Goal: Task Accomplishment & Management: Use online tool/utility

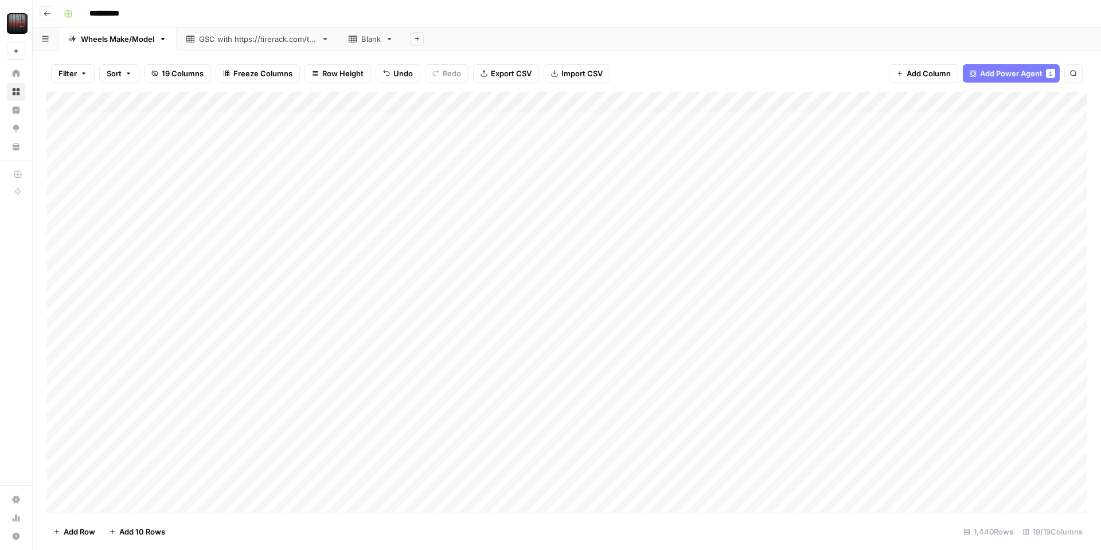
scroll to position [7, 0]
click at [426, 453] on div "Add Column" at bounding box center [566, 302] width 1040 height 421
click at [432, 452] on div "Add Column" at bounding box center [566, 302] width 1040 height 421
click at [349, 100] on div "Add Column" at bounding box center [566, 302] width 1040 height 421
click at [293, 213] on span "Edit Workflow" at bounding box center [324, 213] width 100 height 11
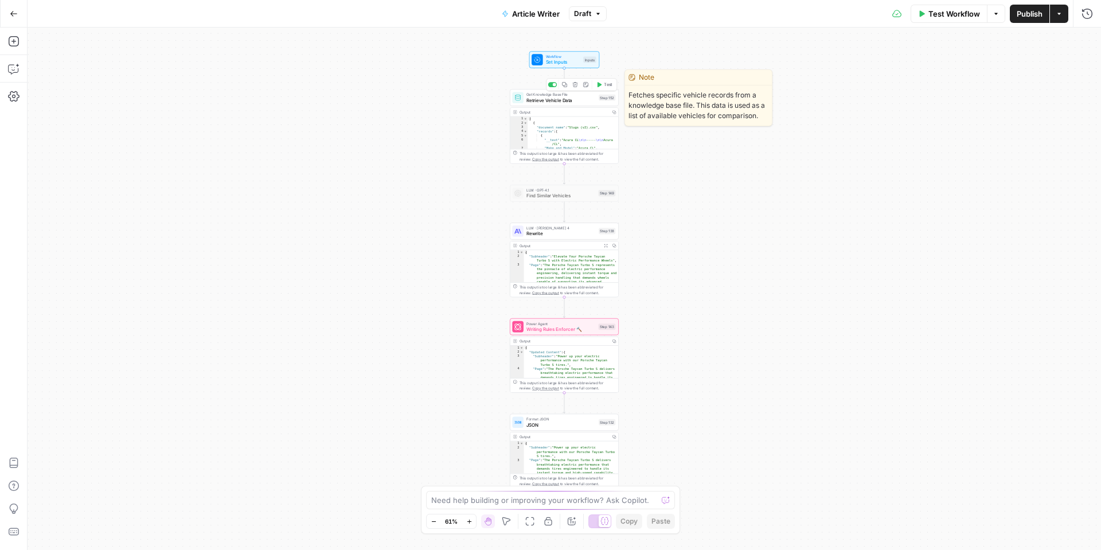
click at [564, 99] on span "Retrieve Vehicle Data" at bounding box center [560, 99] width 69 height 7
type input "Slugs"
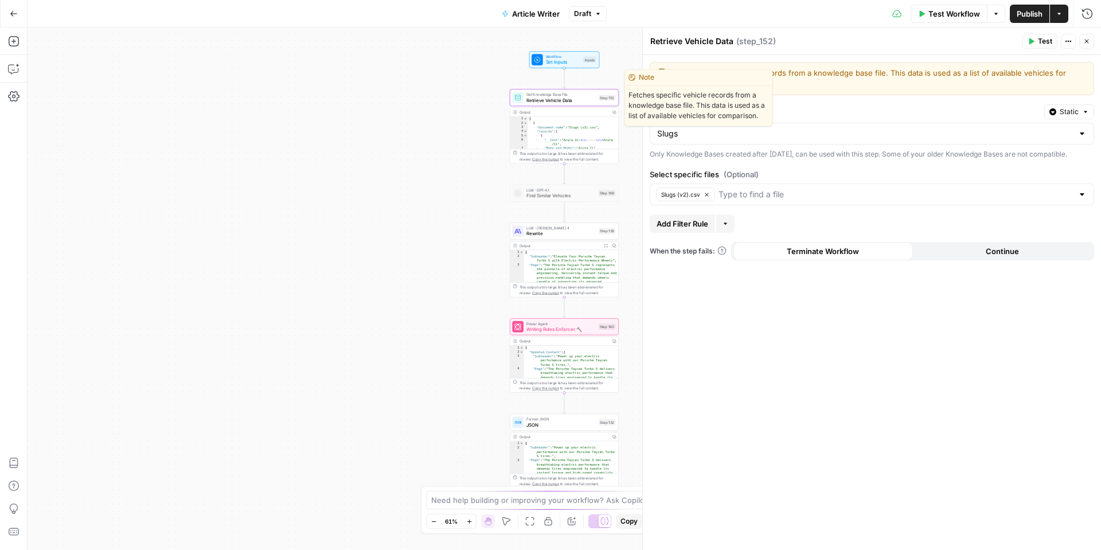
click at [578, 103] on span "Retrieve Vehicle Data" at bounding box center [560, 99] width 69 height 7
click at [600, 114] on div "Output" at bounding box center [563, 112] width 88 height 6
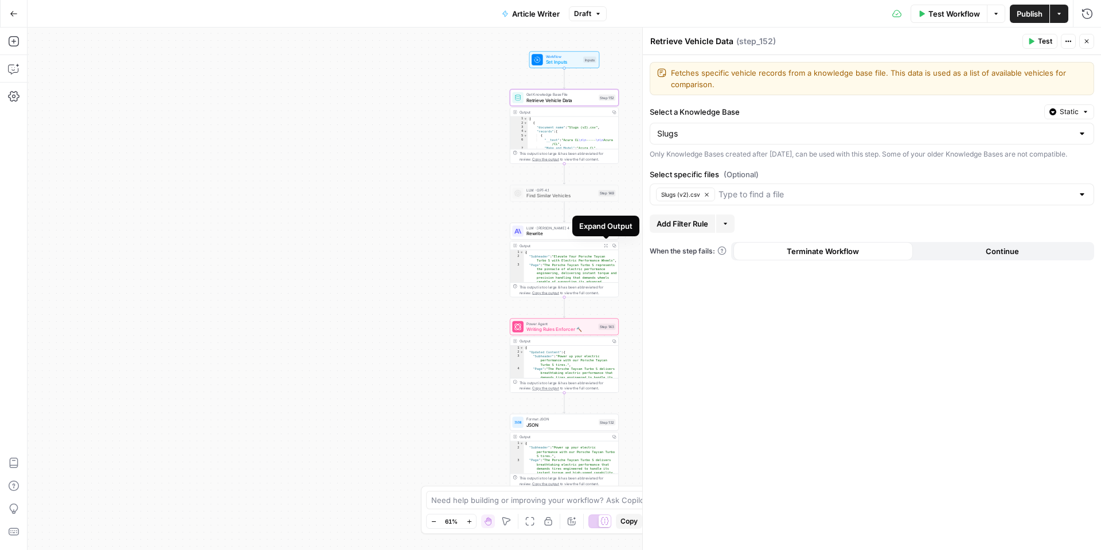
click at [605, 245] on icon "button" at bounding box center [605, 245] width 3 height 3
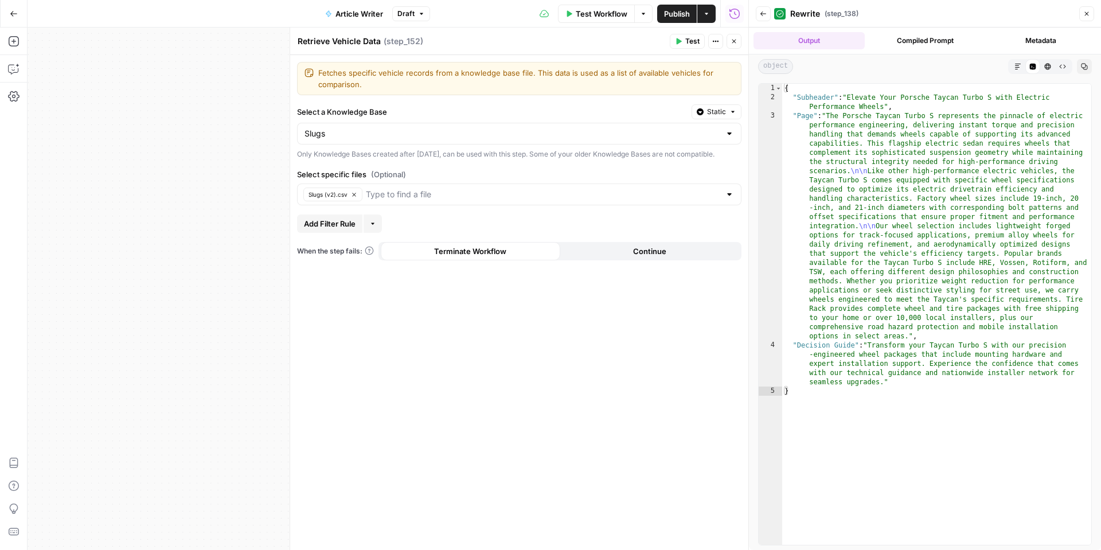
click at [1093, 14] on button "Close" at bounding box center [1086, 13] width 15 height 15
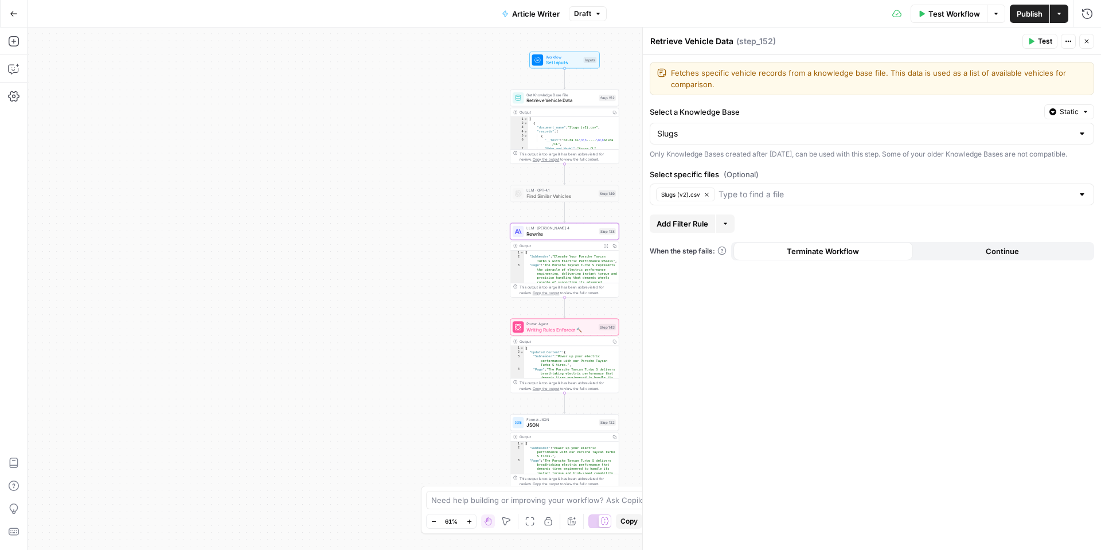
click at [548, 153] on div "This output is too large & has been abbreviated for review. Copy the output to …" at bounding box center [567, 156] width 96 height 11
type textarea "**********"
click at [571, 136] on div "[ { "document_name" : "Slugs (v2).csv" , "records" : [ { "__text" : "Acura CL \…" at bounding box center [573, 137] width 91 height 41
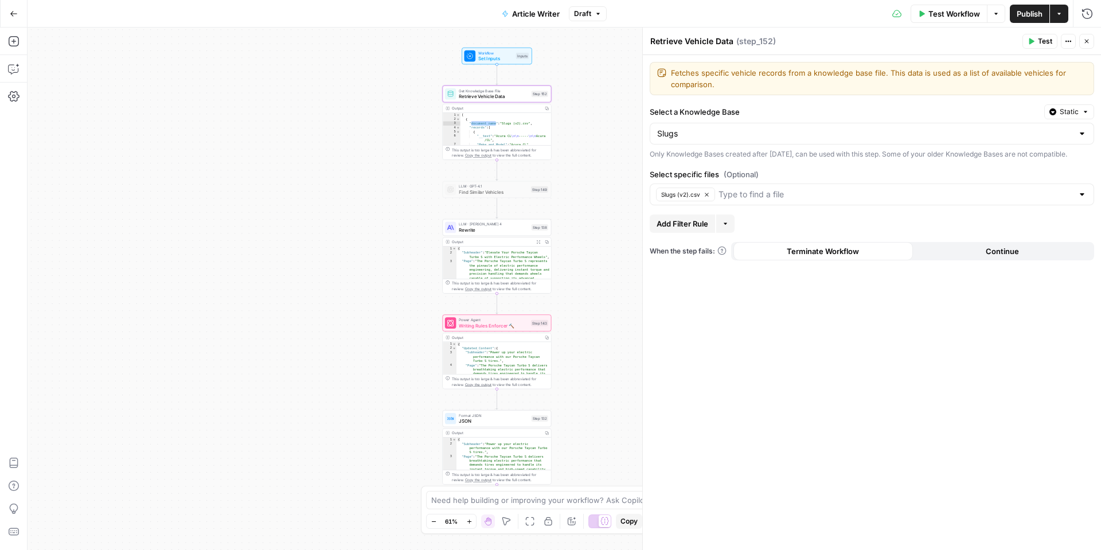
drag, startPoint x: 618, startPoint y: 164, endPoint x: 550, endPoint y: 160, distance: 67.8
click at [550, 160] on div "**********" at bounding box center [564, 289] width 1073 height 522
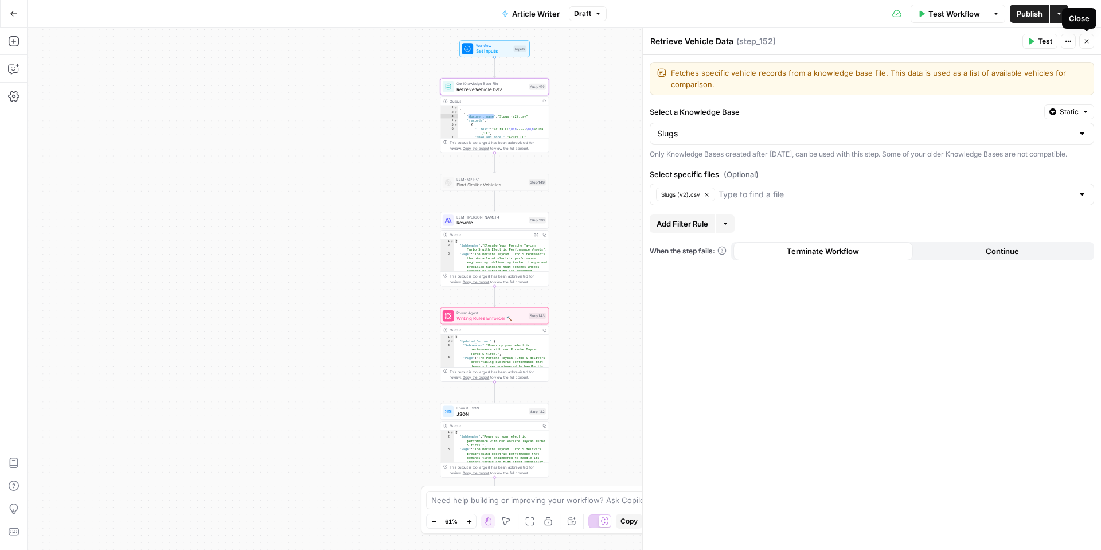
click at [1092, 45] on button "Close" at bounding box center [1086, 41] width 15 height 15
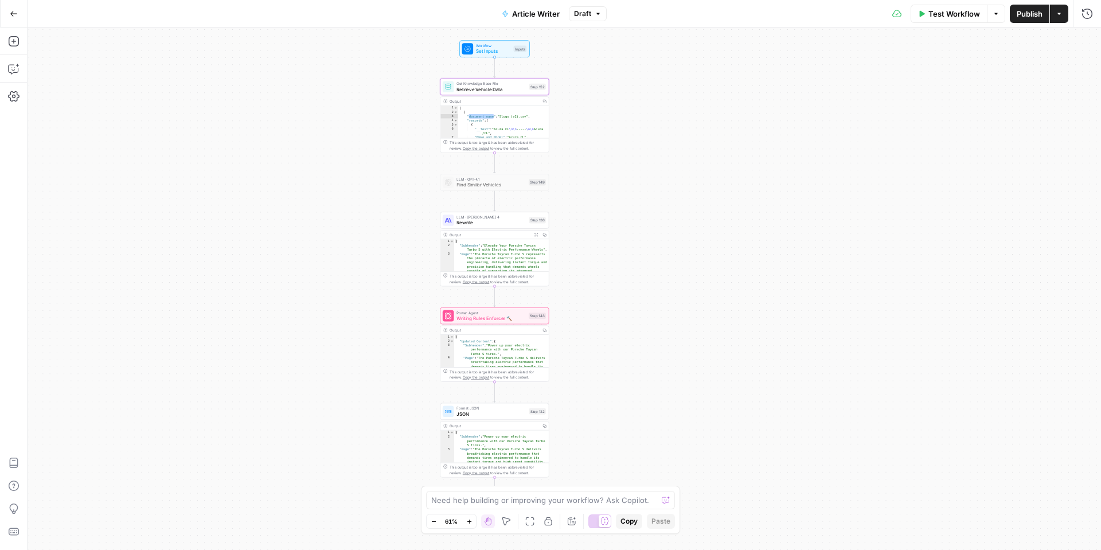
click at [471, 522] on icon "button" at bounding box center [469, 521] width 6 height 6
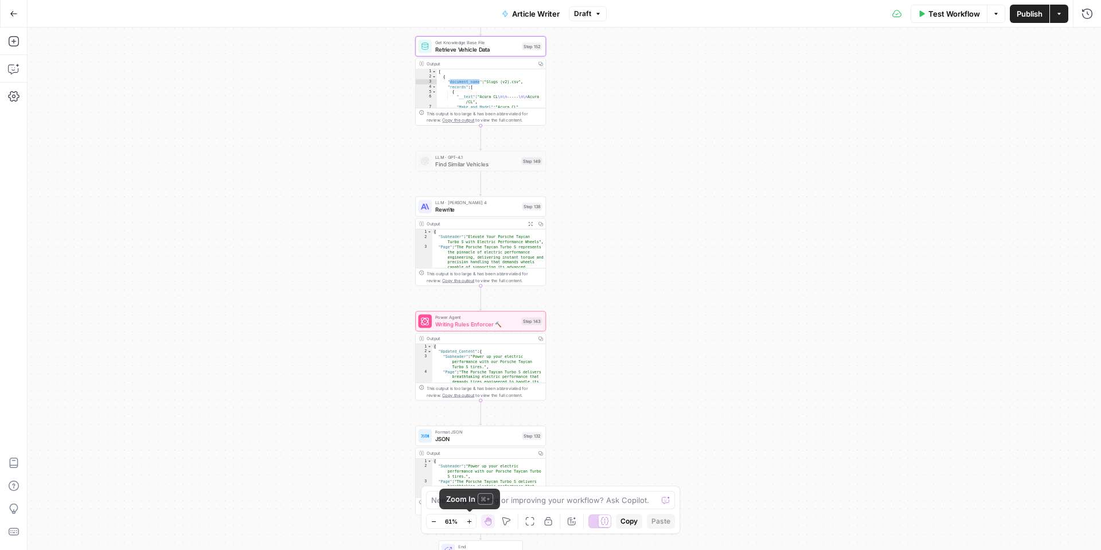
click at [471, 522] on icon "button" at bounding box center [469, 521] width 6 height 6
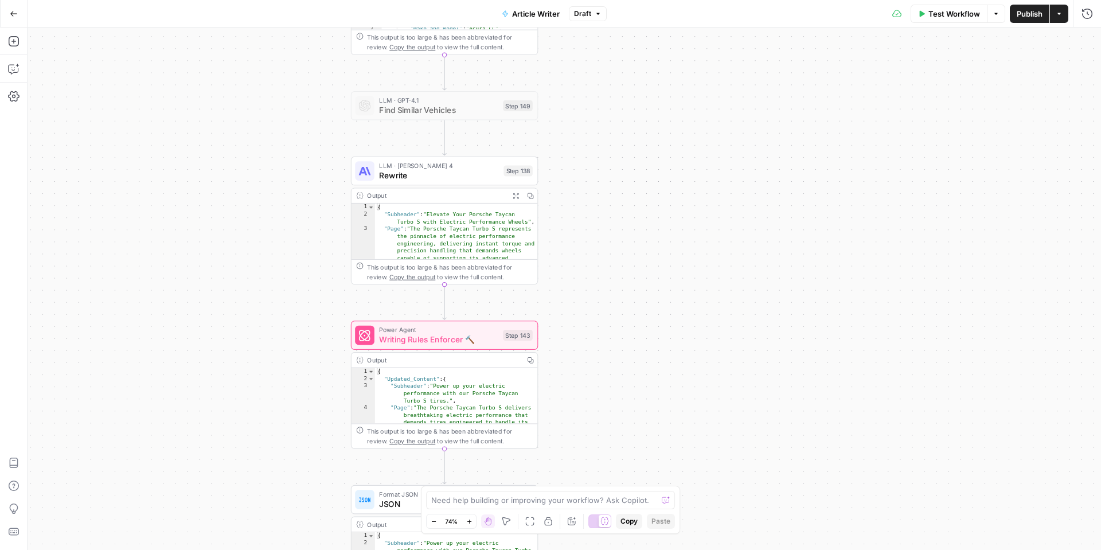
click at [471, 522] on icon "button" at bounding box center [469, 521] width 6 height 6
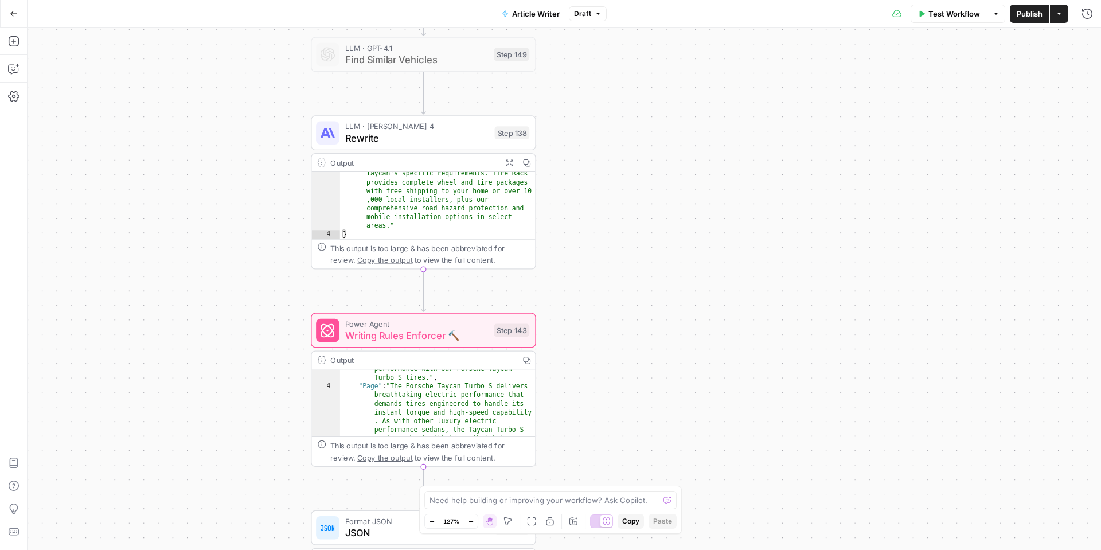
scroll to position [29, 0]
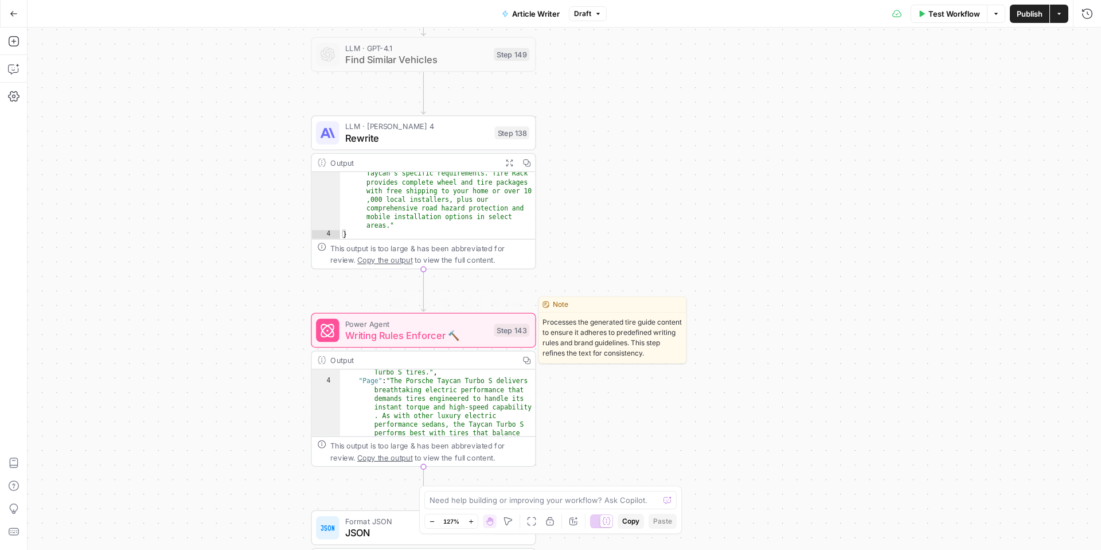
click at [468, 332] on span "Writing Rules Enforcer 🔨" at bounding box center [416, 335] width 143 height 14
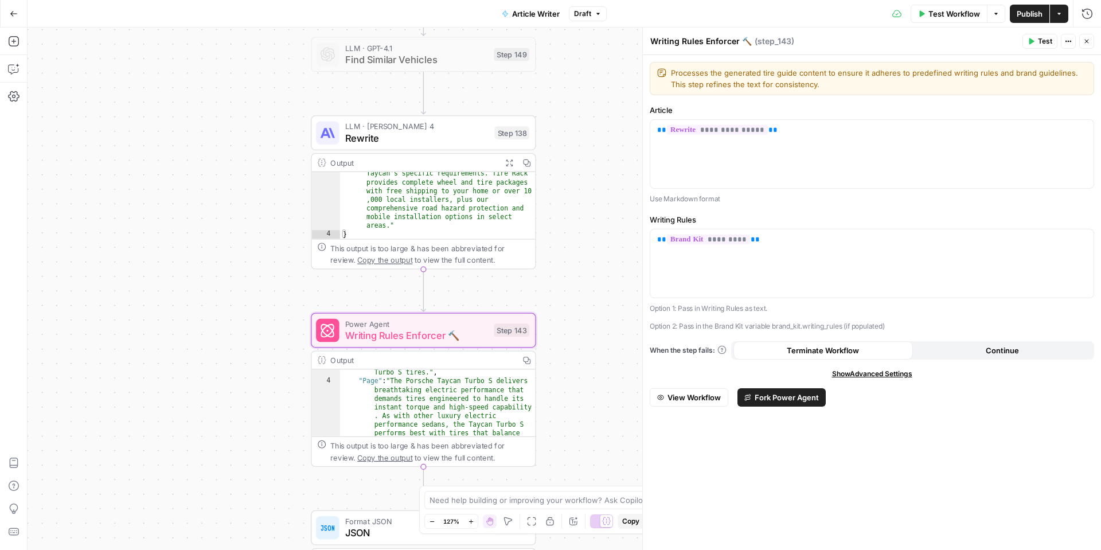
click at [693, 396] on span "View Workflow" at bounding box center [693, 397] width 53 height 11
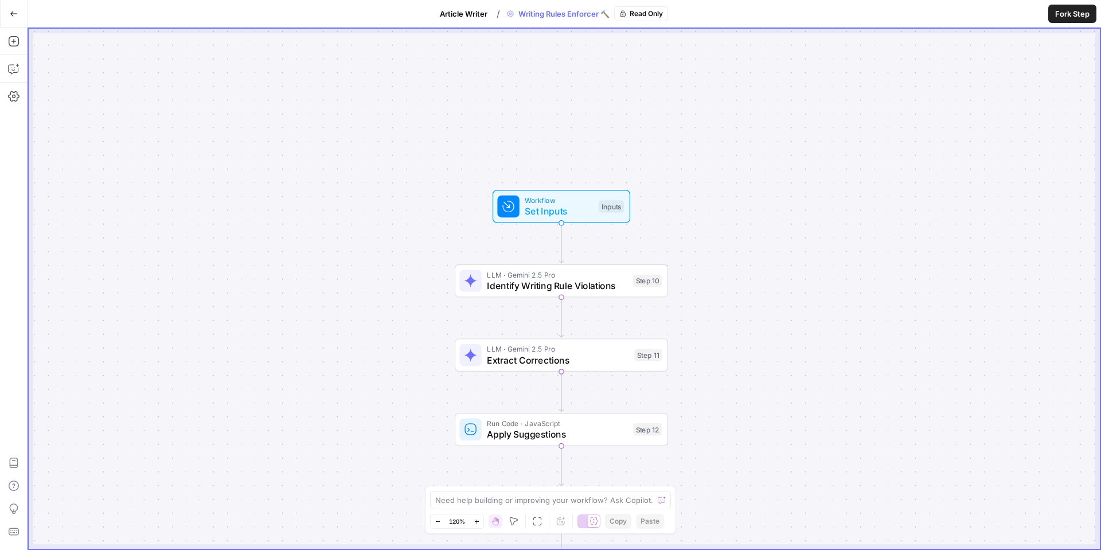
click at [14, 14] on icon "button" at bounding box center [13, 13] width 7 height 5
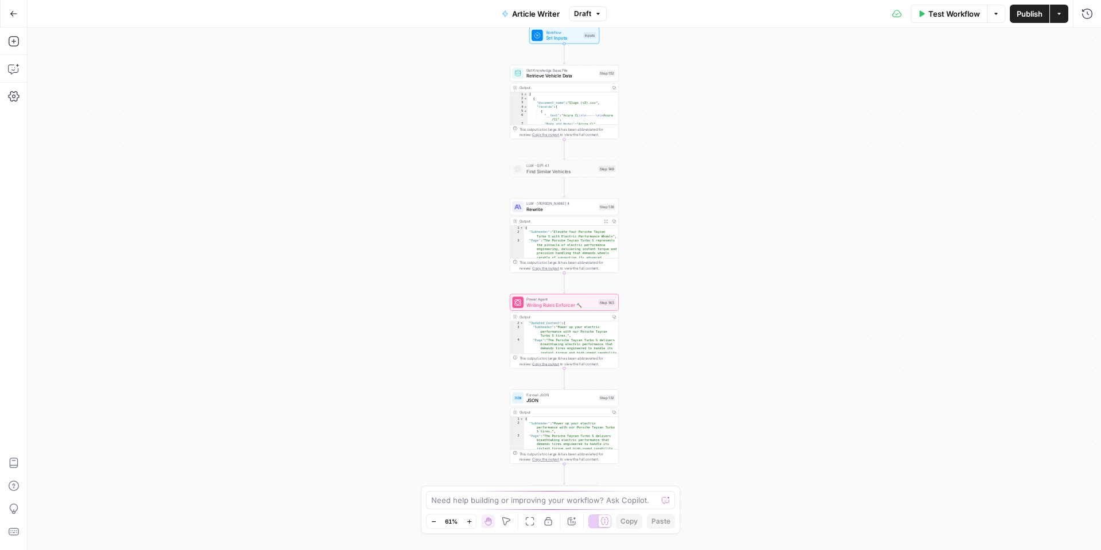
scroll to position [21, 0]
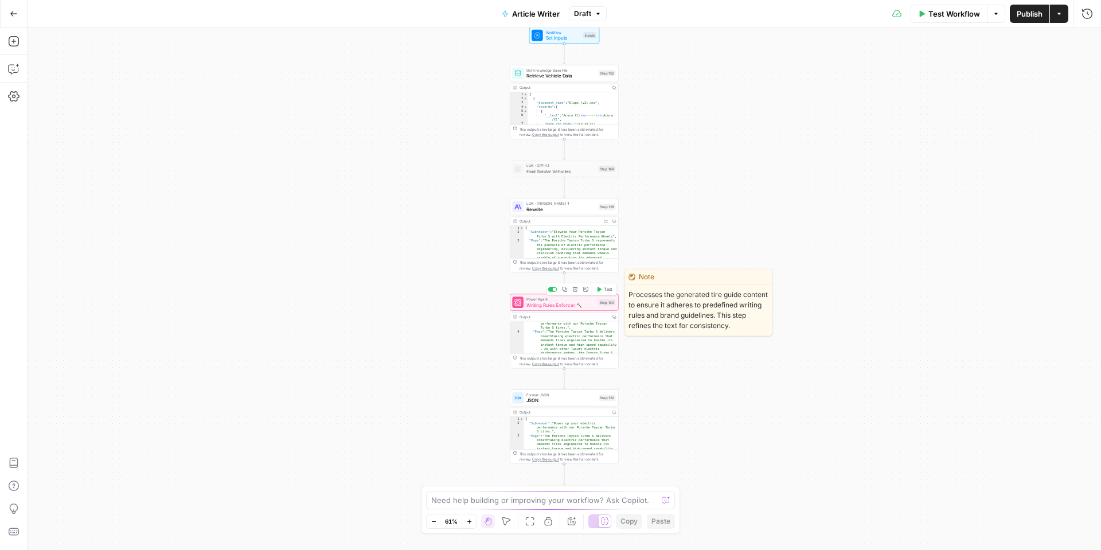
click at [591, 306] on span "Writing Rules Enforcer 🔨" at bounding box center [560, 304] width 69 height 7
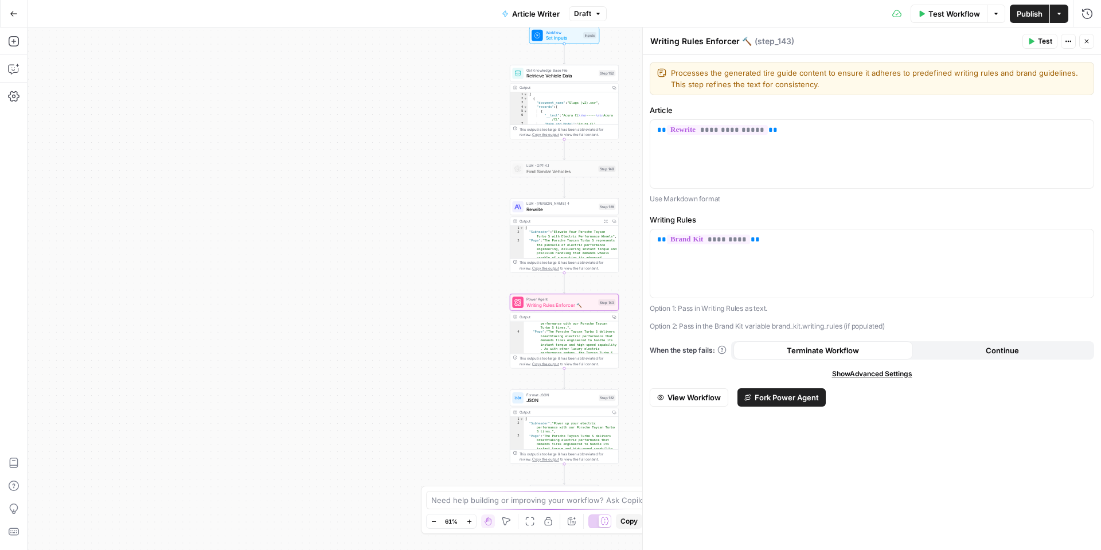
click at [1030, 41] on icon "button" at bounding box center [1031, 41] width 5 height 6
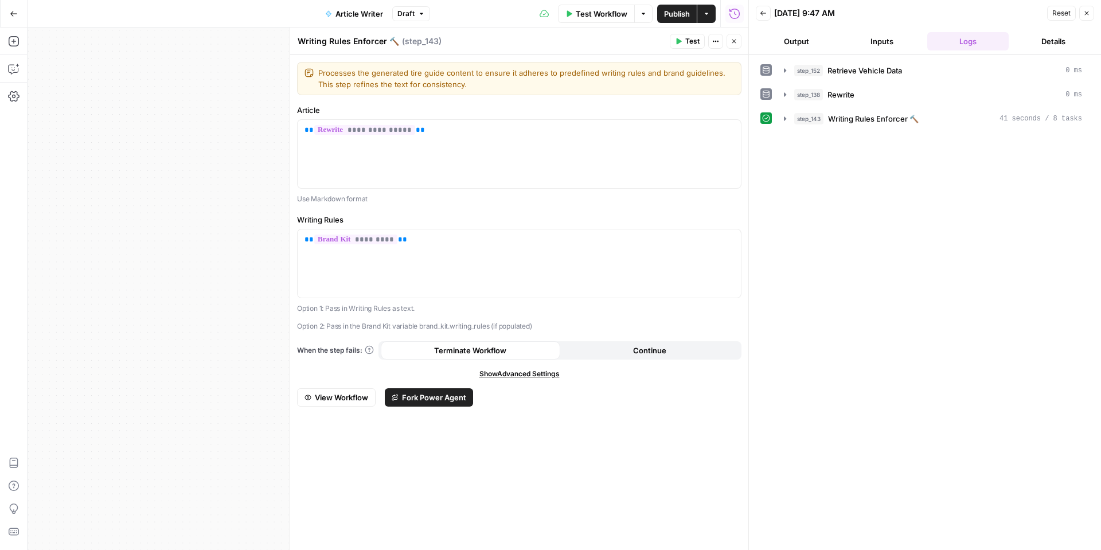
click at [811, 37] on button "Output" at bounding box center [796, 41] width 81 height 18
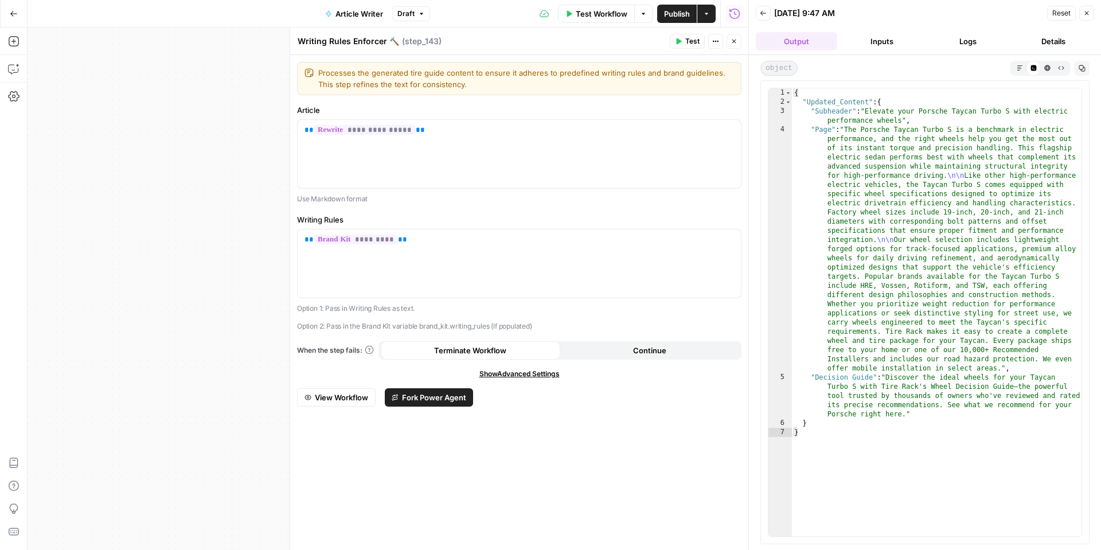
click at [731, 40] on icon "button" at bounding box center [733, 41] width 7 height 7
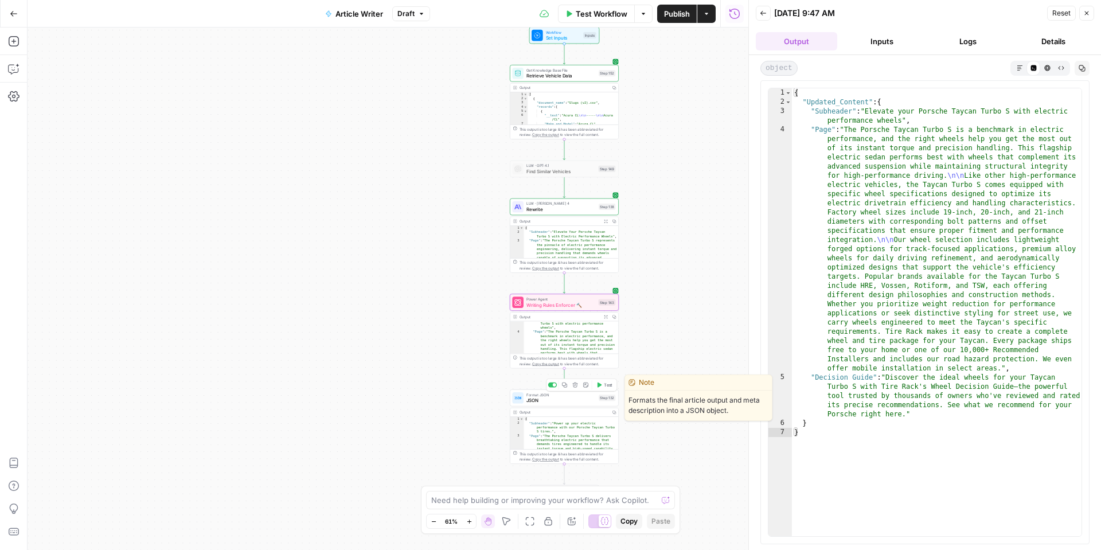
click at [578, 401] on span "JSON" at bounding box center [560, 400] width 69 height 7
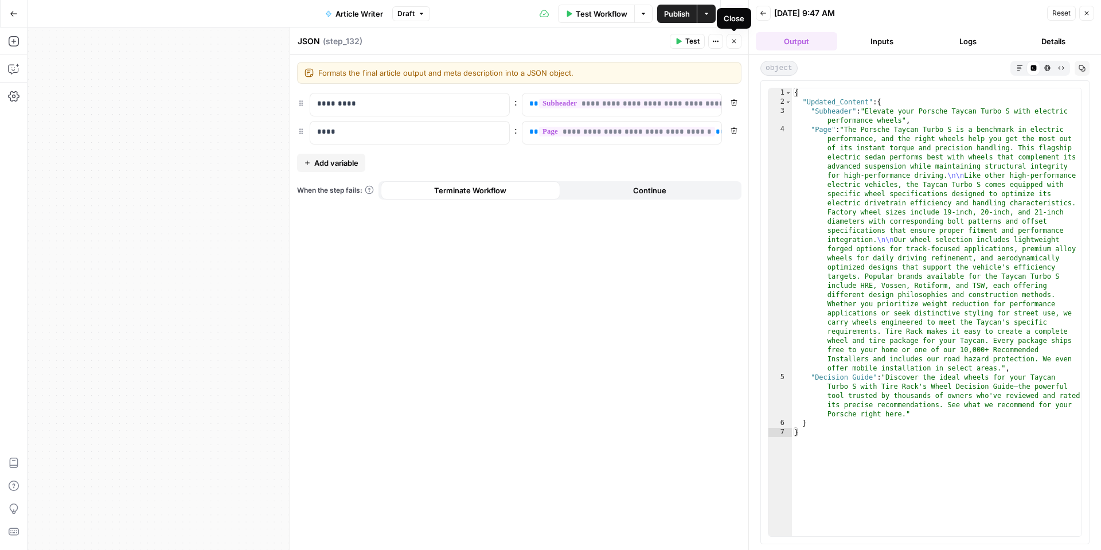
click at [738, 40] on button "Close" at bounding box center [733, 41] width 15 height 15
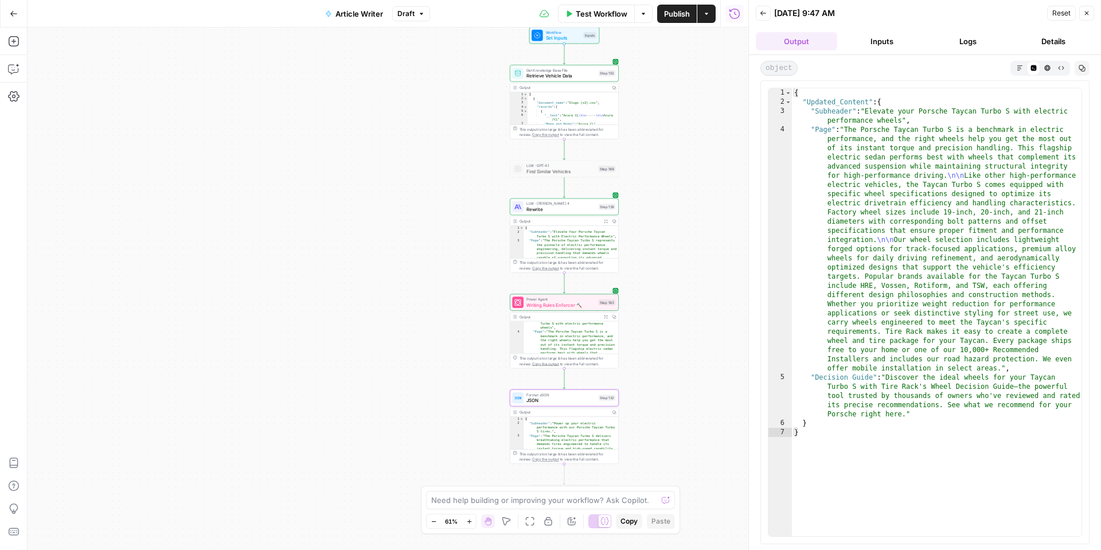
click at [969, 34] on button "Logs" at bounding box center [967, 41] width 81 height 18
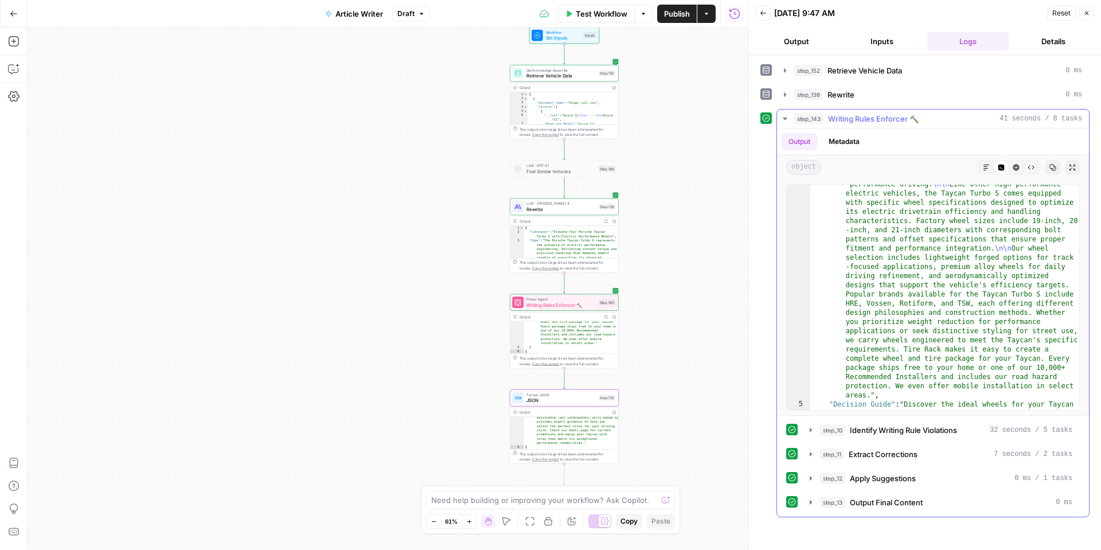
scroll to position [151, 0]
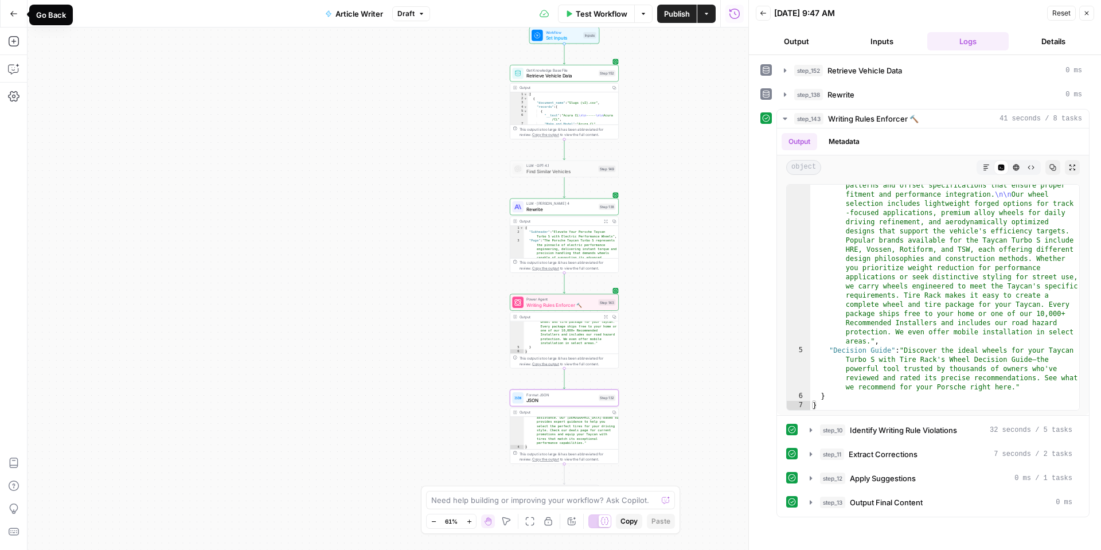
click at [10, 11] on icon "button" at bounding box center [14, 14] width 8 height 8
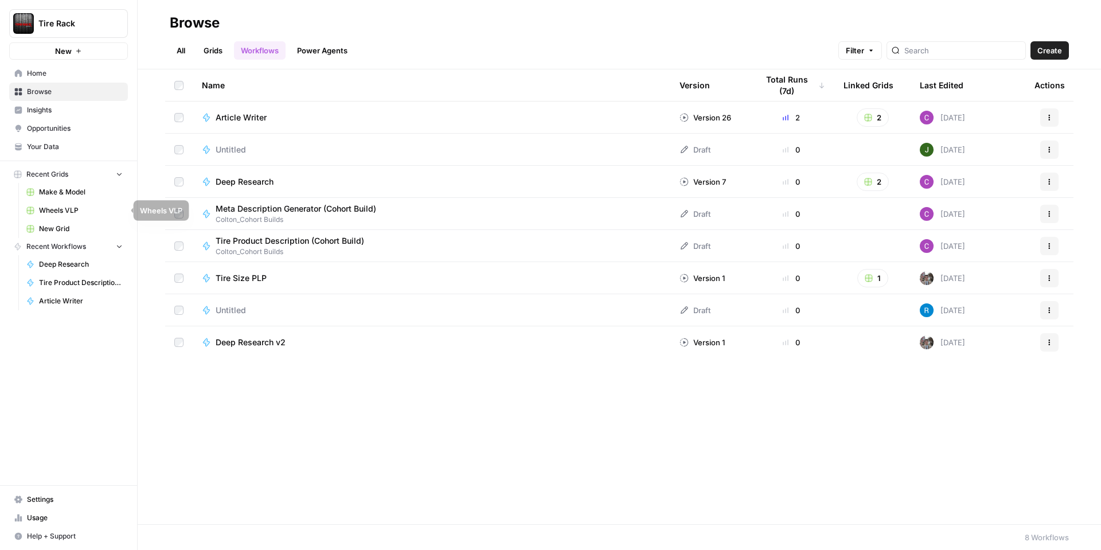
click at [73, 214] on span "Wheels VLP" at bounding box center [81, 210] width 84 height 10
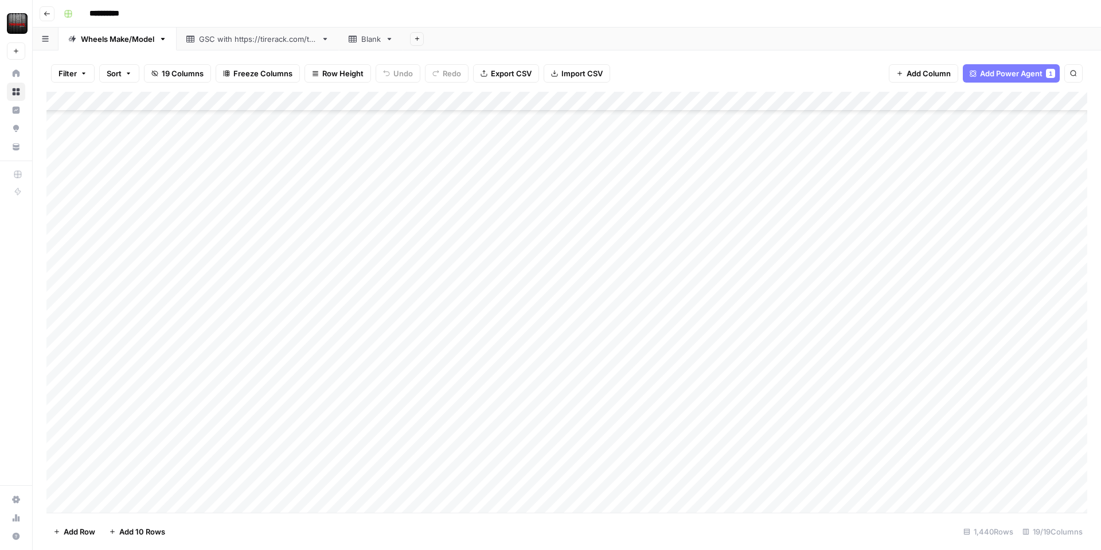
scroll to position [91, 0]
click at [348, 359] on div "Add Column" at bounding box center [566, 302] width 1040 height 421
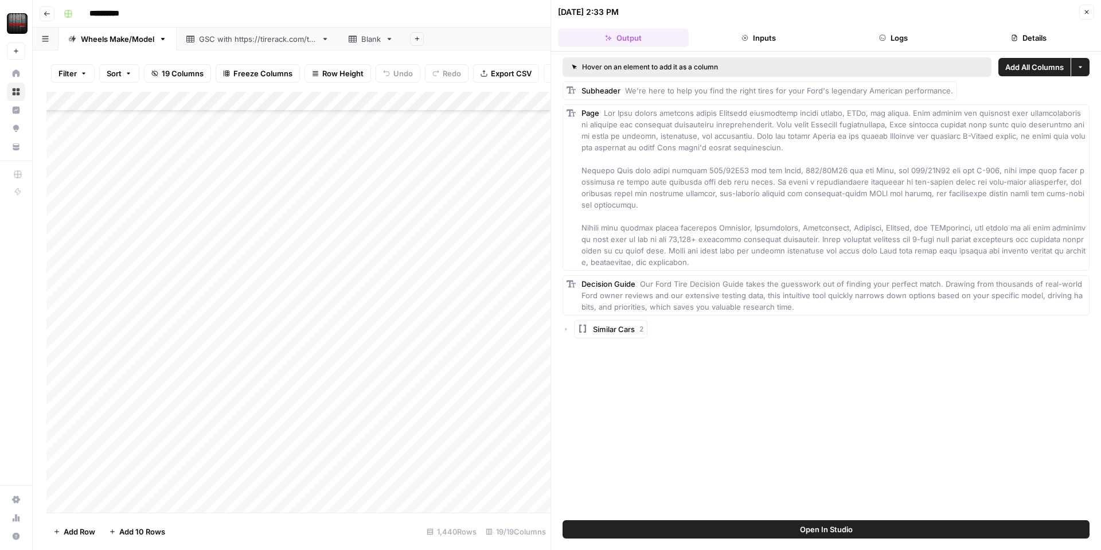
click at [772, 44] on button "Inputs" at bounding box center [758, 38] width 131 height 18
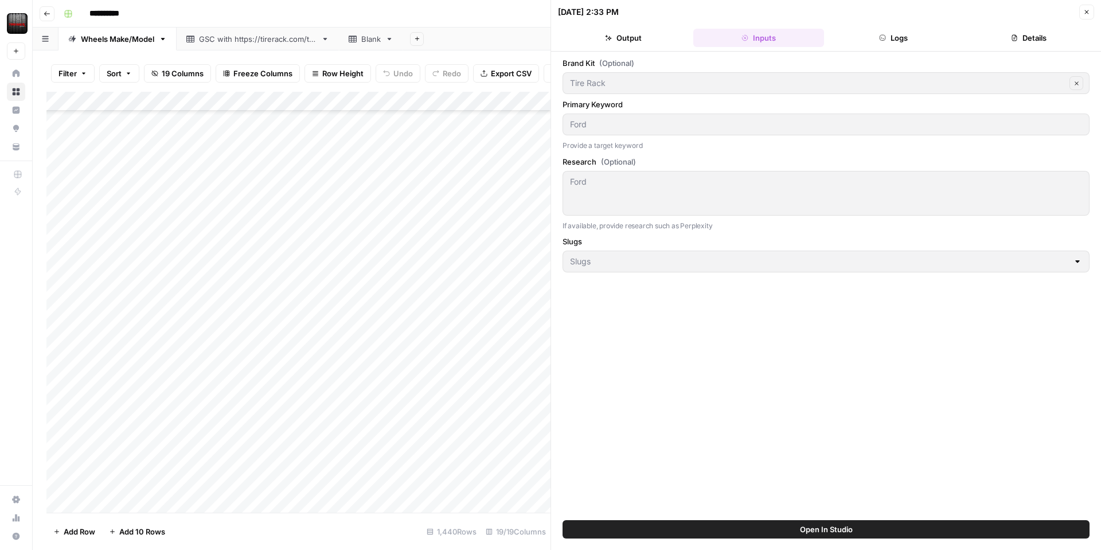
click at [642, 31] on button "Output" at bounding box center [623, 38] width 131 height 18
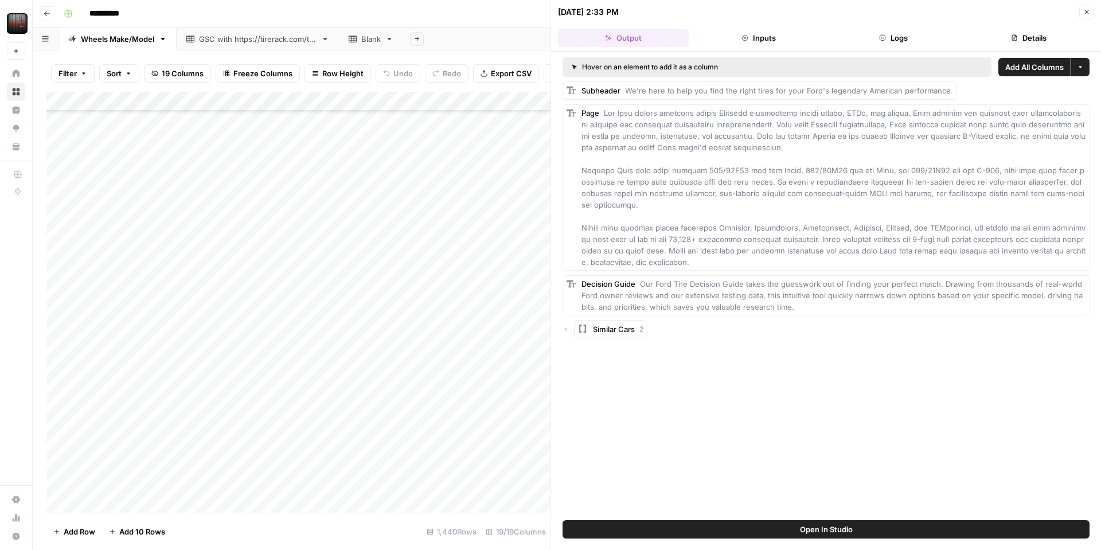
click at [894, 33] on button "Logs" at bounding box center [893, 38] width 131 height 18
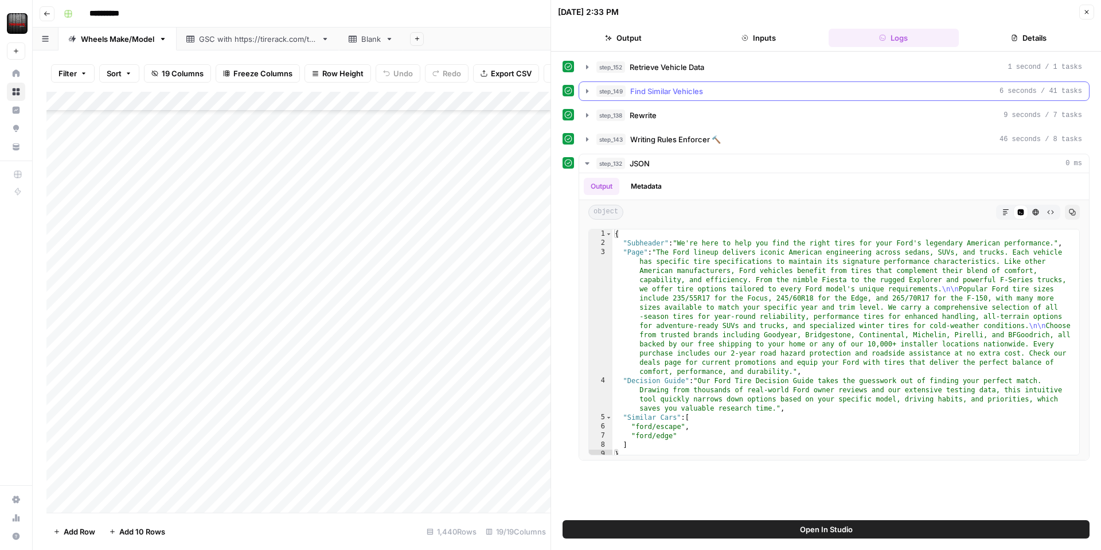
click at [718, 89] on div "step_149 Find Similar Vehicles 6 seconds / 41 tasks" at bounding box center [839, 90] width 486 height 11
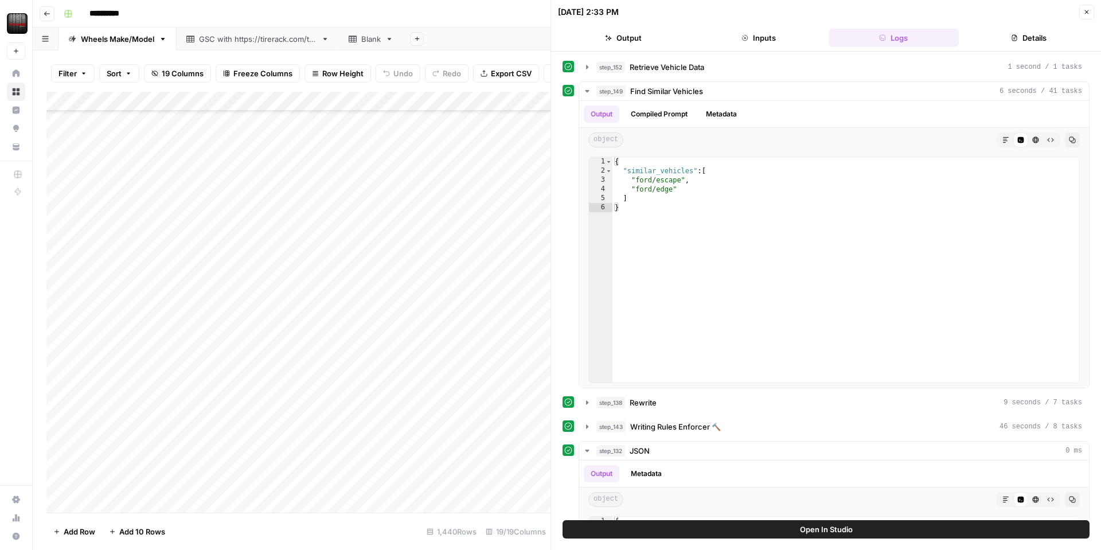
click at [350, 98] on div "Add Column" at bounding box center [298, 302] width 504 height 421
click at [304, 209] on span "Edit Workflow" at bounding box center [324, 213] width 100 height 11
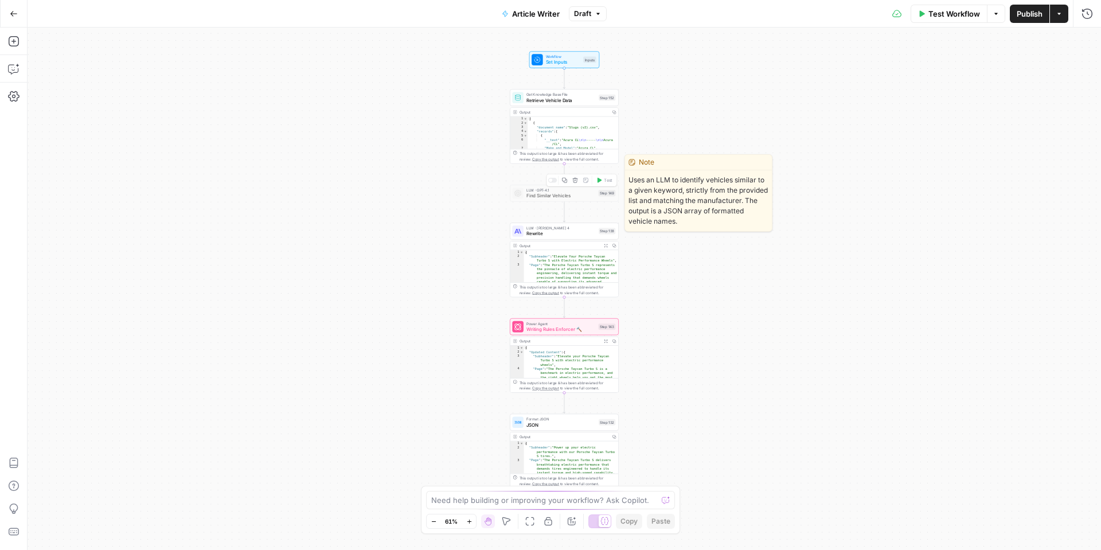
click at [583, 195] on span "Find Similar Vehicles" at bounding box center [560, 195] width 69 height 7
click at [577, 195] on span "Find Similar Vehicles" at bounding box center [560, 195] width 69 height 7
click at [576, 179] on icon "button" at bounding box center [575, 180] width 6 height 6
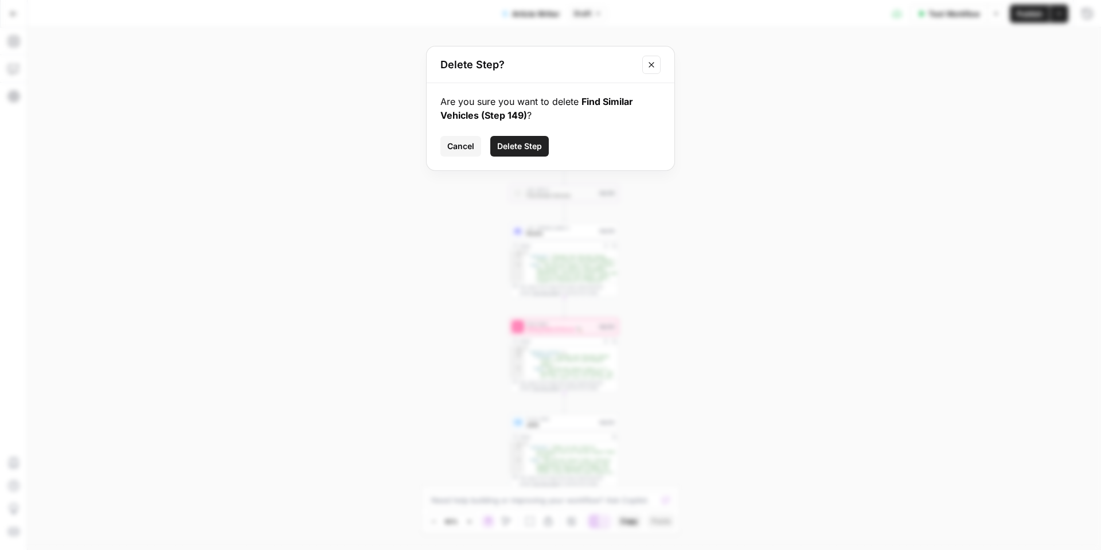
click at [503, 147] on span "Delete Step" at bounding box center [519, 145] width 45 height 11
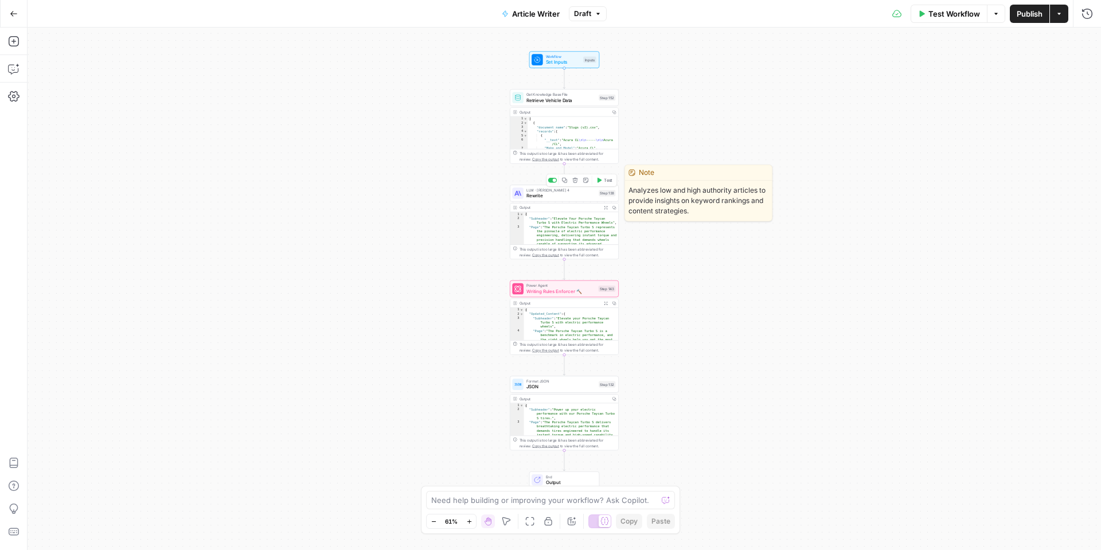
click at [546, 197] on span "Rewrite" at bounding box center [560, 195] width 69 height 7
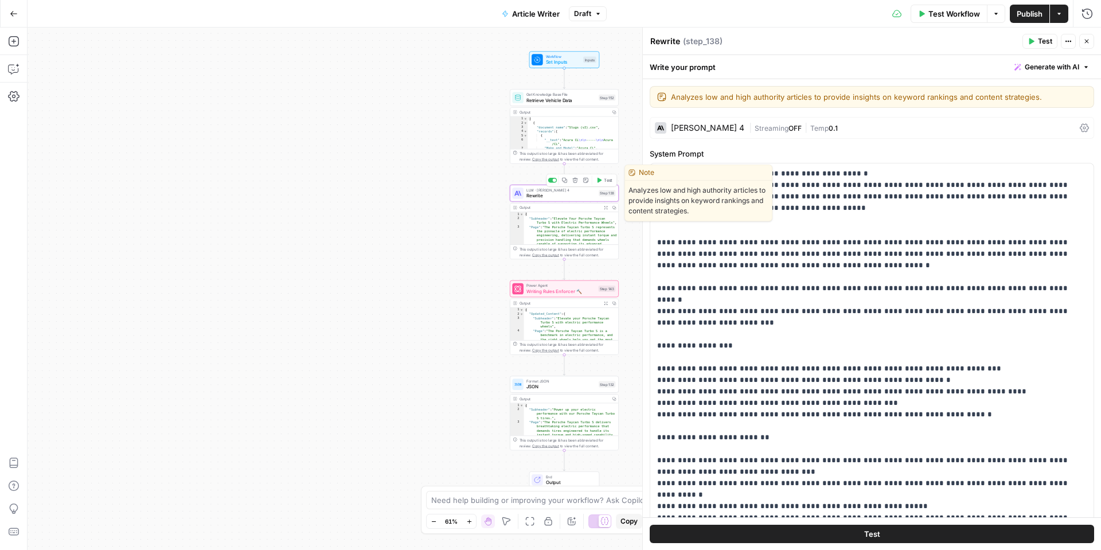
click at [324, 132] on div "Workflow Set Inputs Inputs Get Knowledge Base File Retrieve Vehicle Data Step 1…" at bounding box center [564, 289] width 1073 height 522
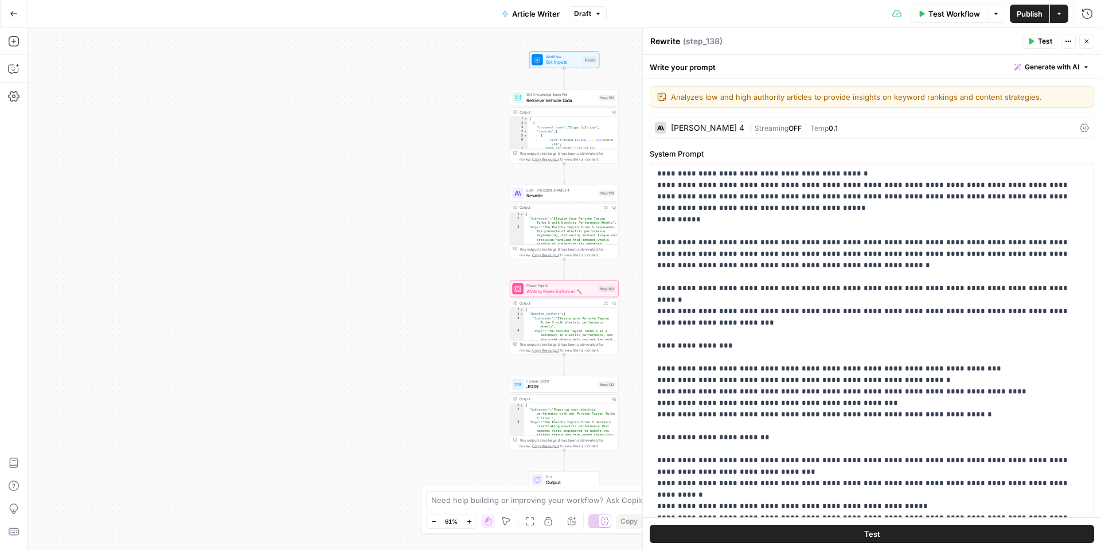
click at [19, 15] on button "Go Back" at bounding box center [13, 13] width 21 height 21
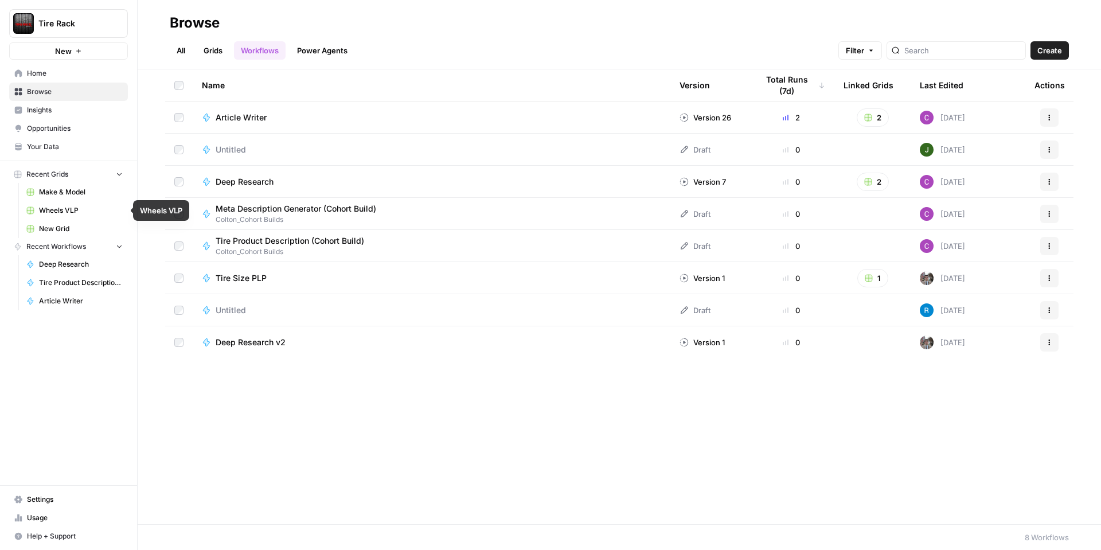
click at [56, 209] on span "Wheels VLP" at bounding box center [81, 210] width 84 height 10
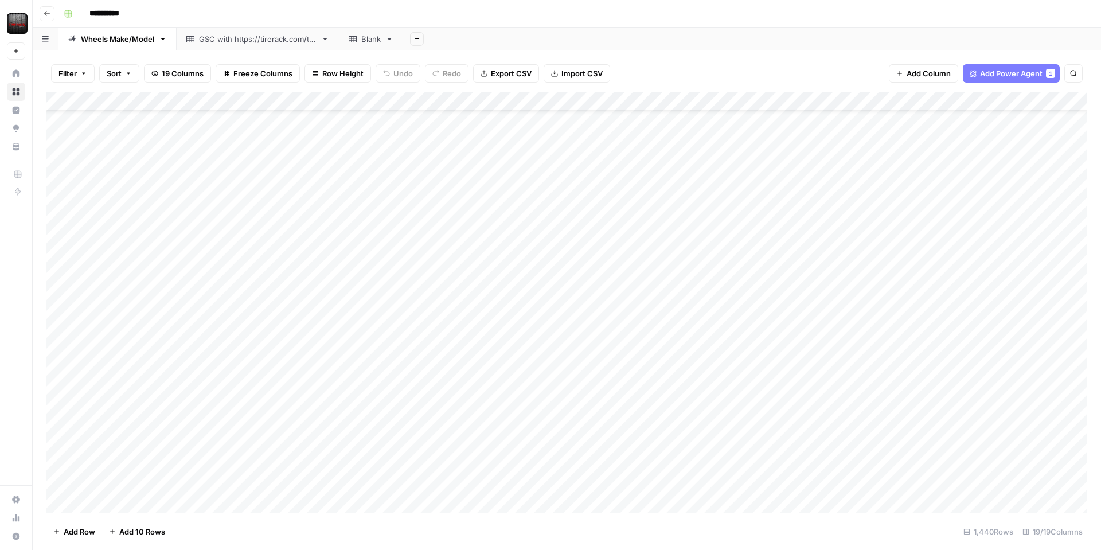
scroll to position [44, 0]
click at [365, 407] on div "Add Column" at bounding box center [566, 302] width 1040 height 421
click at [384, 407] on div "Add Column" at bounding box center [566, 302] width 1040 height 421
click at [384, 407] on body "**********" at bounding box center [550, 275] width 1101 height 550
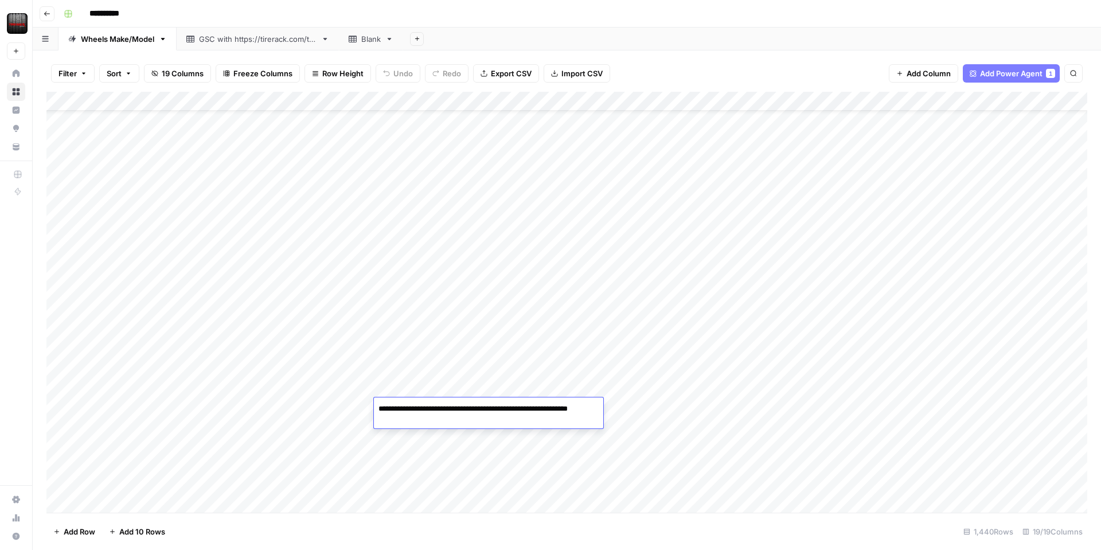
click at [443, 22] on div "**********" at bounding box center [567, 275] width 1068 height 550
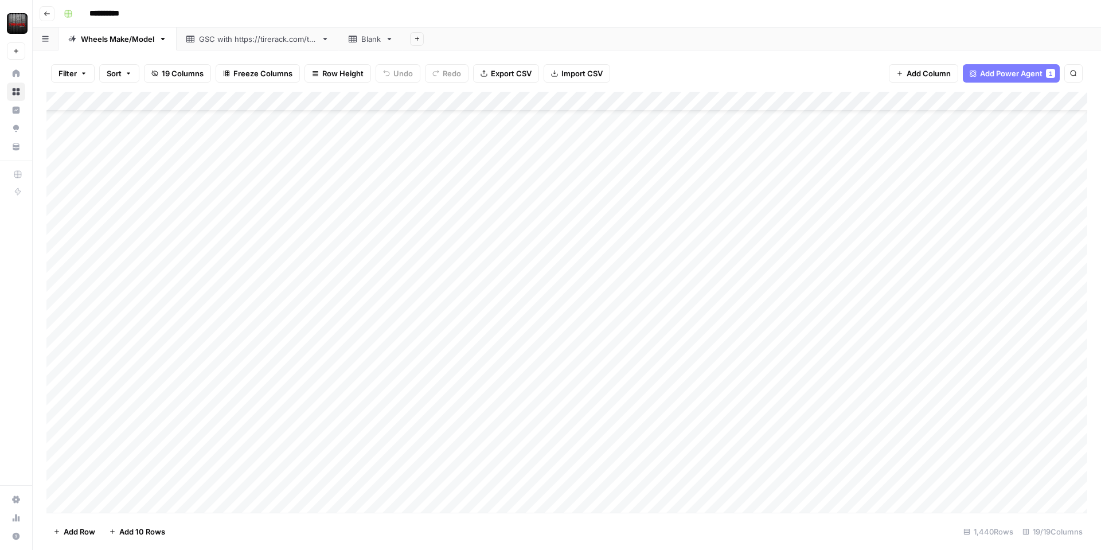
click at [397, 102] on div "Add Column" at bounding box center [566, 302] width 1040 height 421
click at [502, 412] on div "Add Column" at bounding box center [566, 302] width 1040 height 421
click at [508, 409] on div "Add Column" at bounding box center [566, 302] width 1040 height 421
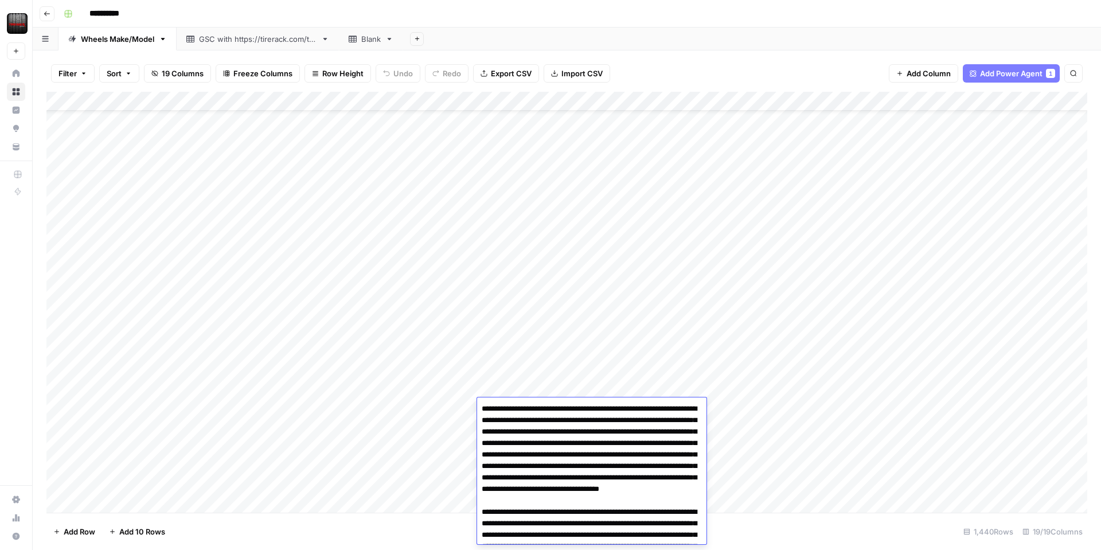
scroll to position [182, 0]
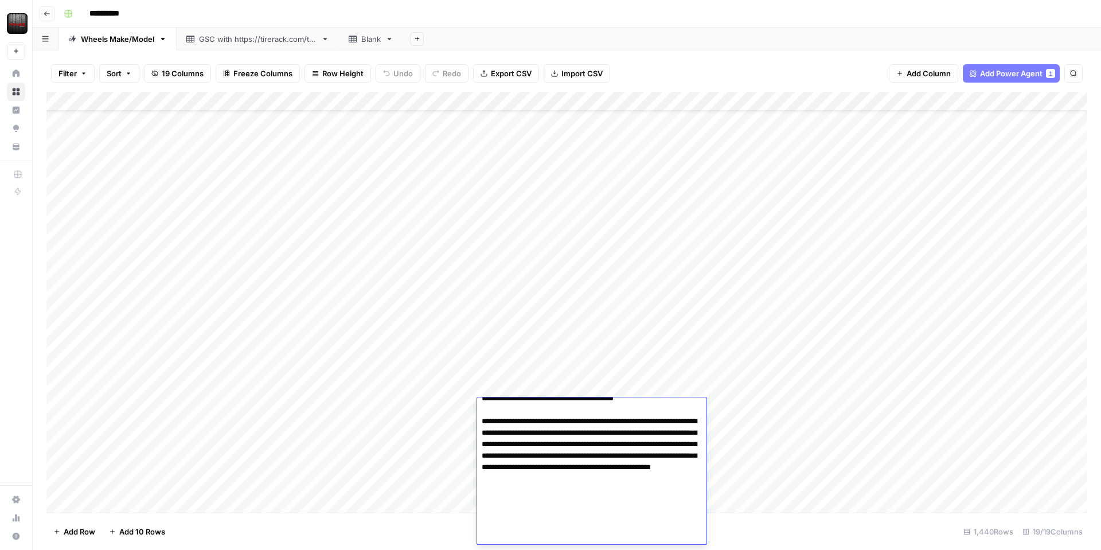
click at [508, 409] on textarea at bounding box center [591, 381] width 229 height 326
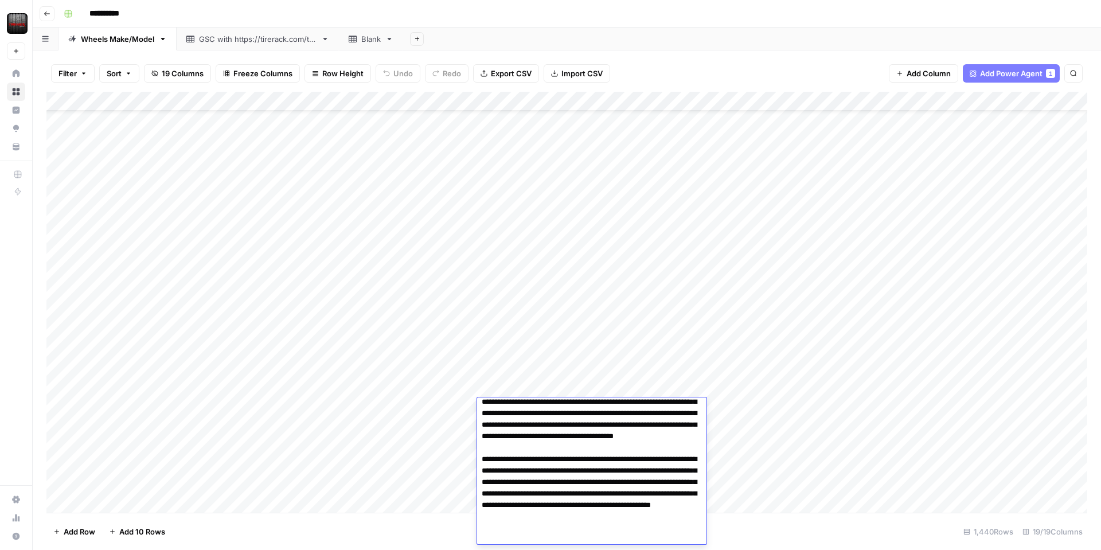
scroll to position [0, 0]
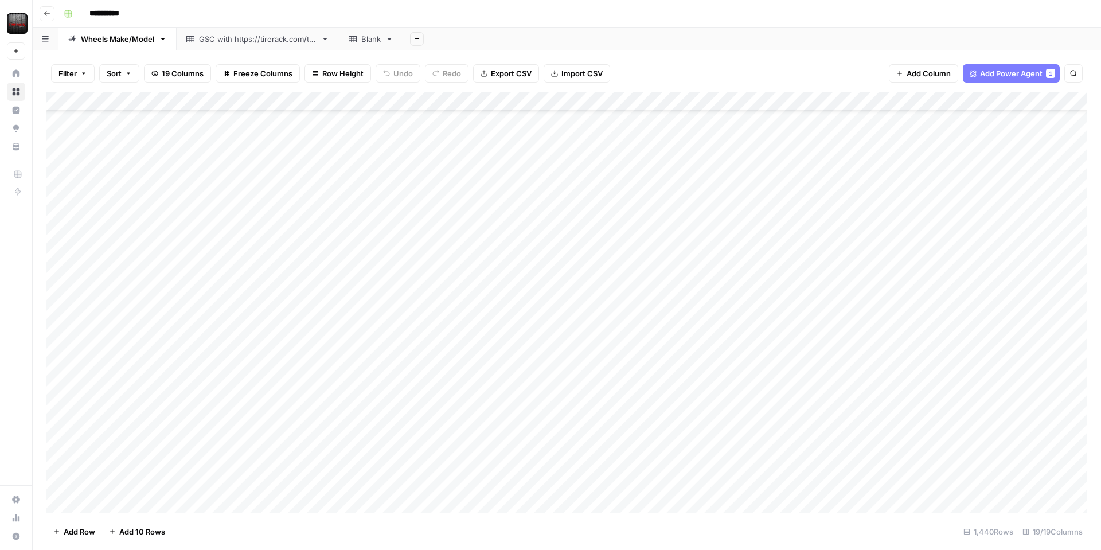
click at [427, 405] on div "Add Column" at bounding box center [566, 302] width 1040 height 421
click at [350, 406] on div "Add Column" at bounding box center [566, 302] width 1040 height 421
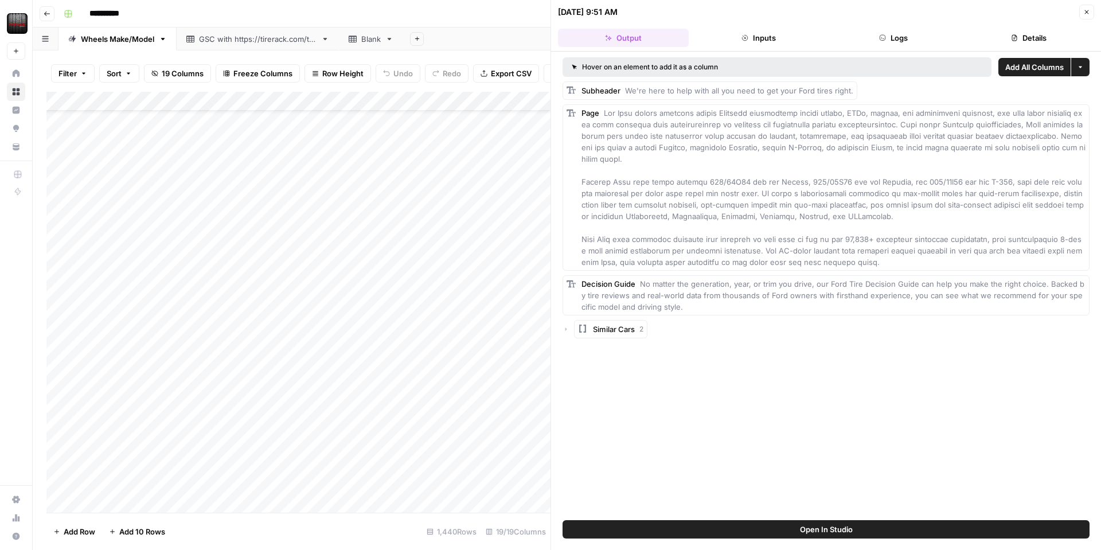
click at [768, 36] on button "Inputs" at bounding box center [758, 38] width 131 height 18
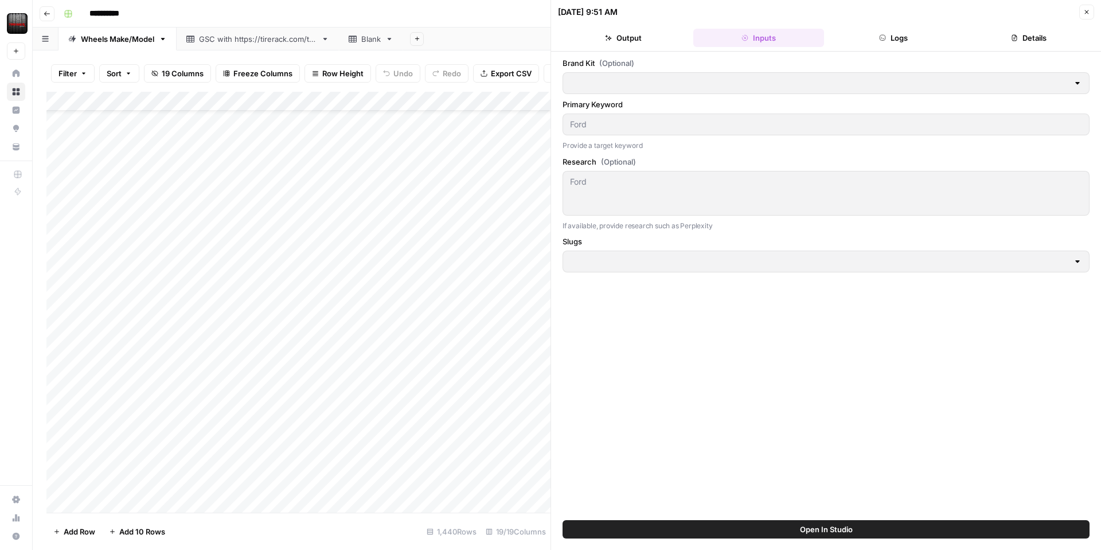
type input "Tire Rack"
type input "Slugs"
click at [615, 249] on div "Slugs Slugs" at bounding box center [825, 256] width 527 height 41
click at [884, 40] on icon "button" at bounding box center [882, 37] width 7 height 7
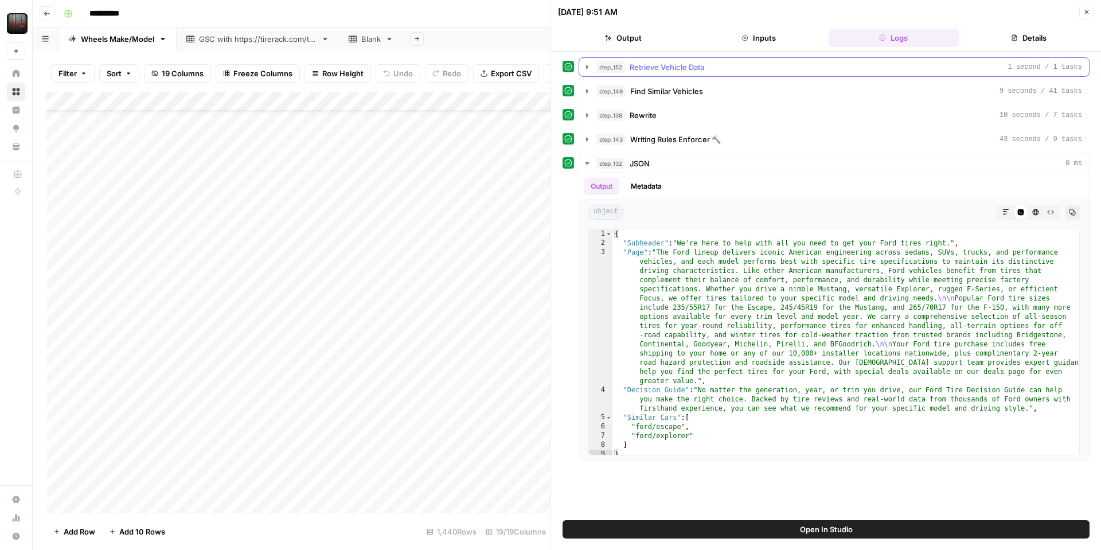
click at [728, 72] on div "step_152 Retrieve Vehicle Data 1 second / 1 tasks" at bounding box center [839, 66] width 486 height 11
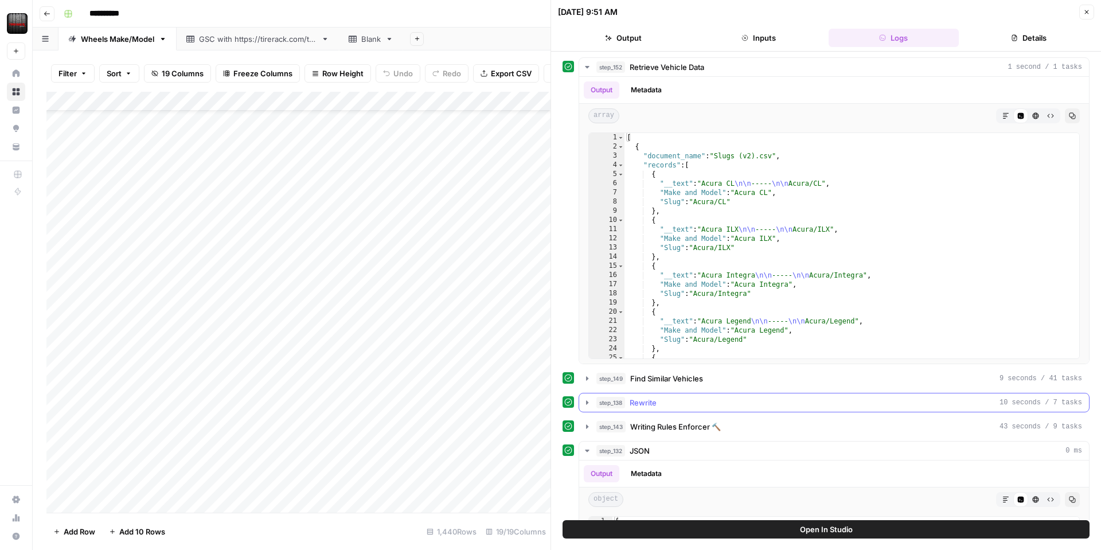
click at [663, 398] on div "step_138 Rewrite 10 seconds / 7 tasks" at bounding box center [839, 402] width 486 height 11
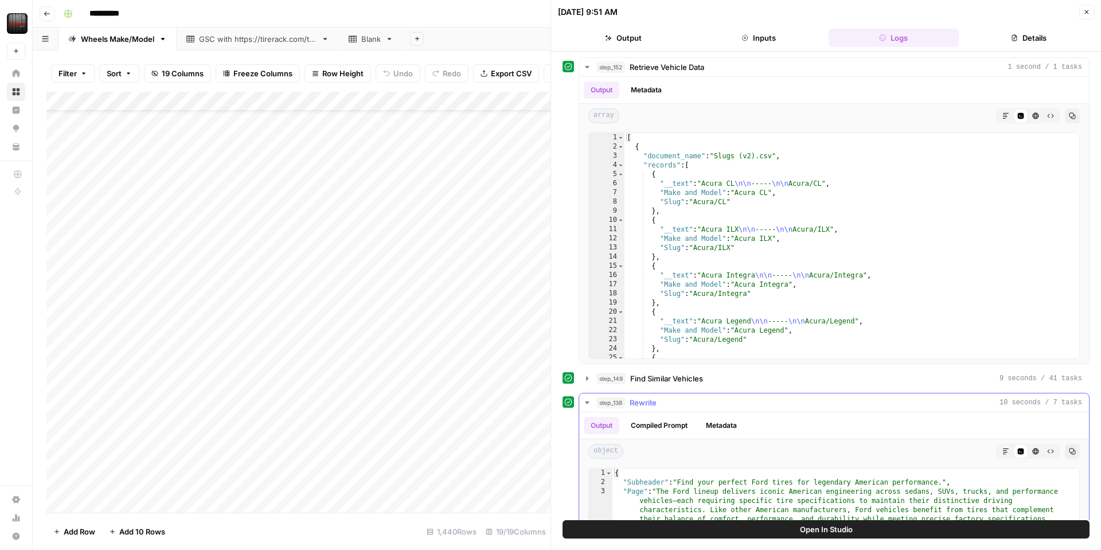
drag, startPoint x: 667, startPoint y: 431, endPoint x: 676, endPoint y: 428, distance: 9.6
click at [668, 430] on button "Compiled Prompt" at bounding box center [659, 425] width 71 height 17
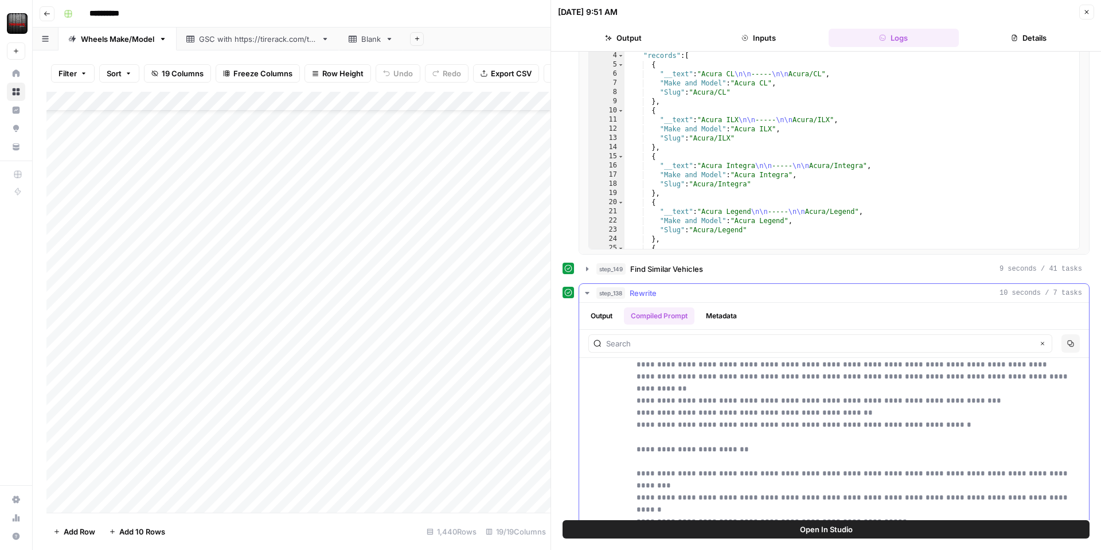
scroll to position [186, 0]
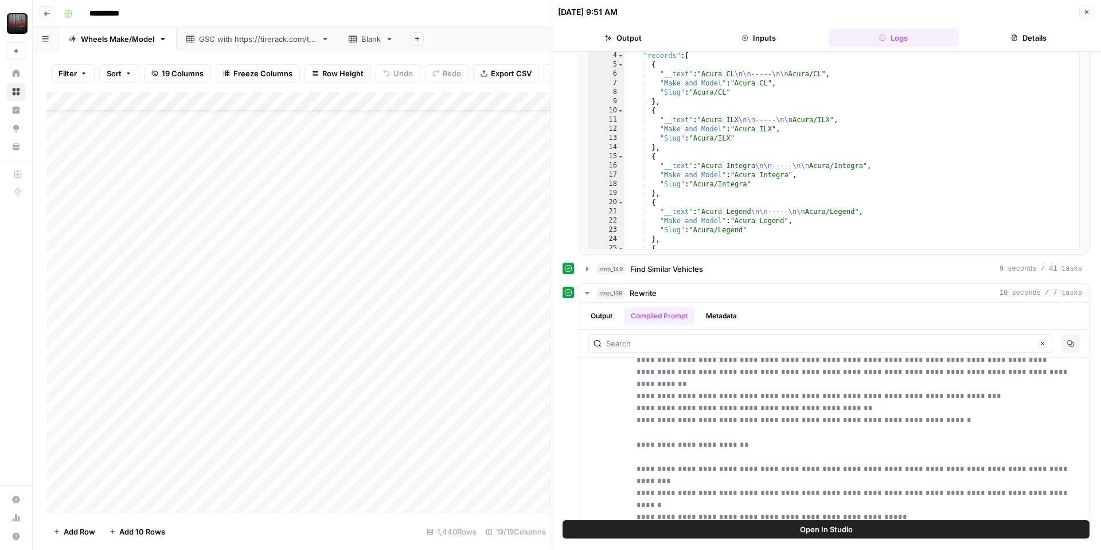
click at [349, 103] on div "Add Column" at bounding box center [298, 302] width 504 height 421
click at [315, 242] on span "View History" at bounding box center [324, 245] width 100 height 11
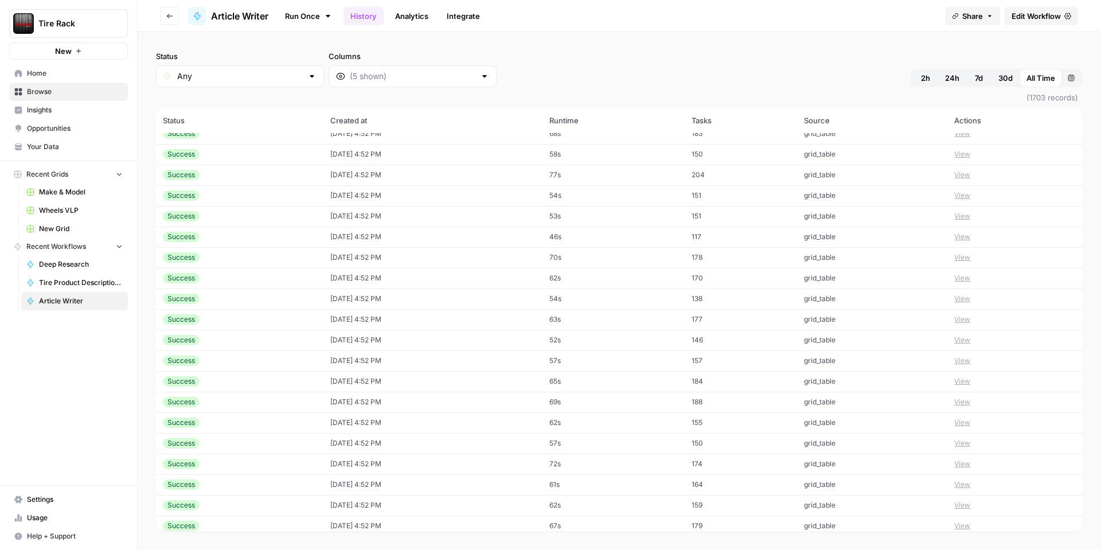
scroll to position [864, 0]
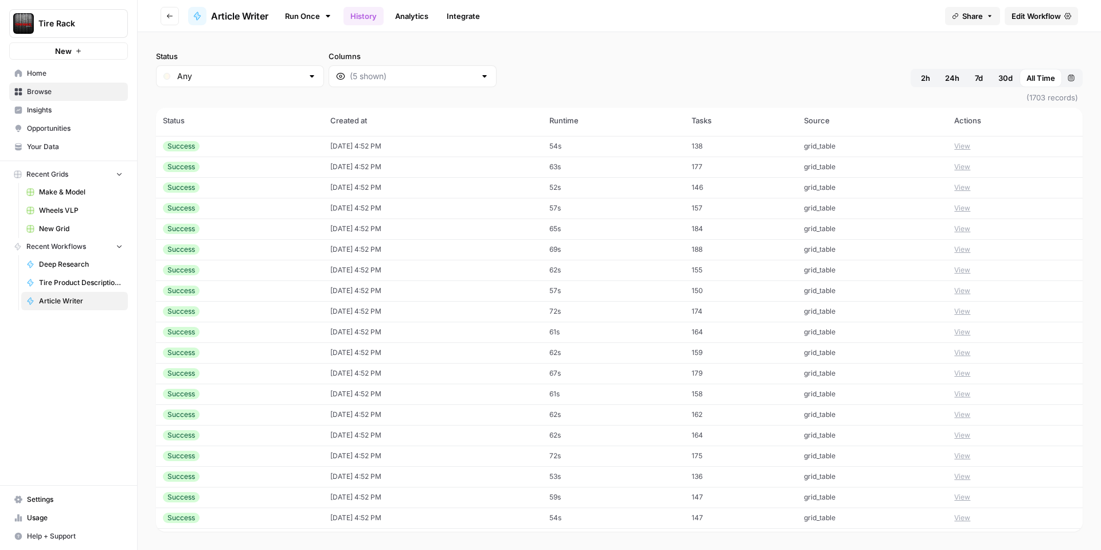
click at [325, 19] on icon at bounding box center [327, 15] width 9 height 9
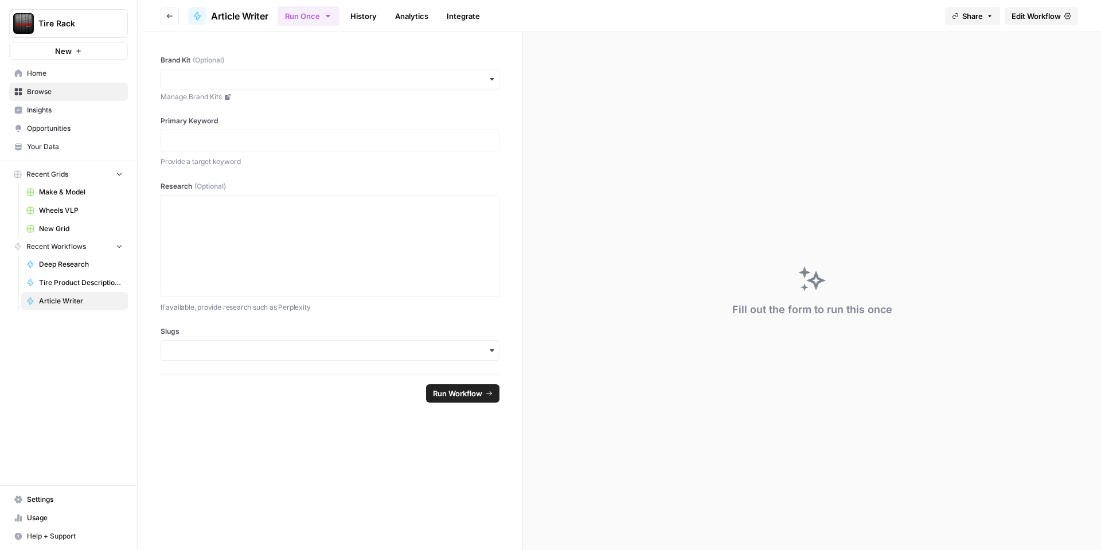
click at [451, 17] on link "Integrate" at bounding box center [463, 16] width 47 height 18
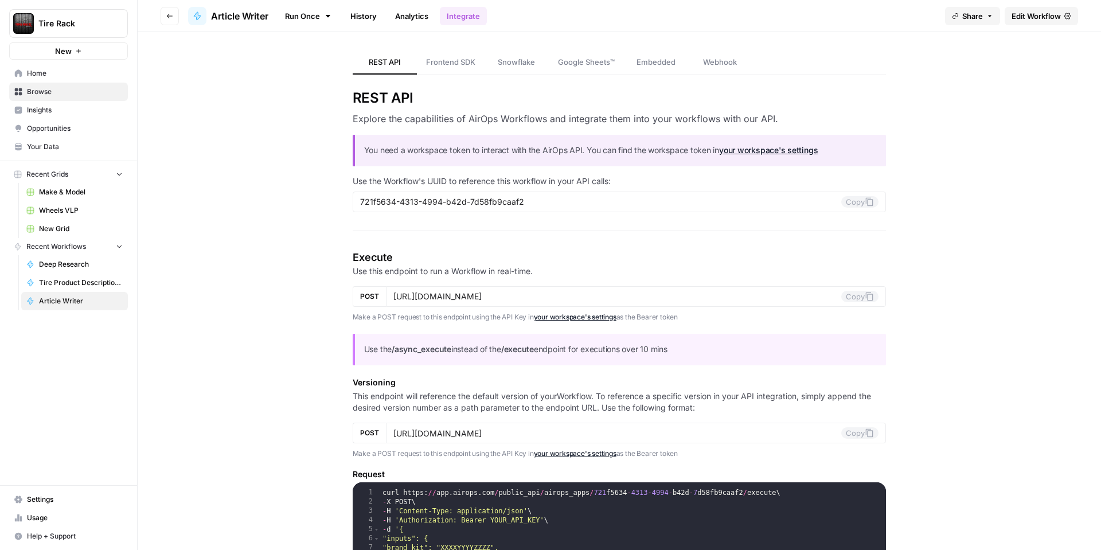
click at [66, 213] on span "Wheels VLP" at bounding box center [81, 210] width 84 height 10
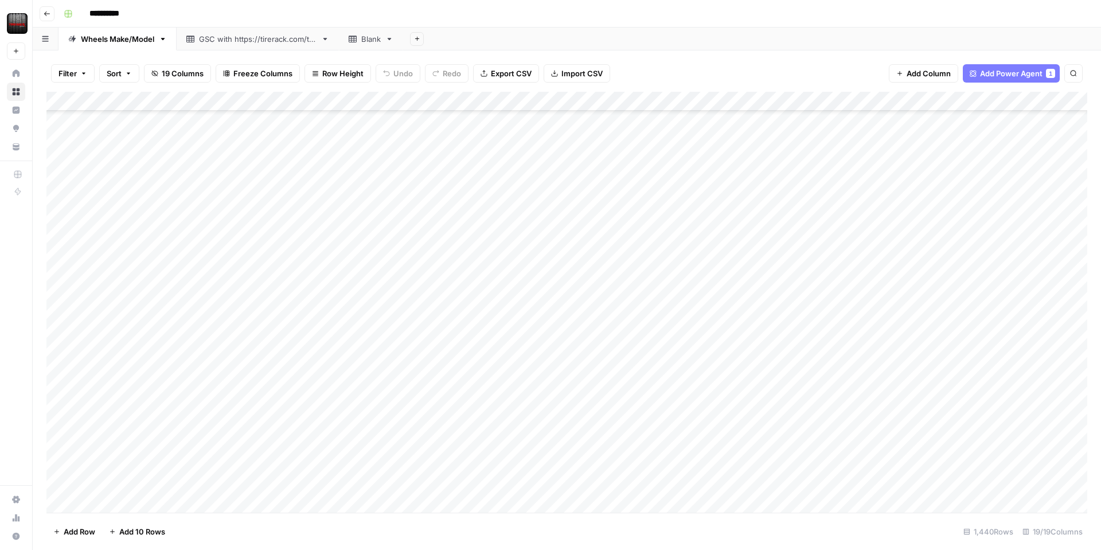
scroll to position [169, 0]
click at [353, 101] on div "Add Column" at bounding box center [566, 302] width 1040 height 421
click at [303, 213] on span "Edit Workflow" at bounding box center [324, 213] width 100 height 11
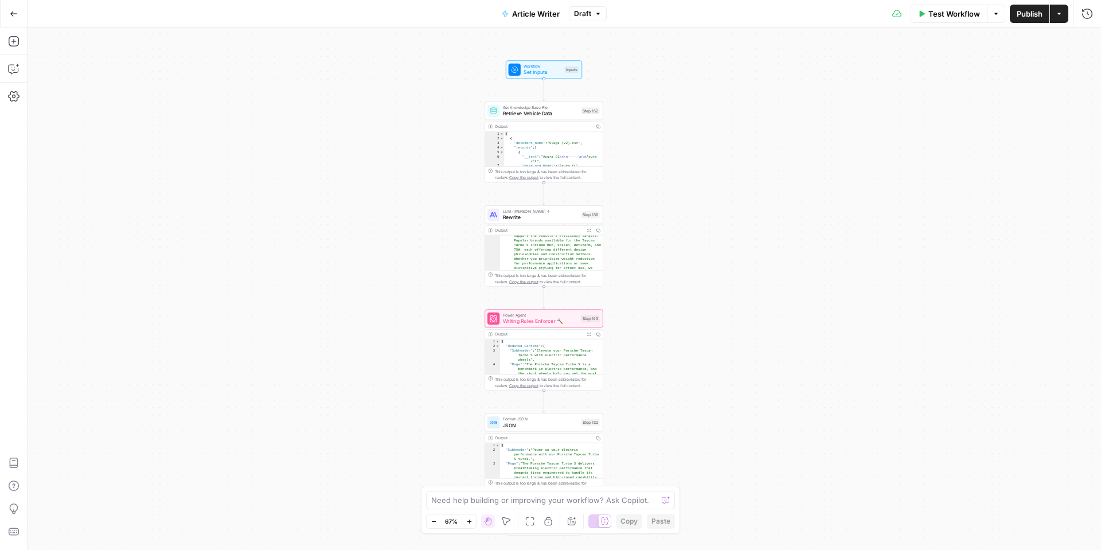
scroll to position [195, 0]
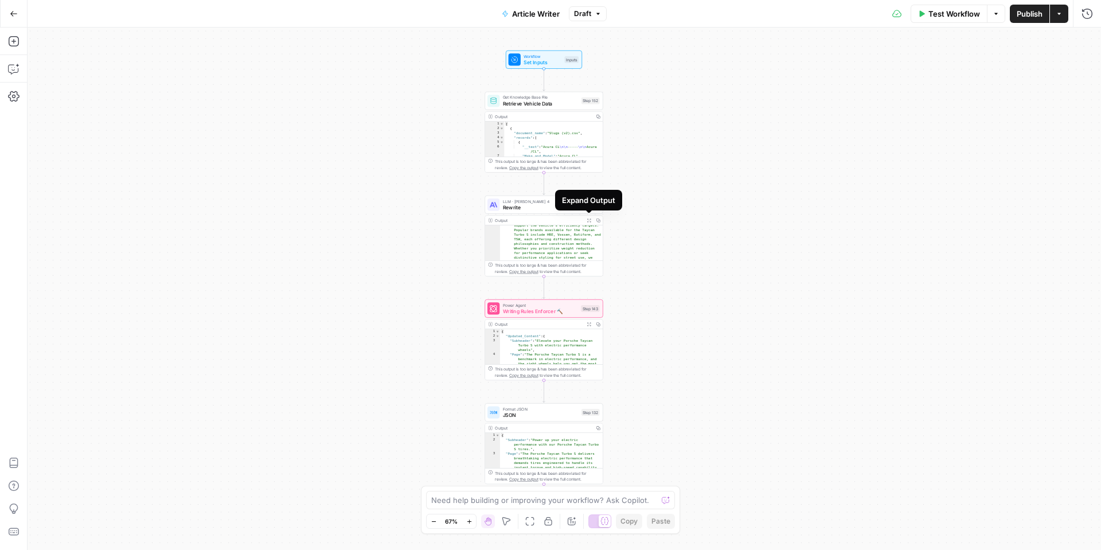
click at [586, 221] on button "Expand Output" at bounding box center [588, 220] width 9 height 9
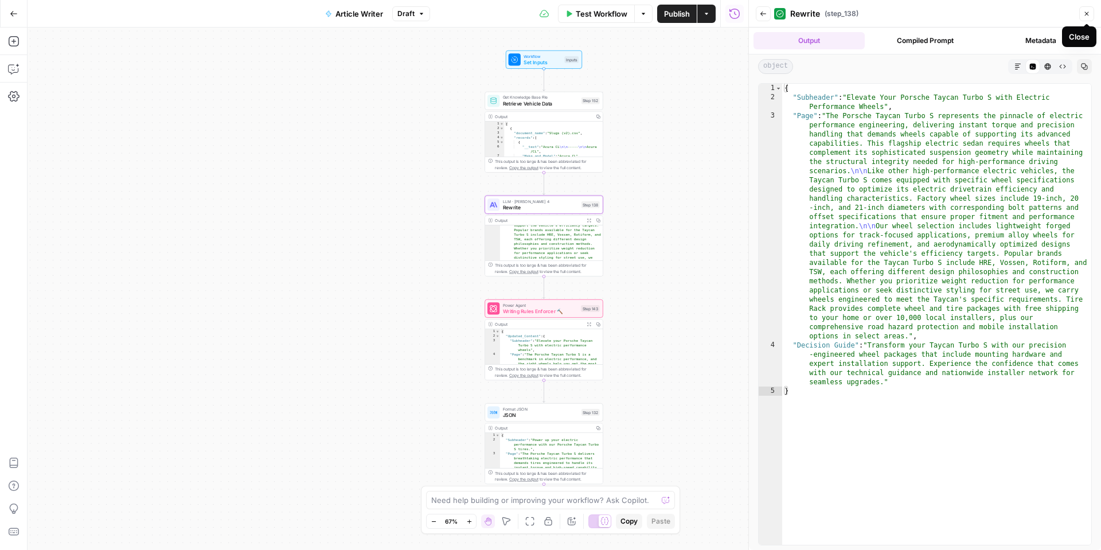
click at [1082, 15] on button "Close" at bounding box center [1086, 13] width 15 height 15
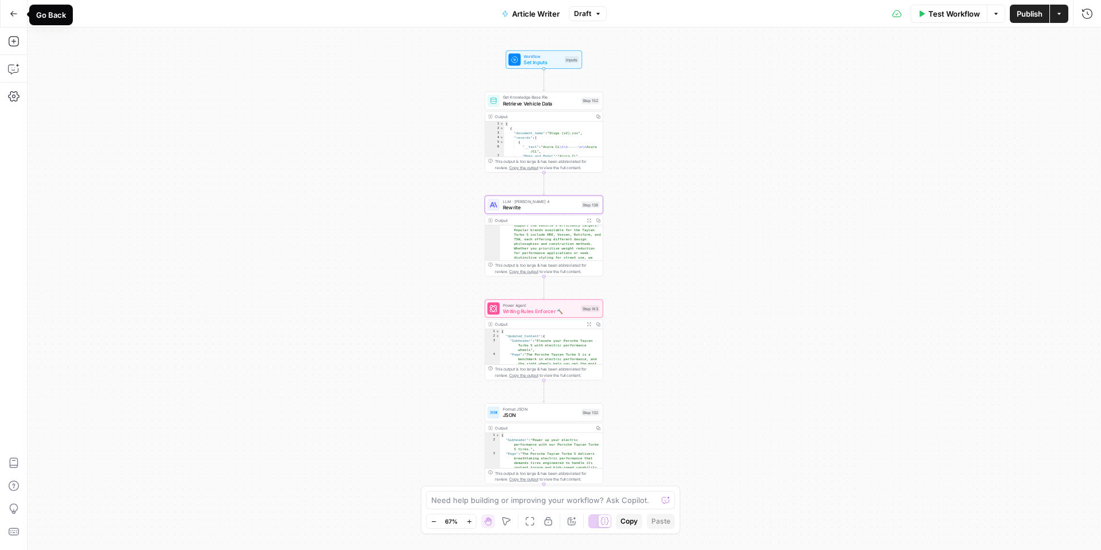
click at [10, 11] on icon "button" at bounding box center [14, 14] width 8 height 8
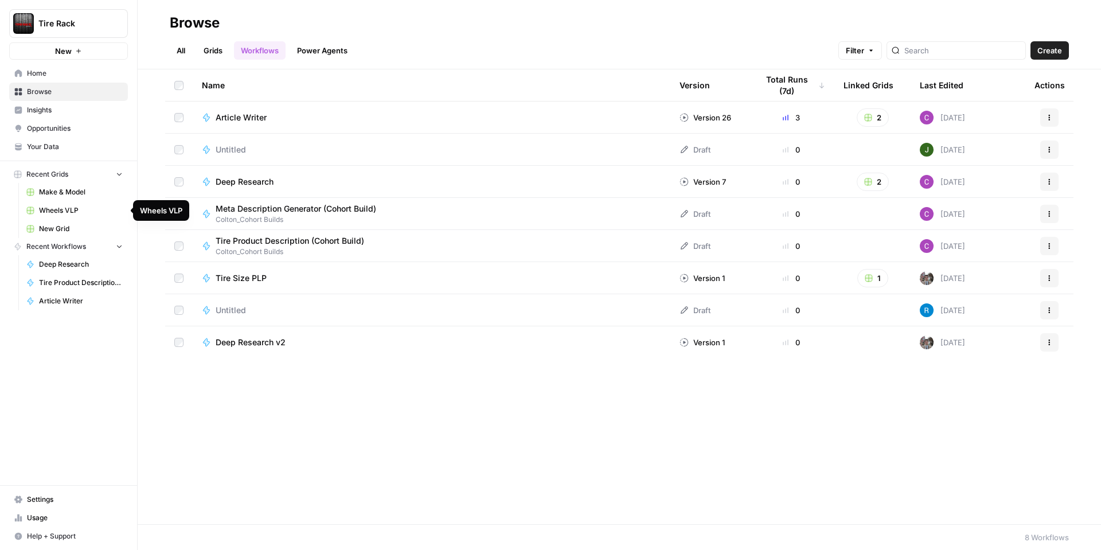
click at [85, 209] on span "Wheels VLP" at bounding box center [81, 210] width 84 height 10
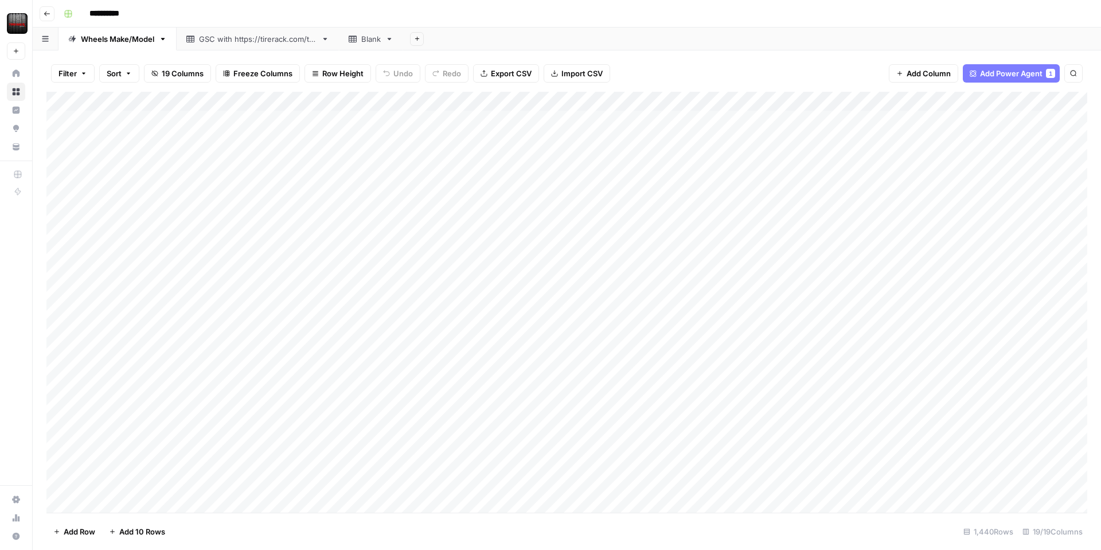
click at [418, 453] on div "Add Column" at bounding box center [566, 302] width 1040 height 421
click at [421, 453] on div "Add Column" at bounding box center [566, 302] width 1040 height 421
click at [351, 101] on div "Add Column" at bounding box center [566, 302] width 1040 height 421
click at [285, 210] on span "Edit Workflow" at bounding box center [324, 213] width 100 height 11
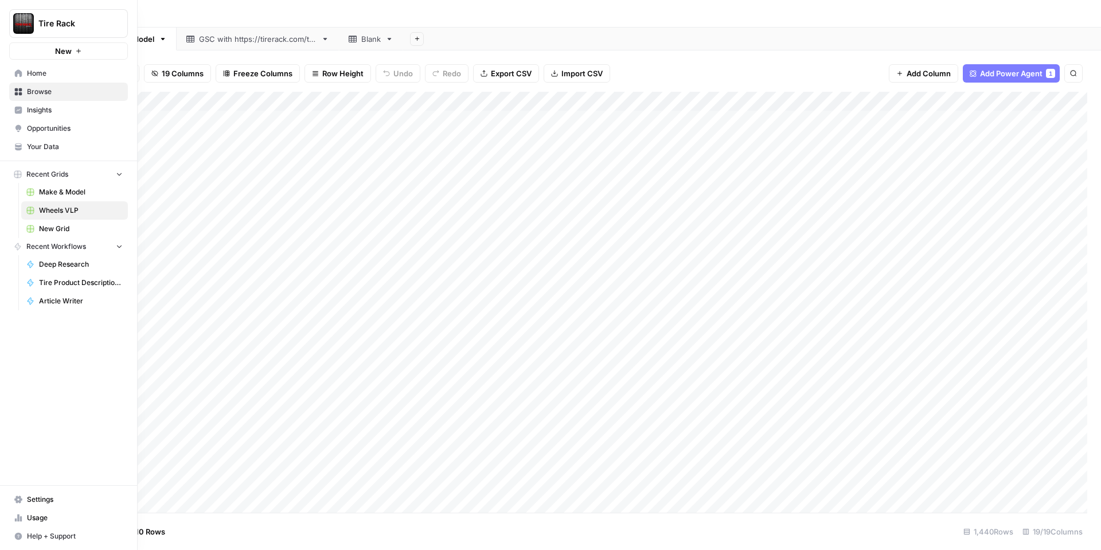
click at [46, 142] on span "Your Data" at bounding box center [75, 147] width 96 height 10
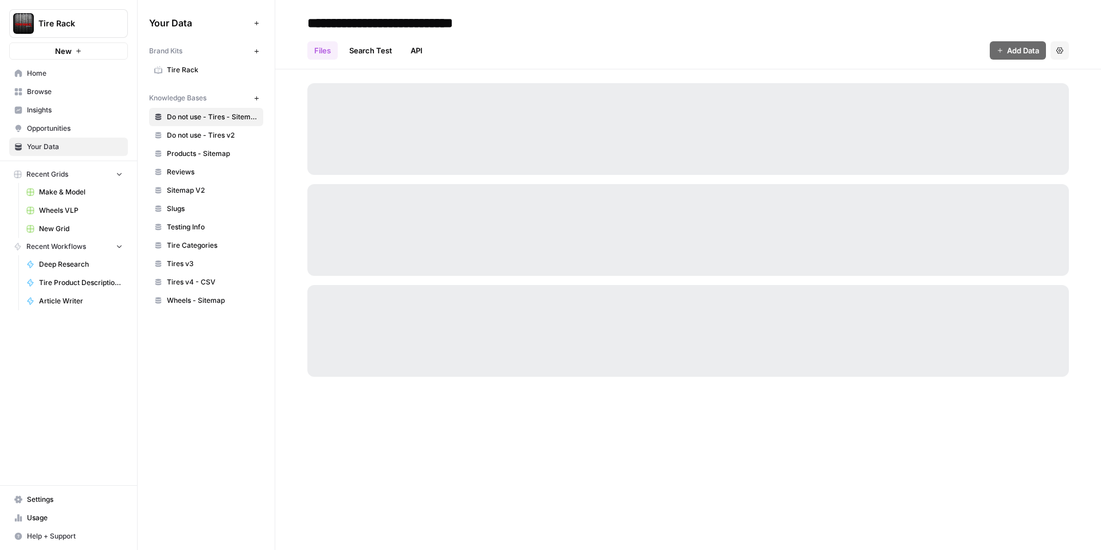
click at [197, 71] on span "Tire Rack" at bounding box center [212, 70] width 91 height 10
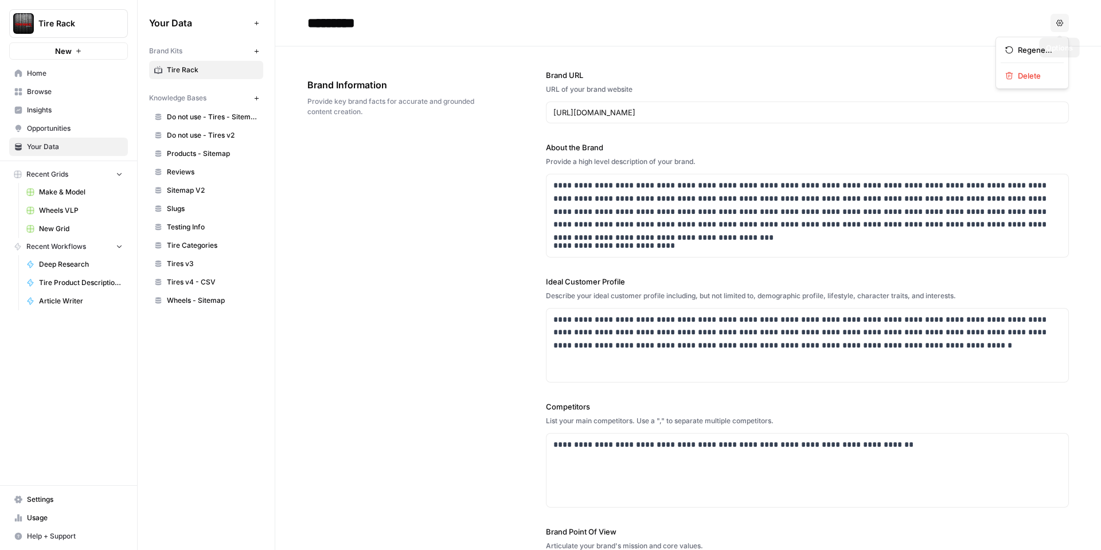
click at [1057, 18] on button "Options" at bounding box center [1059, 23] width 18 height 18
drag, startPoint x: 989, startPoint y: 18, endPoint x: 917, endPoint y: 36, distance: 74.9
click at [989, 18] on div "*********" at bounding box center [676, 23] width 738 height 18
drag, startPoint x: 205, startPoint y: 68, endPoint x: 389, endPoint y: 198, distance: 225.7
click at [389, 198] on div "**********" at bounding box center [619, 275] width 963 height 550
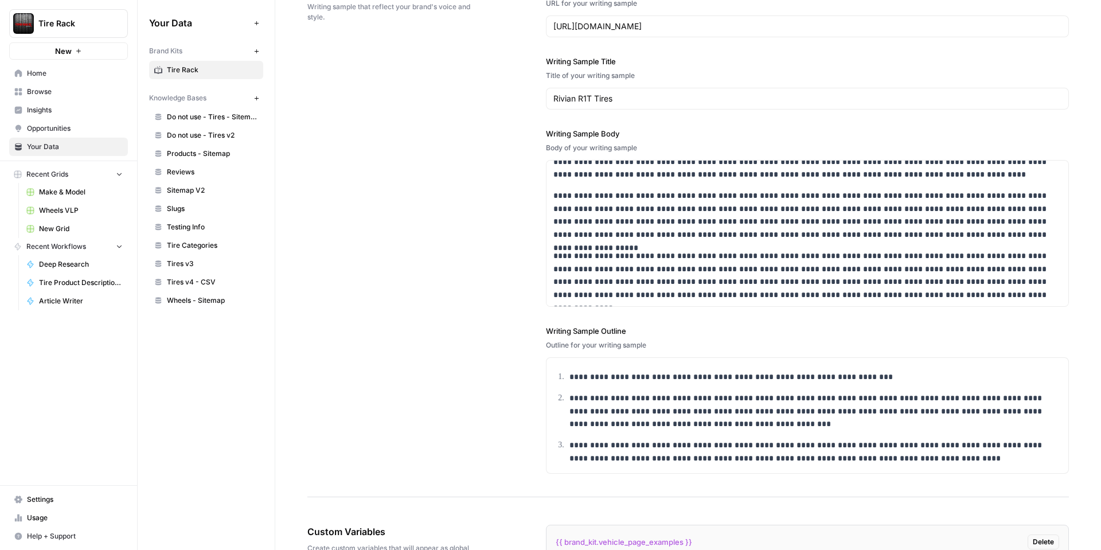
scroll to position [1318, 0]
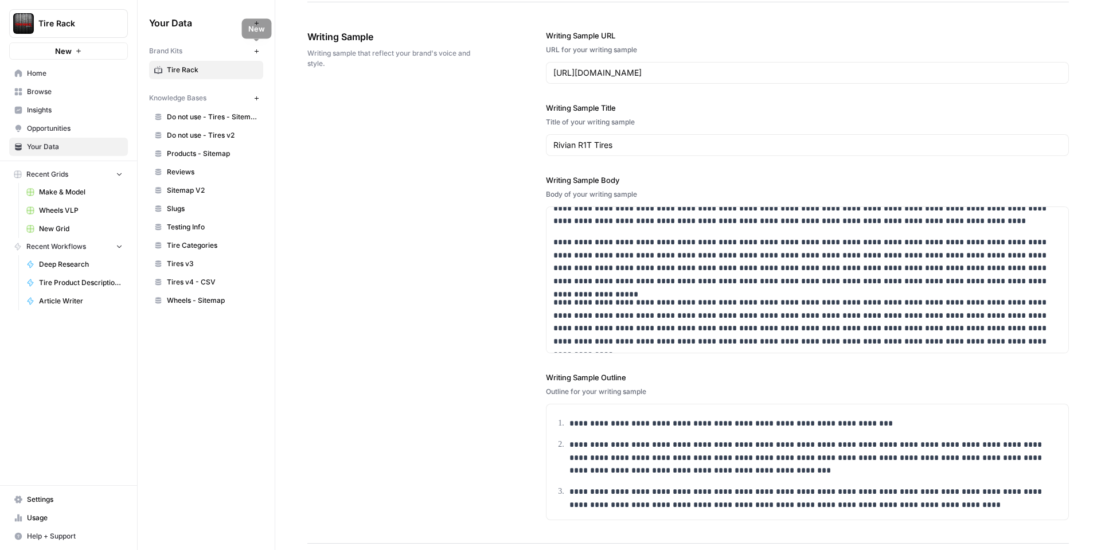
click at [256, 52] on icon "button" at bounding box center [256, 51] width 4 height 4
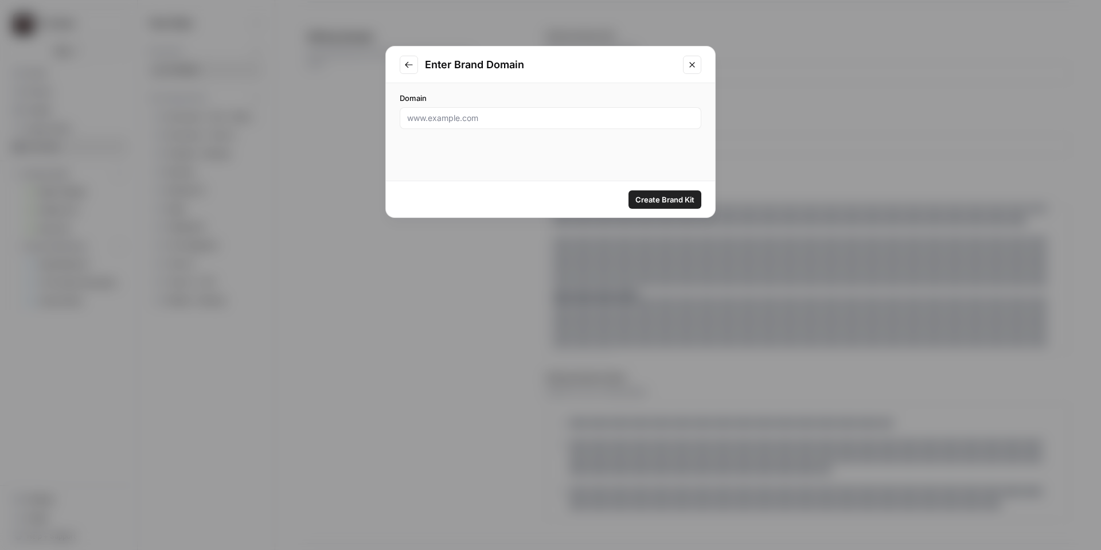
click at [694, 65] on icon "Close modal" at bounding box center [691, 64] width 9 height 9
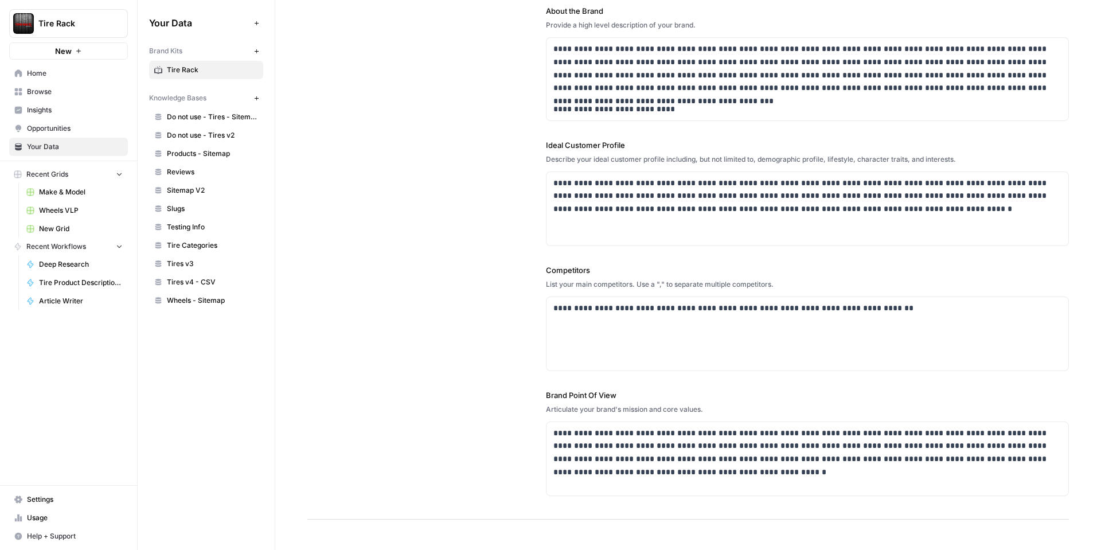
scroll to position [0, 0]
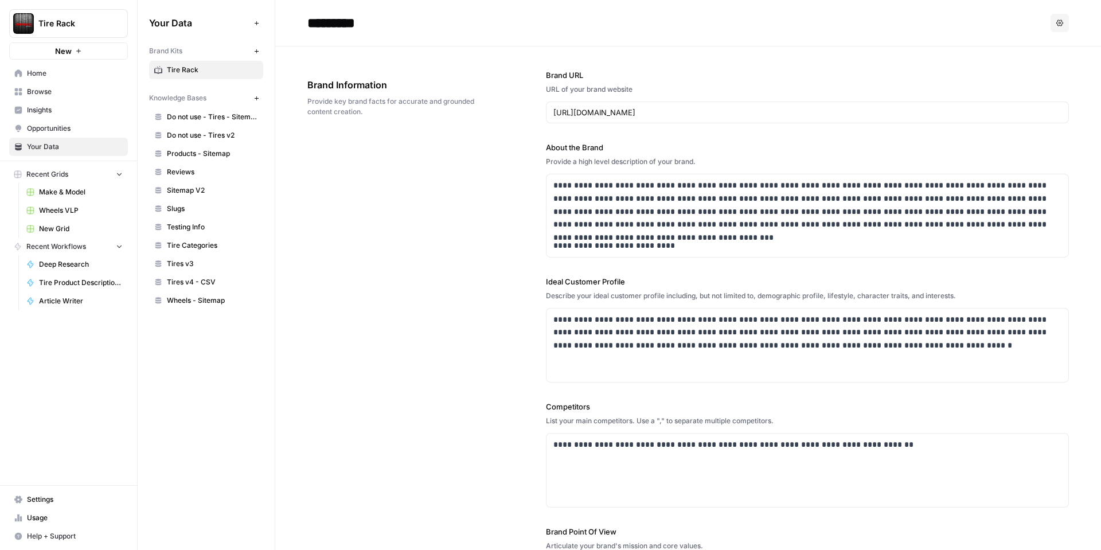
click at [1059, 19] on icon "button" at bounding box center [1059, 22] width 7 height 7
click at [253, 53] on icon "button" at bounding box center [256, 51] width 6 height 6
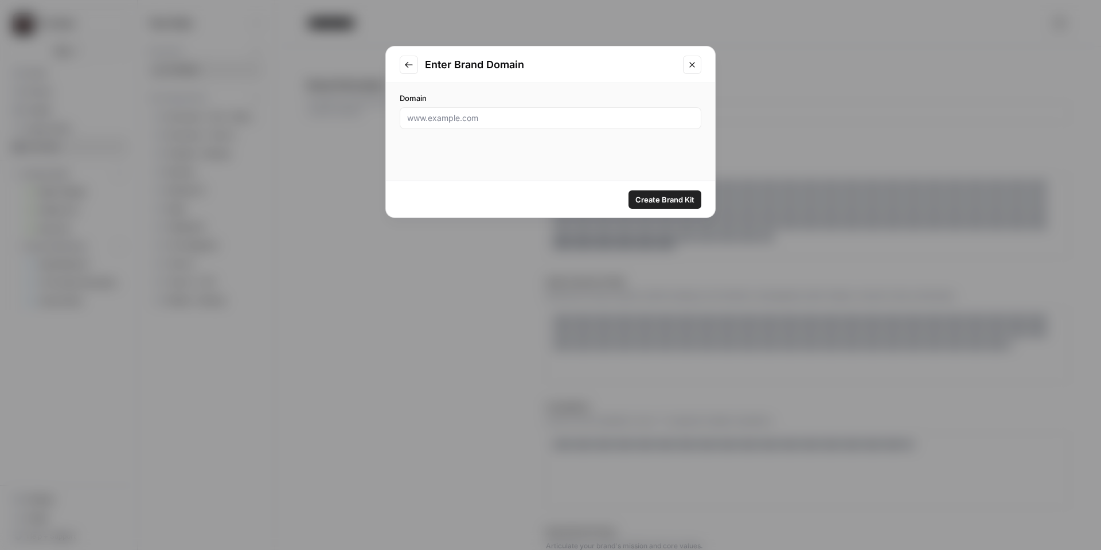
click at [522, 125] on div at bounding box center [551, 118] width 302 height 22
drag, startPoint x: 690, startPoint y: 69, endPoint x: 686, endPoint y: 75, distance: 6.2
click at [689, 71] on button "Close modal" at bounding box center [692, 65] width 18 height 18
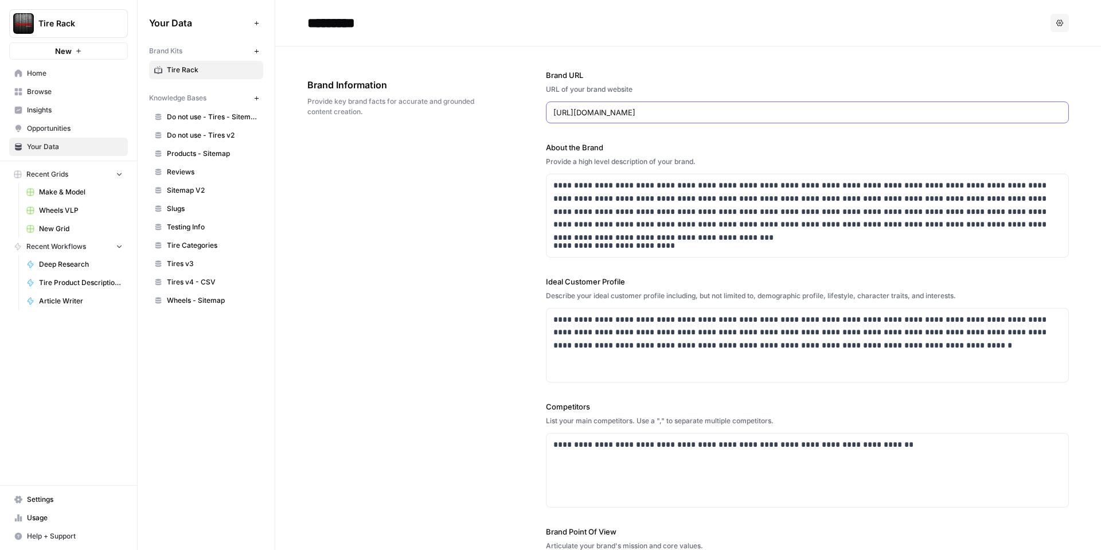
click at [643, 112] on input "https://www.tirerack.com/" at bounding box center [807, 112] width 508 height 11
click at [258, 49] on icon "button" at bounding box center [256, 51] width 6 height 6
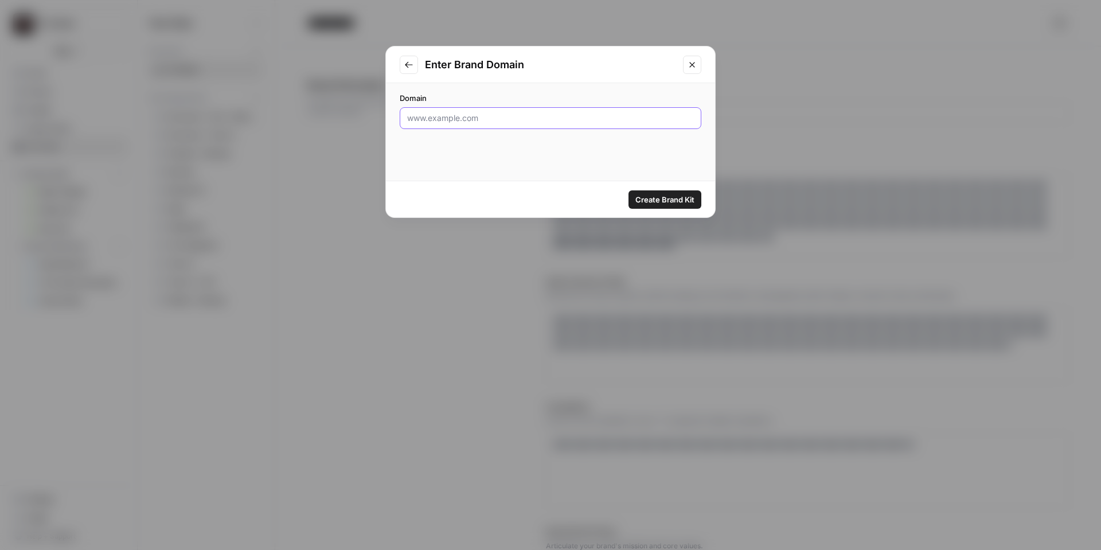
click at [498, 122] on input "Domain" at bounding box center [550, 117] width 287 height 11
paste input "https://www.tirerack.com/"
type input "https://www.tirerack.com/"
click at [651, 197] on span "Create Brand Kit" at bounding box center [664, 199] width 59 height 11
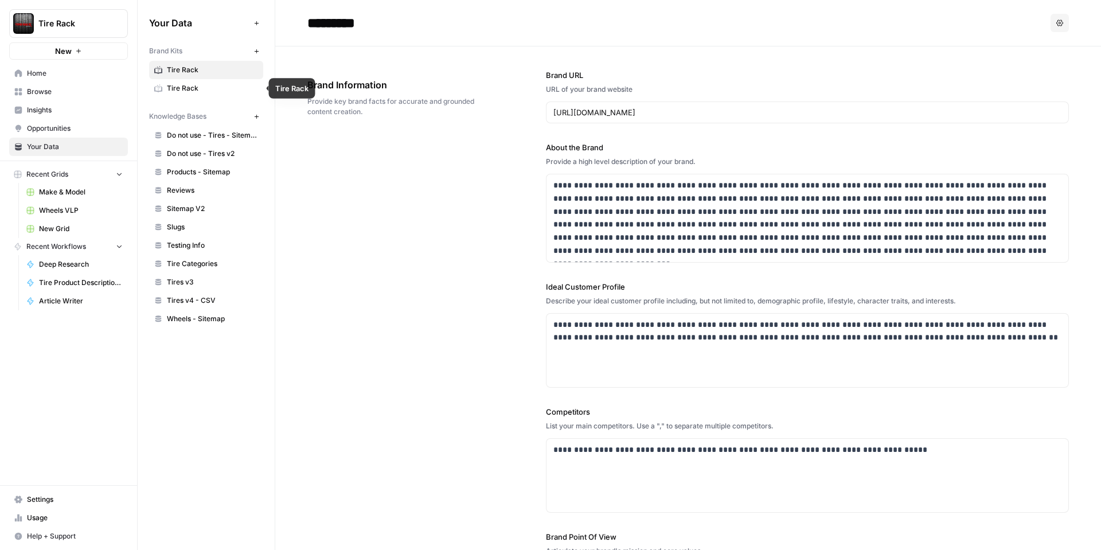
click at [222, 89] on span "Tire Rack" at bounding box center [212, 88] width 91 height 10
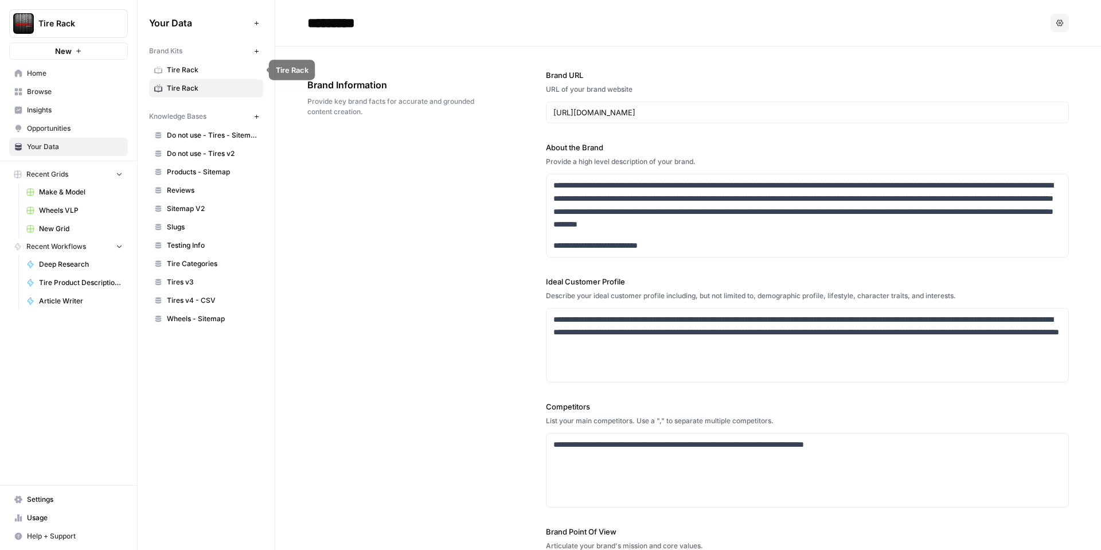
click at [221, 74] on span "Tire Rack" at bounding box center [212, 70] width 91 height 10
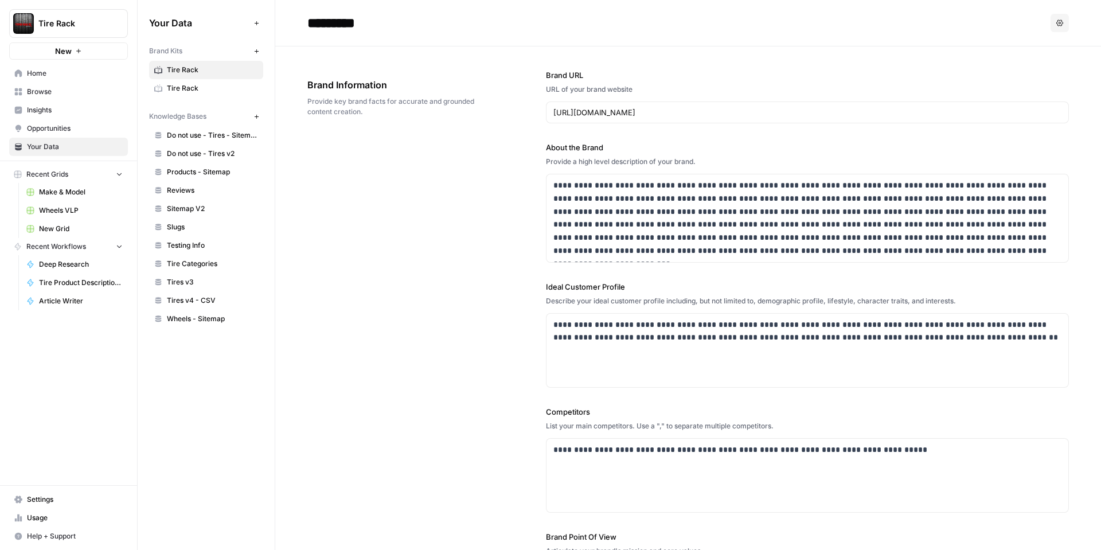
click at [171, 68] on span "Tire Rack" at bounding box center [212, 70] width 91 height 10
click at [162, 69] on link "Tire Rack" at bounding box center [206, 70] width 114 height 18
click at [1060, 23] on icon "button" at bounding box center [1059, 22] width 7 height 7
click at [175, 68] on span "Tire Rack" at bounding box center [212, 70] width 91 height 10
click at [691, 109] on input "https://www.tirerack.com/" at bounding box center [807, 112] width 508 height 11
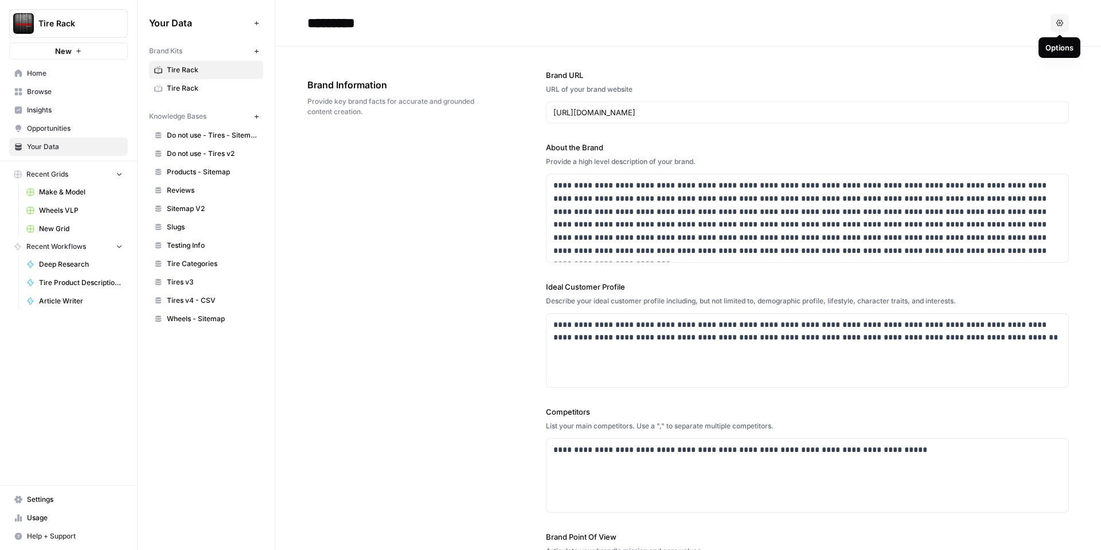
click at [1065, 26] on button "Options" at bounding box center [1059, 23] width 18 height 18
click at [173, 85] on span "Tire Rack" at bounding box center [212, 88] width 91 height 10
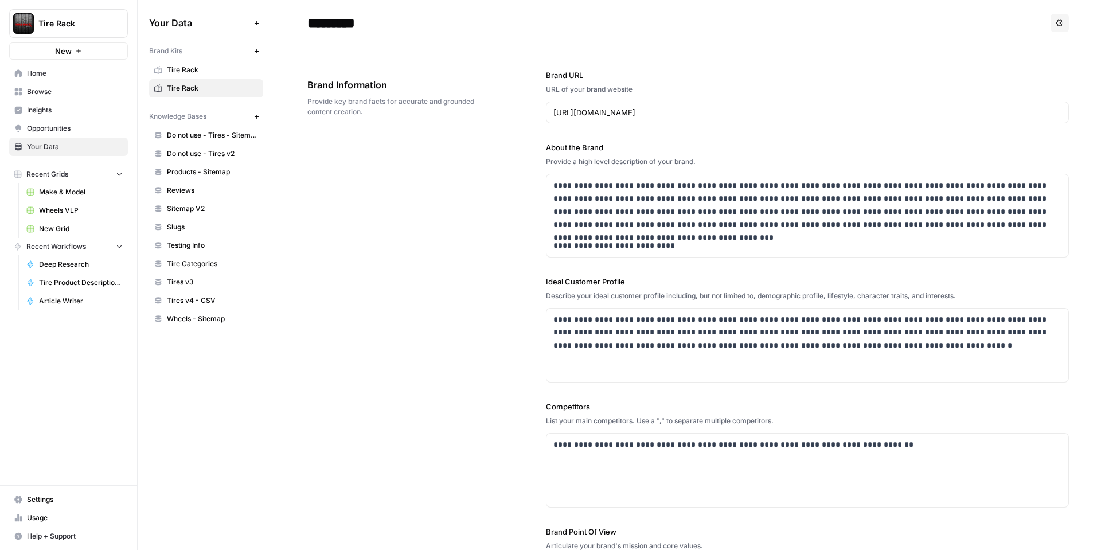
click at [204, 66] on span "Tire Rack" at bounding box center [212, 70] width 91 height 10
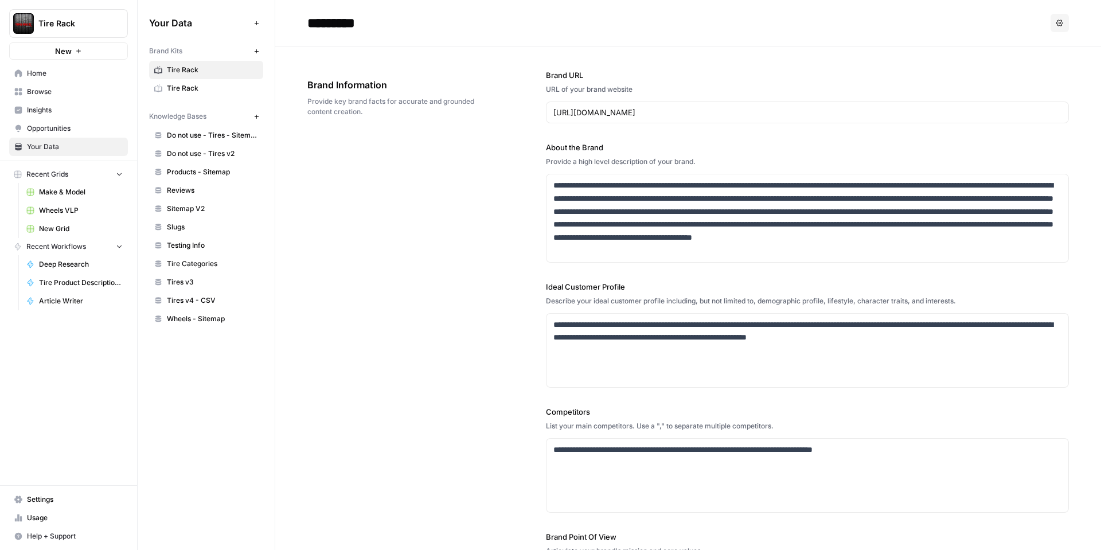
click at [1067, 26] on button "Options" at bounding box center [1059, 23] width 18 height 18
click at [1028, 74] on span "Delete" at bounding box center [1036, 75] width 37 height 11
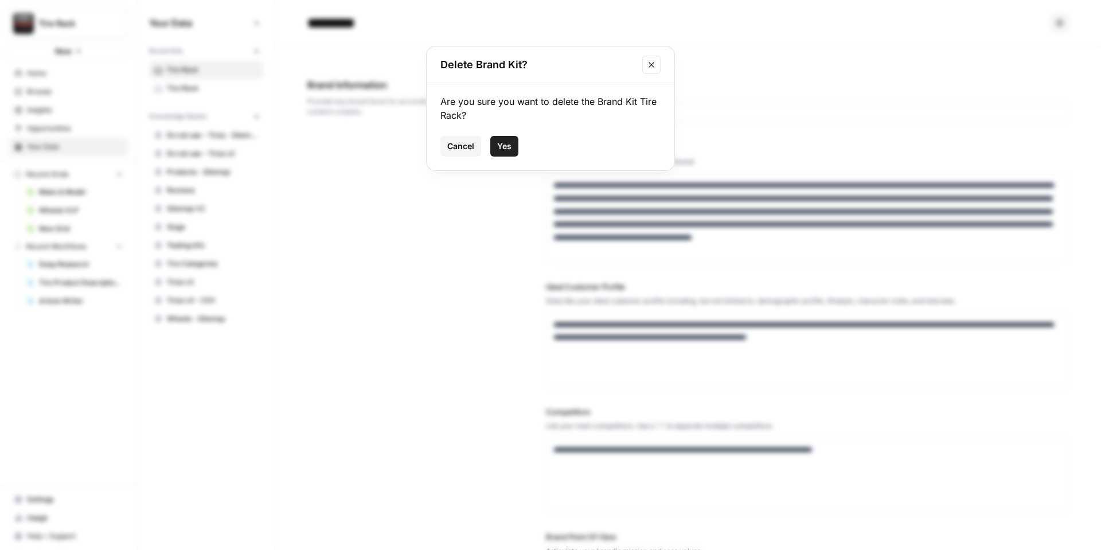
click at [497, 142] on span "Yes" at bounding box center [504, 145] width 14 height 11
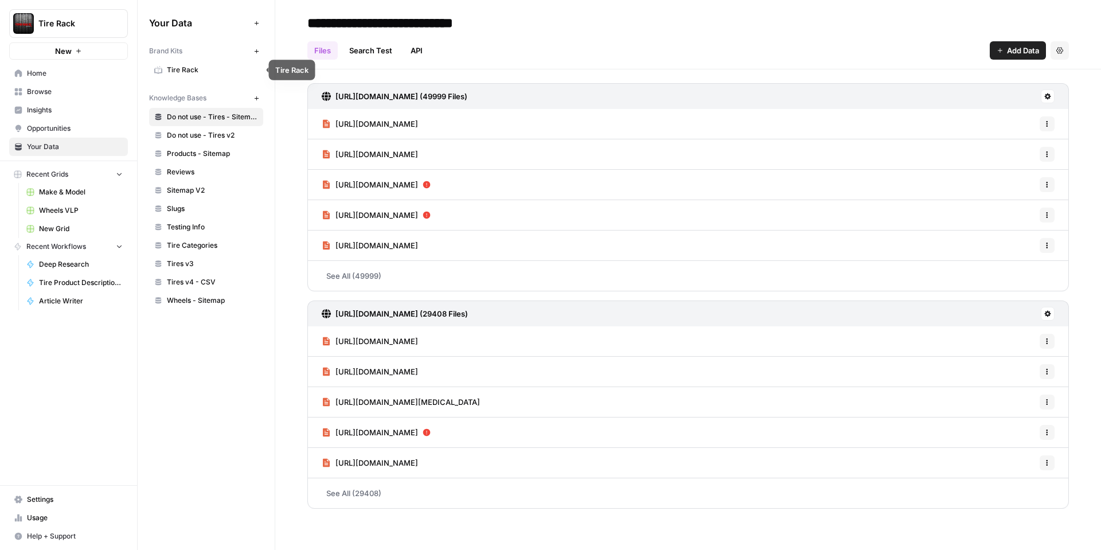
click at [191, 75] on link "Tire Rack" at bounding box center [206, 70] width 114 height 18
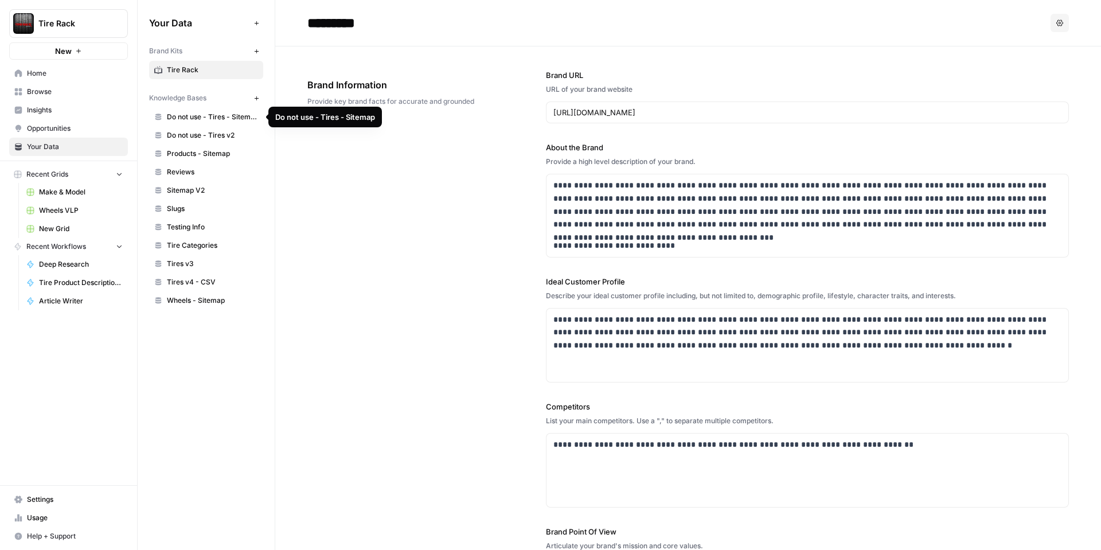
click at [195, 119] on span "Do not use - Tires - Sitemap" at bounding box center [212, 117] width 91 height 10
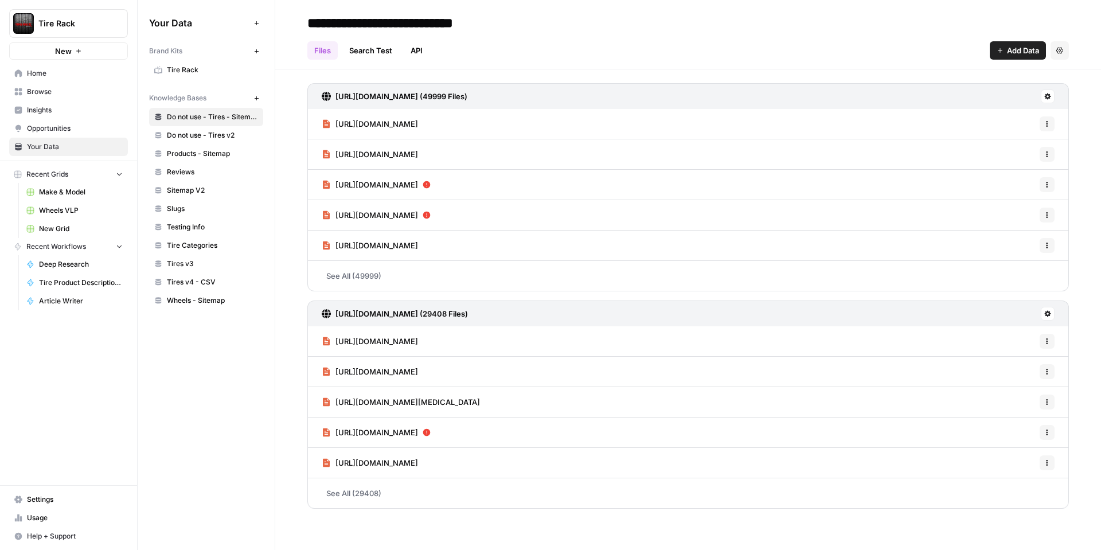
click at [195, 126] on link "Do not use - Tires v2" at bounding box center [206, 135] width 114 height 18
click at [1058, 52] on icon "button" at bounding box center [1059, 50] width 7 height 7
click at [890, 41] on div "Files Search Test API Add Data Settings" at bounding box center [687, 46] width 761 height 28
click at [208, 70] on span "Tire Rack" at bounding box center [212, 70] width 91 height 10
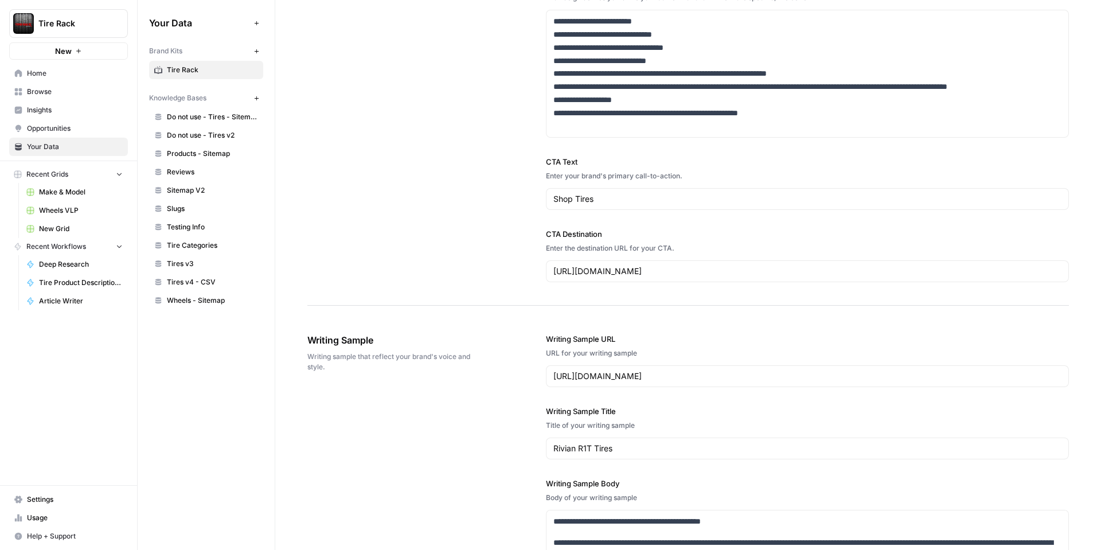
scroll to position [1022, 0]
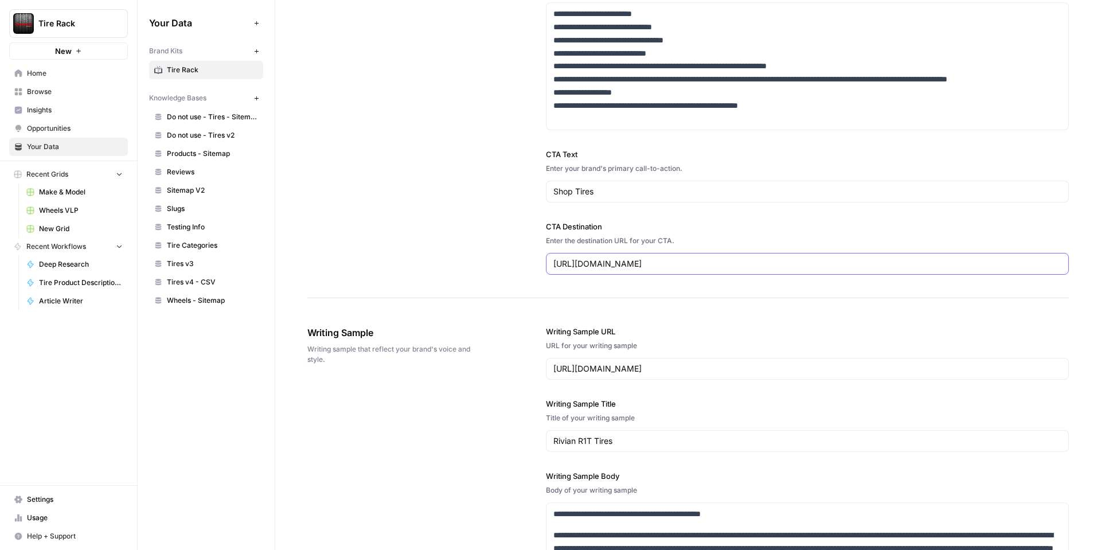
drag, startPoint x: 703, startPoint y: 268, endPoint x: 654, endPoint y: 266, distance: 48.8
click at [654, 266] on input "https://www.tirerack.com/wheels" at bounding box center [807, 263] width 508 height 11
type input "[URL][DOMAIN_NAME]"
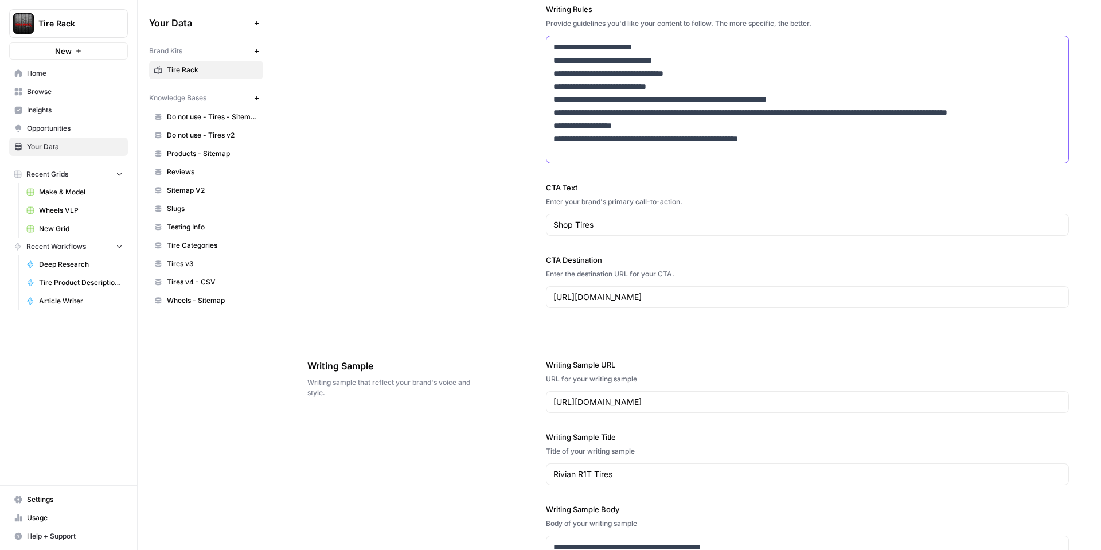
click at [650, 158] on p "**********" at bounding box center [807, 100] width 508 height 118
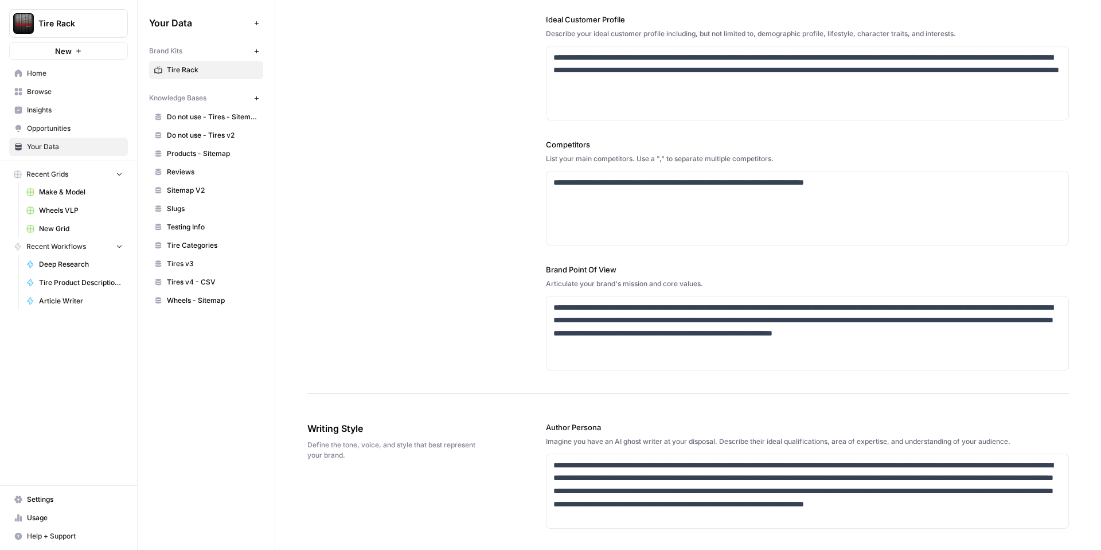
scroll to position [0, 0]
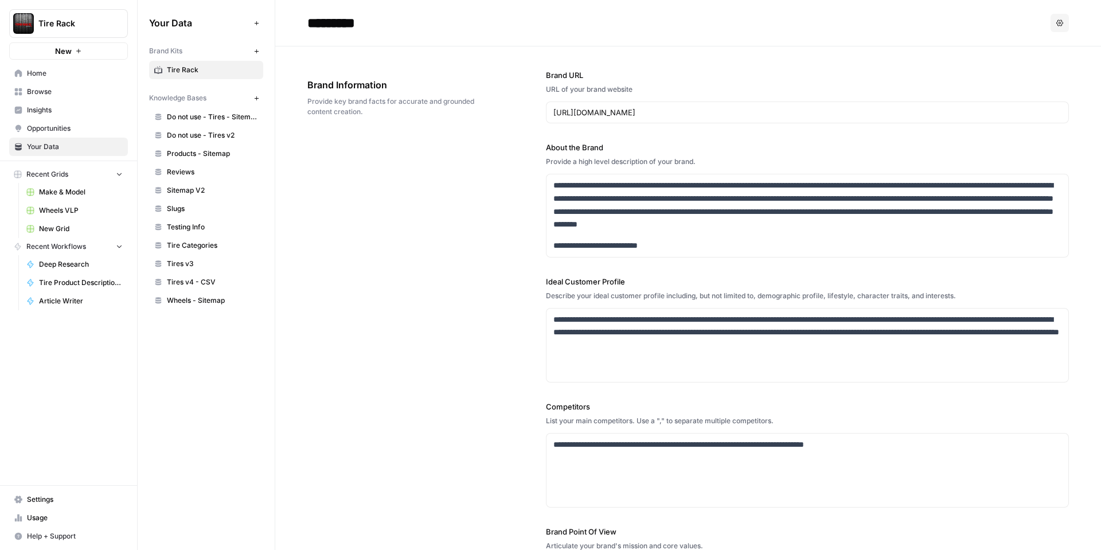
click at [254, 50] on icon "button" at bounding box center [256, 51] width 6 height 6
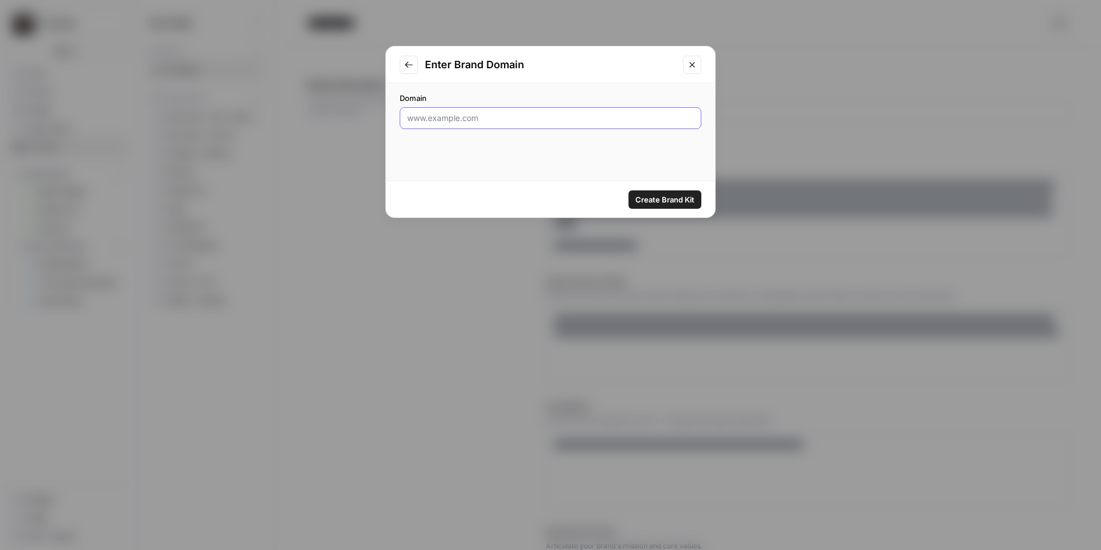
click at [539, 116] on input "Domain" at bounding box center [550, 117] width 287 height 11
paste input "https://www.tirerack.com/wheels"
type input "https://www.tirerack.com/wheels"
click at [649, 198] on span "Create Brand Kit" at bounding box center [664, 199] width 59 height 11
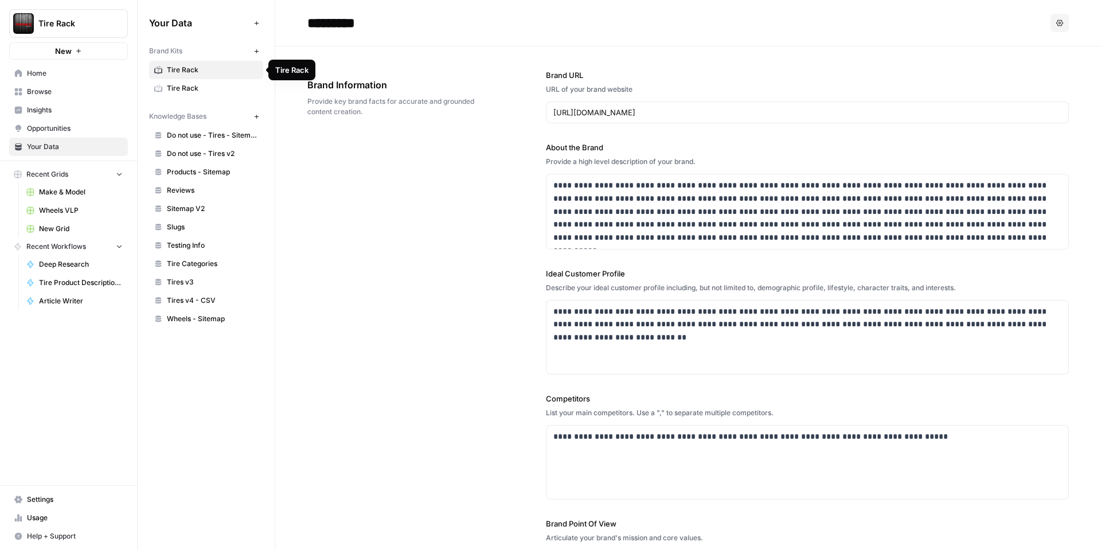
click at [163, 72] on link "Tire Rack" at bounding box center [206, 70] width 114 height 18
click at [160, 69] on icon at bounding box center [158, 70] width 8 height 8
click at [175, 69] on span "Tire Rack" at bounding box center [212, 70] width 91 height 10
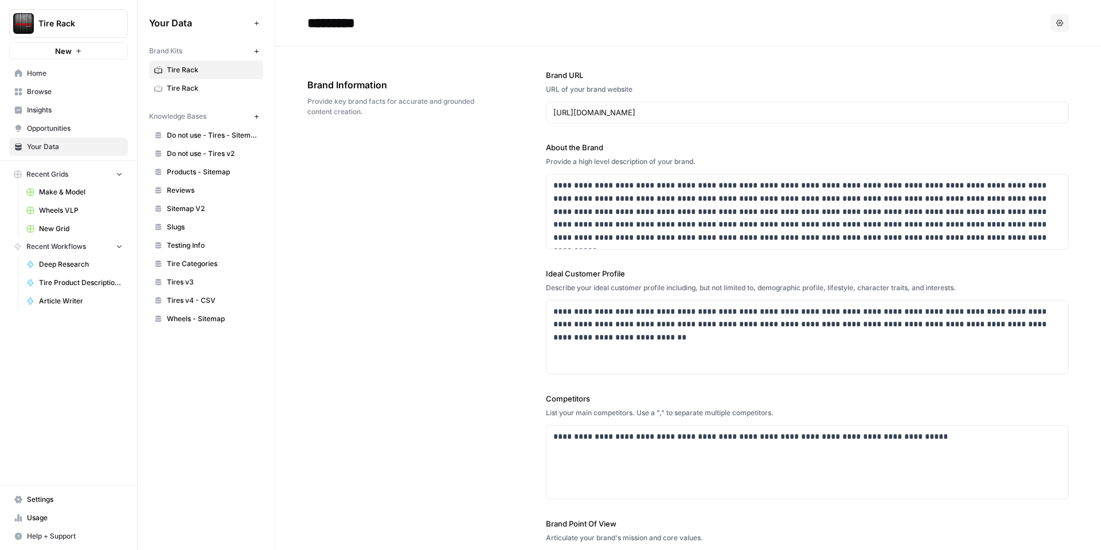
click at [175, 69] on span "Tire Rack" at bounding box center [212, 70] width 91 height 10
click at [253, 24] on icon "button" at bounding box center [256, 23] width 6 height 6
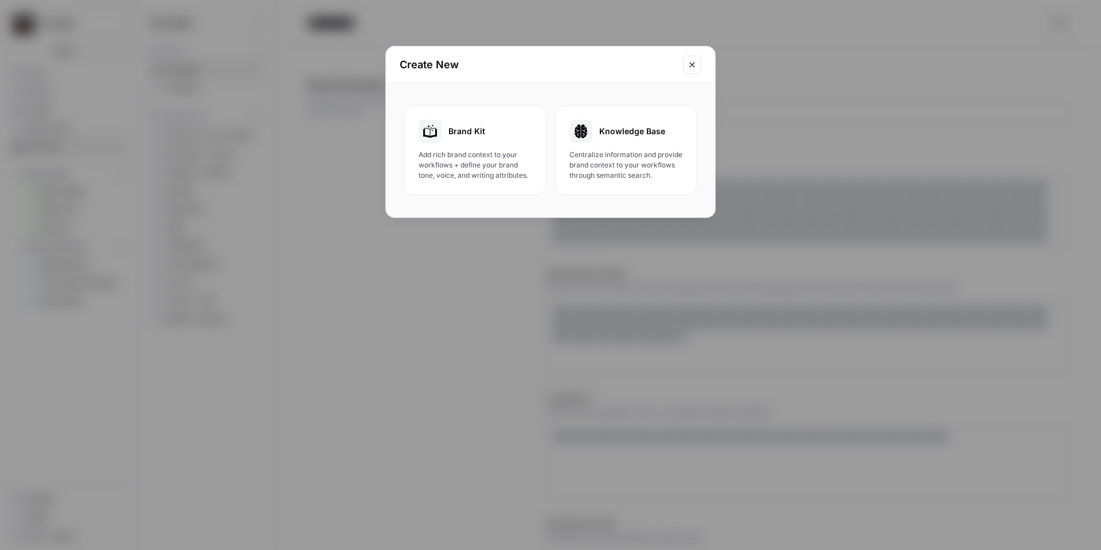
click at [695, 62] on icon "Close modal" at bounding box center [691, 64] width 9 height 9
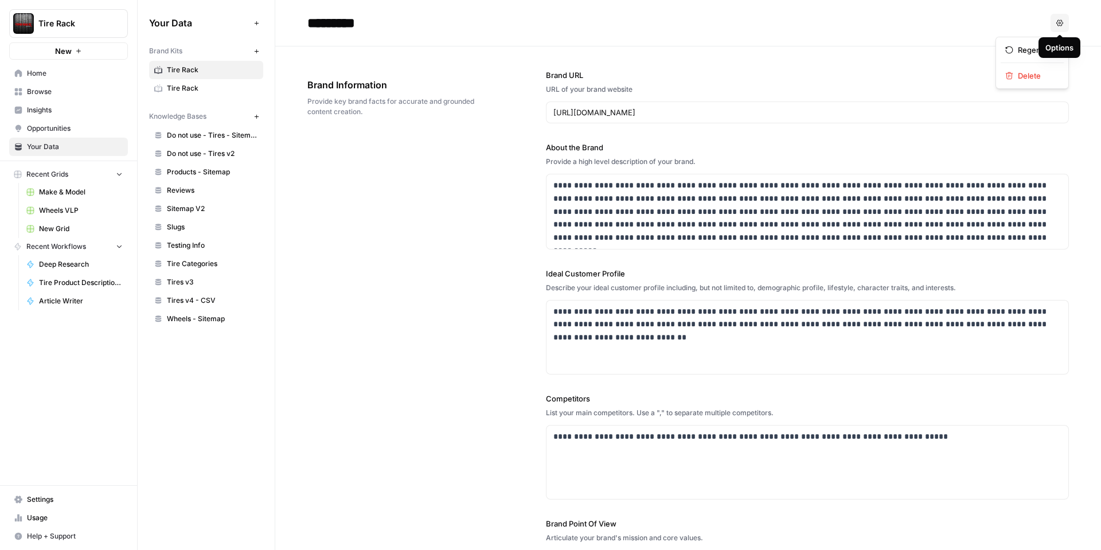
click at [1061, 25] on icon "button" at bounding box center [1059, 22] width 7 height 6
click at [1021, 75] on span "Delete" at bounding box center [1036, 75] width 37 height 11
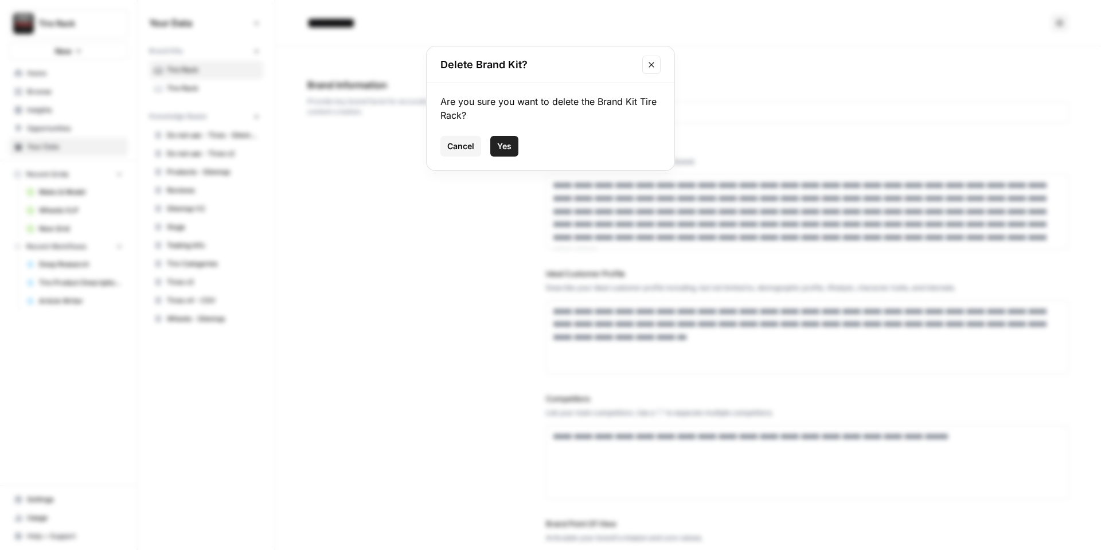
click at [498, 146] on span "Yes" at bounding box center [504, 145] width 14 height 11
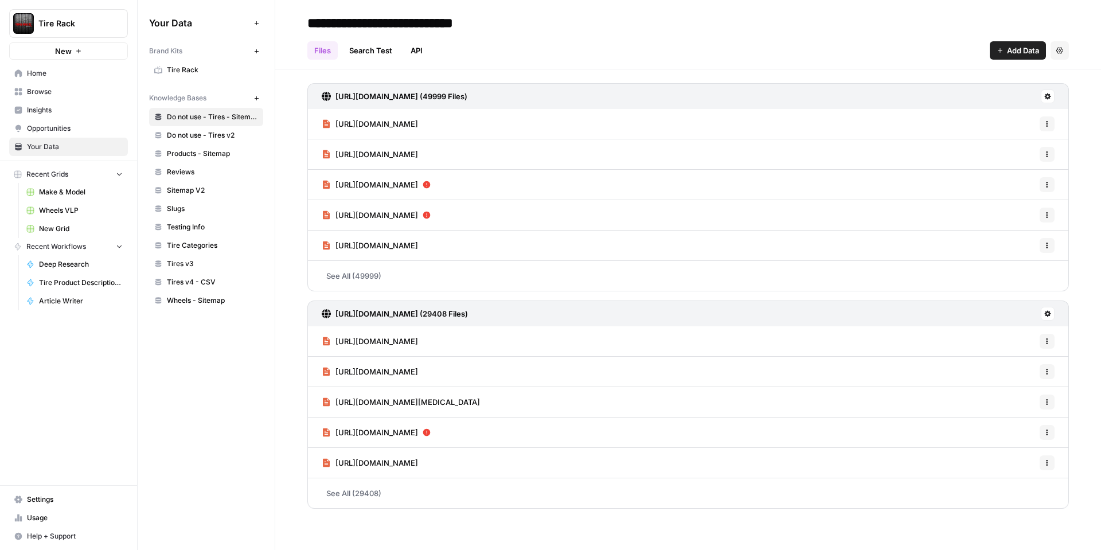
click at [195, 71] on span "Tire Rack" at bounding box center [212, 70] width 91 height 10
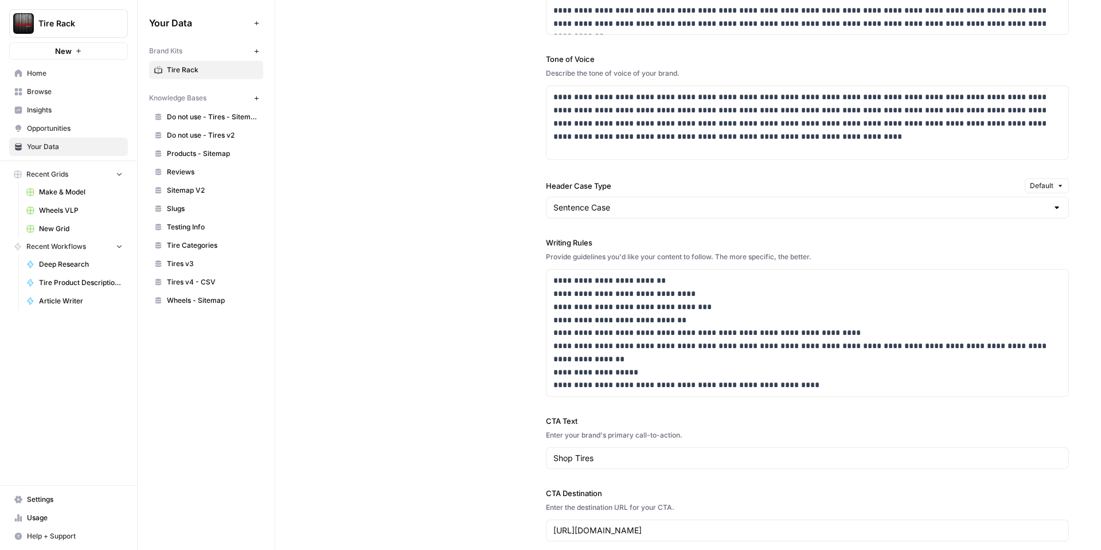
scroll to position [755, 0]
click at [57, 93] on span "Browse" at bounding box center [75, 92] width 96 height 10
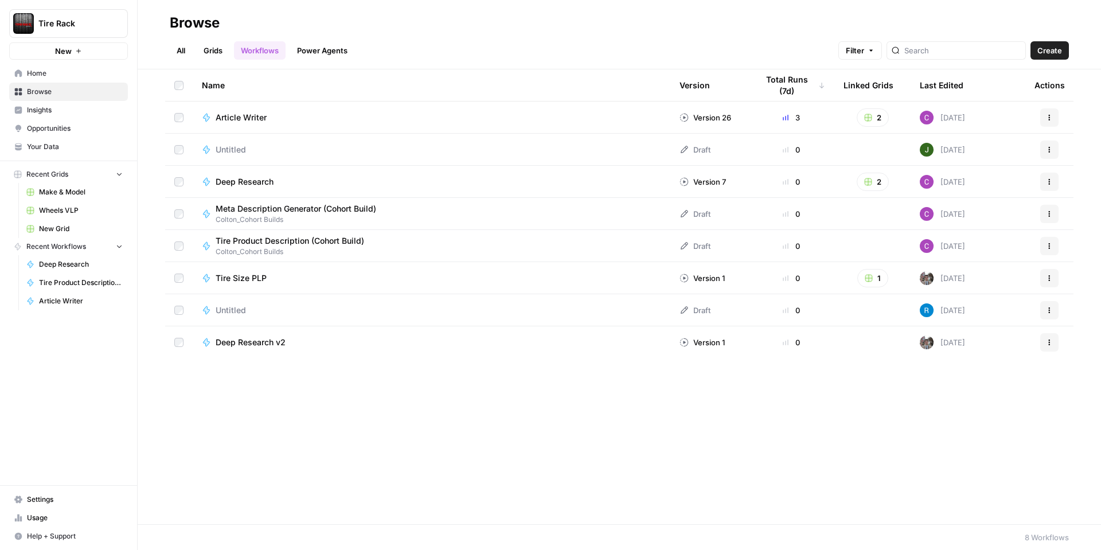
click at [64, 208] on span "Wheels VLP" at bounding box center [81, 210] width 84 height 10
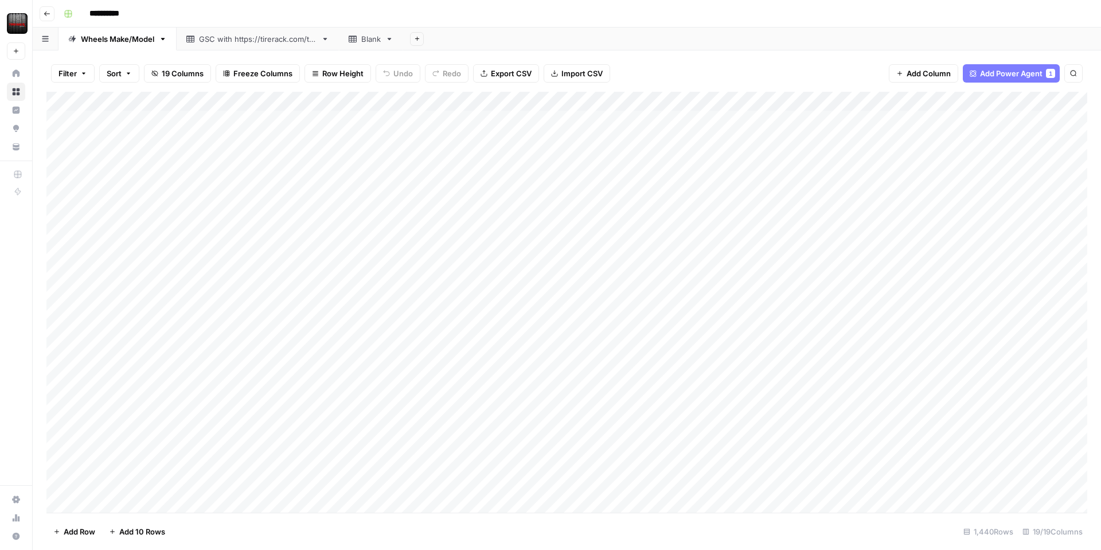
click at [405, 451] on div "Add Column" at bounding box center [566, 302] width 1040 height 421
click at [508, 451] on div "Add Column" at bounding box center [566, 302] width 1040 height 421
click at [455, 451] on div "Add Column" at bounding box center [566, 302] width 1040 height 421
click at [455, 451] on textarea "**********" at bounding box center [488, 458] width 229 height 28
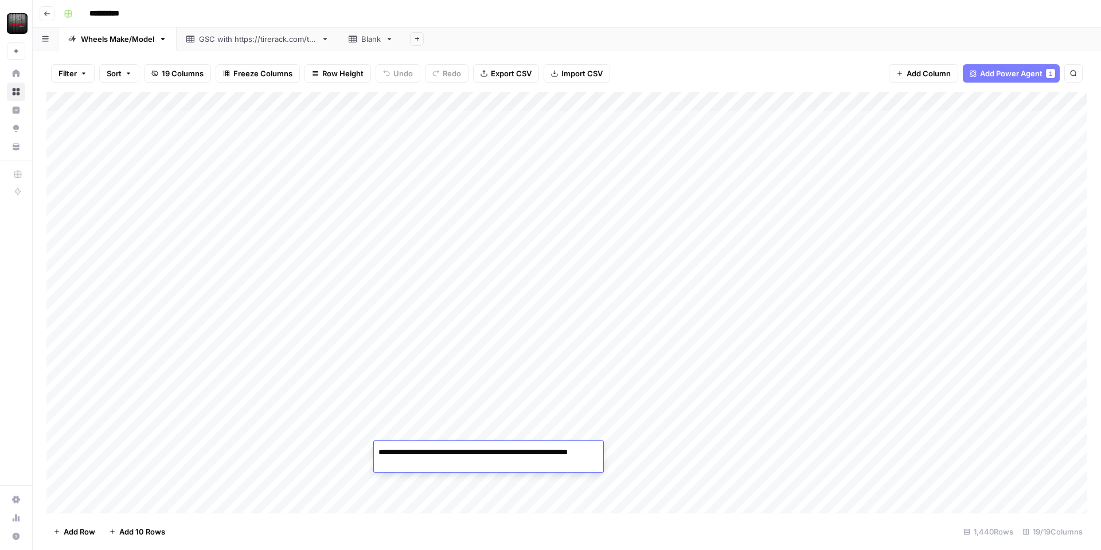
click at [442, 455] on textarea "**********" at bounding box center [488, 458] width 229 height 28
click at [470, 416] on div "Add Column" at bounding box center [566, 302] width 1040 height 421
click at [452, 451] on div "Add Column" at bounding box center [566, 302] width 1040 height 421
click at [349, 102] on div "Add Column" at bounding box center [566, 302] width 1040 height 421
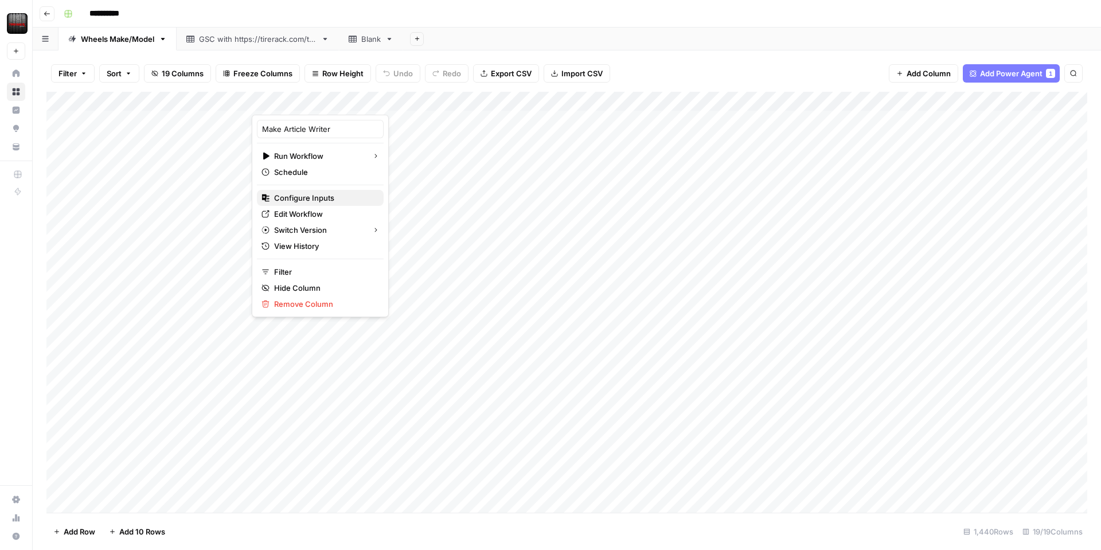
click at [315, 195] on span "Configure Inputs" at bounding box center [324, 197] width 100 height 11
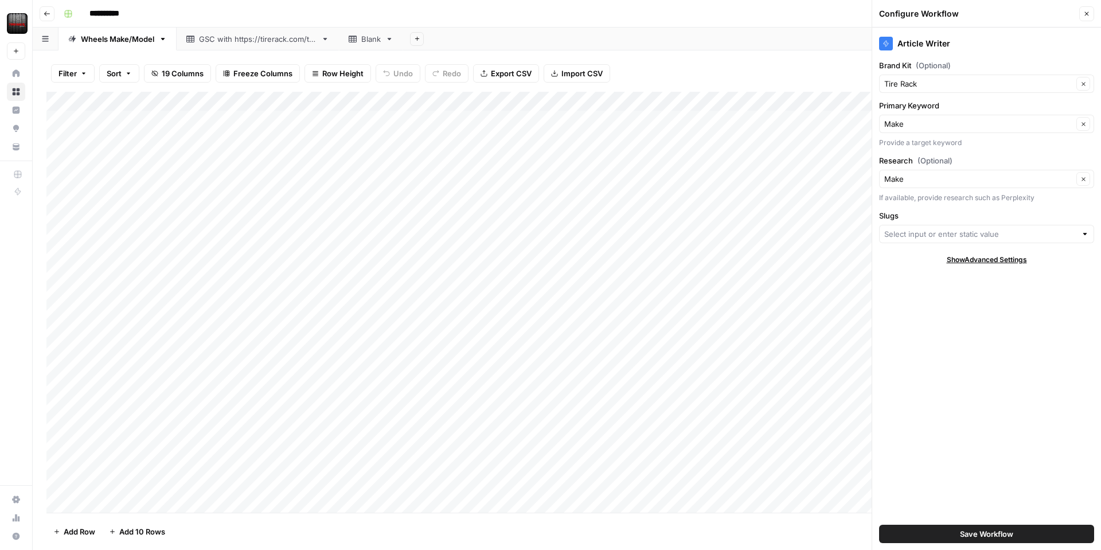
type input "Slugs"
click at [1050, 183] on input "Research (Optional)" at bounding box center [978, 178] width 189 height 11
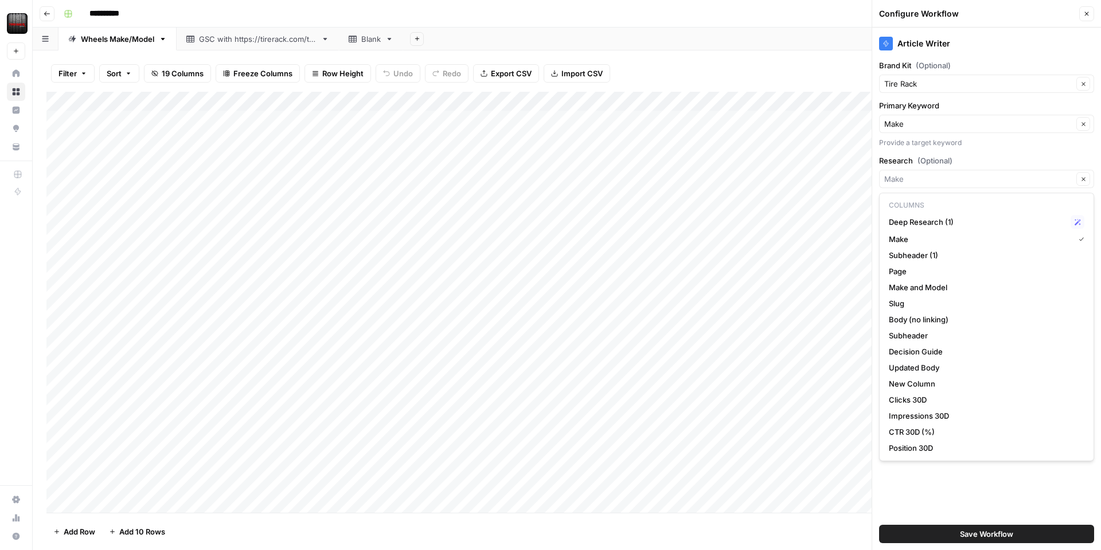
type input "Make"
click at [1034, 158] on label "Research (Optional)" at bounding box center [986, 160] width 215 height 11
click at [1034, 173] on input "Make" at bounding box center [978, 178] width 189 height 11
click at [1081, 178] on icon "button" at bounding box center [1083, 179] width 6 height 6
type input "Make"
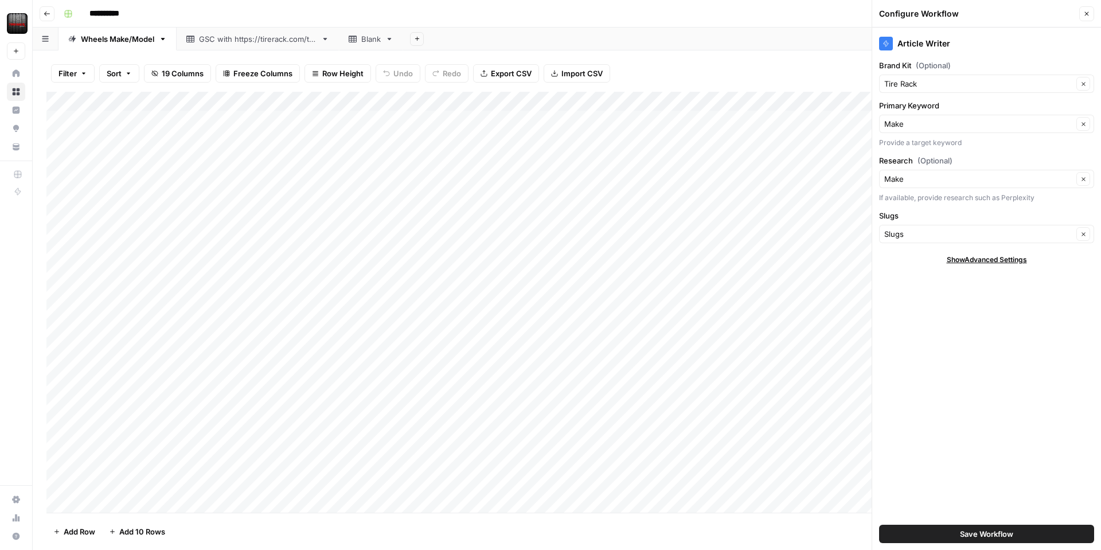
click at [1044, 151] on div "Article Writer Brand Kit (Optional) Tire Rack Clear Primary Keyword Make Clear …" at bounding box center [986, 289] width 229 height 522
click at [1028, 233] on input "Slugs" at bounding box center [978, 233] width 189 height 11
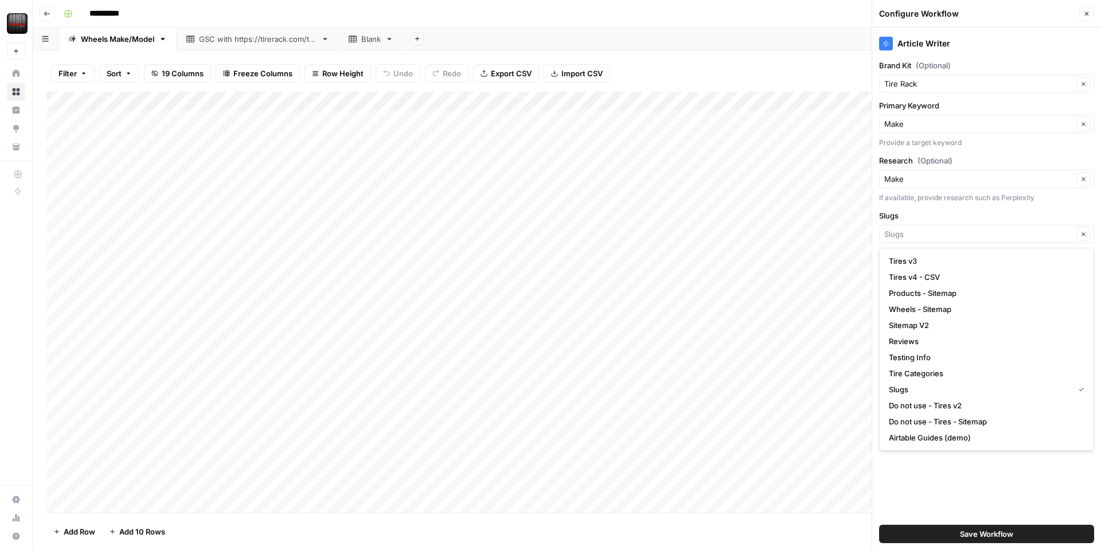
type input "Slugs"
click at [1035, 212] on label "Slugs" at bounding box center [986, 215] width 215 height 11
click at [1035, 228] on input "Slugs" at bounding box center [978, 233] width 189 height 11
type input "Slugs"
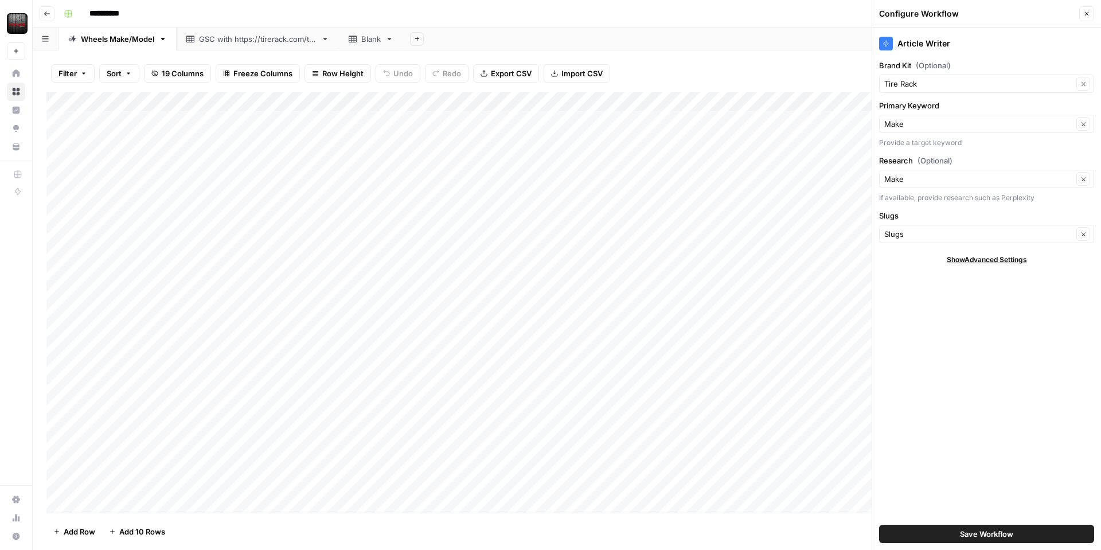
click at [1035, 212] on label "Slugs" at bounding box center [986, 215] width 215 height 11
click at [1035, 228] on input "Slugs" at bounding box center [978, 233] width 189 height 11
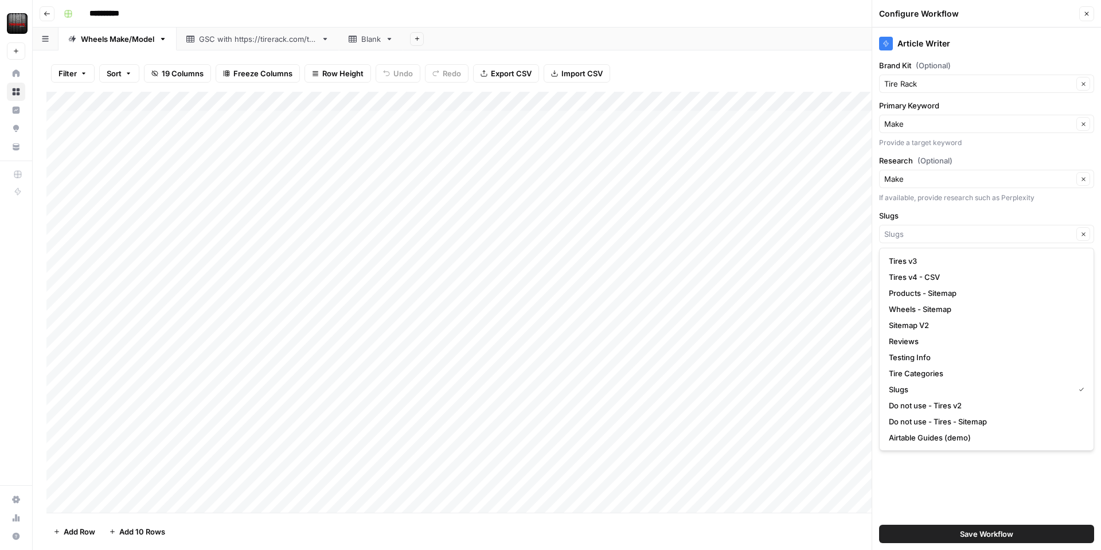
type input "Slugs"
click at [1059, 217] on label "Slugs" at bounding box center [986, 215] width 215 height 11
click at [1059, 228] on input "Slugs" at bounding box center [978, 233] width 189 height 11
type input "Slugs"
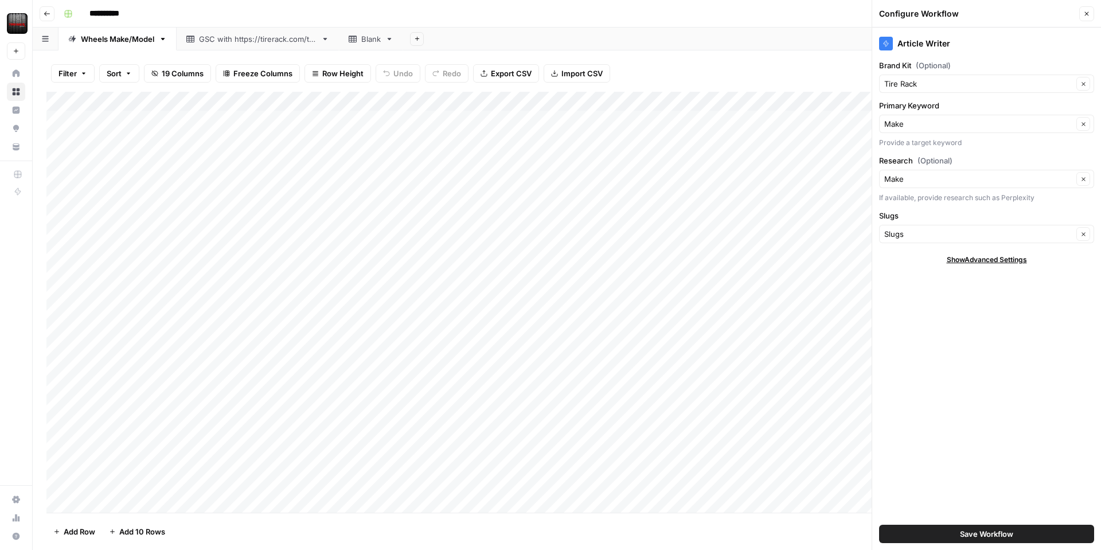
click at [972, 497] on div "Article Writer Brand Kit (Optional) Tire Rack Clear Primary Keyword Make Clear …" at bounding box center [986, 289] width 229 height 522
click at [973, 260] on span "Show Advanced Settings" at bounding box center [986, 260] width 80 height 10
click at [968, 291] on input "Version" at bounding box center [980, 293] width 192 height 11
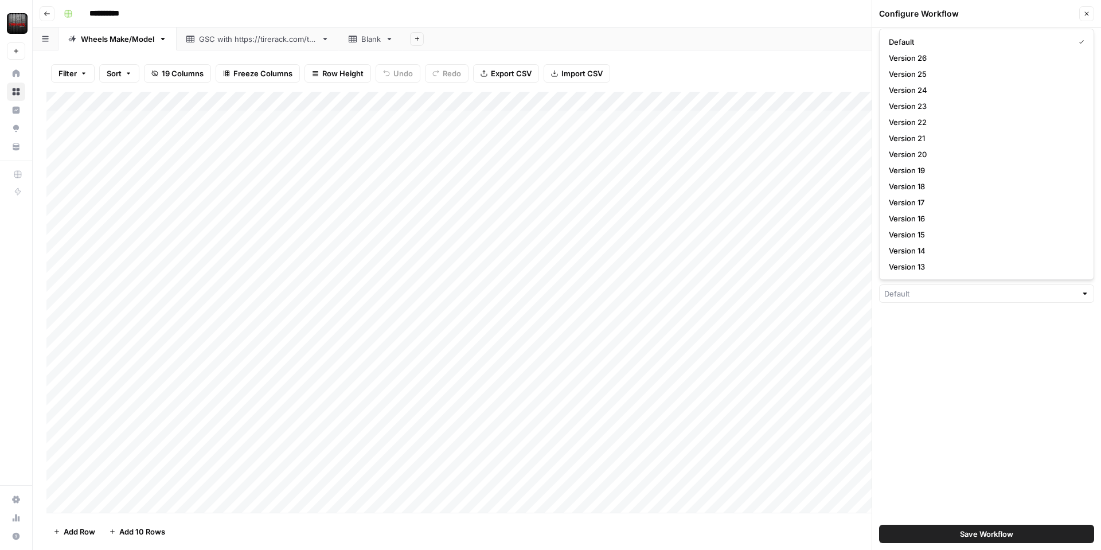
type input "Default"
click at [975, 350] on div "Article Writer Brand Kit (Optional) Tire Rack Clear Primary Keyword Make Clear …" at bounding box center [986, 289] width 229 height 522
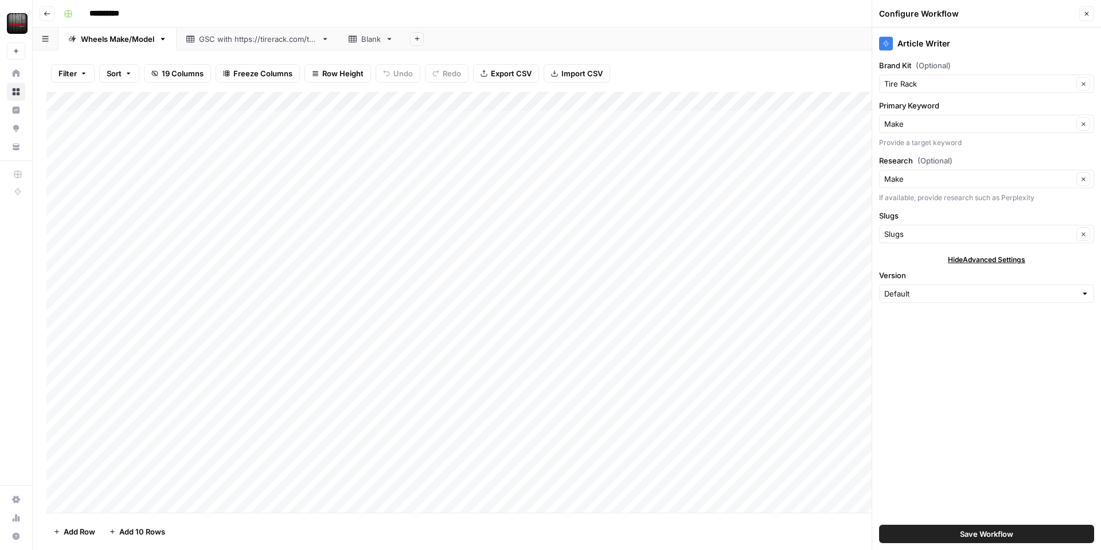
click at [1011, 262] on span "Hide Advanced Settings" at bounding box center [986, 260] width 77 height 10
click at [960, 84] on input "Brand Kit (Optional)" at bounding box center [978, 83] width 189 height 11
type input "Tire Rack"
click at [1008, 358] on div "Article Writer Brand Kit (Optional) Tire Rack Clear Primary Keyword Make Clear …" at bounding box center [986, 289] width 229 height 522
click at [893, 41] on div "Article Writer" at bounding box center [986, 44] width 215 height 14
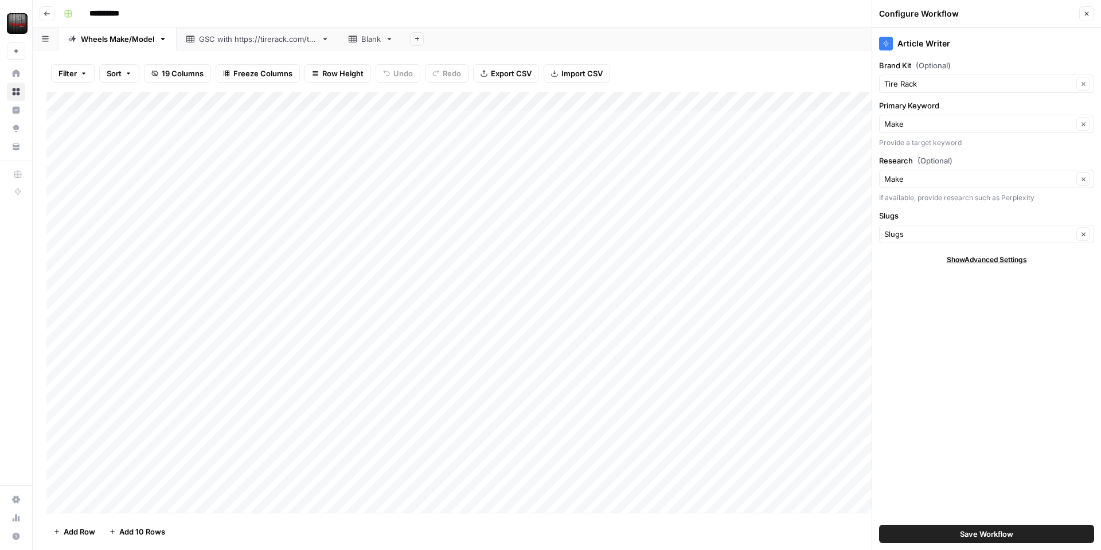
click at [1092, 14] on button "Close" at bounding box center [1086, 13] width 15 height 15
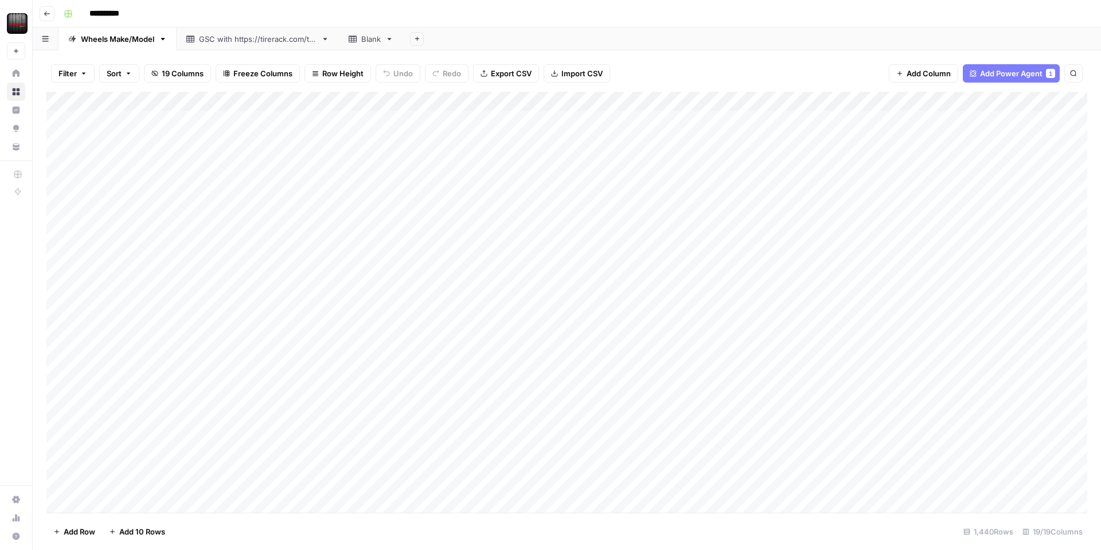
click at [351, 102] on div "Add Column" at bounding box center [566, 302] width 1040 height 421
click at [297, 216] on span "Edit Workflow" at bounding box center [324, 213] width 100 height 11
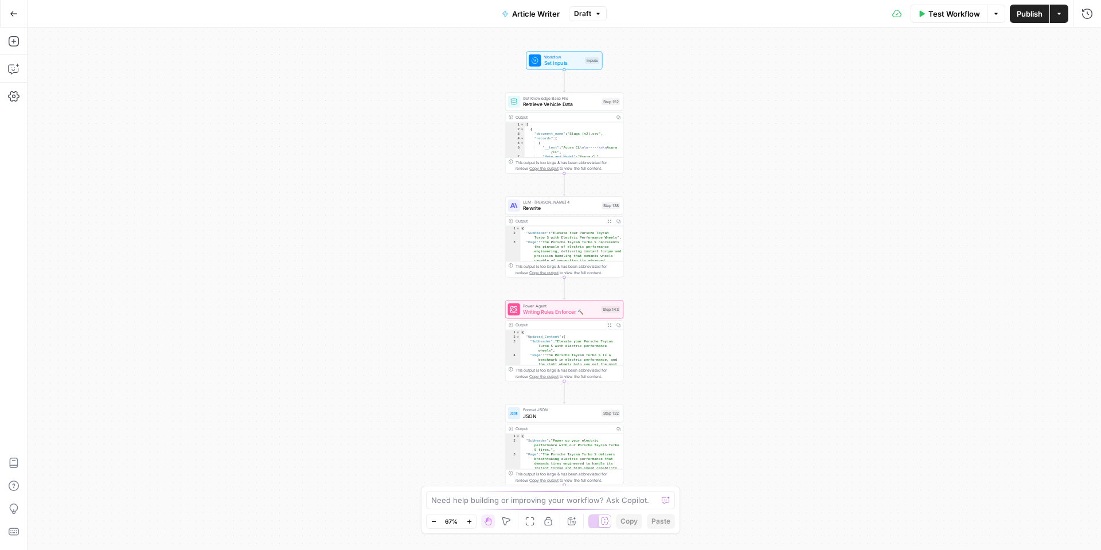
click at [609, 221] on icon "button" at bounding box center [609, 221] width 4 height 4
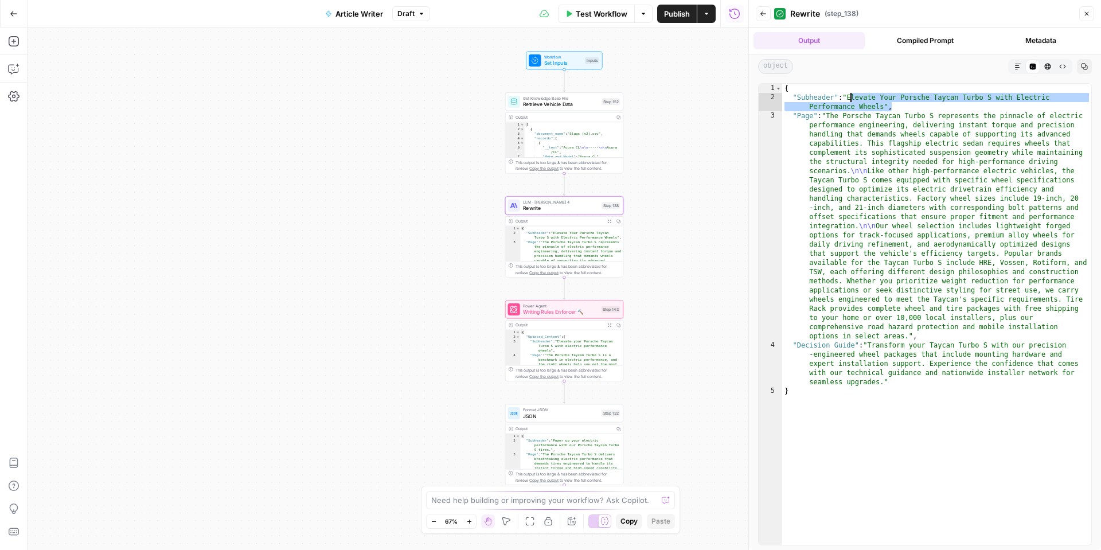
drag, startPoint x: 903, startPoint y: 105, endPoint x: 857, endPoint y: 113, distance: 47.0
click at [851, 97] on div "{ "Subheader" : "Elevate Your Porsche Taycan Turbo S with Electric Performance …" at bounding box center [936, 323] width 309 height 479
click at [919, 401] on div "{ "Subheader" : "Elevate Your Porsche Taycan Turbo S with Electric Performance …" at bounding box center [936, 323] width 309 height 479
type textarea "*"
click at [571, 64] on span "Set Inputs" at bounding box center [563, 62] width 38 height 7
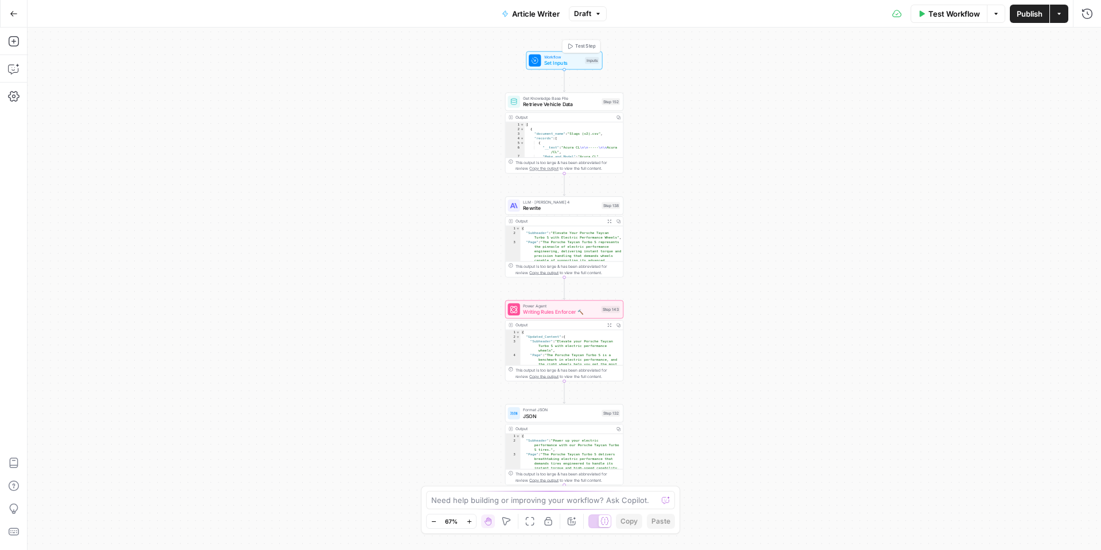
click at [568, 59] on span "Set Inputs" at bounding box center [563, 62] width 38 height 7
click at [728, 134] on Keyword "Primary Keyword" at bounding box center [878, 137] width 412 height 11
click at [1041, 114] on span "edit field" at bounding box center [1048, 116] width 25 height 9
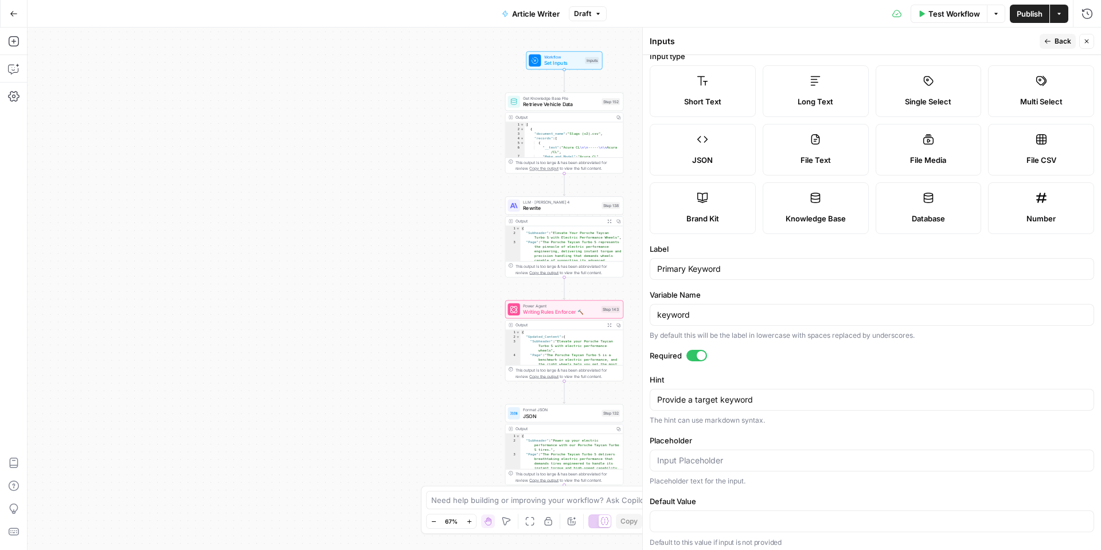
scroll to position [17, 0]
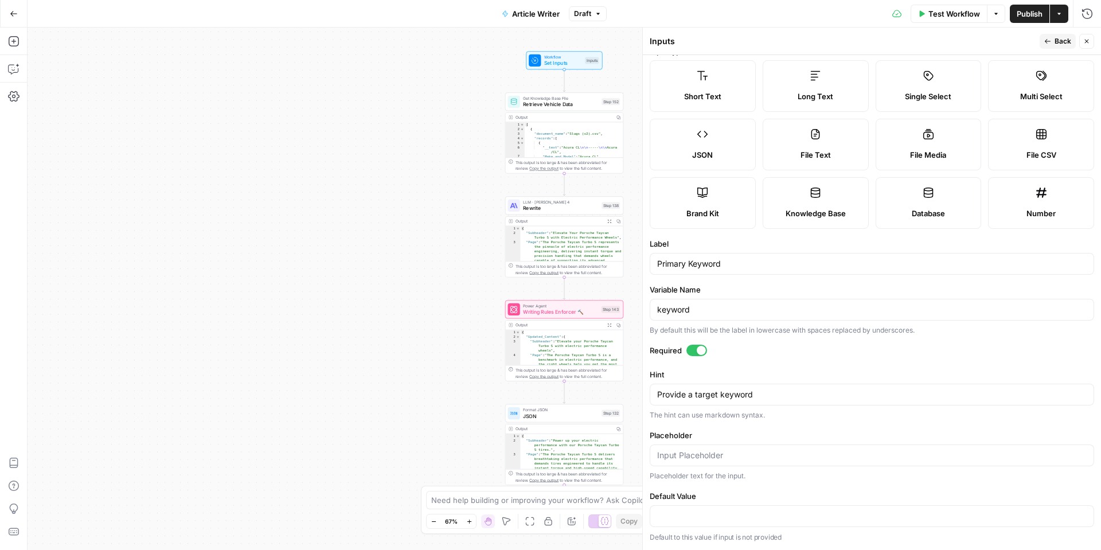
click at [1085, 42] on icon "button" at bounding box center [1086, 41] width 7 height 7
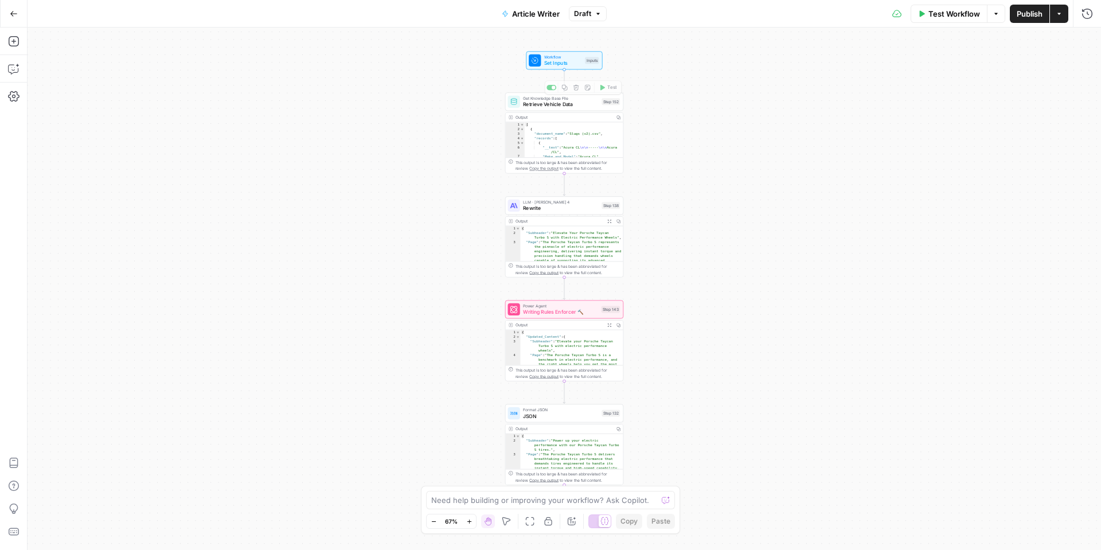
click at [565, 64] on span "Set Inputs" at bounding box center [563, 62] width 38 height 7
click at [729, 141] on Keyword "Primary Keyword" at bounding box center [878, 137] width 412 height 11
click at [1058, 116] on span "edit field" at bounding box center [1048, 116] width 25 height 9
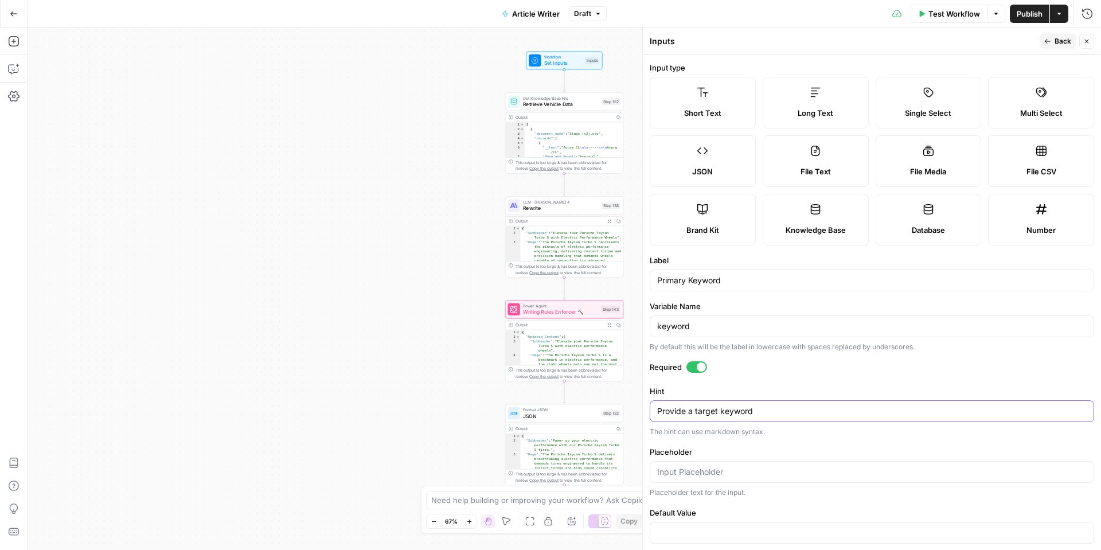
click at [749, 414] on textarea "Provide a target keyword" at bounding box center [871, 410] width 429 height 11
type textarea "wheels"
click at [1068, 43] on span "Back" at bounding box center [1062, 41] width 17 height 10
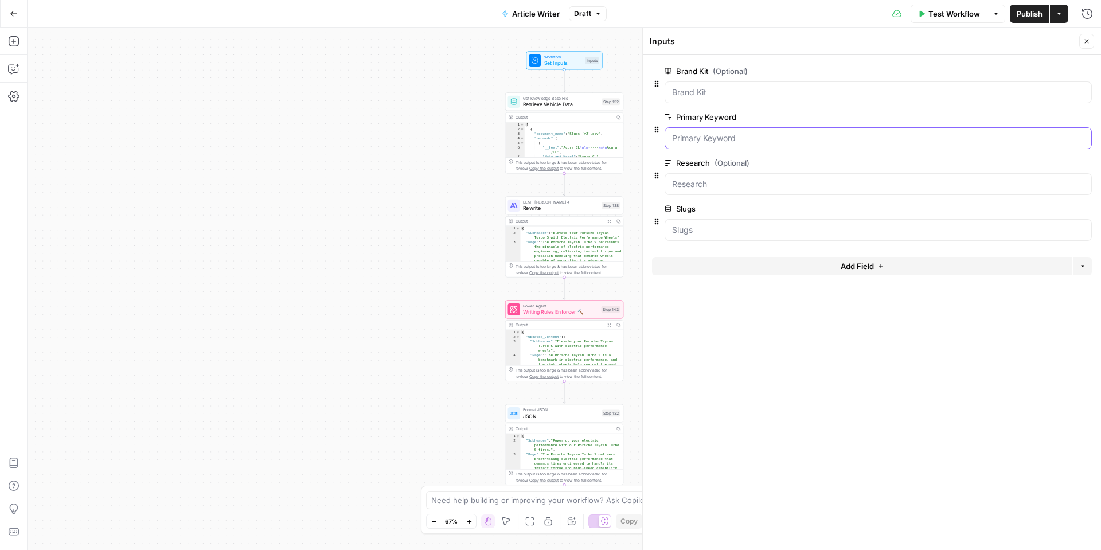
click at [729, 137] on Keyword "Primary Keyword" at bounding box center [878, 137] width 412 height 11
click at [756, 186] on input "Research (Optional)" at bounding box center [878, 183] width 412 height 11
click at [1061, 162] on button "edit field" at bounding box center [1053, 163] width 44 height 14
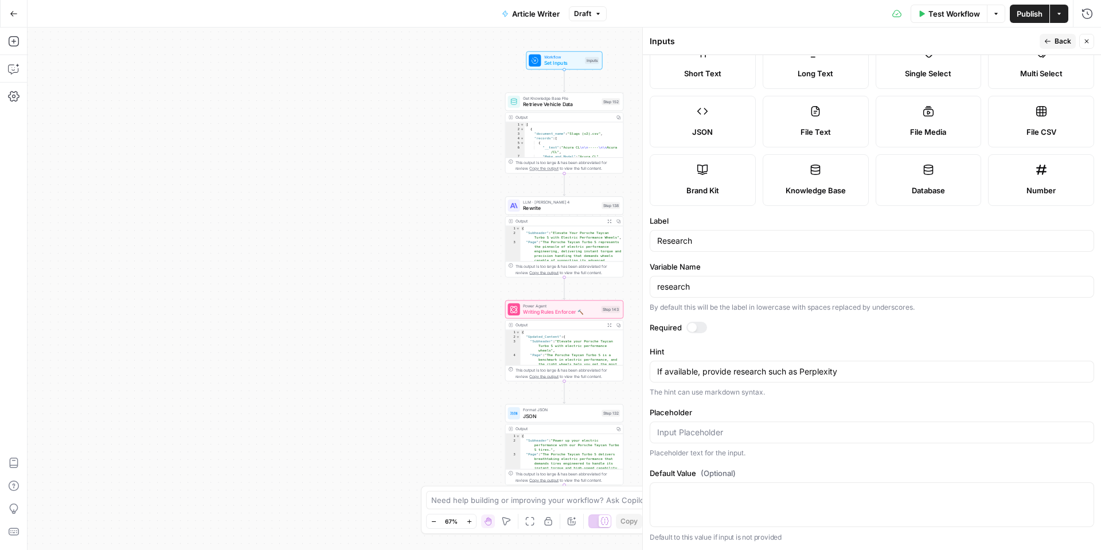
scroll to position [0, 0]
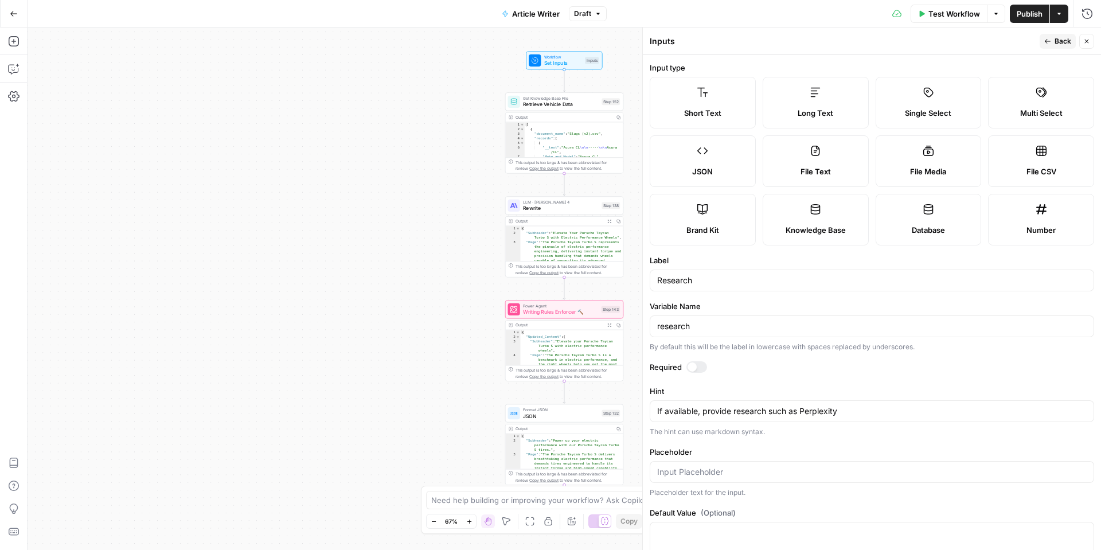
drag, startPoint x: 1066, startPoint y: 40, endPoint x: 1061, endPoint y: 48, distance: 9.4
click at [1066, 40] on span "Back" at bounding box center [1062, 41] width 17 height 10
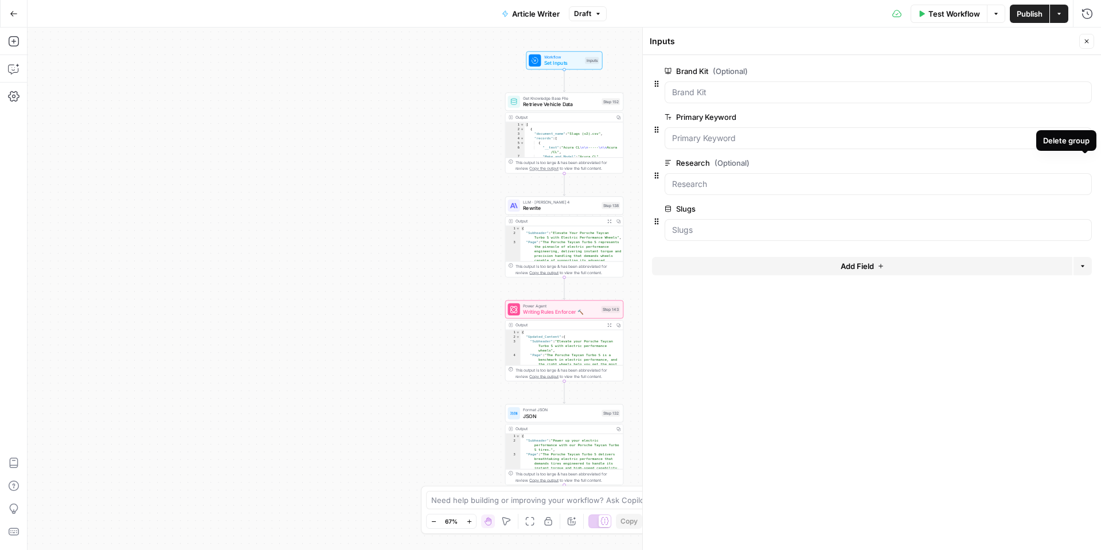
click at [1085, 165] on icon "button" at bounding box center [1085, 163] width 6 height 6
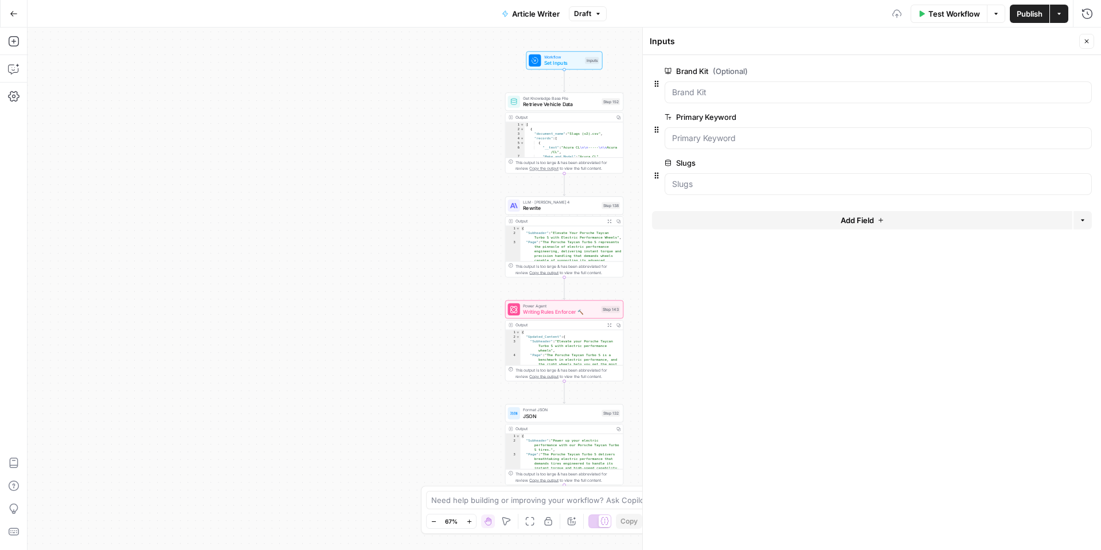
click at [811, 194] on div at bounding box center [877, 184] width 427 height 22
click at [1047, 166] on span "edit field" at bounding box center [1048, 162] width 25 height 9
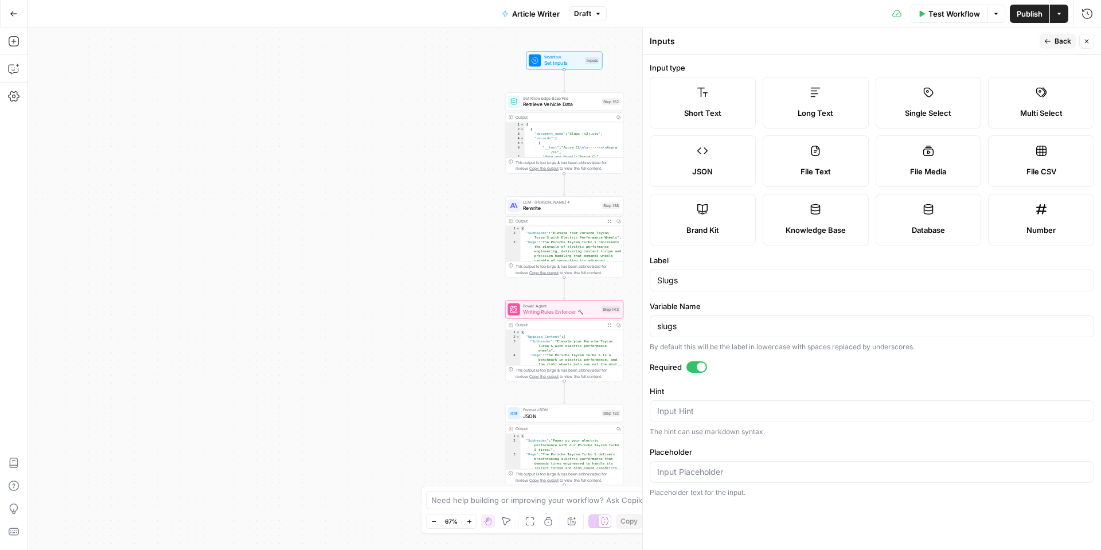
drag, startPoint x: 1061, startPoint y: 43, endPoint x: 1052, endPoint y: 49, distance: 10.8
click at [1061, 43] on span "Back" at bounding box center [1062, 41] width 17 height 10
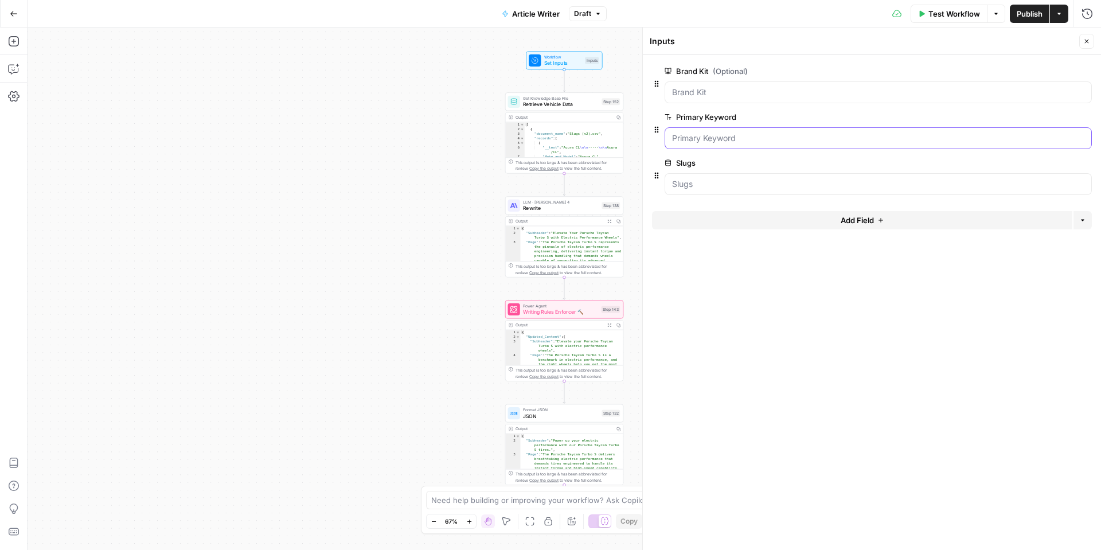
click at [710, 137] on Keyword "Primary Keyword" at bounding box center [878, 137] width 412 height 11
click at [1037, 116] on span "edit field" at bounding box center [1048, 116] width 25 height 9
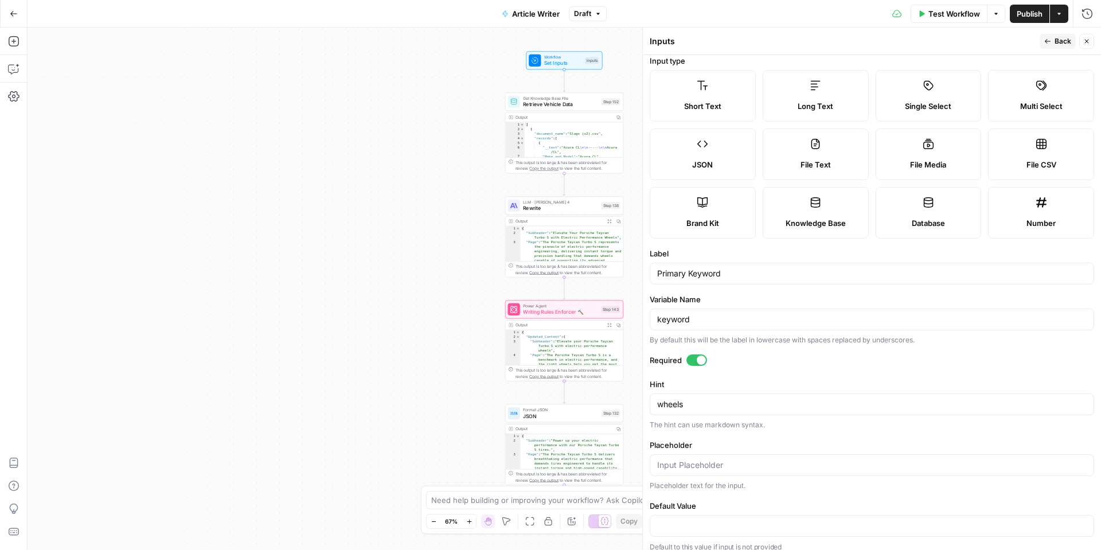
scroll to position [17, 0]
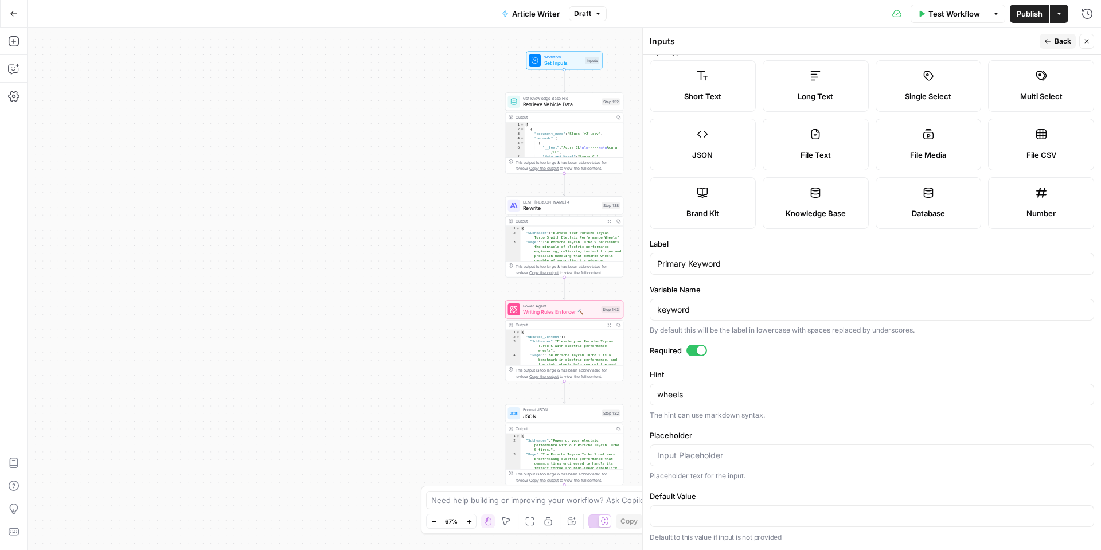
click at [1049, 45] on button "Back" at bounding box center [1057, 41] width 36 height 15
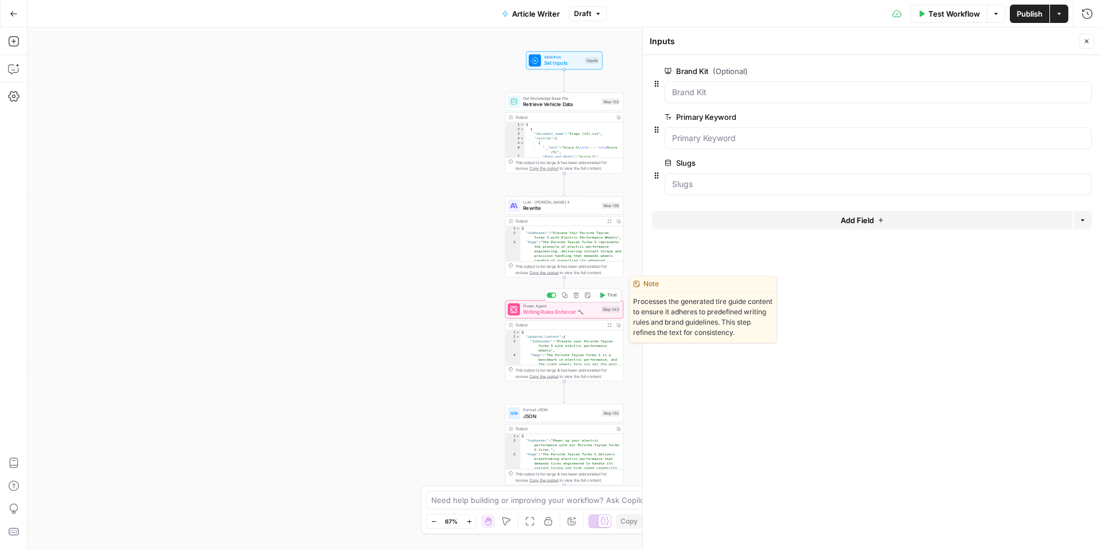
click at [560, 316] on div "Power Agent Writing Rules Enforcer 🔨 Step 143 Copy step Delete step Edit Note T…" at bounding box center [564, 309] width 118 height 18
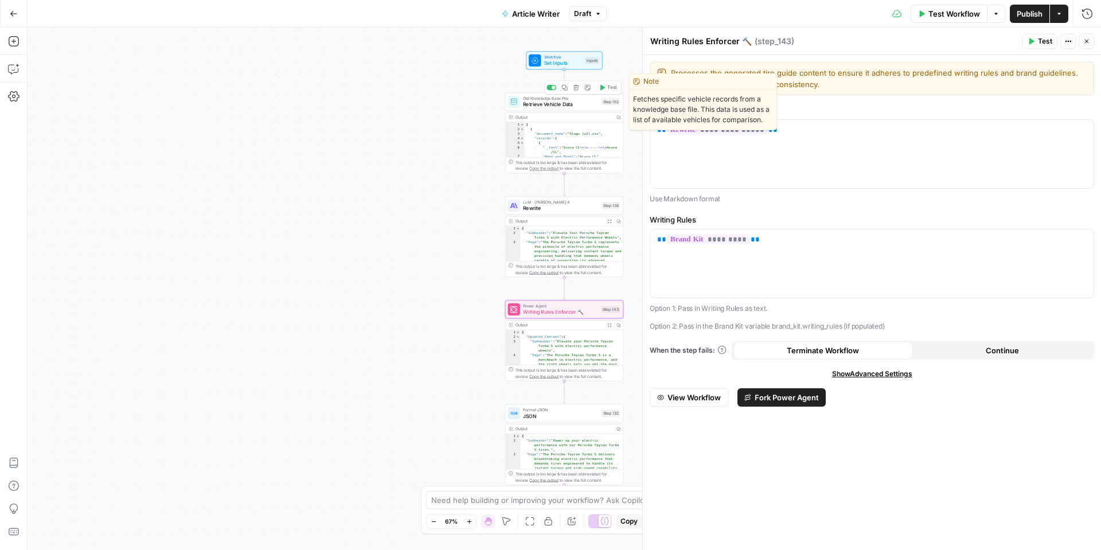
click at [562, 105] on span "Retrieve Vehicle Data" at bounding box center [561, 103] width 76 height 7
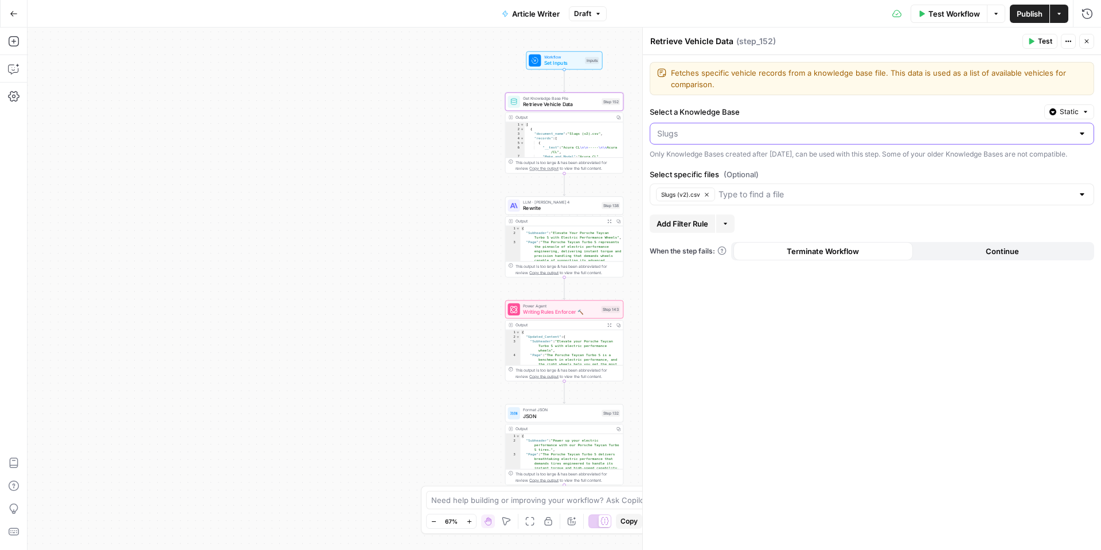
click at [734, 136] on input "Select a Knowledge Base" at bounding box center [865, 133] width 416 height 11
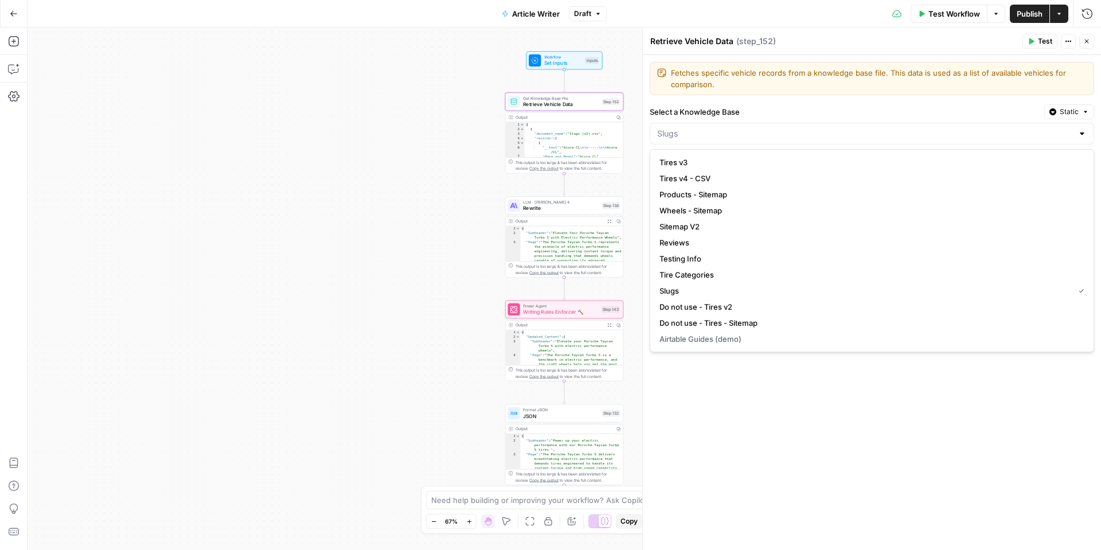
type input "Slugs"
click at [736, 427] on div "Fetches specific vehicle records from a knowledge base file. This data is used …" at bounding box center [872, 302] width 458 height 495
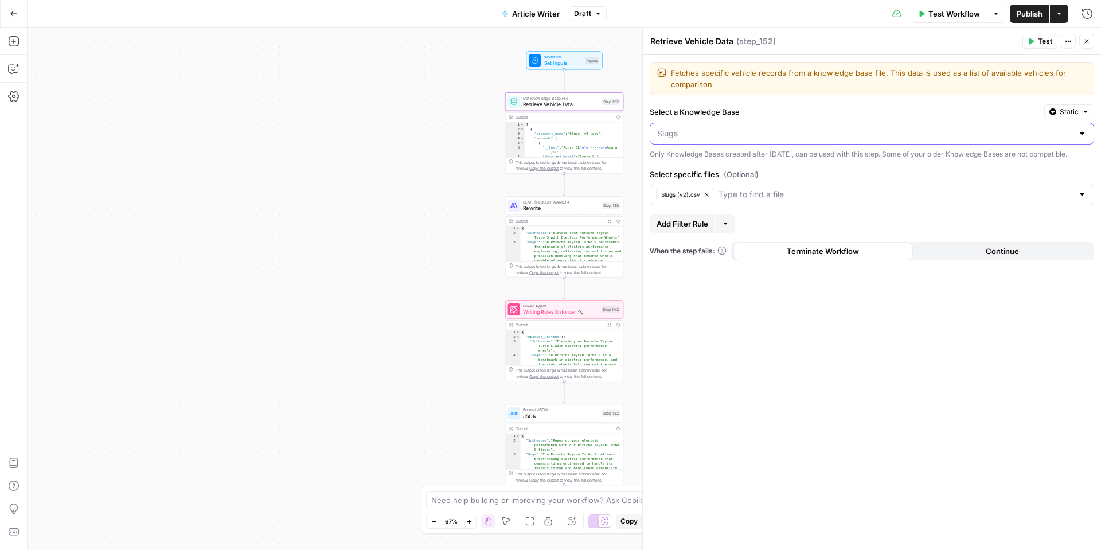
click at [807, 138] on input "Select a Knowledge Base" at bounding box center [865, 133] width 416 height 11
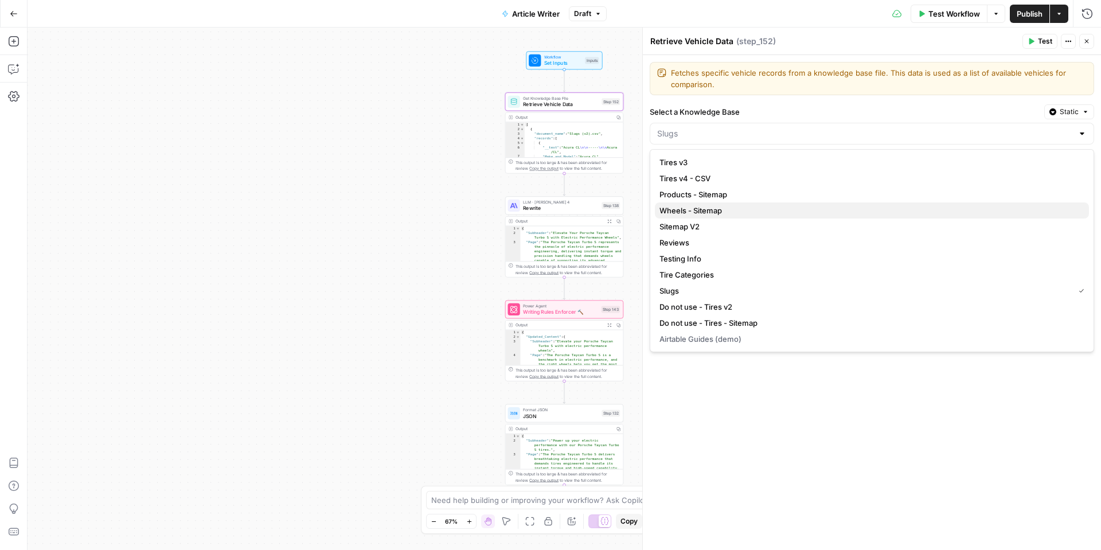
click at [721, 205] on span "Wheels - Sitemap" at bounding box center [869, 210] width 420 height 11
type input "Wheels - Sitemap"
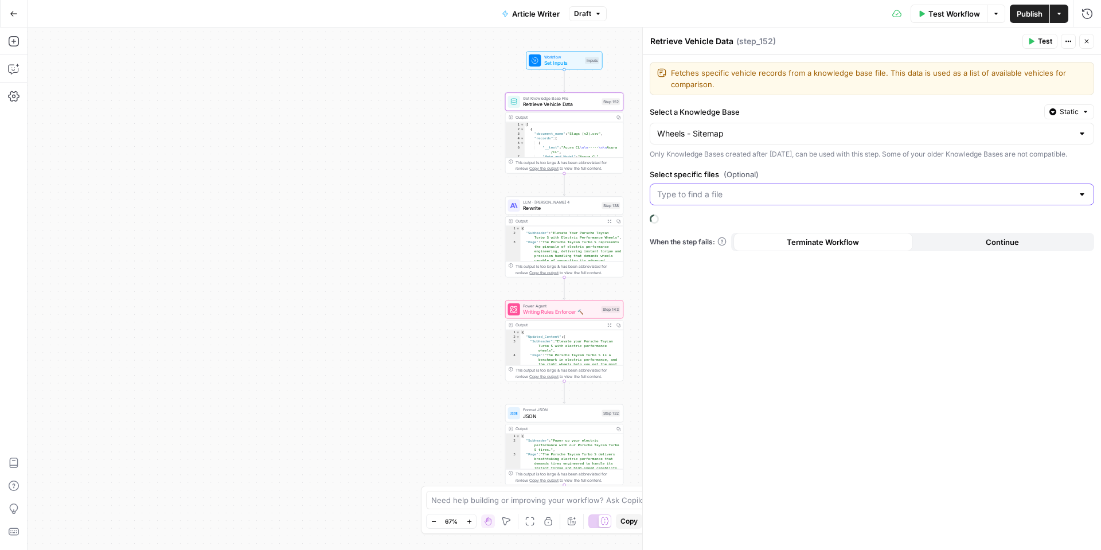
click at [794, 200] on input "Select specific files (Optional)" at bounding box center [865, 194] width 416 height 11
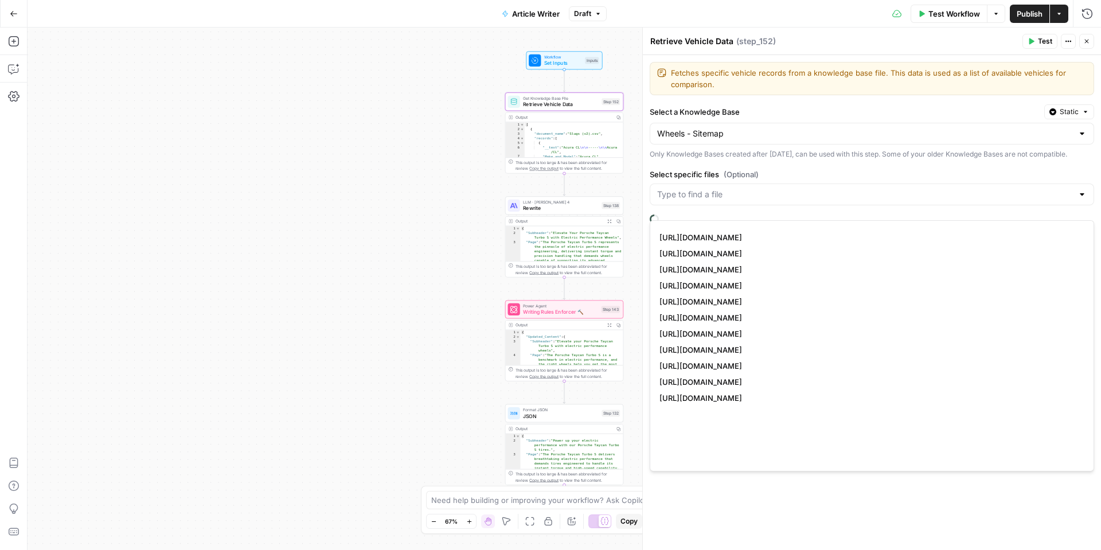
scroll to position [0, 0]
click at [801, 200] on input "Select specific files (Optional)" at bounding box center [865, 194] width 416 height 11
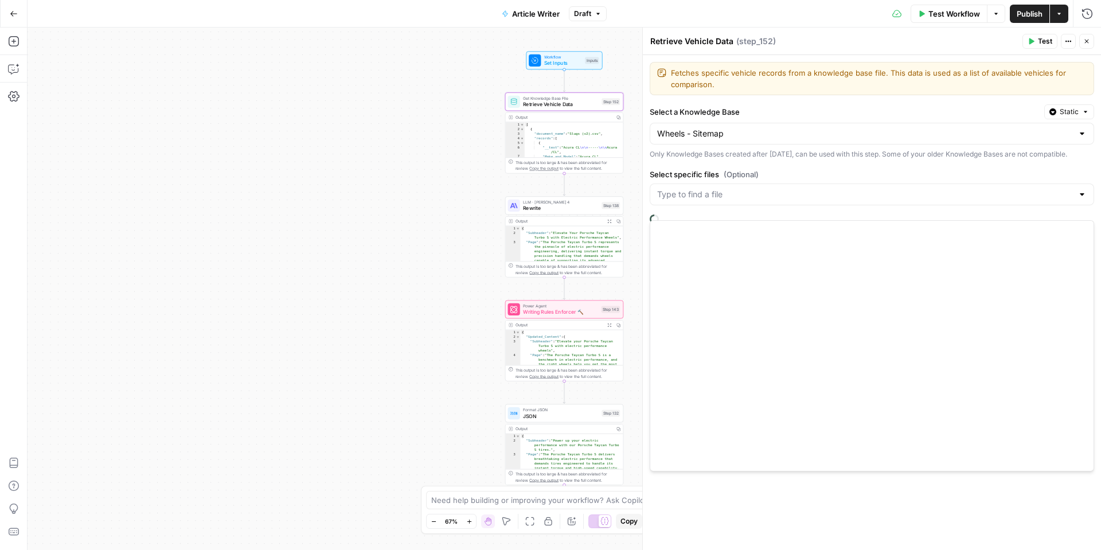
scroll to position [800769, 0]
click at [1083, 135] on div at bounding box center [1081, 133] width 9 height 11
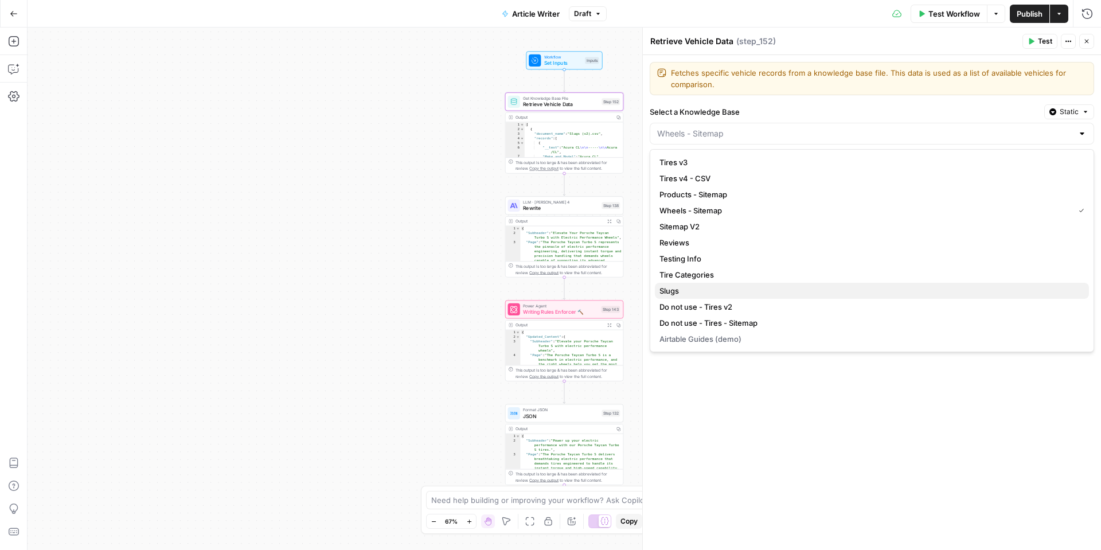
click at [722, 292] on span "Slugs" at bounding box center [869, 290] width 420 height 11
type input "Slugs"
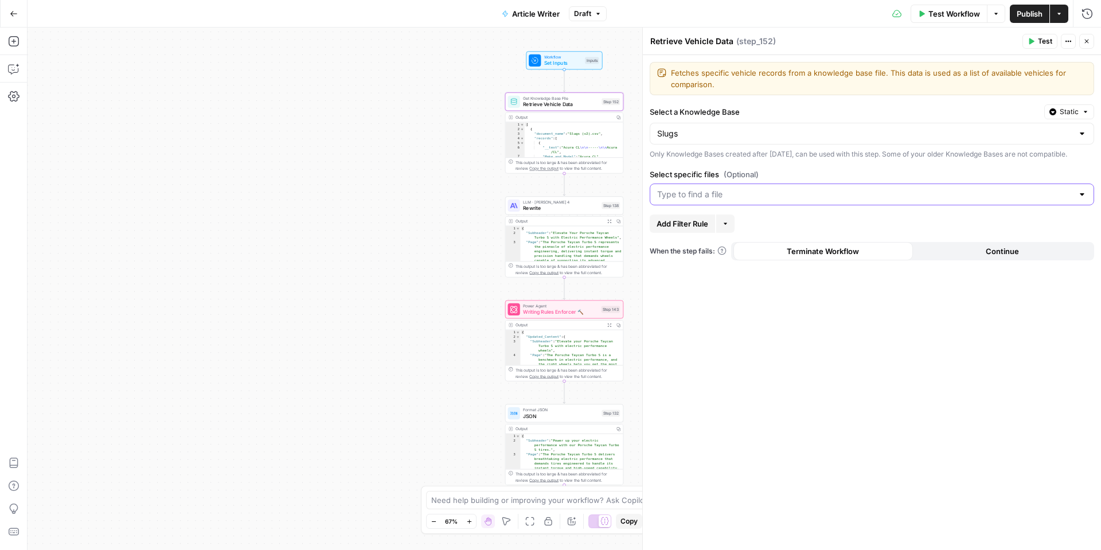
click at [846, 200] on input "Select specific files (Optional)" at bounding box center [865, 194] width 416 height 11
click at [772, 240] on button "Slugs (v2).csv" at bounding box center [872, 233] width 434 height 16
click at [850, 353] on div "Fetches specific vehicle records from a knowledge base file. This data is used …" at bounding box center [872, 302] width 458 height 495
click at [1067, 42] on icon "button" at bounding box center [1068, 41] width 7 height 7
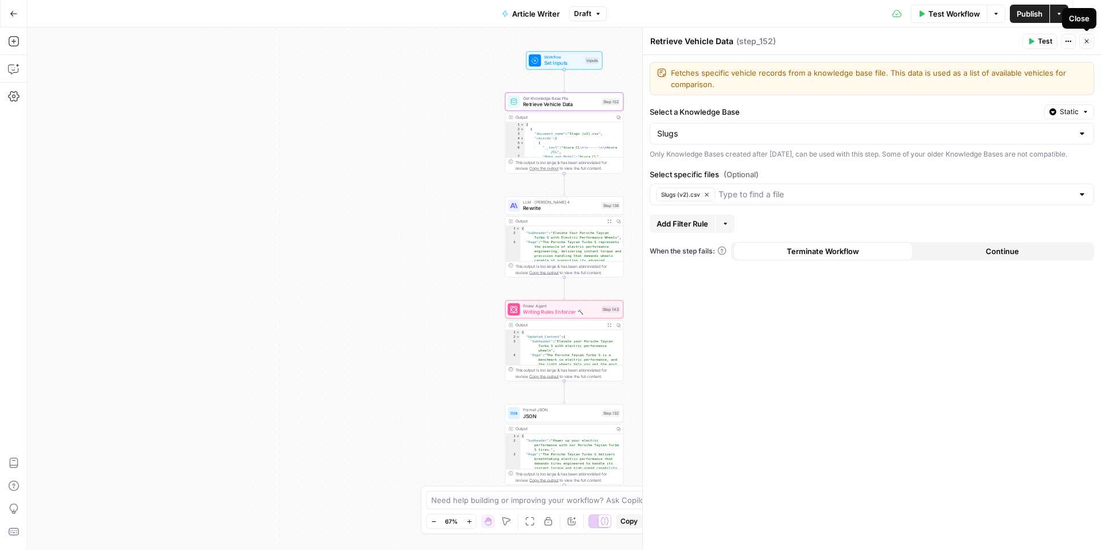
click at [1081, 42] on button "Close" at bounding box center [1086, 41] width 15 height 15
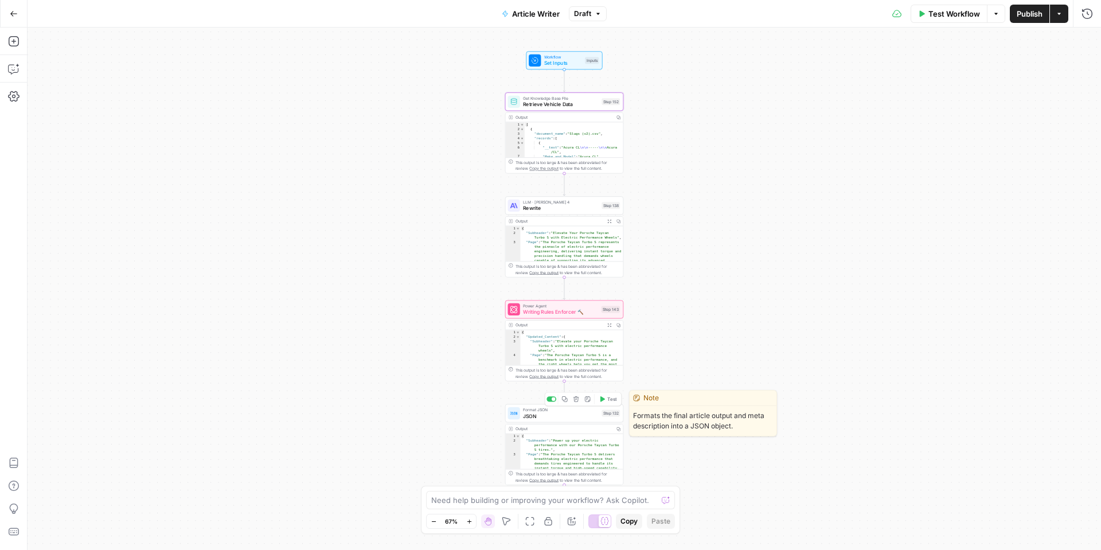
click at [526, 414] on span "JSON" at bounding box center [561, 415] width 76 height 7
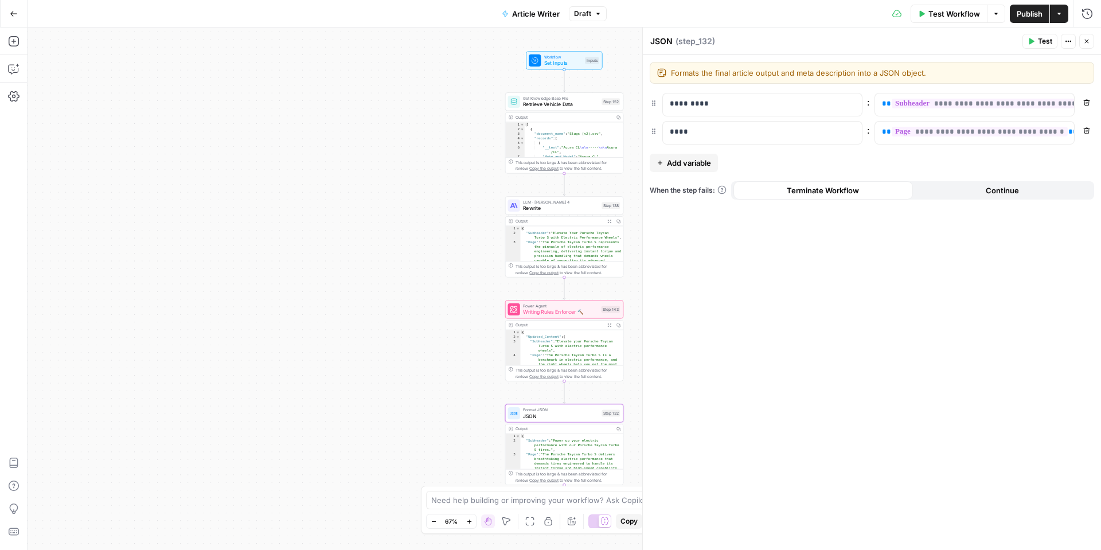
type textarea "**********"
click at [558, 447] on div "{ "Subheader" : "Power up your electric performance with our Porsche Taycan Tur…" at bounding box center [571, 542] width 103 height 218
type textarea "**********"
click at [553, 240] on div "{ "Subheader" : "Elevate Your Porsche Taycan Turbo S with Electric Performance …" at bounding box center [571, 340] width 103 height 228
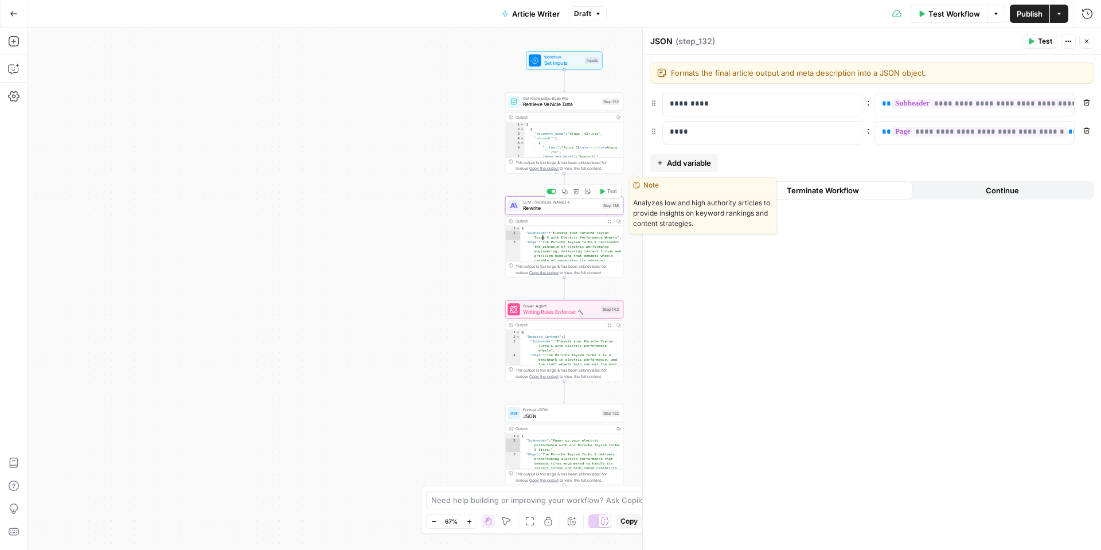
click at [549, 209] on span "Rewrite" at bounding box center [561, 207] width 76 height 7
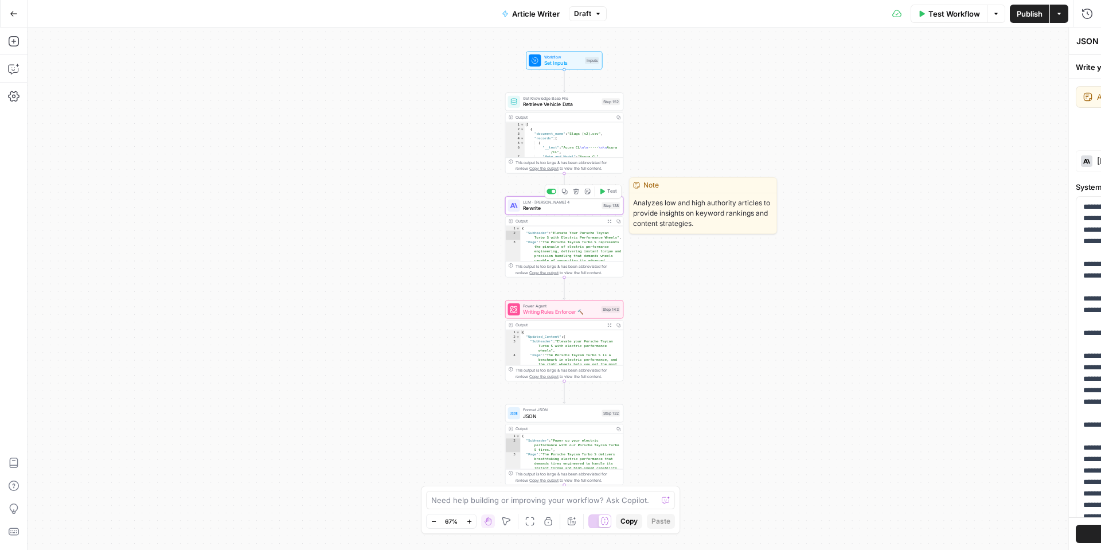
type textarea "Rewrite"
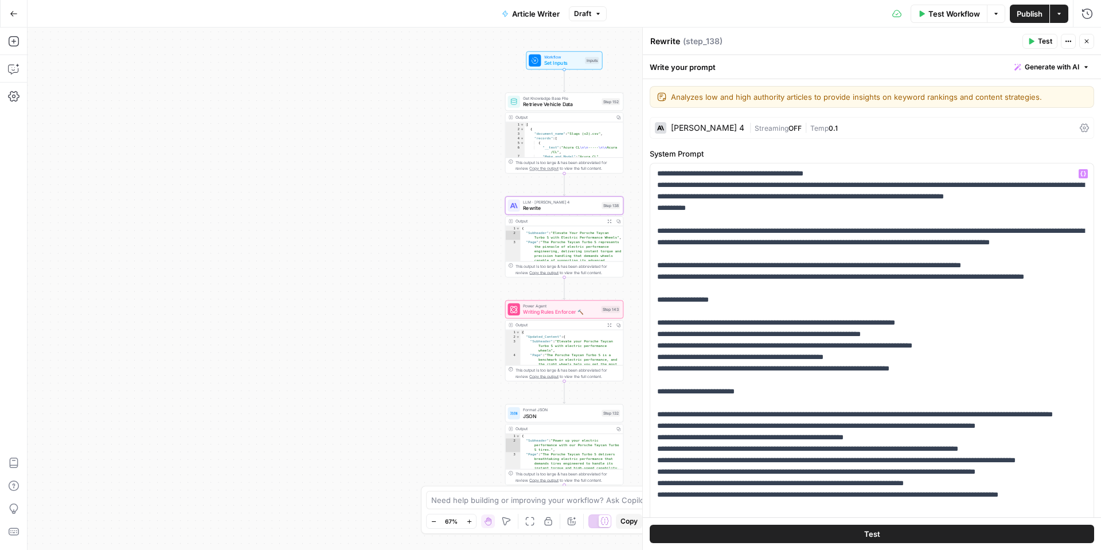
scroll to position [136, 0]
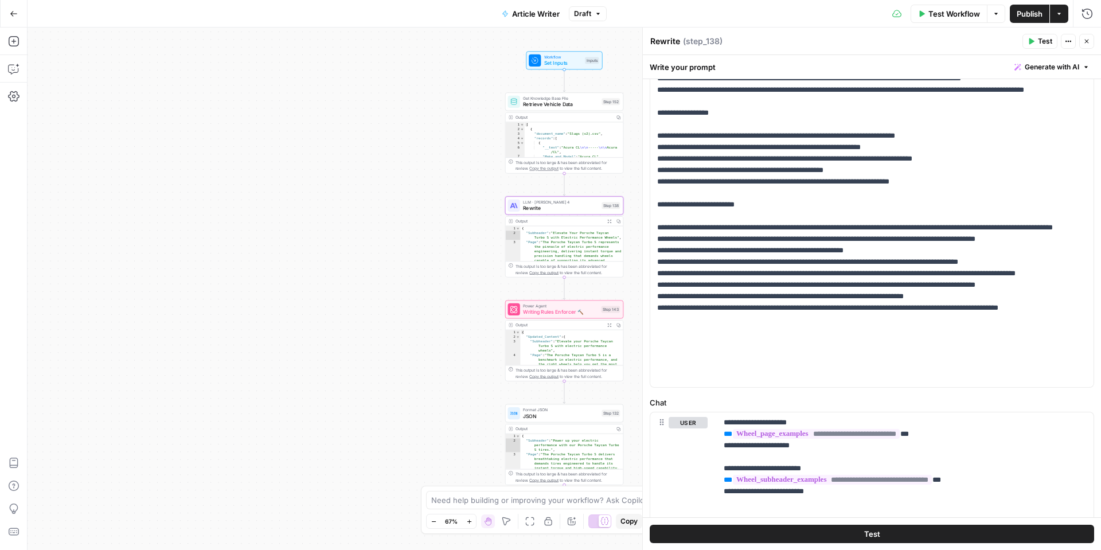
scroll to position [187, 0]
click at [1082, 423] on icon "button" at bounding box center [1083, 422] width 6 height 6
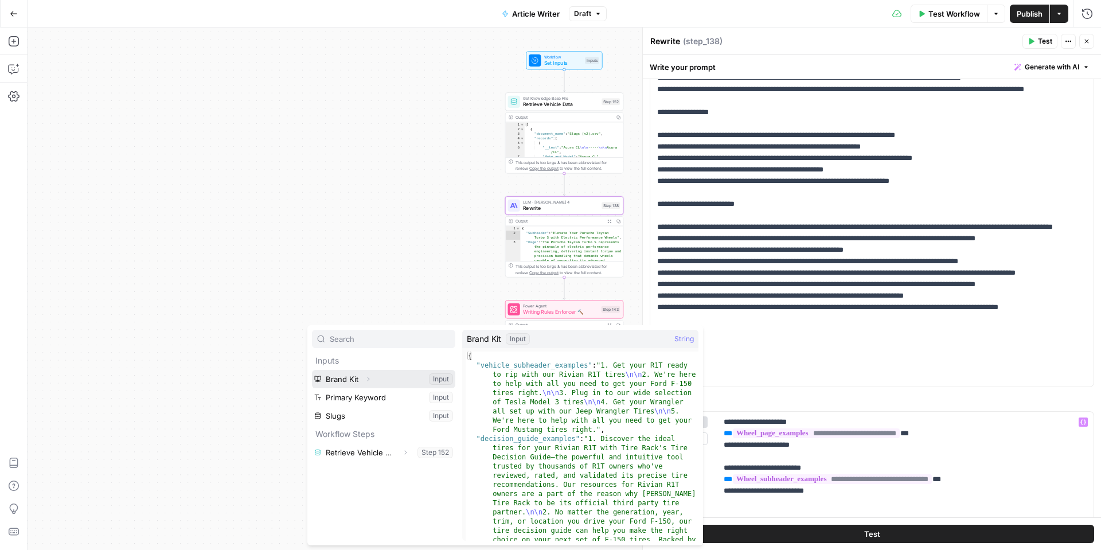
click at [362, 380] on button "Expand" at bounding box center [368, 378] width 15 height 15
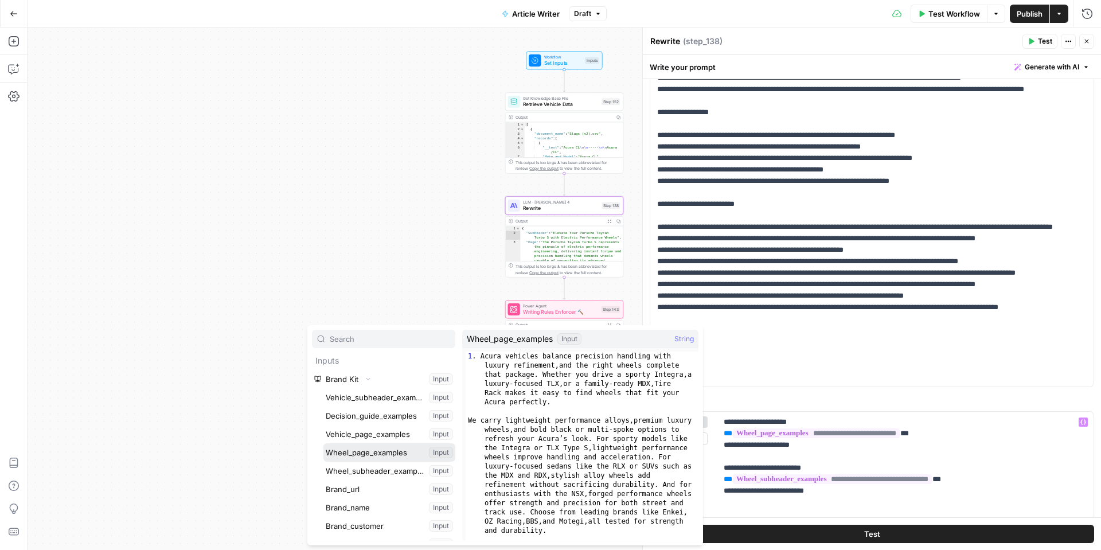
click at [362, 455] on button "Select variable Wheel_page_examples" at bounding box center [389, 452] width 132 height 18
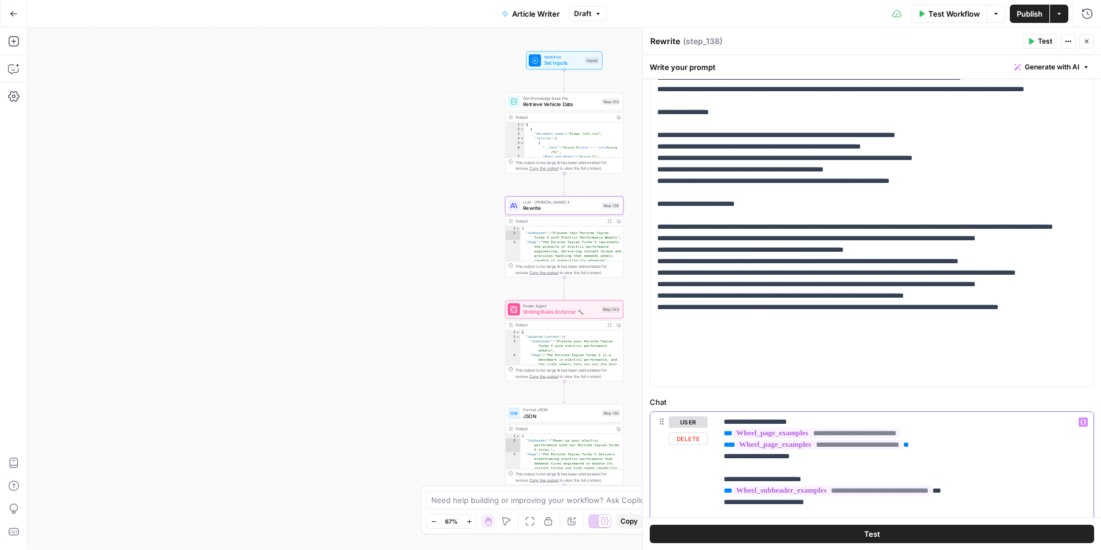
drag, startPoint x: 968, startPoint y: 431, endPoint x: 715, endPoint y: 431, distance: 252.2
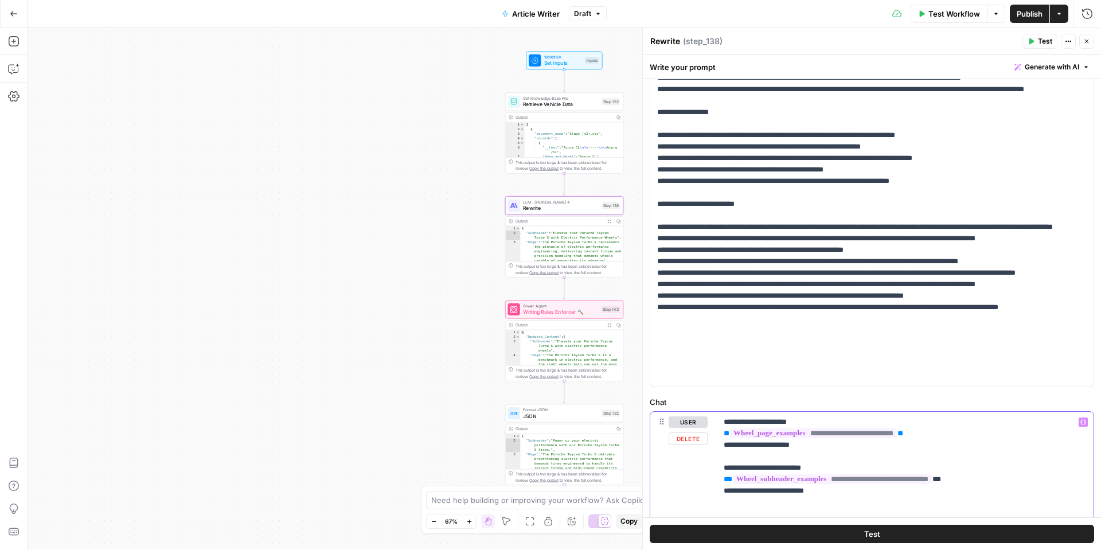
drag, startPoint x: 1010, startPoint y: 482, endPoint x: 719, endPoint y: 478, distance: 290.1
click at [1081, 421] on icon "button" at bounding box center [1083, 422] width 6 height 5
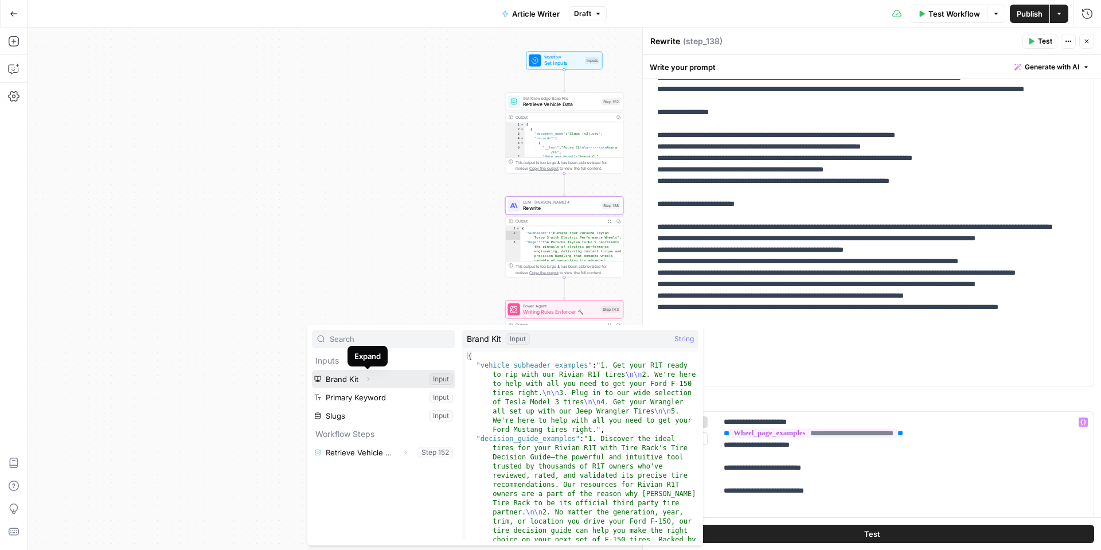
click at [367, 381] on icon "button" at bounding box center [368, 378] width 7 height 7
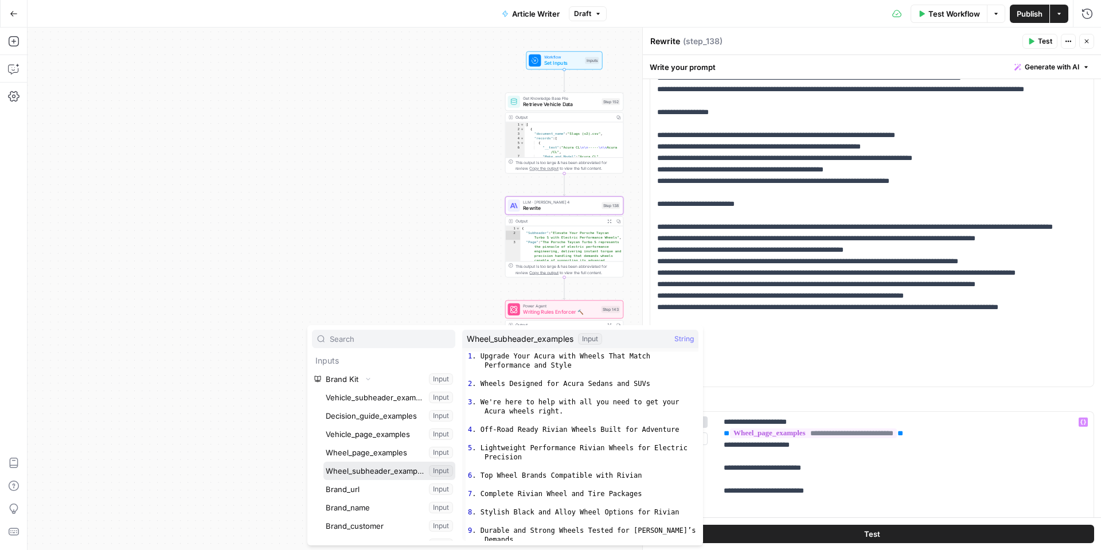
click at [381, 472] on button "Select variable Wheel_subheader_examples" at bounding box center [389, 470] width 132 height 18
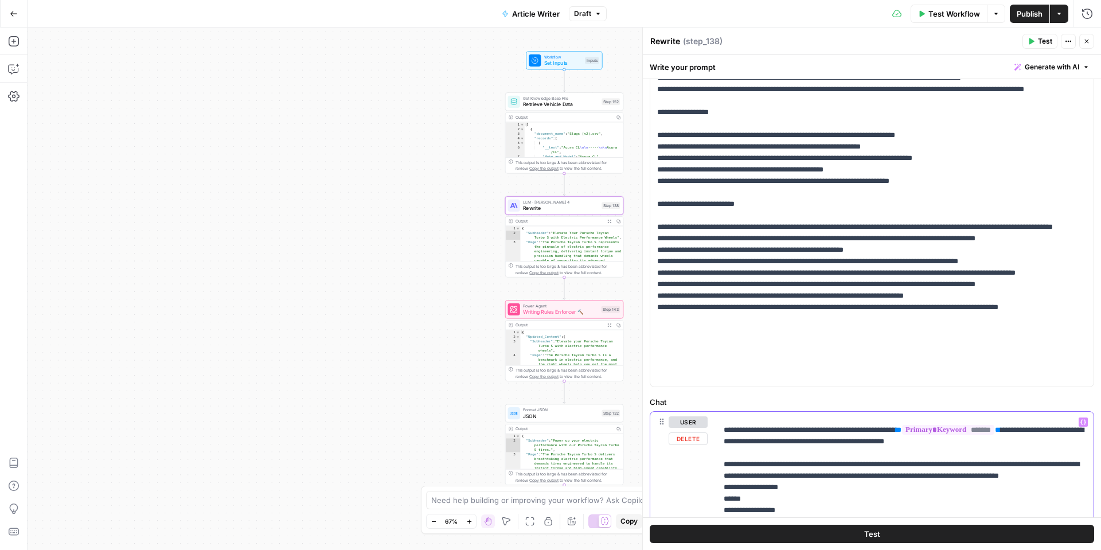
scroll to position [106, 0]
drag, startPoint x: 932, startPoint y: 432, endPoint x: 1048, endPoint y: 429, distance: 115.8
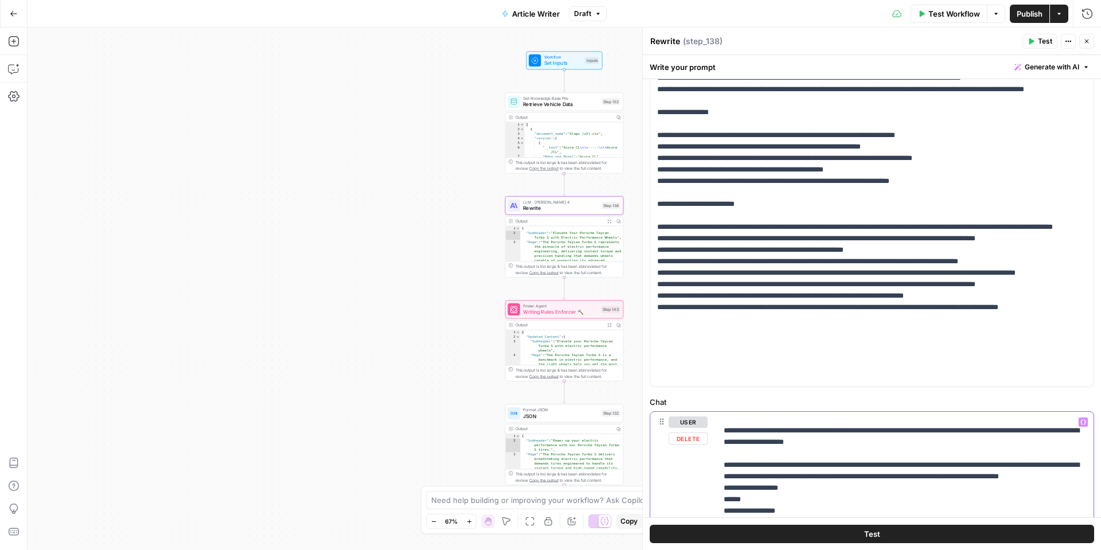
click at [1086, 421] on button "Variables Menu" at bounding box center [1082, 421] width 9 height 9
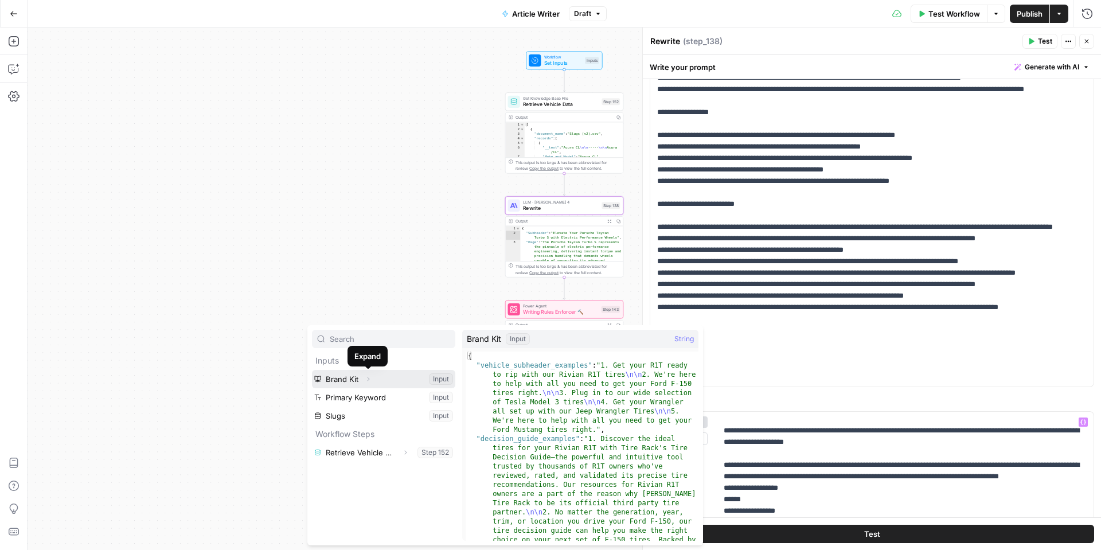
click at [365, 377] on icon "button" at bounding box center [368, 378] width 7 height 7
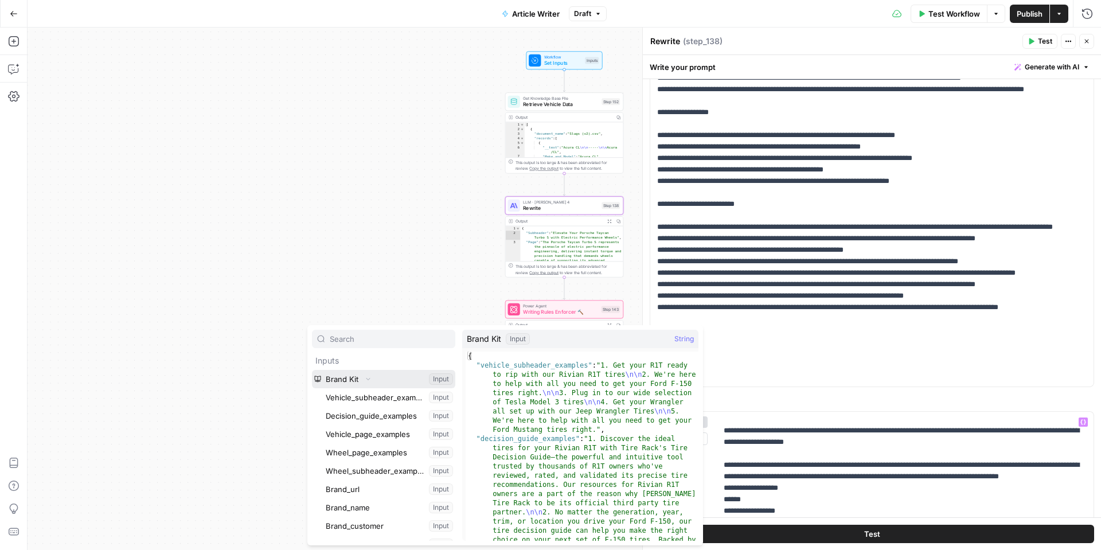
click at [365, 377] on icon "button" at bounding box center [368, 378] width 7 height 7
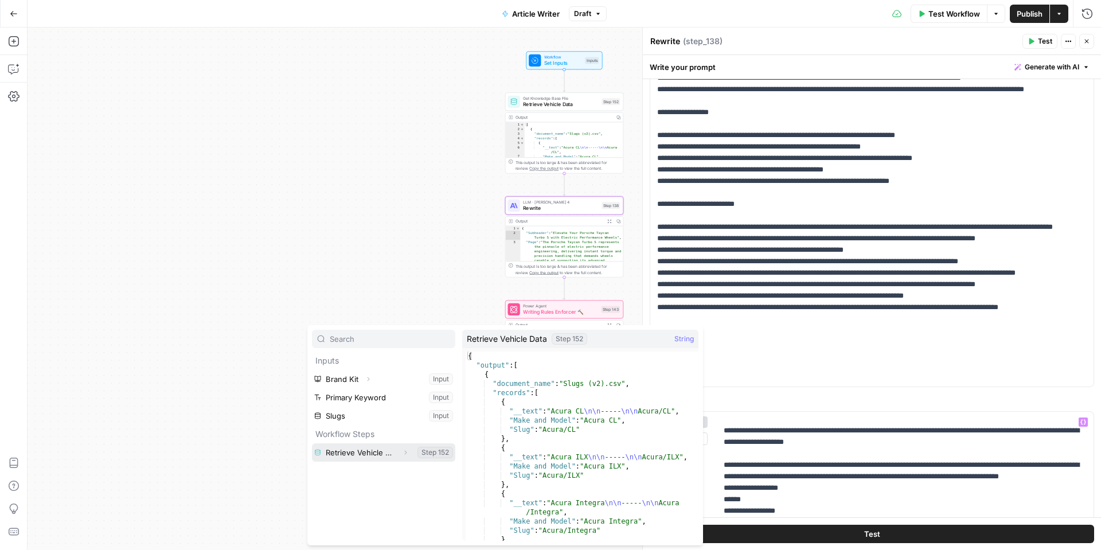
click at [405, 451] on icon "button" at bounding box center [405, 452] width 7 height 7
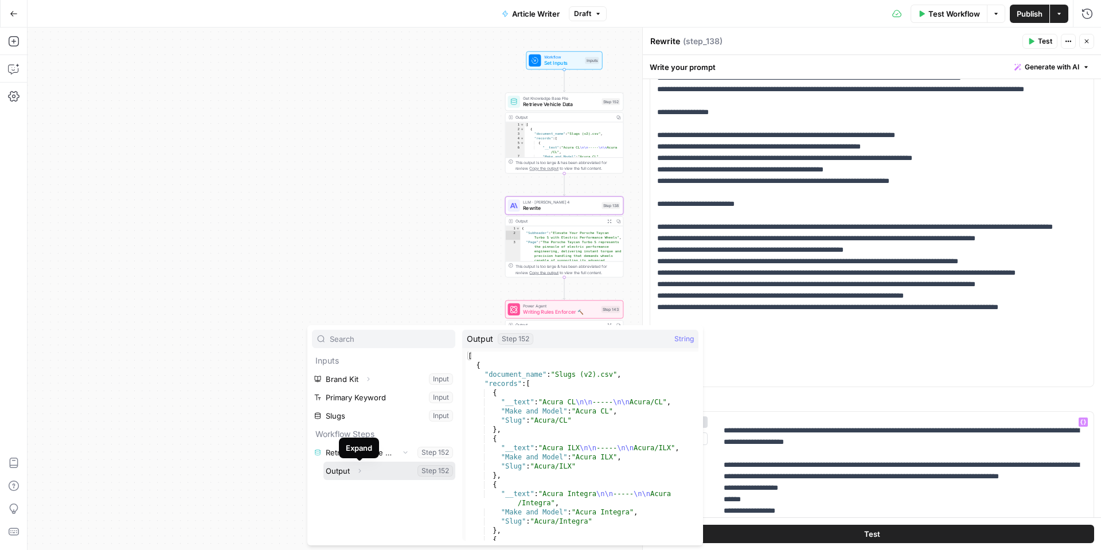
click at [357, 468] on icon "button" at bounding box center [359, 470] width 7 height 7
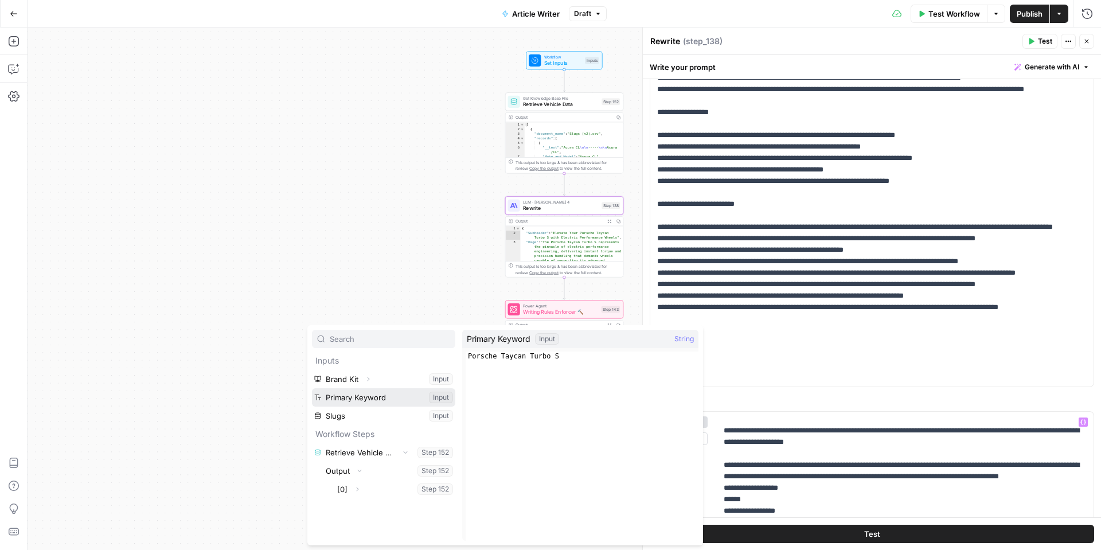
click at [384, 397] on button "Select variable Primary Keyword" at bounding box center [383, 397] width 143 height 18
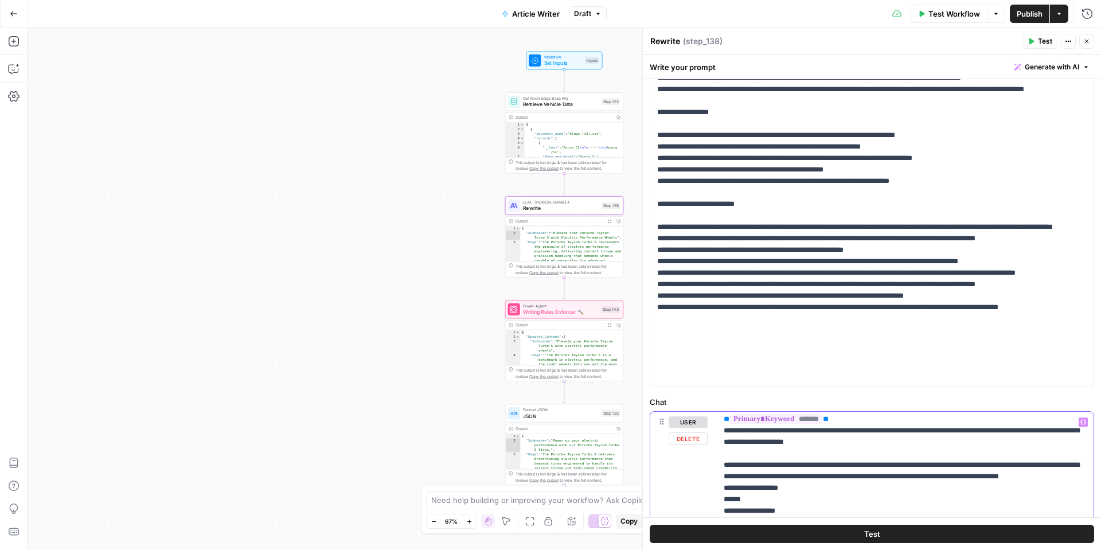
scroll to position [68, 0]
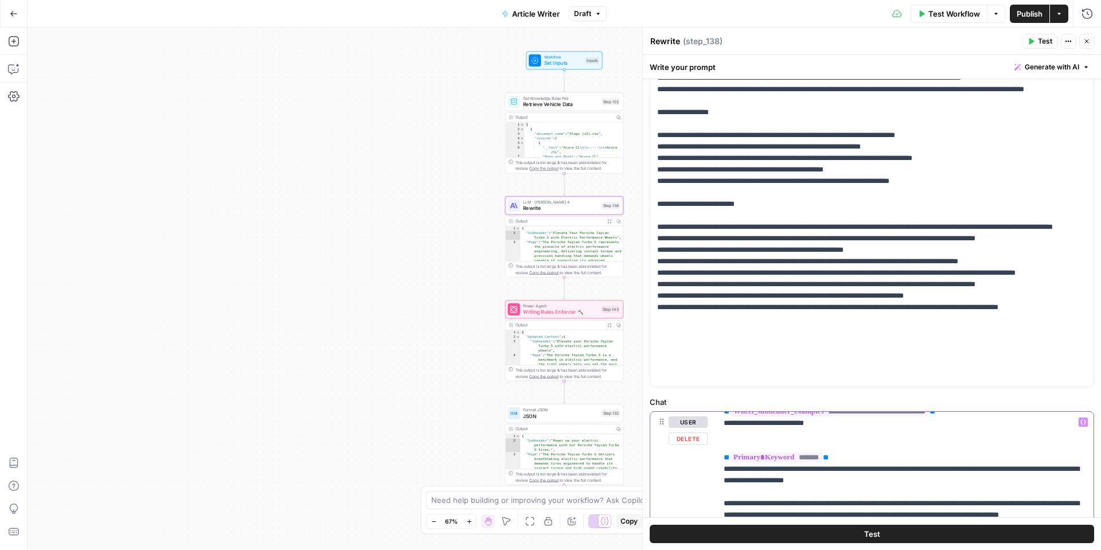
drag, startPoint x: 844, startPoint y: 453, endPoint x: 715, endPoint y: 453, distance: 129.0
drag, startPoint x: 750, startPoint y: 454, endPoint x: 851, endPoint y: 453, distance: 100.3
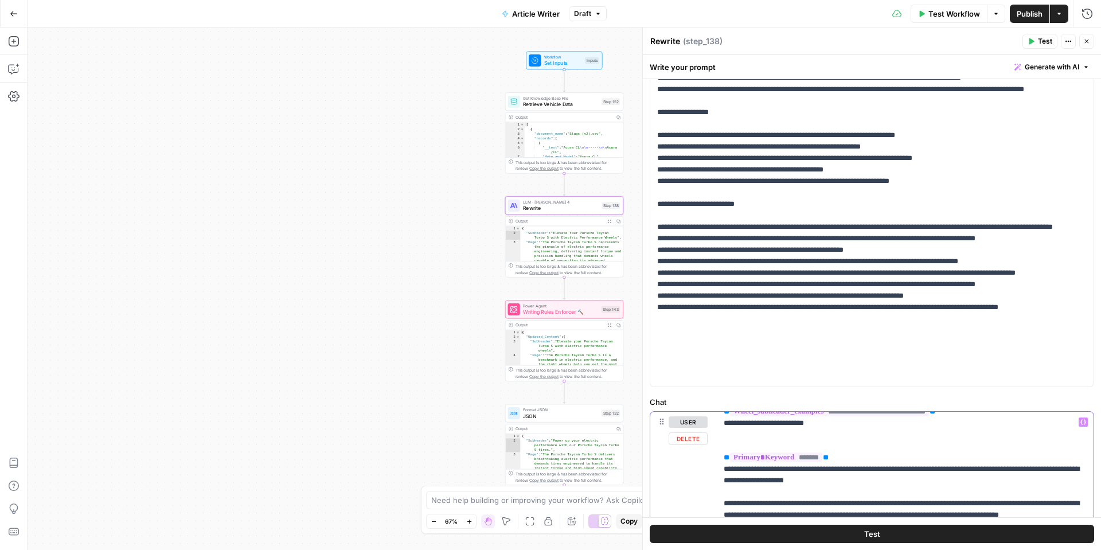
drag, startPoint x: 852, startPoint y: 456, endPoint x: 721, endPoint y: 455, distance: 131.3
click at [1084, 423] on icon "button" at bounding box center [1083, 422] width 6 height 6
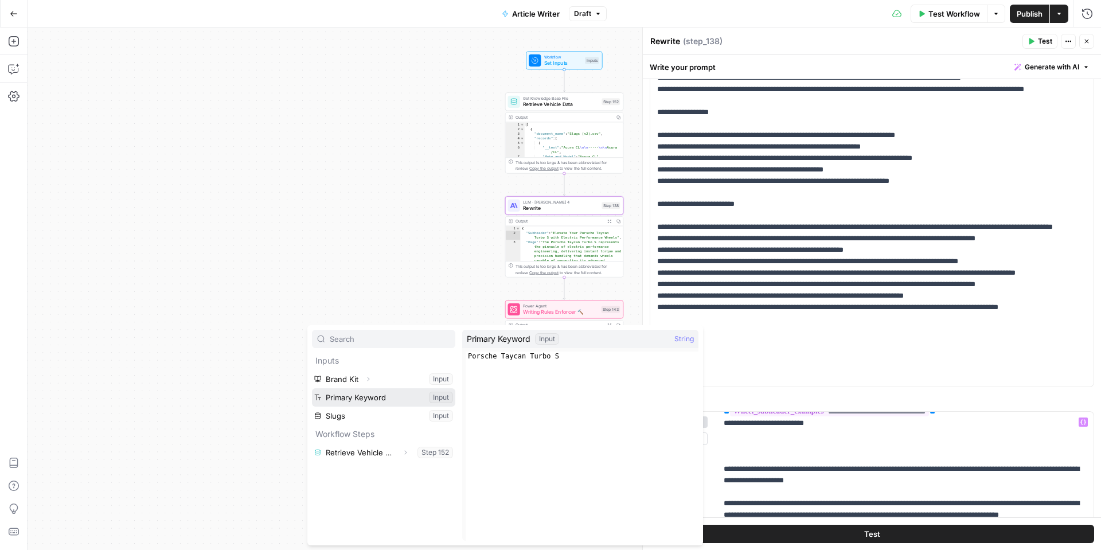
click at [369, 402] on button "Select variable Primary Keyword" at bounding box center [383, 397] width 143 height 18
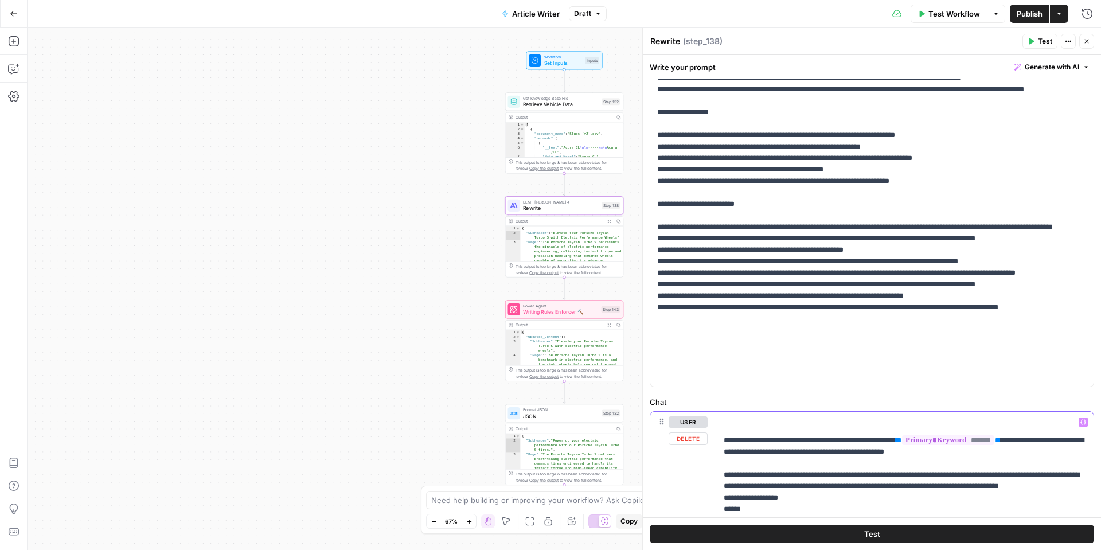
scroll to position [87, 0]
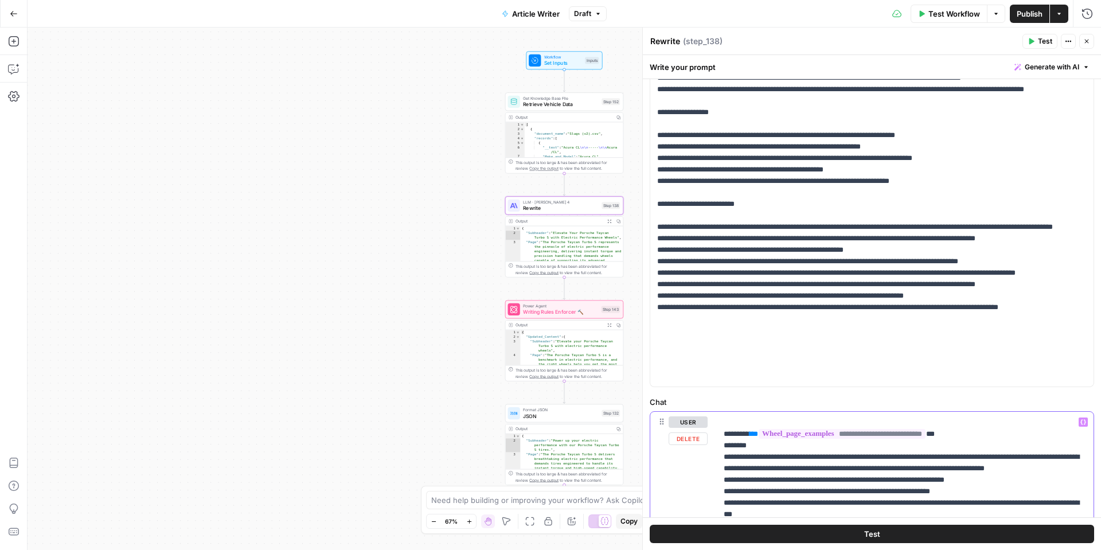
scroll to position [721, 0]
click at [777, 439] on p "**********" at bounding box center [904, 366] width 363 height 1341
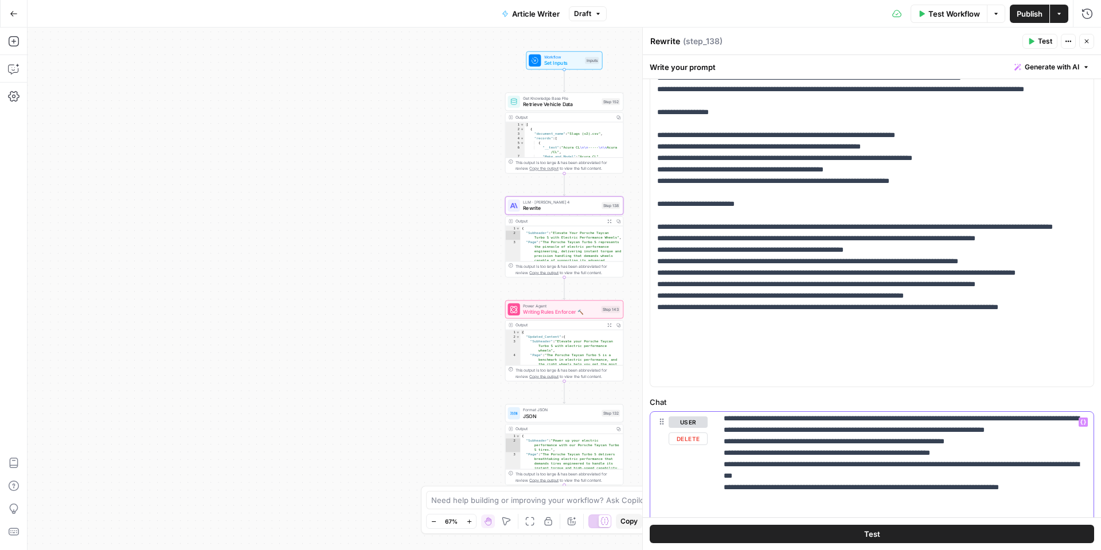
scroll to position [762, 0]
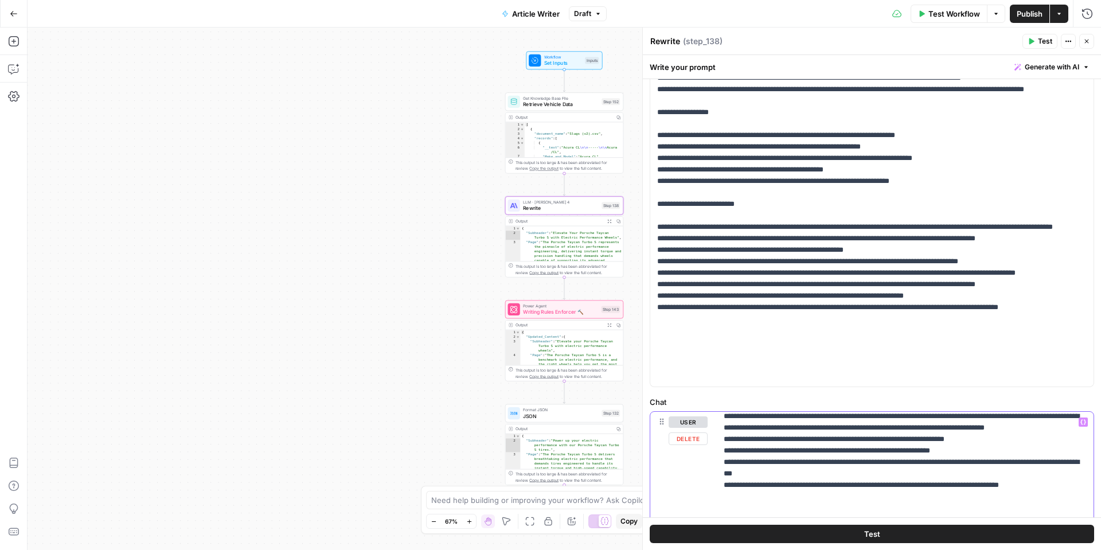
drag, startPoint x: 1022, startPoint y: 451, endPoint x: 761, endPoint y: 451, distance: 261.4
click at [761, 451] on p "**********" at bounding box center [904, 324] width 363 height 1341
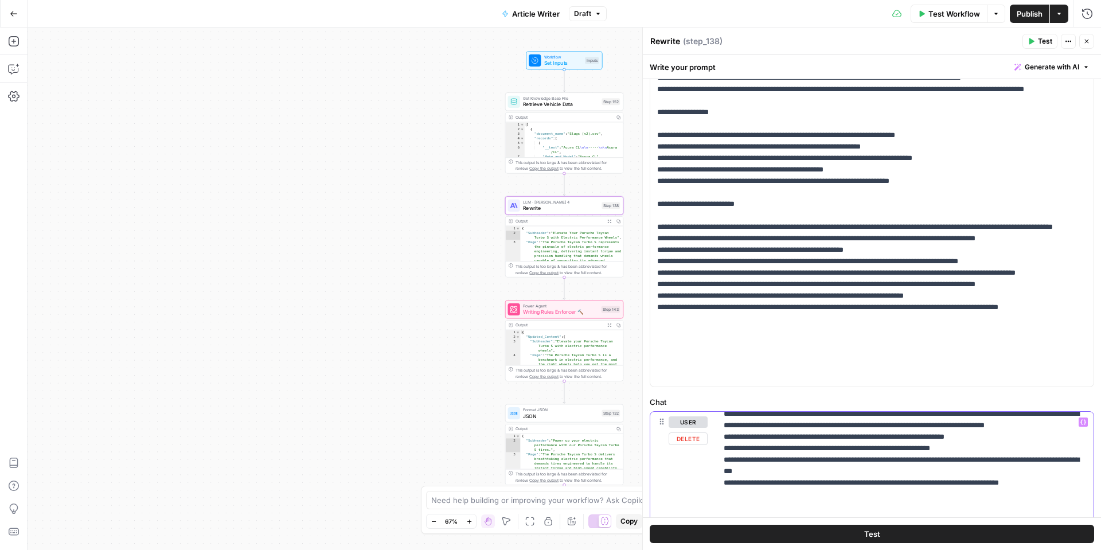
click at [1083, 423] on icon "button" at bounding box center [1083, 422] width 6 height 6
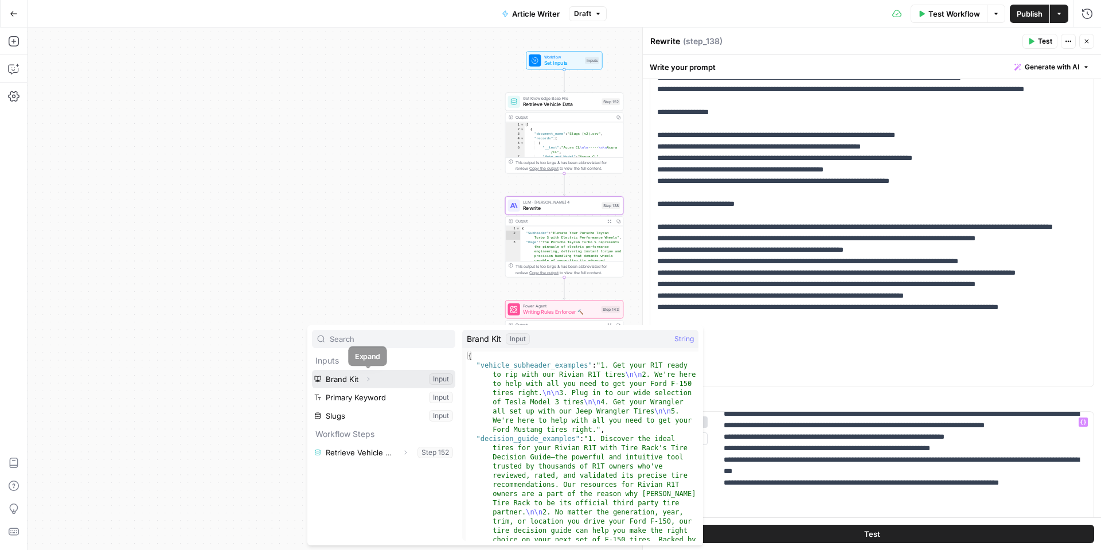
click at [370, 378] on icon "button" at bounding box center [368, 378] width 7 height 7
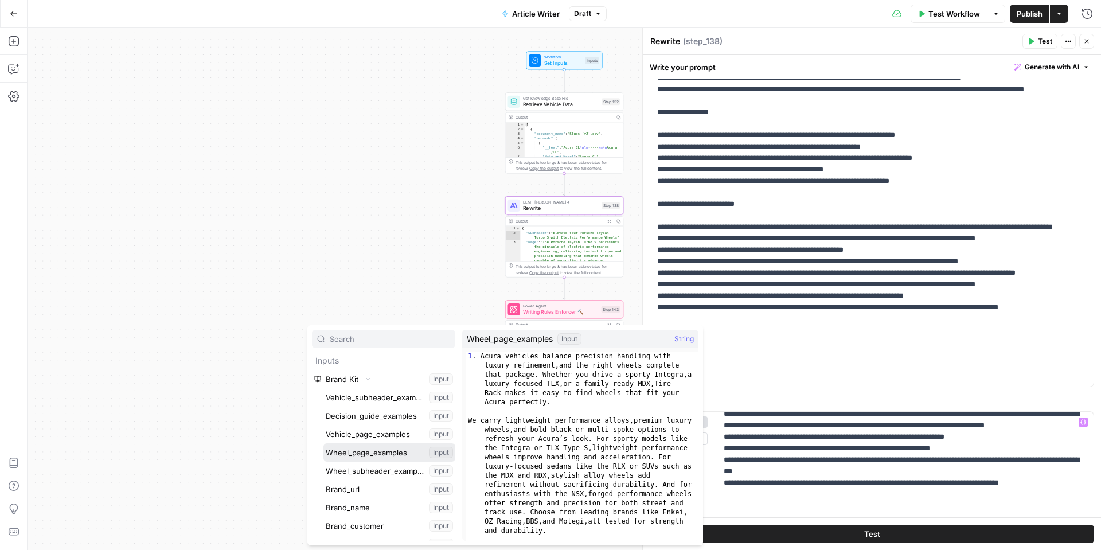
click at [391, 453] on button "Select variable Wheel_page_examples" at bounding box center [389, 452] width 132 height 18
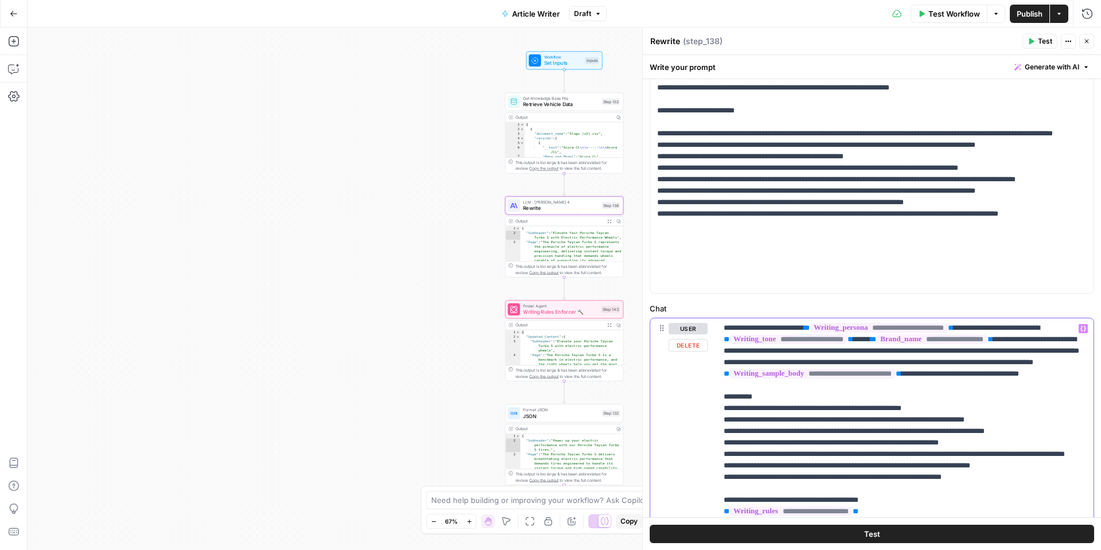
scroll to position [282, 0]
drag, startPoint x: 992, startPoint y: 453, endPoint x: 779, endPoint y: 455, distance: 213.3
click at [779, 455] on p "**********" at bounding box center [904, 108] width 363 height 1341
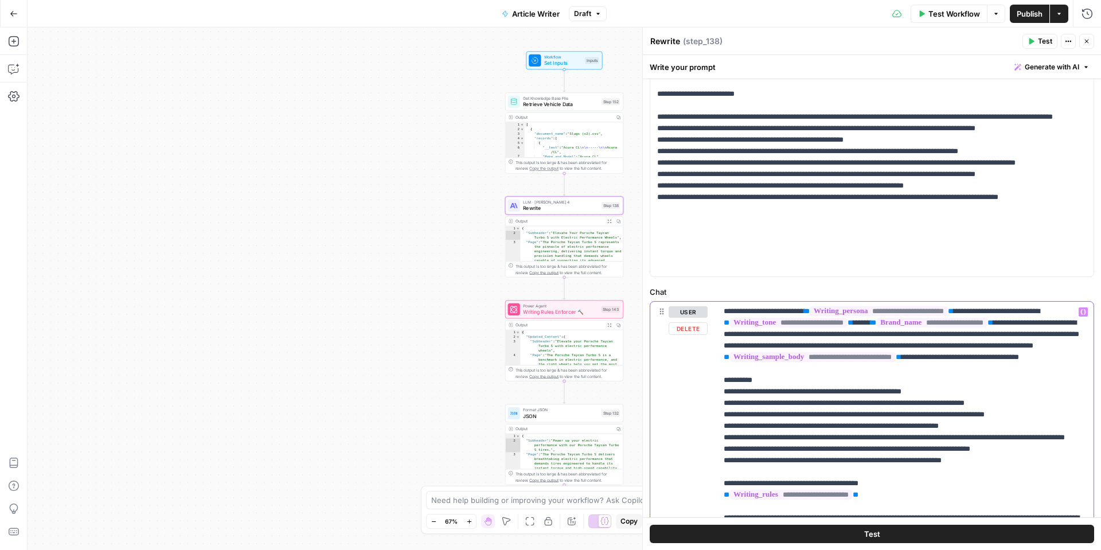
scroll to position [872, 0]
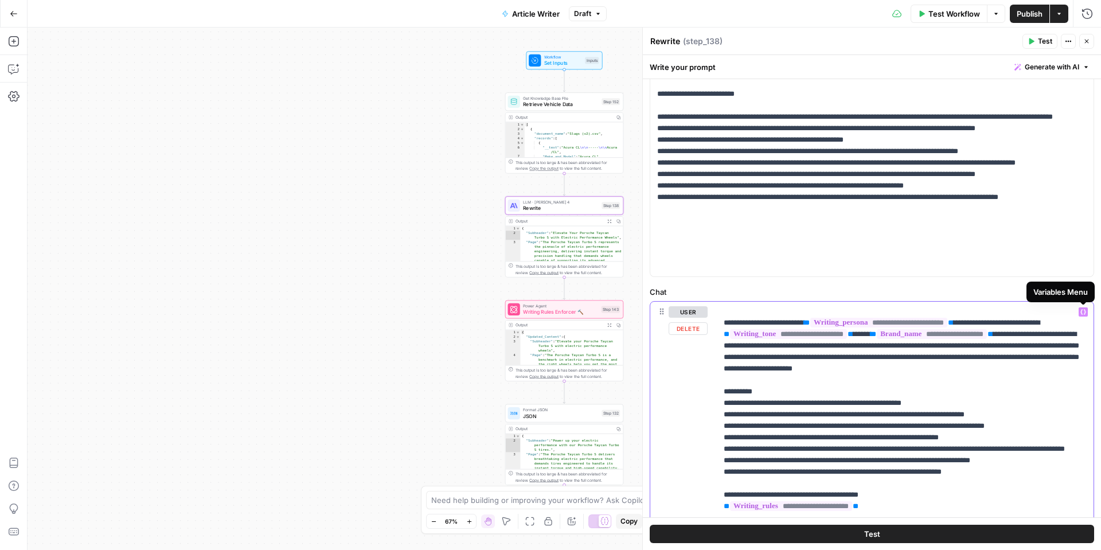
click at [1084, 314] on icon "button" at bounding box center [1083, 312] width 6 height 5
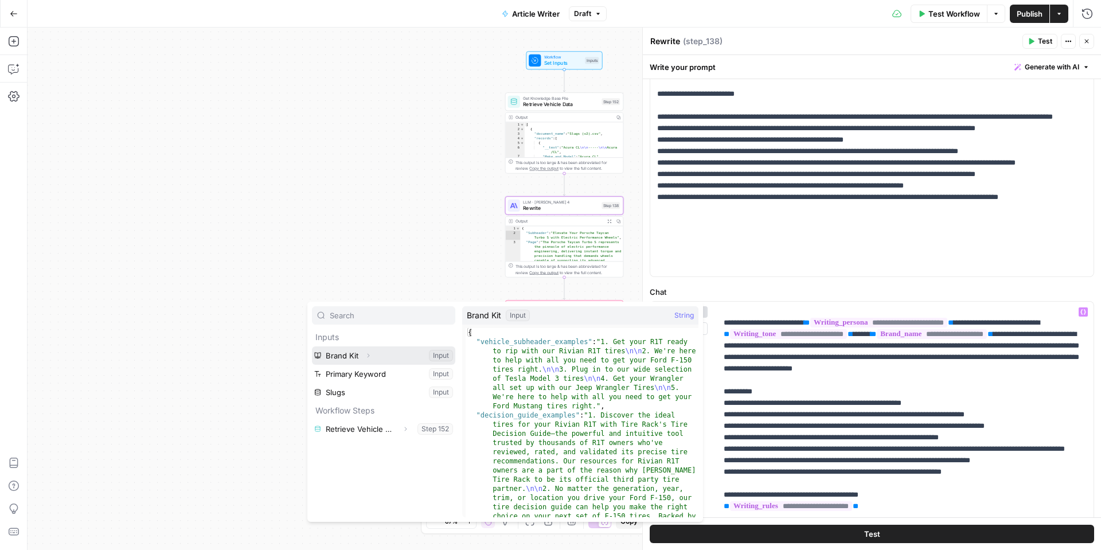
click at [379, 363] on button "Select variable Brand Kit" at bounding box center [383, 355] width 143 height 18
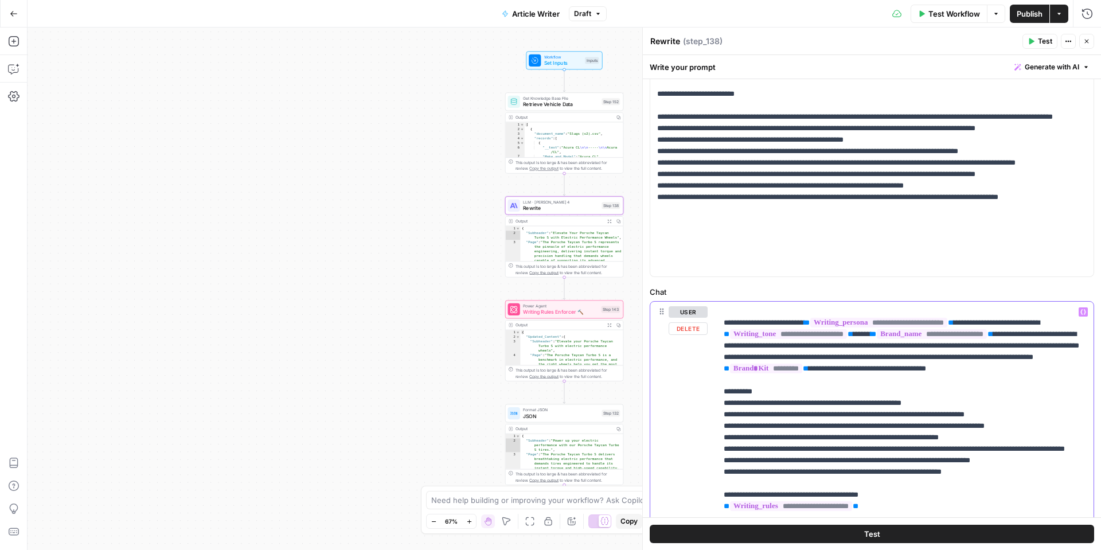
drag, startPoint x: 871, startPoint y: 449, endPoint x: 777, endPoint y: 448, distance: 93.5
click at [777, 448] on p "**********" at bounding box center [904, 99] width 363 height 1330
click at [1083, 314] on icon "button" at bounding box center [1083, 312] width 6 height 6
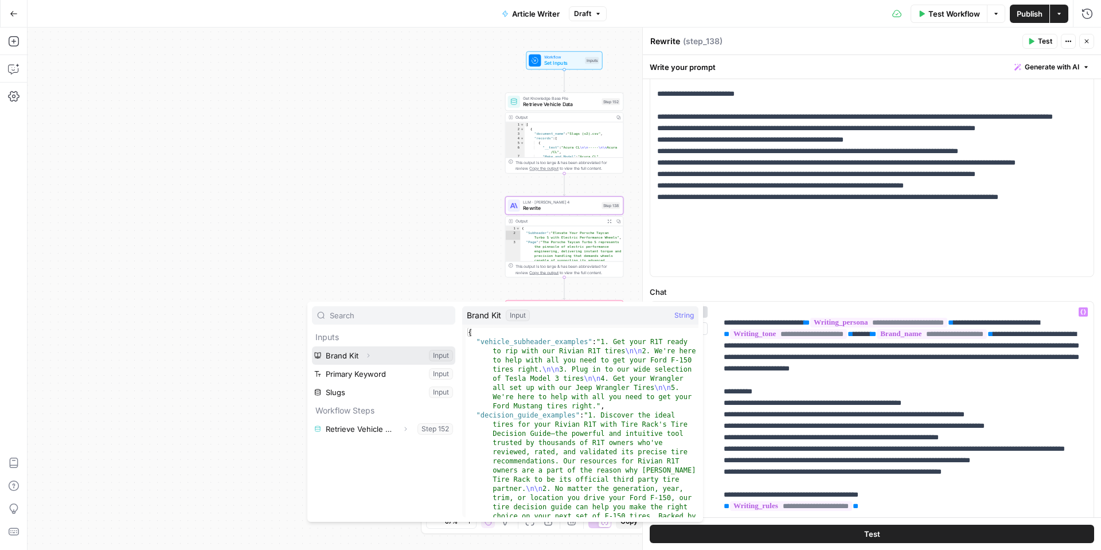
click at [367, 354] on icon "button" at bounding box center [368, 356] width 2 height 4
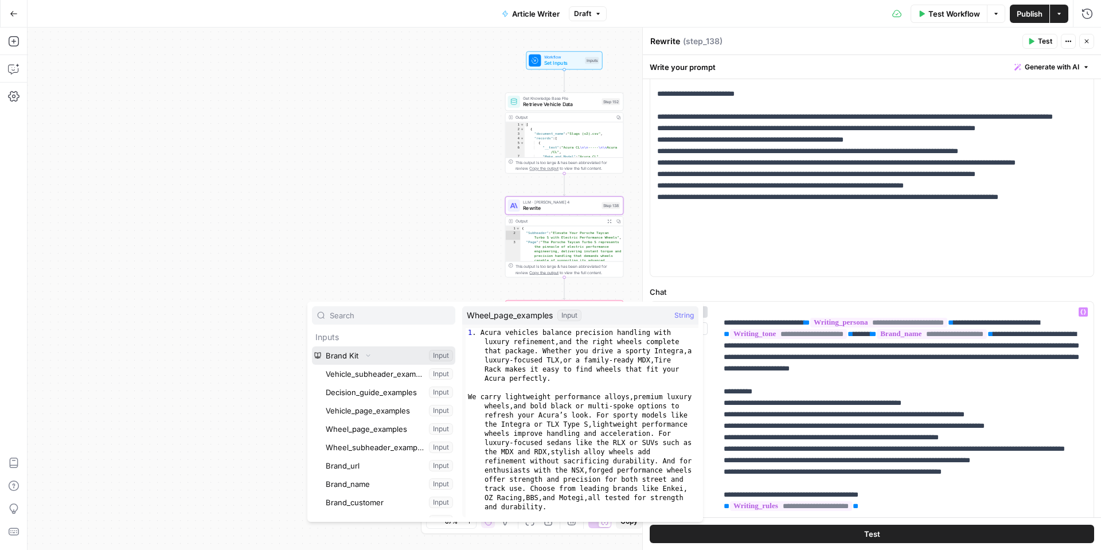
scroll to position [10, 0]
click at [378, 423] on button "Select variable Wheel_page_examples" at bounding box center [389, 418] width 132 height 18
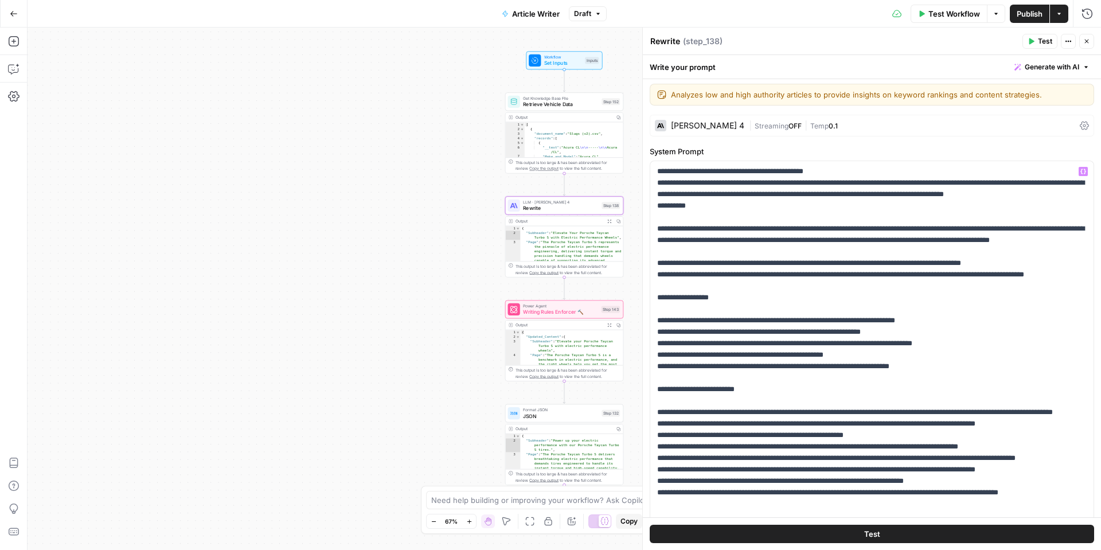
scroll to position [0, 0]
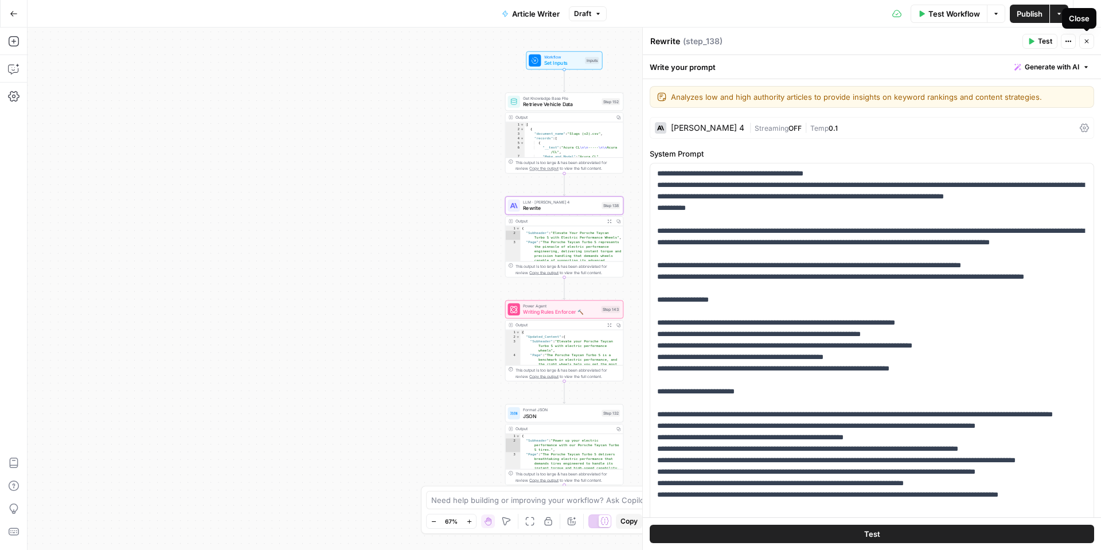
click at [1083, 41] on icon "button" at bounding box center [1086, 41] width 7 height 7
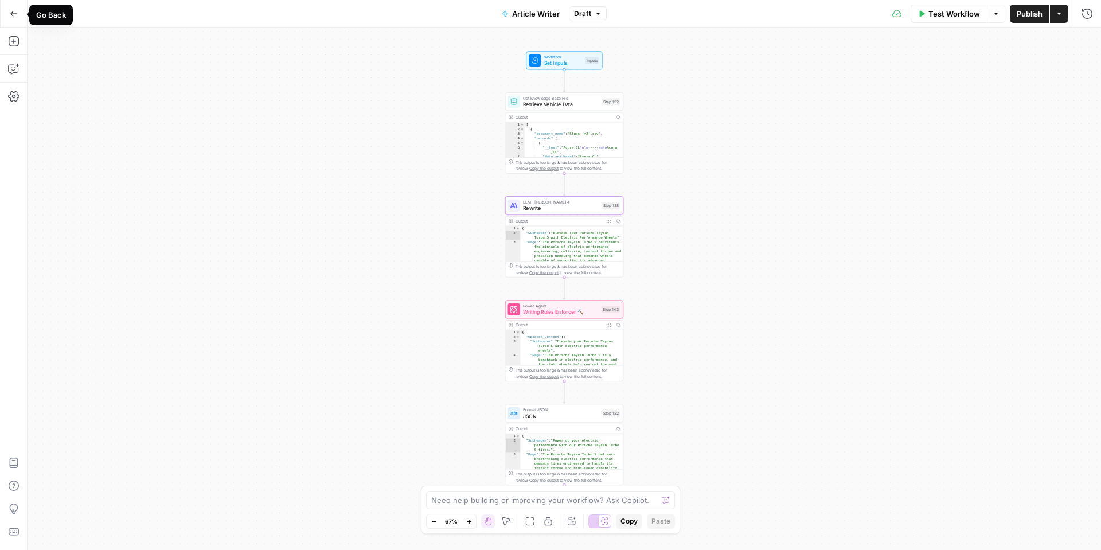
click at [10, 17] on icon "button" at bounding box center [14, 14] width 8 height 8
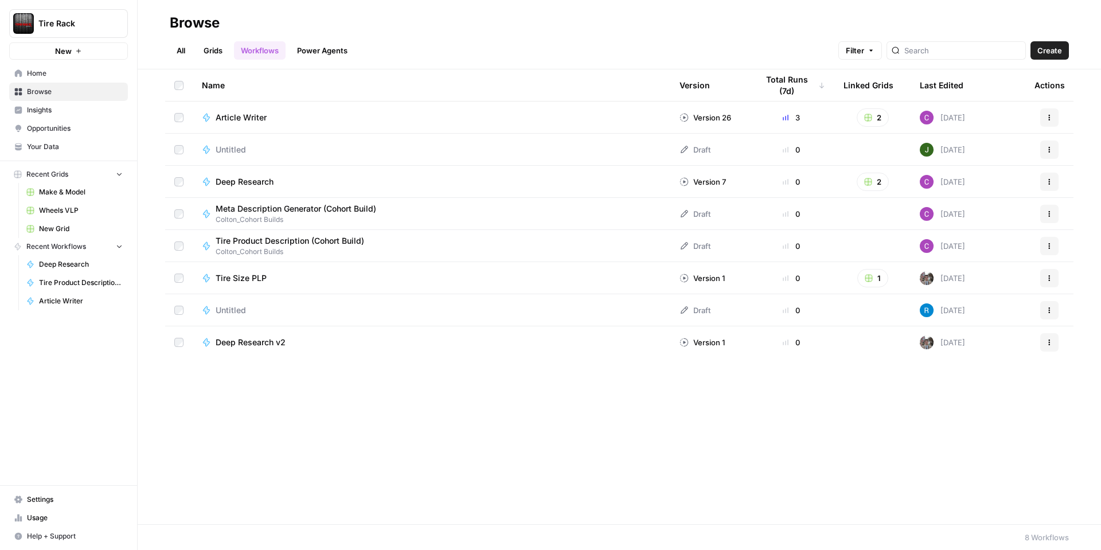
click at [48, 142] on span "Your Data" at bounding box center [75, 147] width 96 height 10
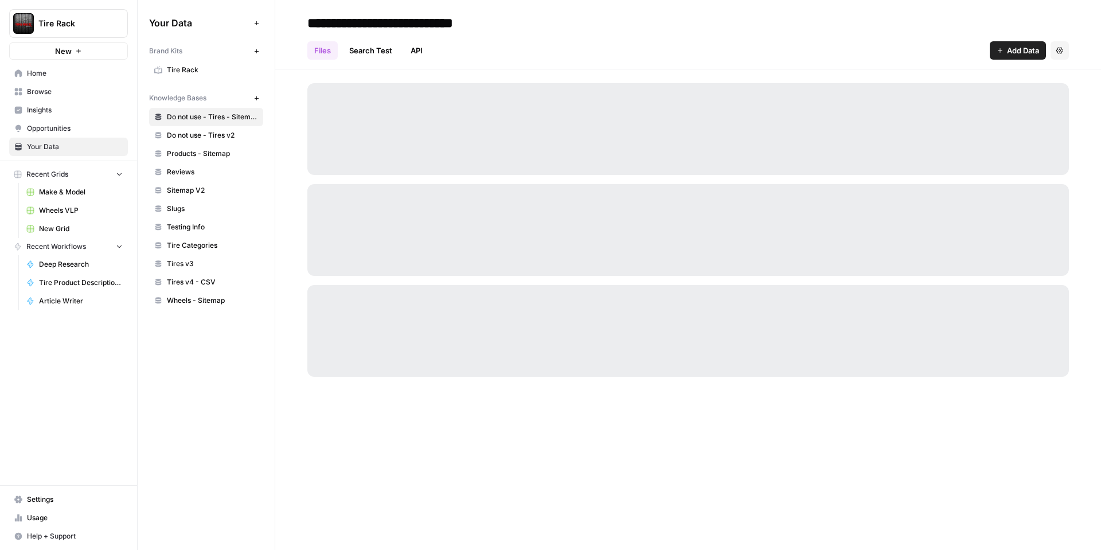
click at [190, 74] on span "Tire Rack" at bounding box center [212, 70] width 91 height 10
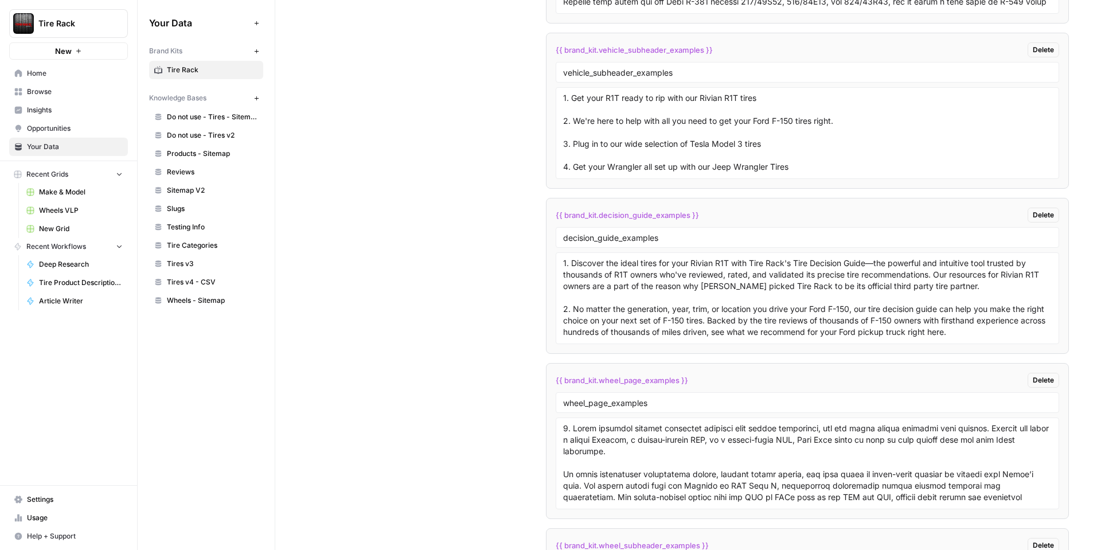
scroll to position [2207, 0]
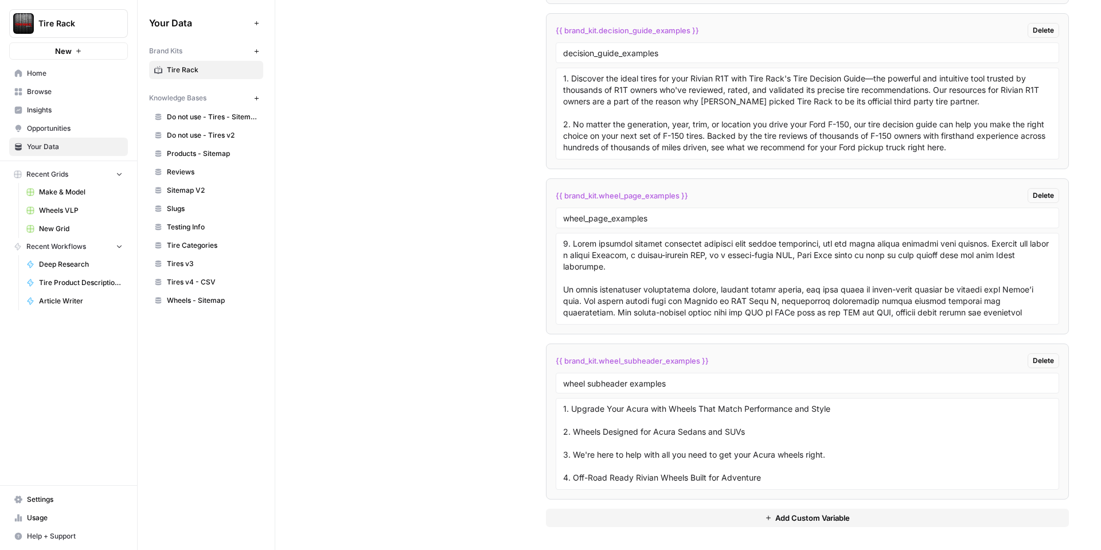
click at [765, 517] on icon "button" at bounding box center [768, 517] width 7 height 7
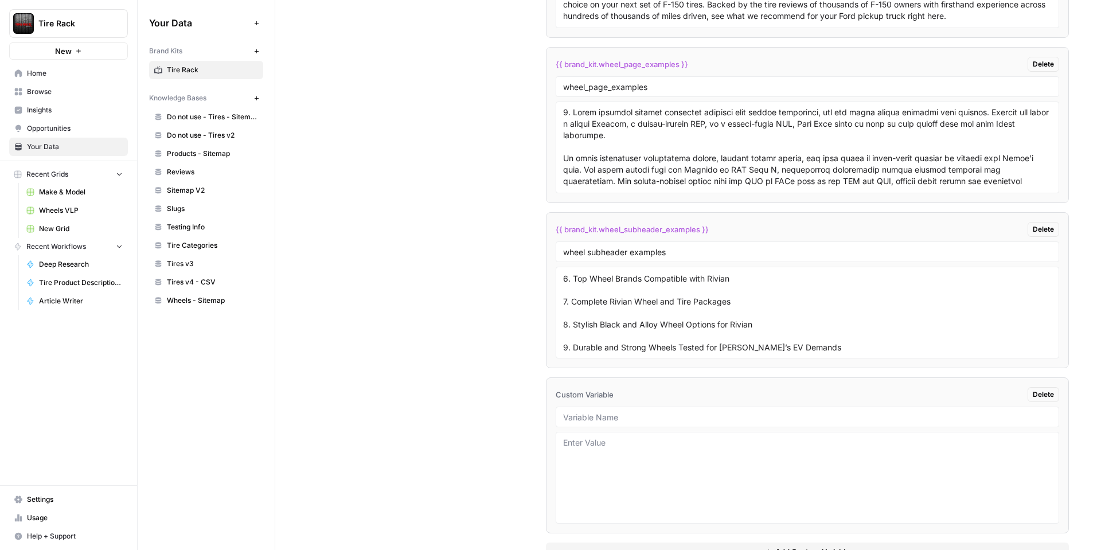
scroll to position [2372, 0]
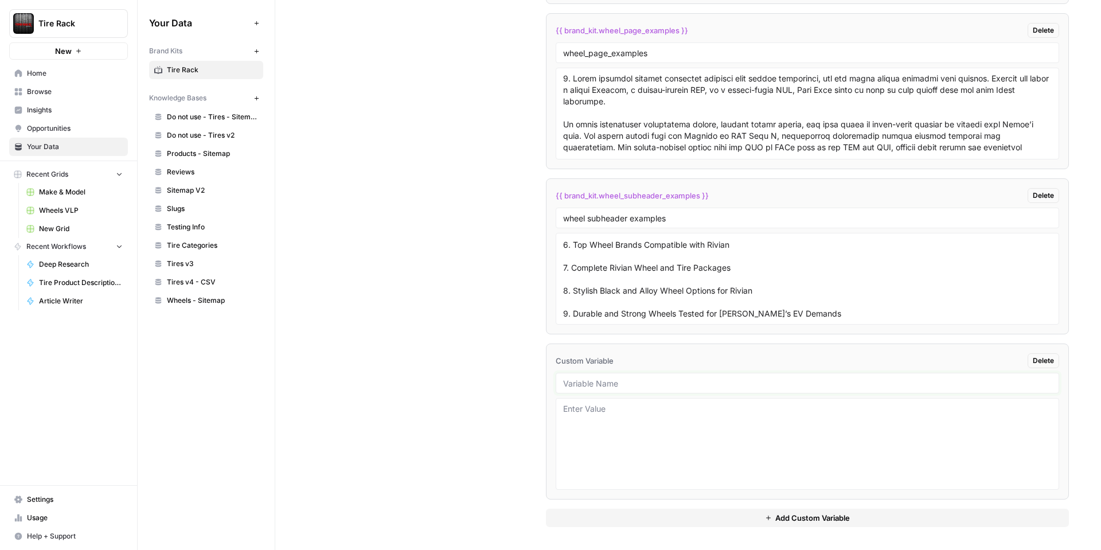
click at [594, 382] on input "text" at bounding box center [807, 383] width 488 height 10
type input "wheels_brand offering"
click at [603, 410] on textarea at bounding box center [807, 443] width 488 height 81
paste textarea "almax alpha wheels alutec american racing arena wheel co asa asanti axis sport …"
type textarea "almax alpha wheels alutec american racing arena wheel co asa asanti axis sport …"
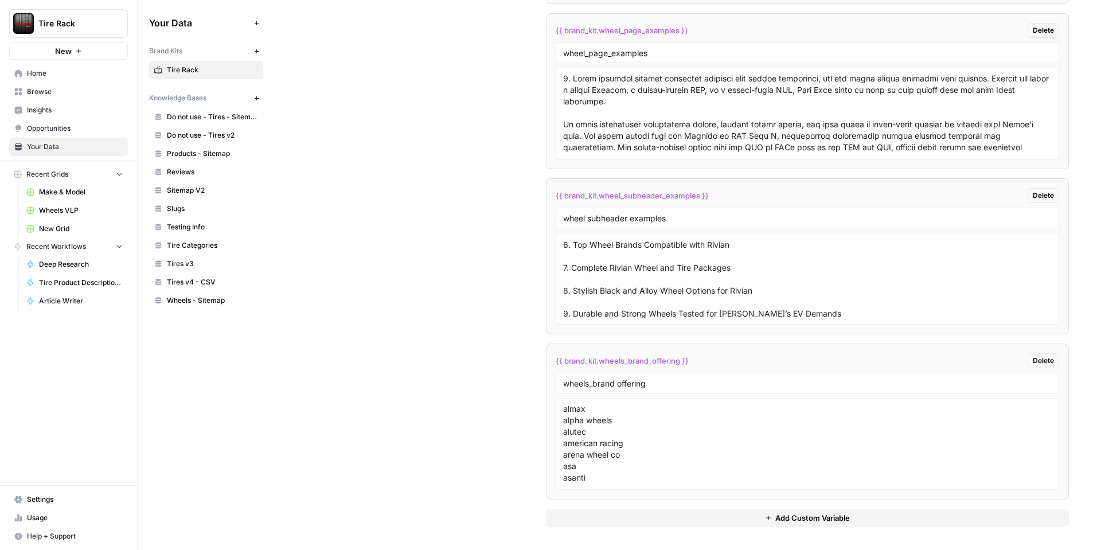
click at [508, 384] on div "Custom Variables Create custom variables that will appear as global brand varia…" at bounding box center [687, 22] width 761 height 1055
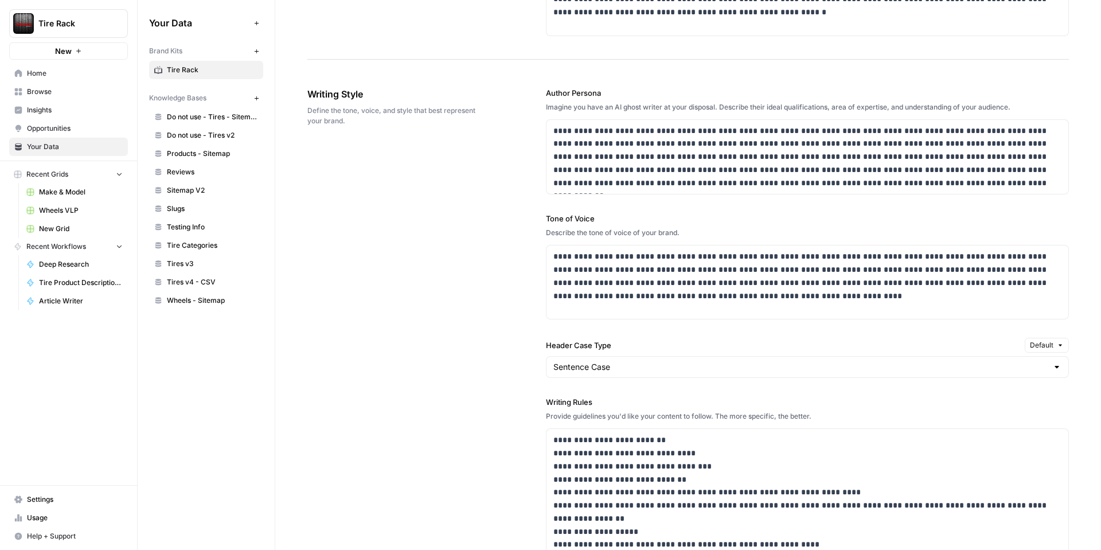
scroll to position [593, 0]
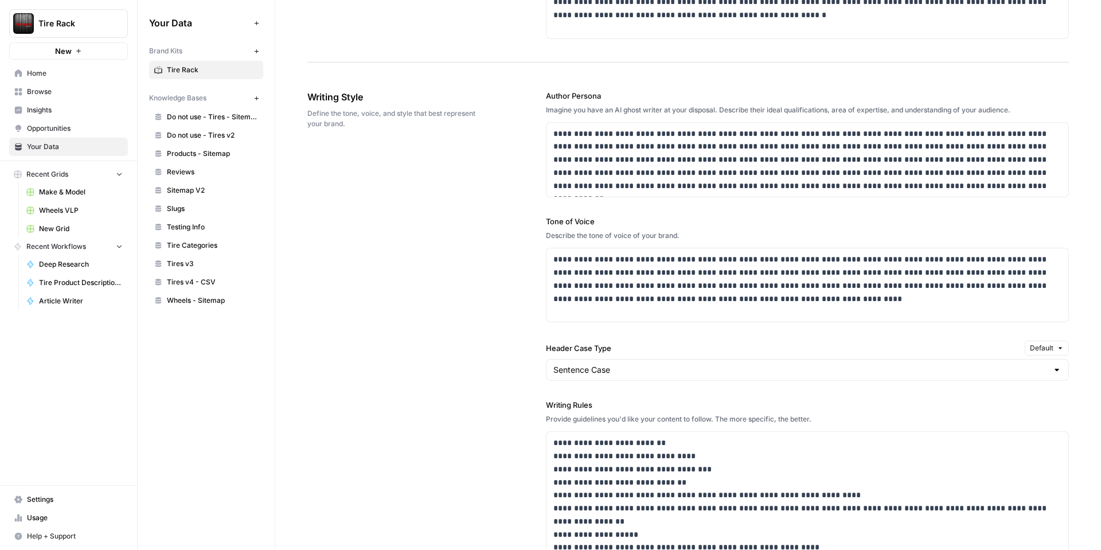
click at [33, 93] on span "Browse" at bounding box center [75, 92] width 96 height 10
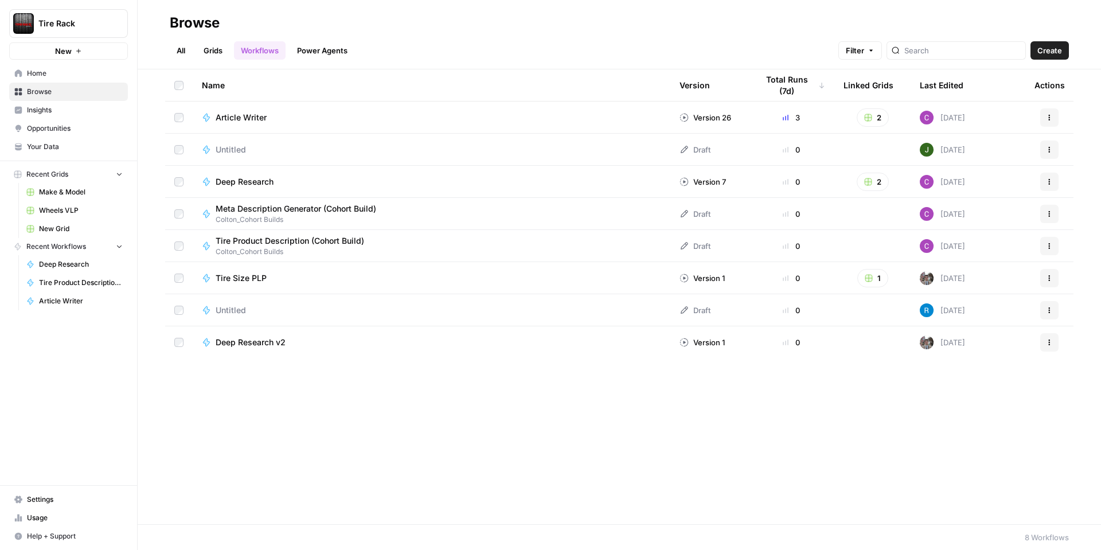
click at [43, 139] on link "Your Data" at bounding box center [68, 147] width 119 height 18
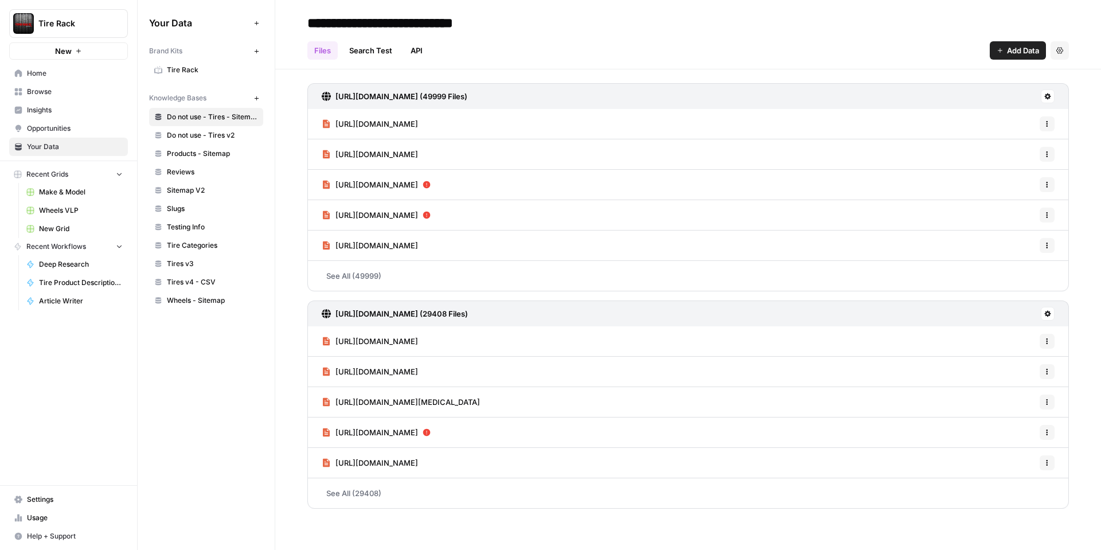
click at [191, 73] on span "Tire Rack" at bounding box center [212, 70] width 91 height 10
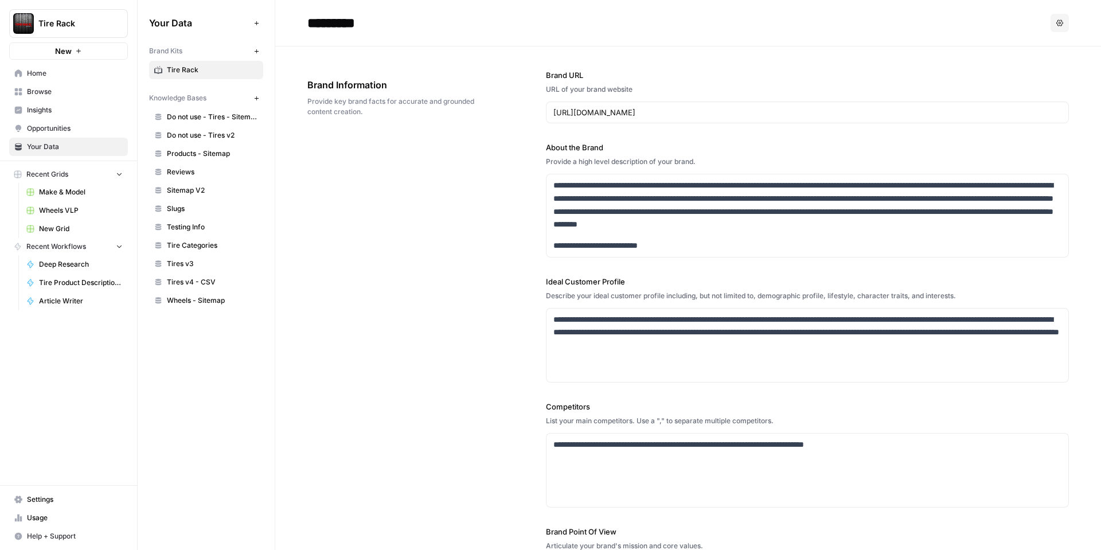
click at [61, 72] on span "Home" at bounding box center [75, 73] width 96 height 10
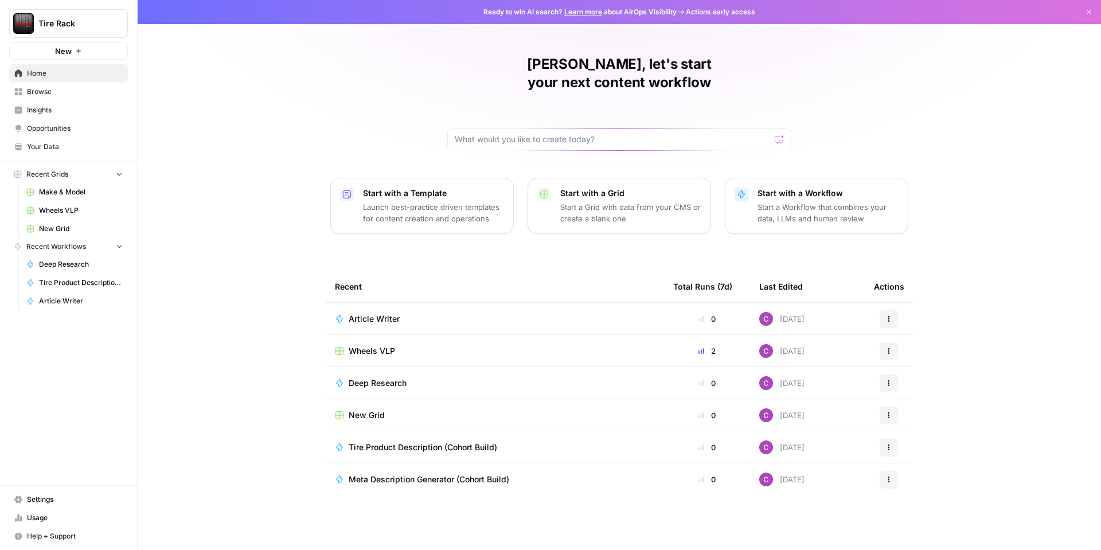
click at [46, 205] on span "Wheels VLP" at bounding box center [81, 210] width 84 height 10
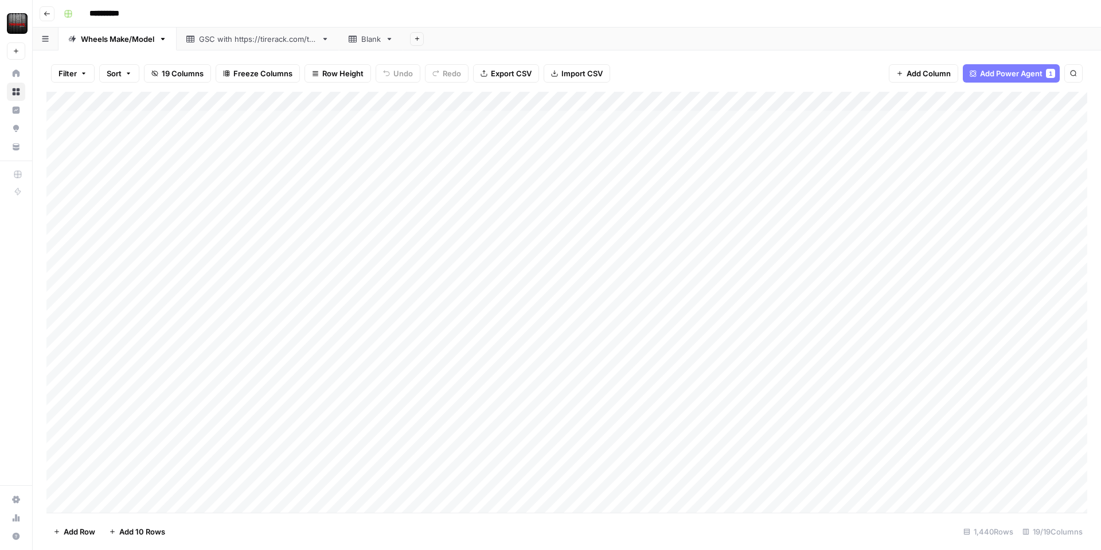
click at [353, 103] on div "Add Column" at bounding box center [566, 302] width 1040 height 421
click at [304, 214] on span "Edit Workflow" at bounding box center [324, 213] width 100 height 11
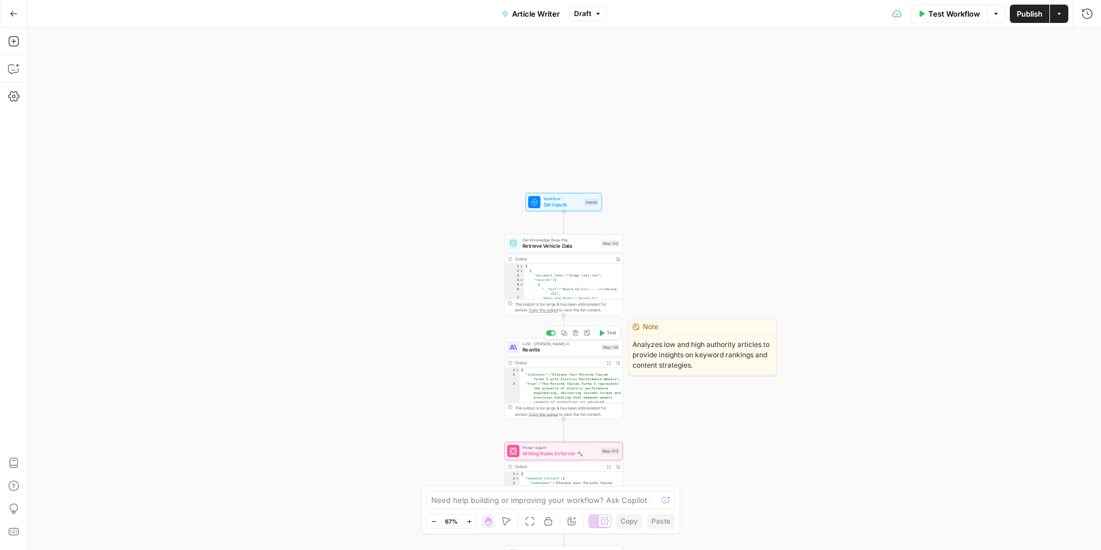
click at [552, 352] on span "Rewrite" at bounding box center [560, 349] width 76 height 7
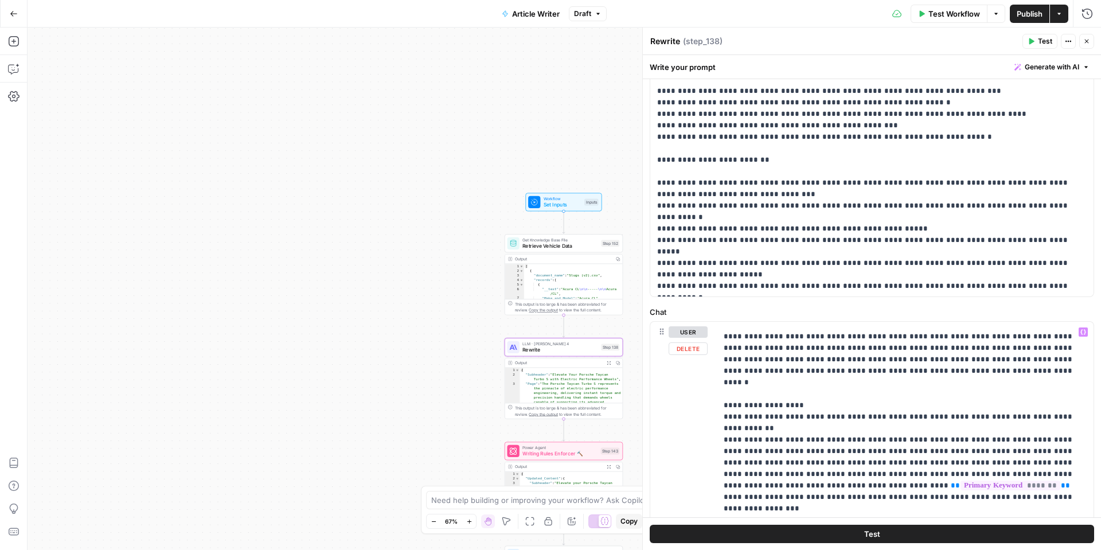
scroll to position [373, 0]
click at [1083, 333] on icon "button" at bounding box center [1083, 332] width 6 height 6
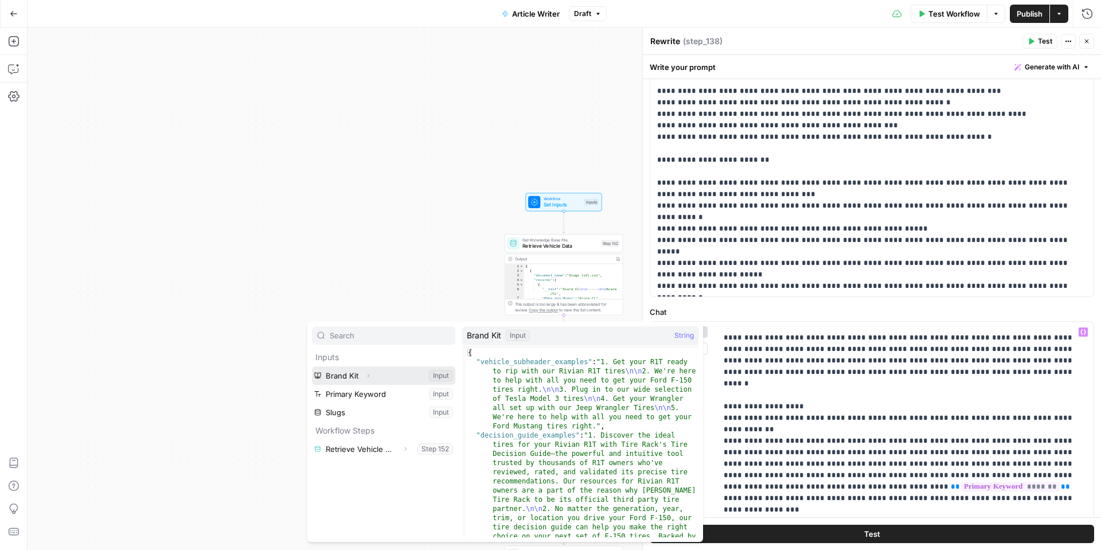
click at [367, 377] on icon "button" at bounding box center [368, 375] width 7 height 7
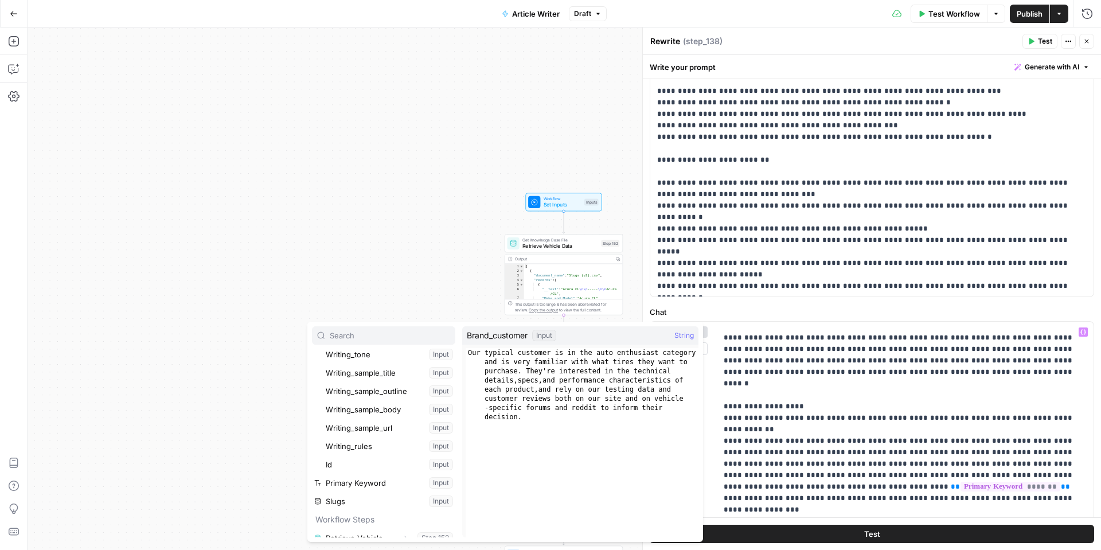
scroll to position [324, 0]
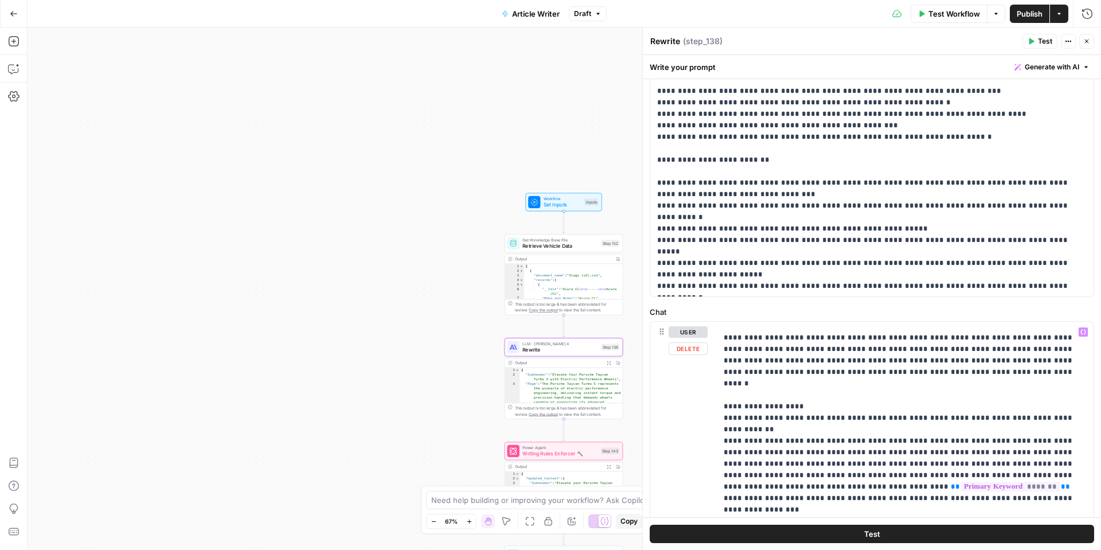
click at [254, 411] on div "Workflow Set Inputs Inputs Get Knowledge Base File Retrieve Vehicle Data Step 1…" at bounding box center [564, 289] width 1073 height 522
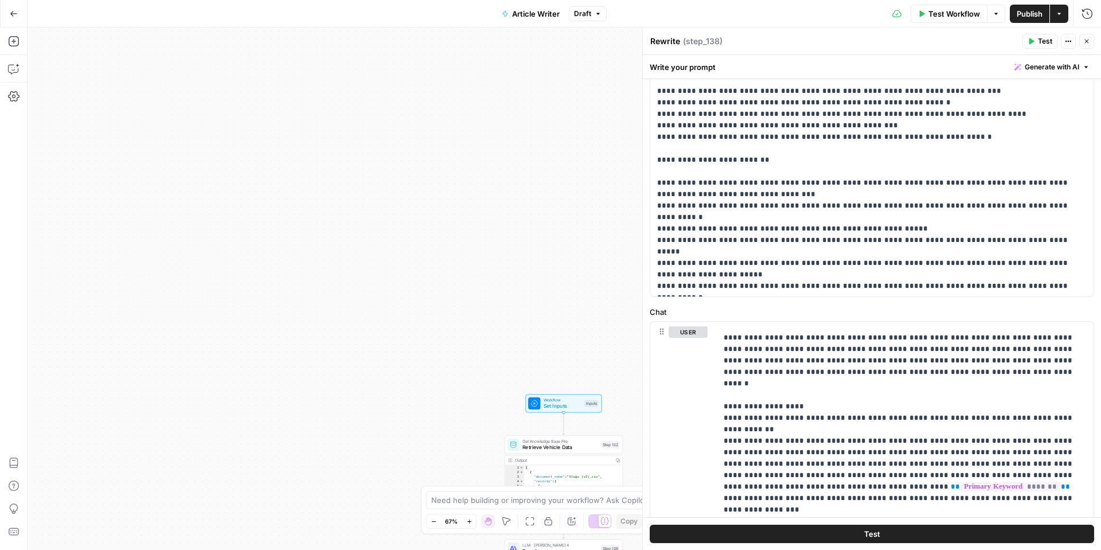
click at [311, 347] on div "Workflow Set Inputs Inputs Get Knowledge Base File Retrieve Vehicle Data Step 1…" at bounding box center [564, 289] width 1073 height 522
click at [1082, 46] on button "Close" at bounding box center [1086, 41] width 15 height 15
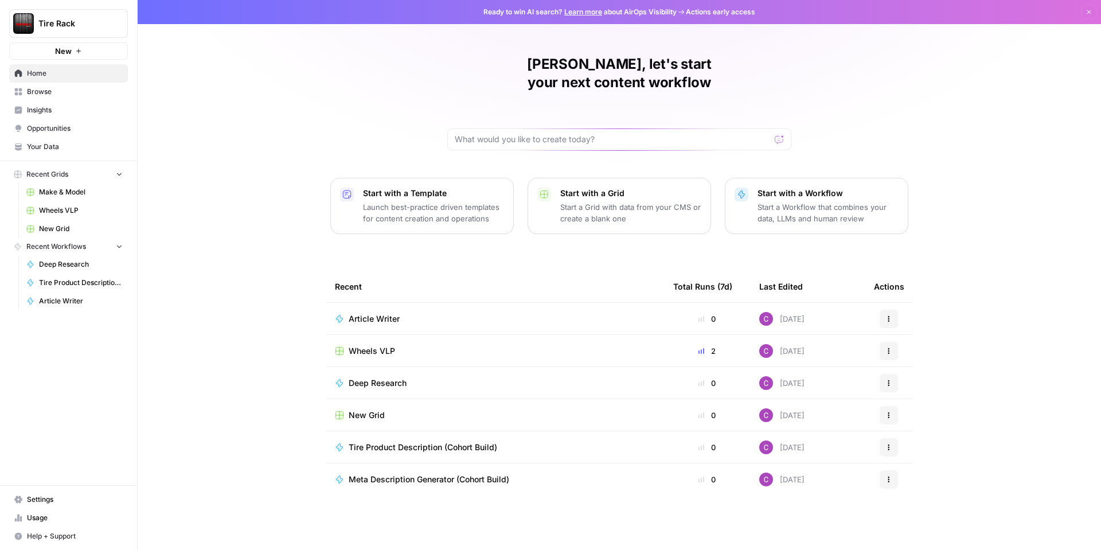
click at [84, 24] on span "Tire Rack" at bounding box center [72, 23] width 69 height 11
click at [53, 147] on span "Log Out" at bounding box center [107, 147] width 157 height 11
click at [69, 210] on span "Wheels VLP" at bounding box center [81, 210] width 84 height 10
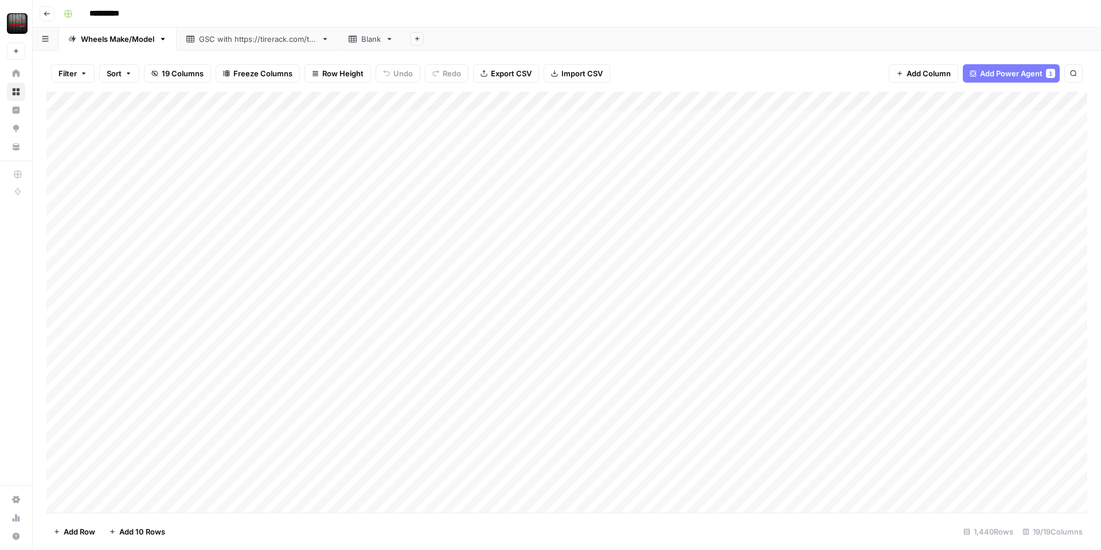
click at [351, 103] on div "Add Column" at bounding box center [566, 302] width 1040 height 421
click at [304, 216] on span "Edit Workflow" at bounding box center [324, 213] width 100 height 11
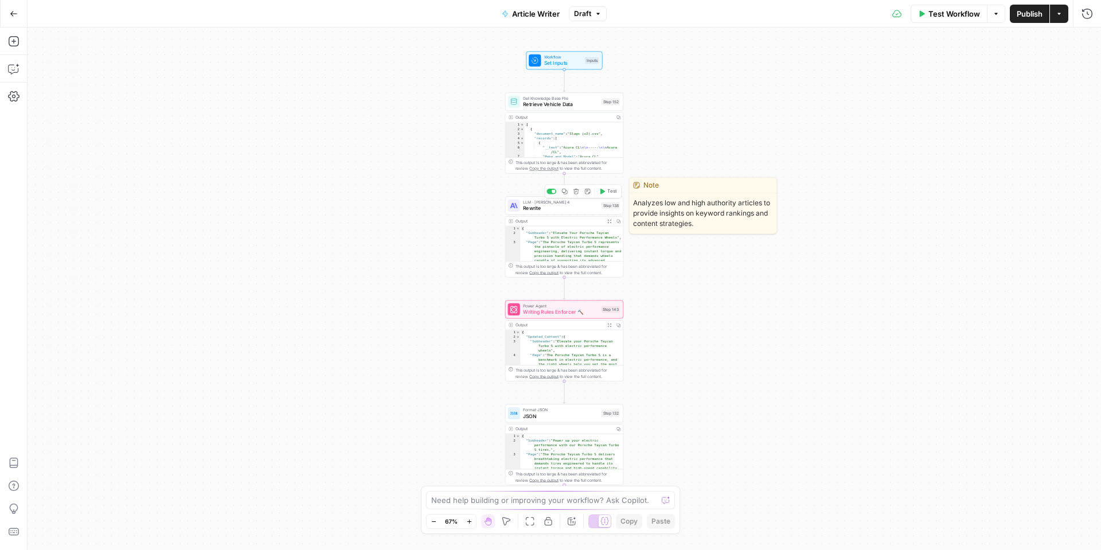
click at [569, 206] on span "Rewrite" at bounding box center [561, 207] width 76 height 7
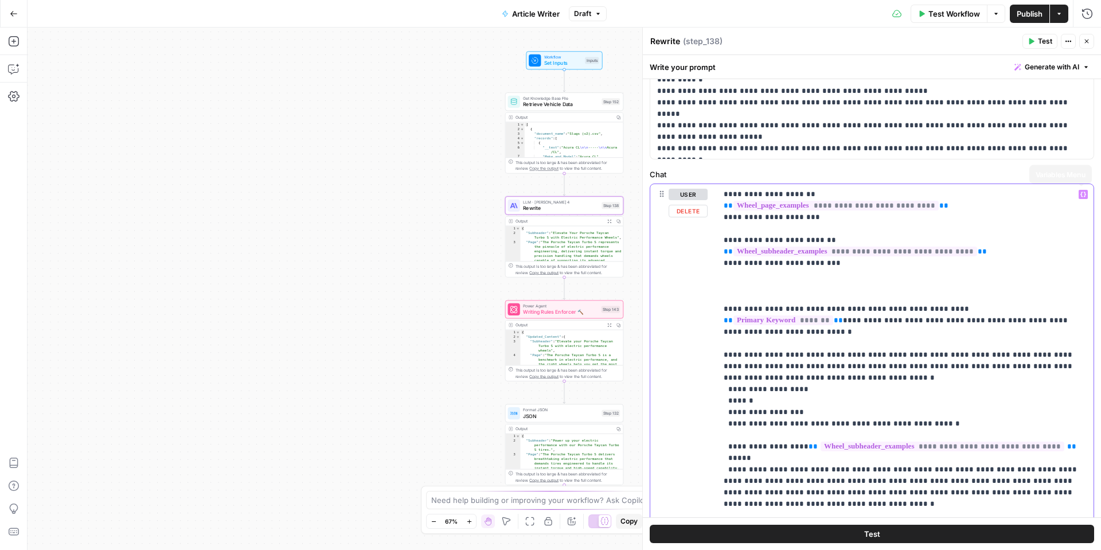
click at [1078, 195] on button "Variables Menu" at bounding box center [1082, 194] width 9 height 9
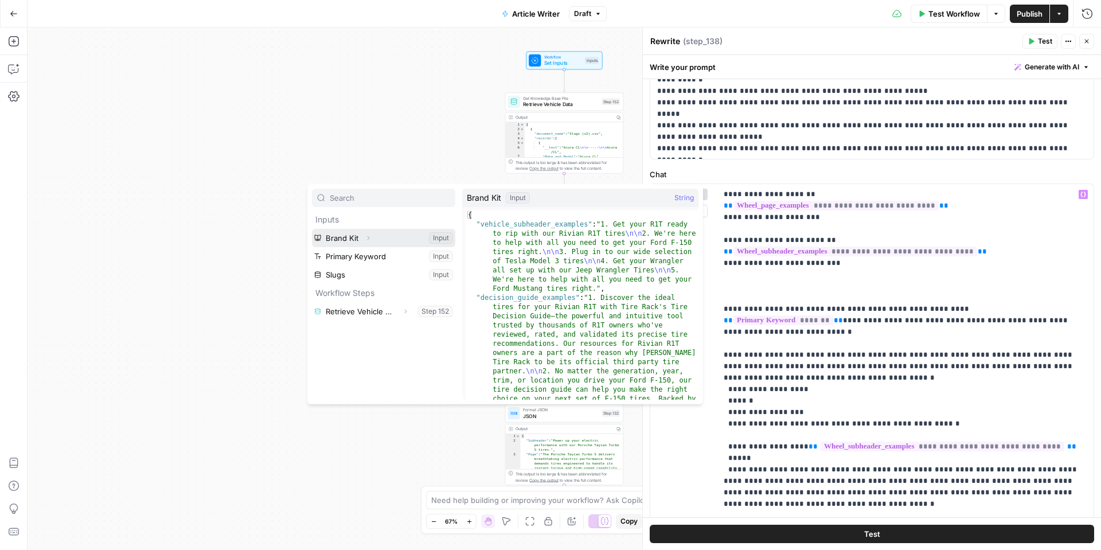
click at [365, 236] on icon "button" at bounding box center [368, 237] width 7 height 7
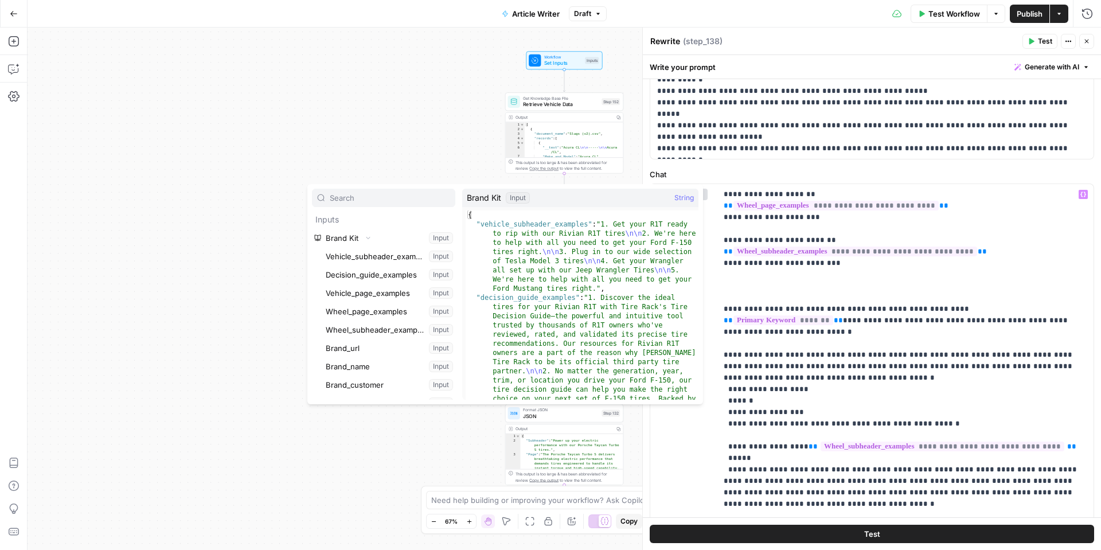
click at [311, 100] on div "Workflow Set Inputs Inputs Get Knowledge Base File Retrieve Vehicle Data Step 1…" at bounding box center [564, 289] width 1073 height 522
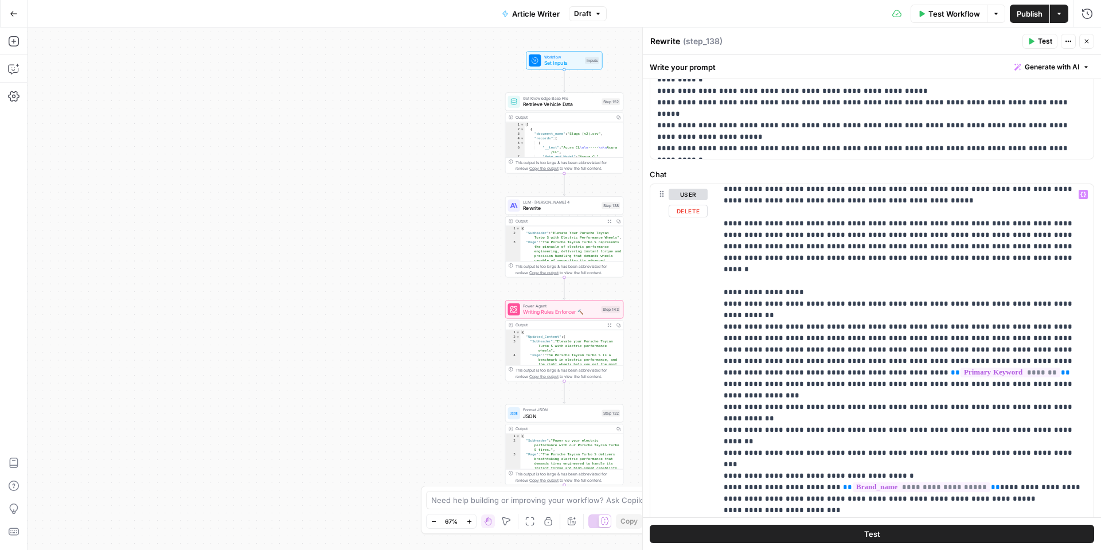
scroll to position [350, 0]
click at [891, 392] on p "**********" at bounding box center [904, 508] width 363 height 1341
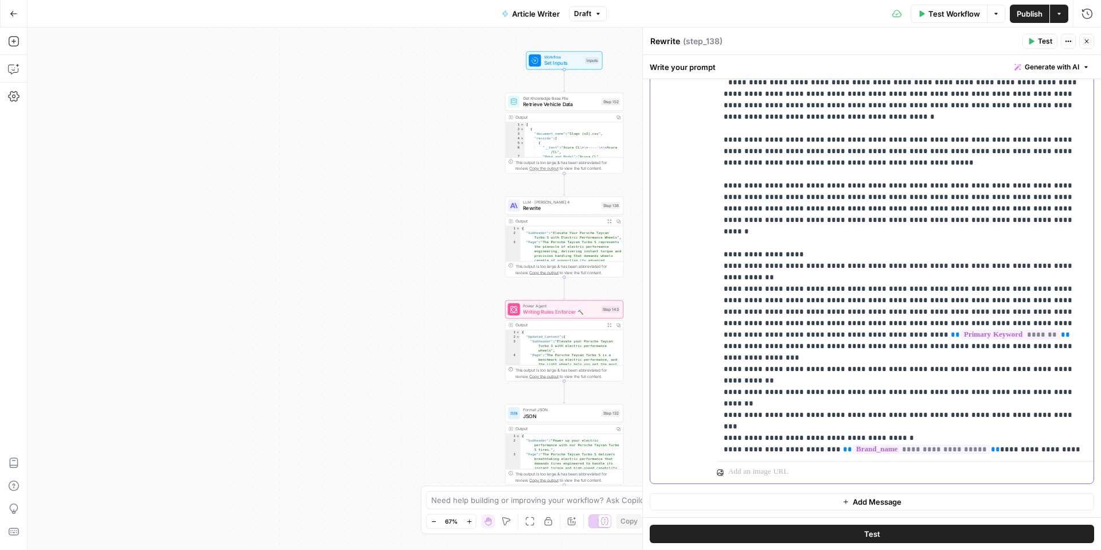
scroll to position [191, 0]
drag, startPoint x: 897, startPoint y: 357, endPoint x: 733, endPoint y: 361, distance: 164.6
click at [733, 361] on p "**********" at bounding box center [904, 473] width 363 height 1341
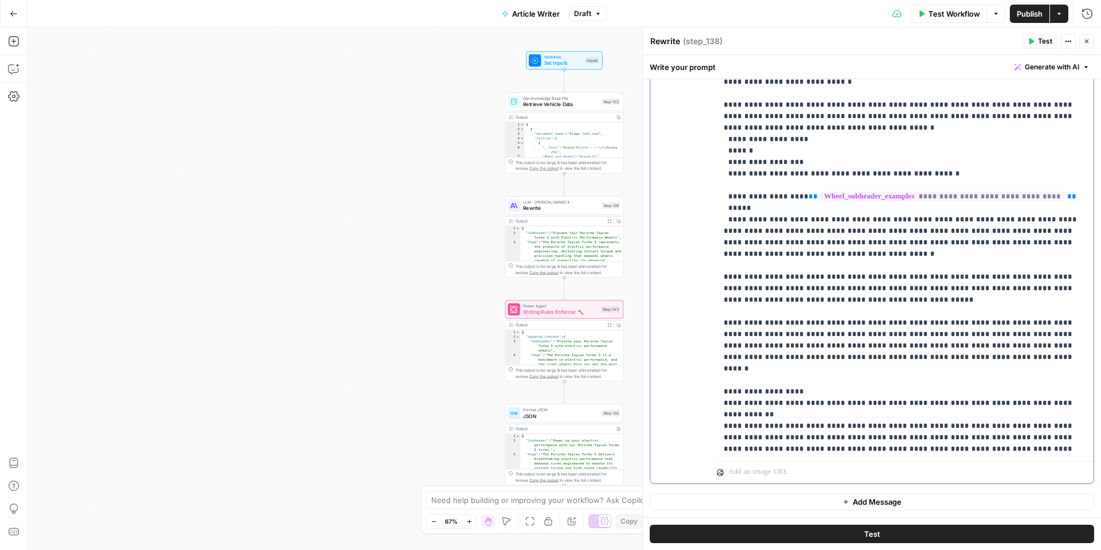
scroll to position [0, 0]
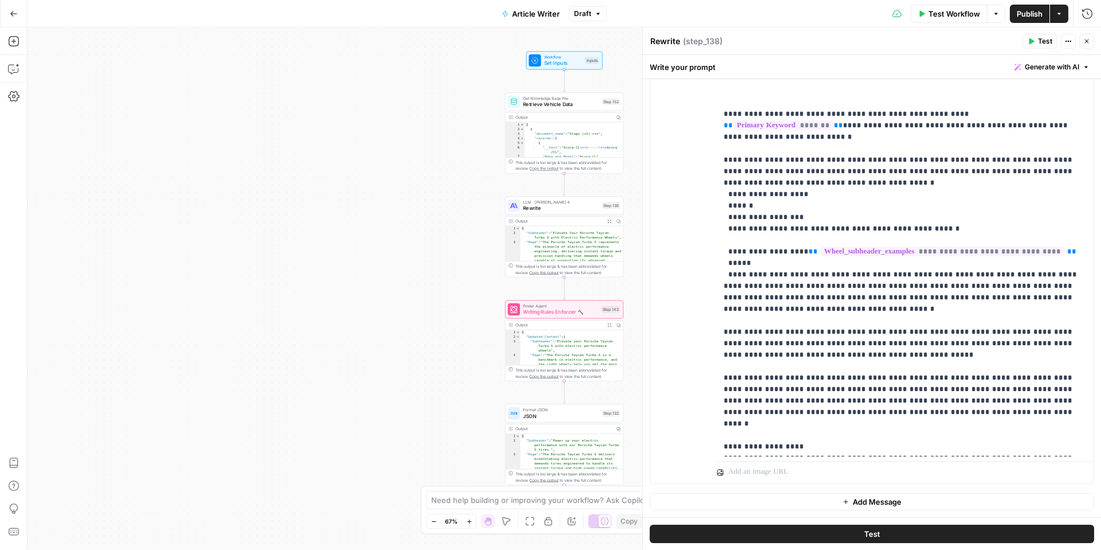
click at [954, 48] on div "Rewrite Rewrite ( step_138 ) Test Actions Close" at bounding box center [872, 41] width 444 height 15
drag, startPoint x: 1087, startPoint y: 44, endPoint x: 1077, endPoint y: 57, distance: 17.1
click at [1087, 44] on icon "button" at bounding box center [1086, 41] width 7 height 7
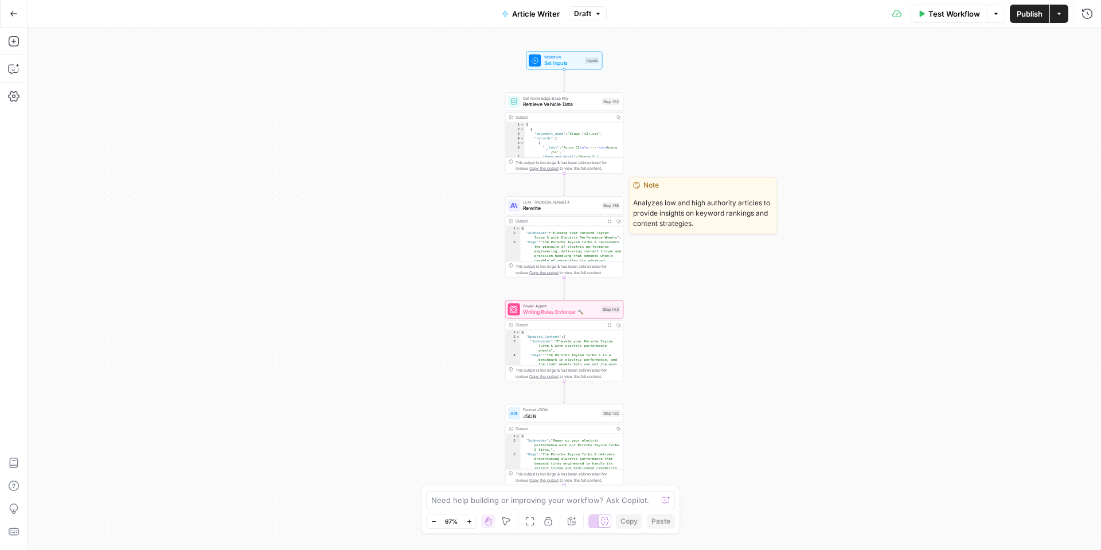
click at [554, 209] on span "Rewrite" at bounding box center [561, 207] width 76 height 7
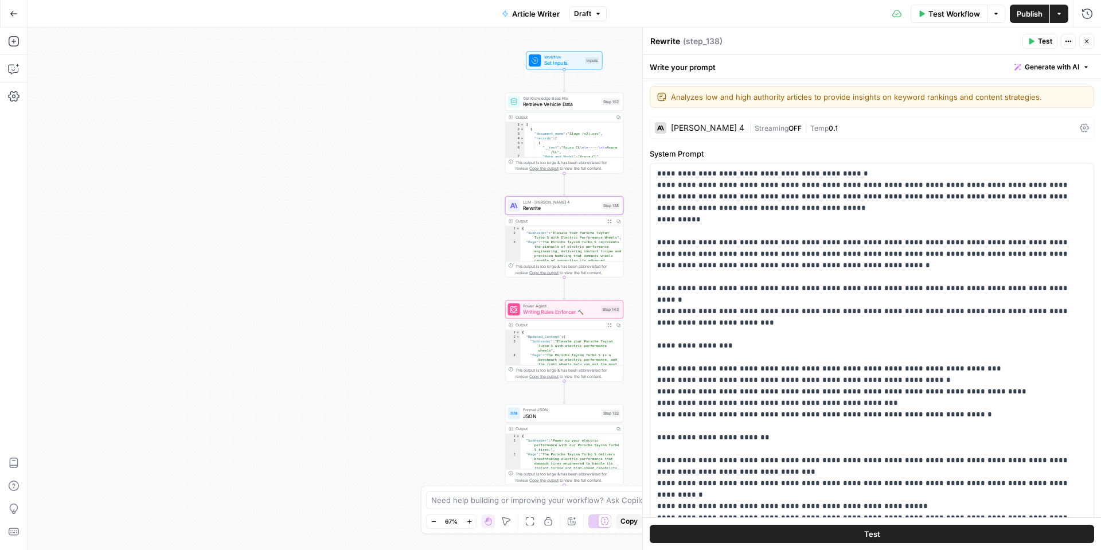
drag, startPoint x: 1032, startPoint y: 42, endPoint x: 1030, endPoint y: 55, distance: 13.5
click at [1032, 42] on icon "button" at bounding box center [1031, 41] width 5 height 6
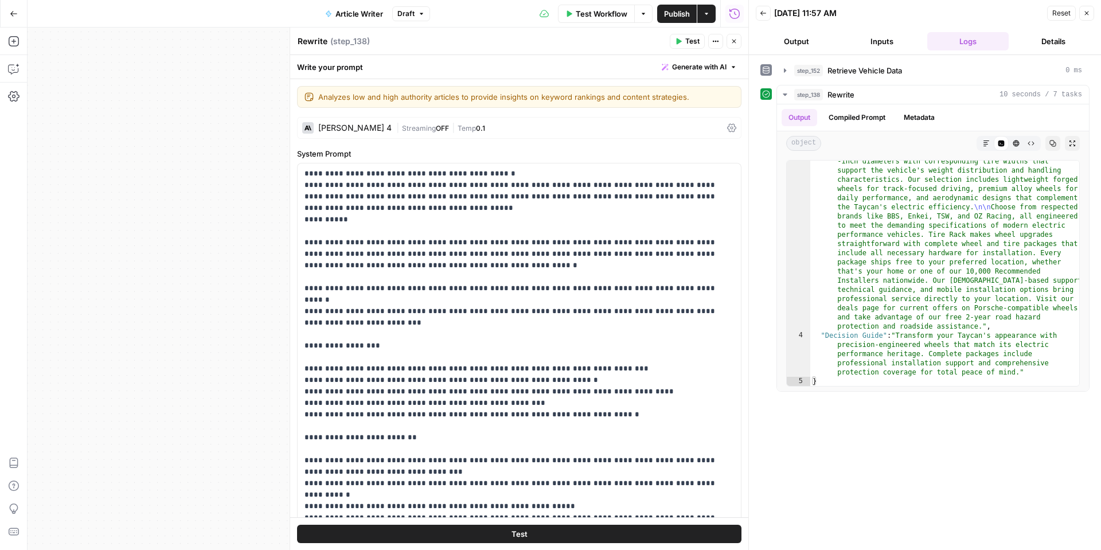
scroll to position [132, 0]
click at [785, 71] on icon "button" at bounding box center [785, 70] width 2 height 4
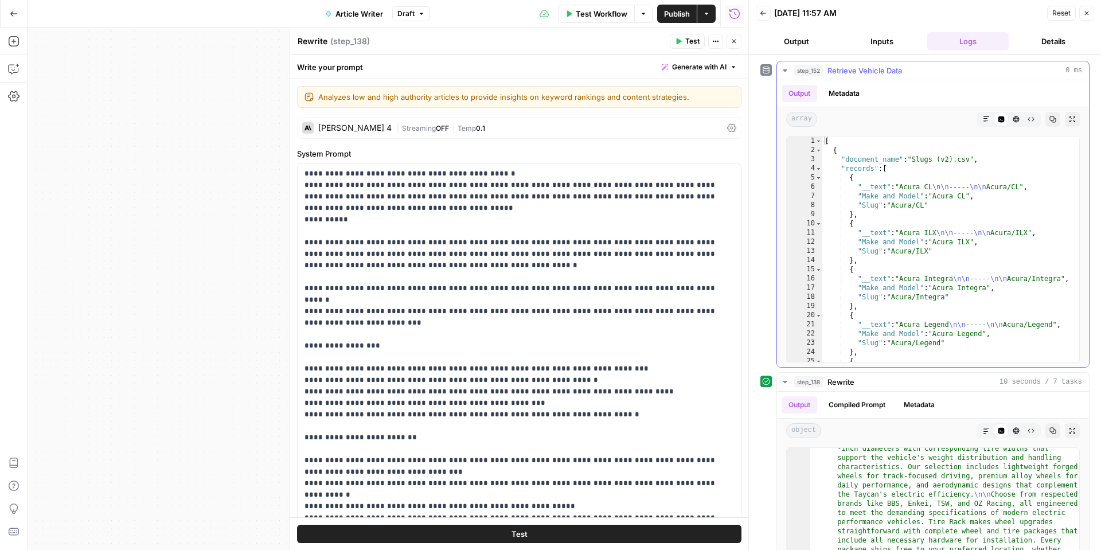
scroll to position [0, 0]
click at [766, 15] on icon "button" at bounding box center [763, 13] width 7 height 7
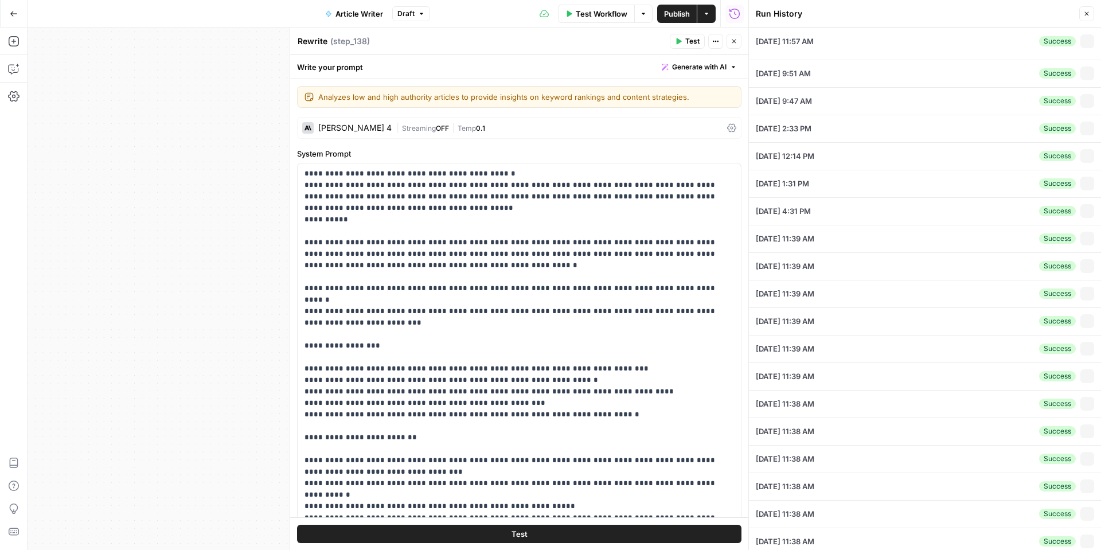
type input "Tire Rack"
type input "Slugs"
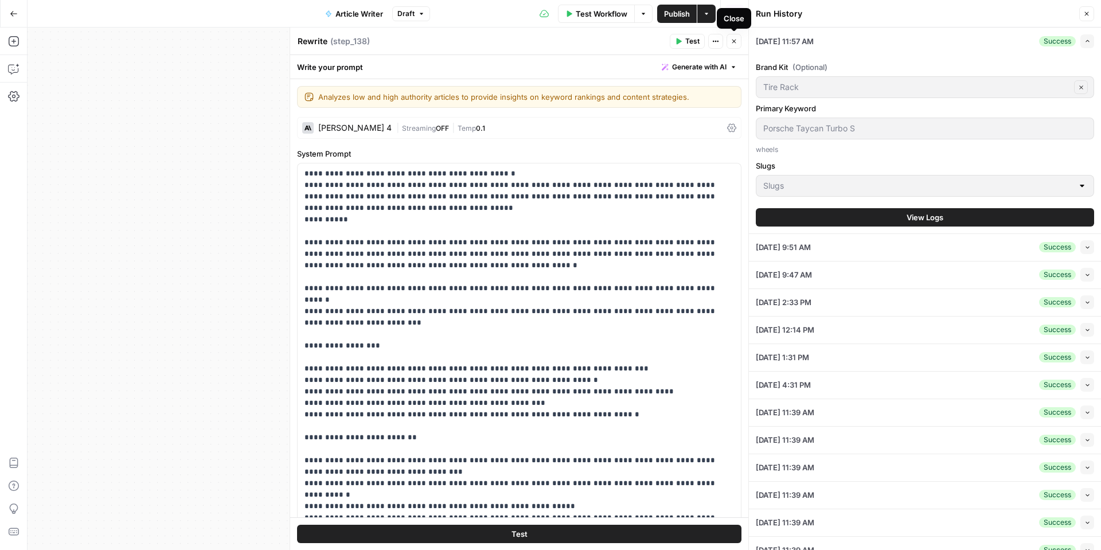
click at [730, 41] on icon "button" at bounding box center [733, 41] width 7 height 7
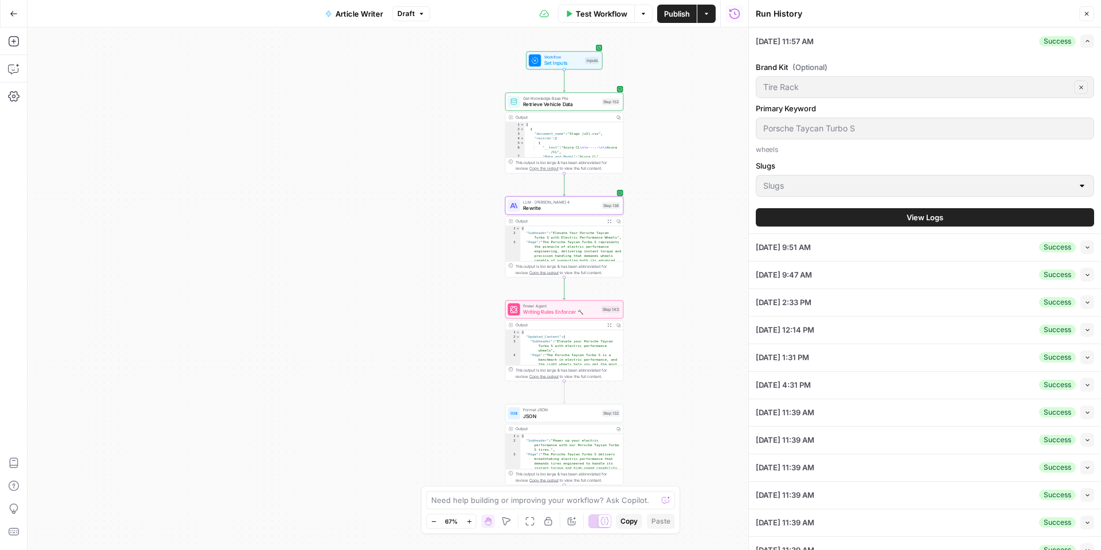
click at [13, 17] on icon "button" at bounding box center [14, 14] width 8 height 8
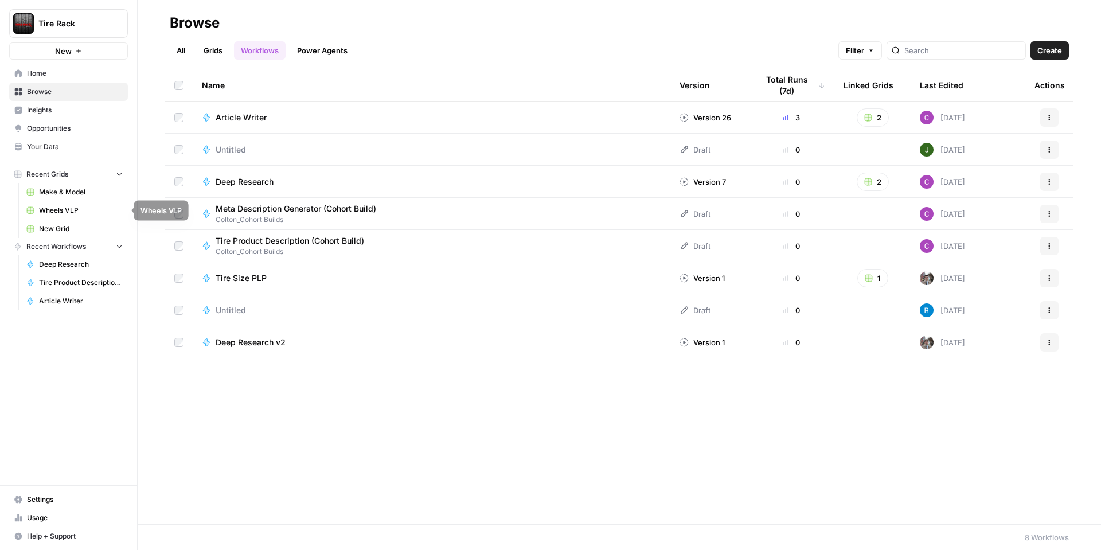
drag, startPoint x: 82, startPoint y: 210, endPoint x: 119, endPoint y: 210, distance: 37.3
click at [82, 210] on span "Wheels VLP" at bounding box center [81, 210] width 84 height 10
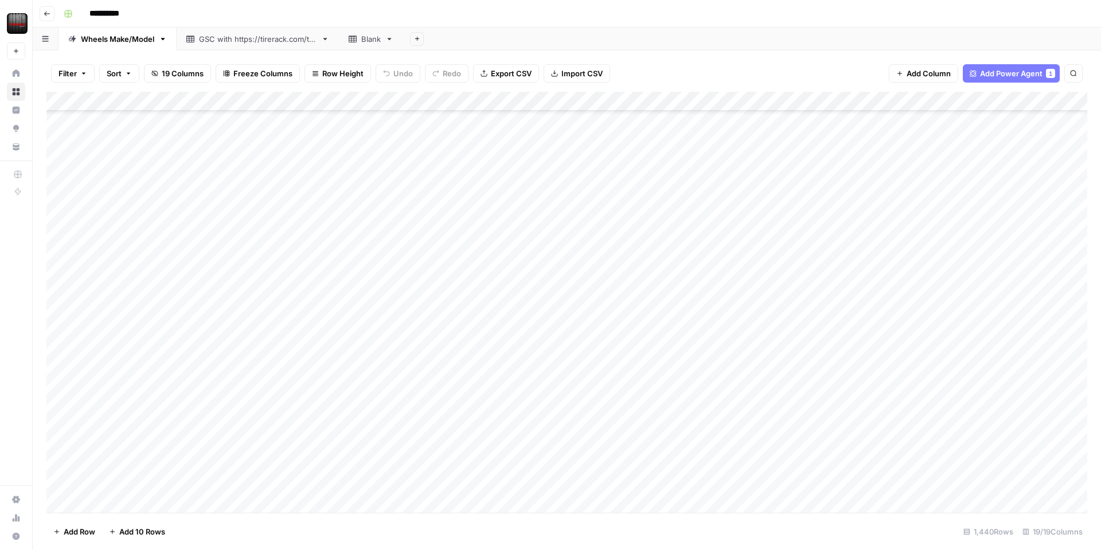
scroll to position [89, 0]
click at [361, 362] on div "Add Column" at bounding box center [566, 302] width 1040 height 421
click at [411, 365] on div "Add Column" at bounding box center [566, 302] width 1040 height 421
click at [429, 359] on div "Add Column" at bounding box center [566, 302] width 1040 height 421
click at [423, 409] on div "Add Column" at bounding box center [566, 302] width 1040 height 421
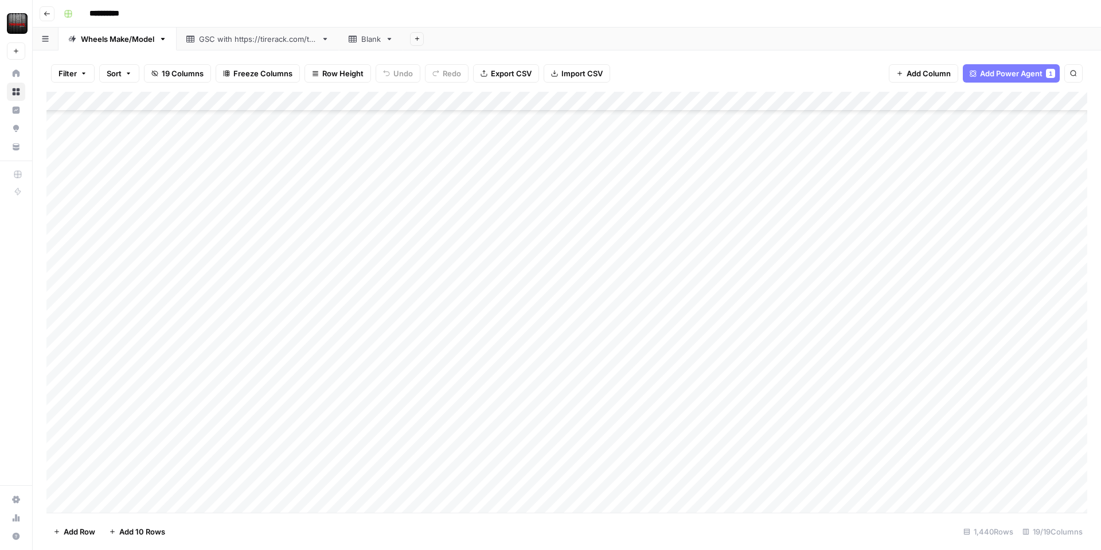
click at [397, 361] on div "Add Column" at bounding box center [566, 302] width 1040 height 421
click at [162, 42] on icon "button" at bounding box center [163, 39] width 8 height 8
click at [165, 37] on icon "button" at bounding box center [163, 39] width 8 height 8
click at [53, 40] on button "button" at bounding box center [46, 39] width 26 height 22
click at [49, 33] on button "button" at bounding box center [46, 39] width 26 height 22
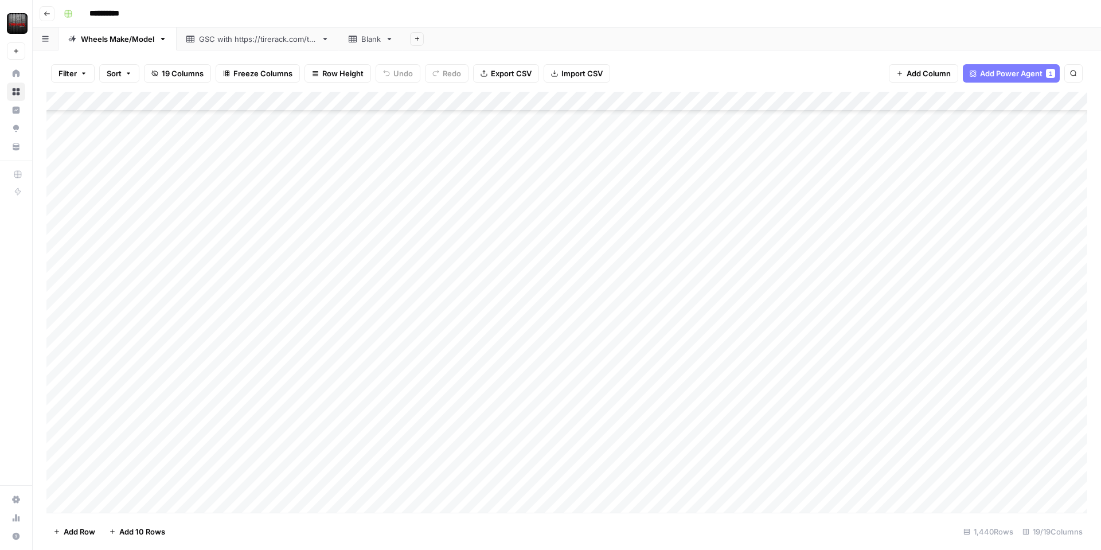
scroll to position [0, 0]
click at [76, 73] on span "Filter" at bounding box center [67, 73] width 18 height 11
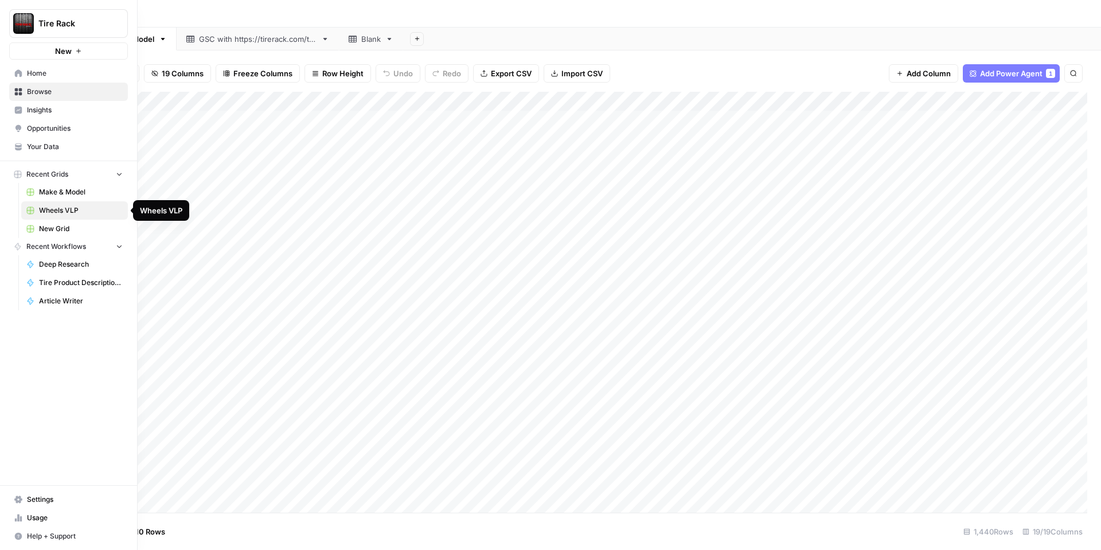
click at [32, 209] on rect at bounding box center [30, 210] width 7 height 7
click at [91, 211] on span "Wheels VLP" at bounding box center [81, 210] width 84 height 10
click at [36, 211] on link "Wheels VLP" at bounding box center [74, 210] width 107 height 18
click at [60, 212] on span "Wheels VLP" at bounding box center [81, 210] width 84 height 10
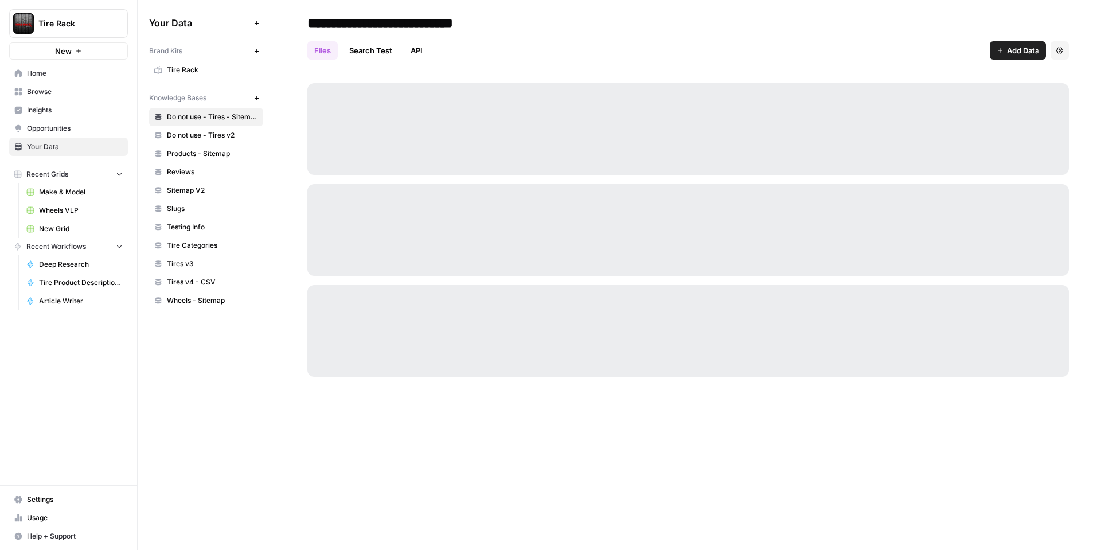
click at [188, 71] on span "Tire Rack" at bounding box center [212, 70] width 91 height 10
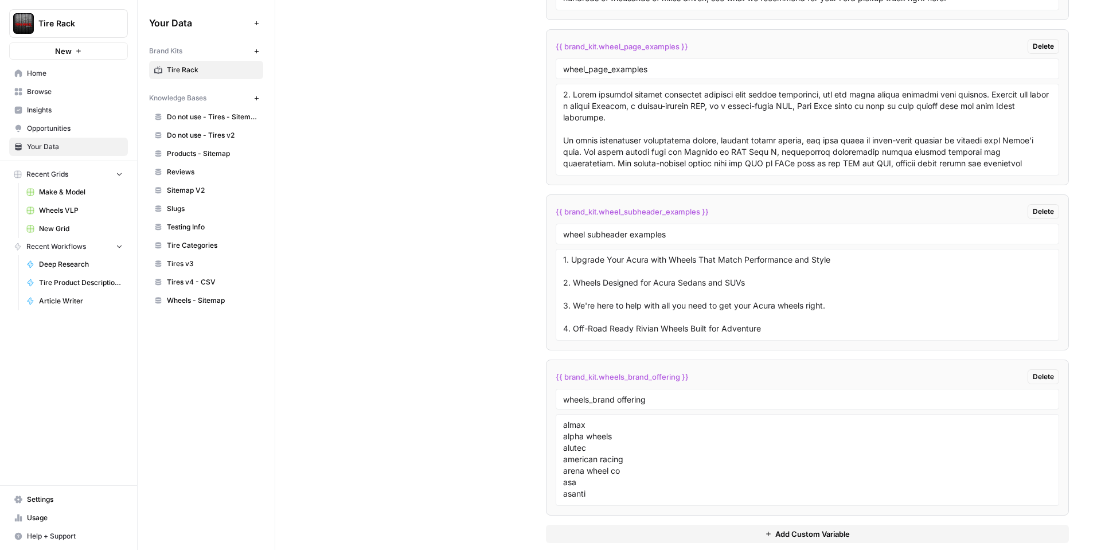
scroll to position [2372, 0]
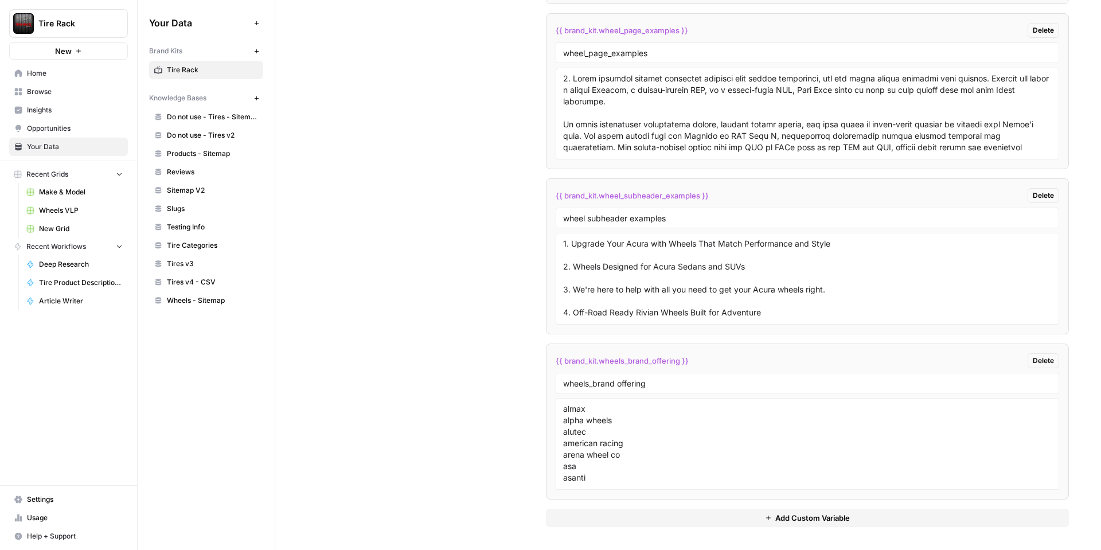
drag, startPoint x: 705, startPoint y: 362, endPoint x: 551, endPoint y: 363, distance: 153.6
click at [551, 363] on li "{{ brand_kit.wheels_brand_offering }} Delete wheels_brand offering almax alpha …" at bounding box center [807, 421] width 523 height 156
copy span "{{ brand_kit.wheels_brand_offering }}"
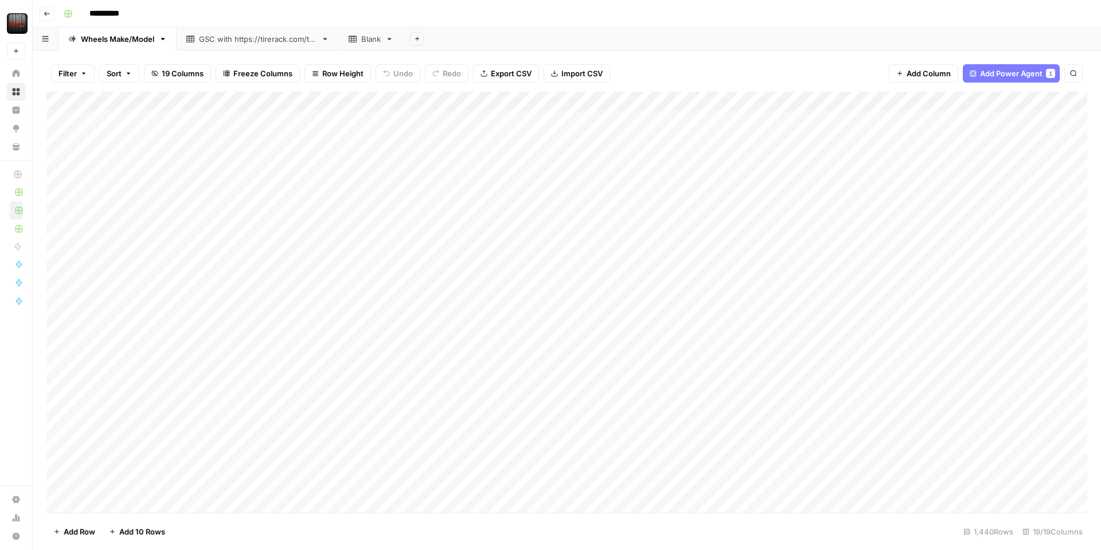
click at [349, 103] on div "Add Column" at bounding box center [566, 302] width 1040 height 421
click at [313, 211] on span "Edit Workflow" at bounding box center [324, 213] width 100 height 11
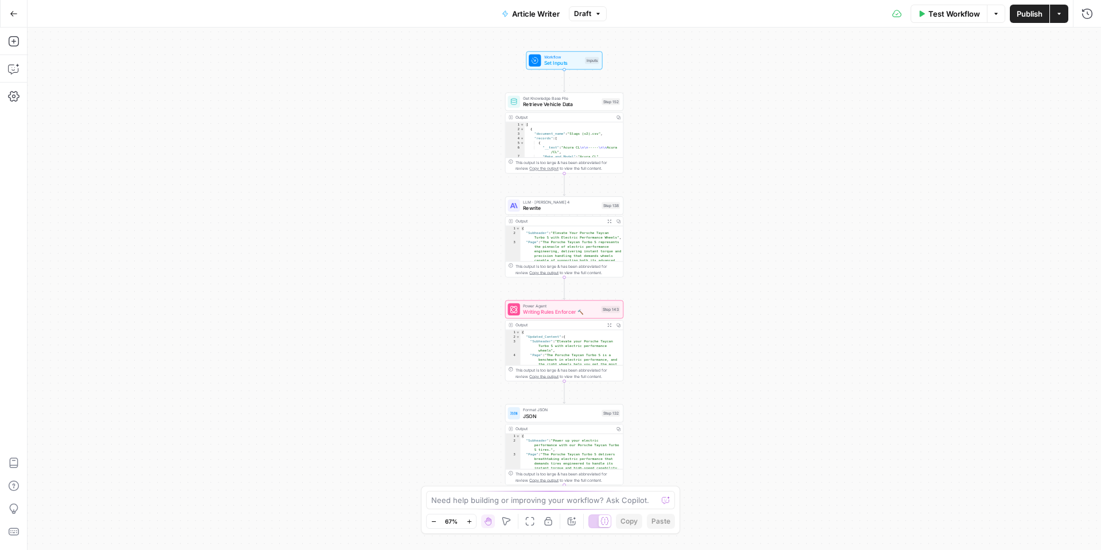
click at [607, 221] on icon "button" at bounding box center [609, 221] width 4 height 4
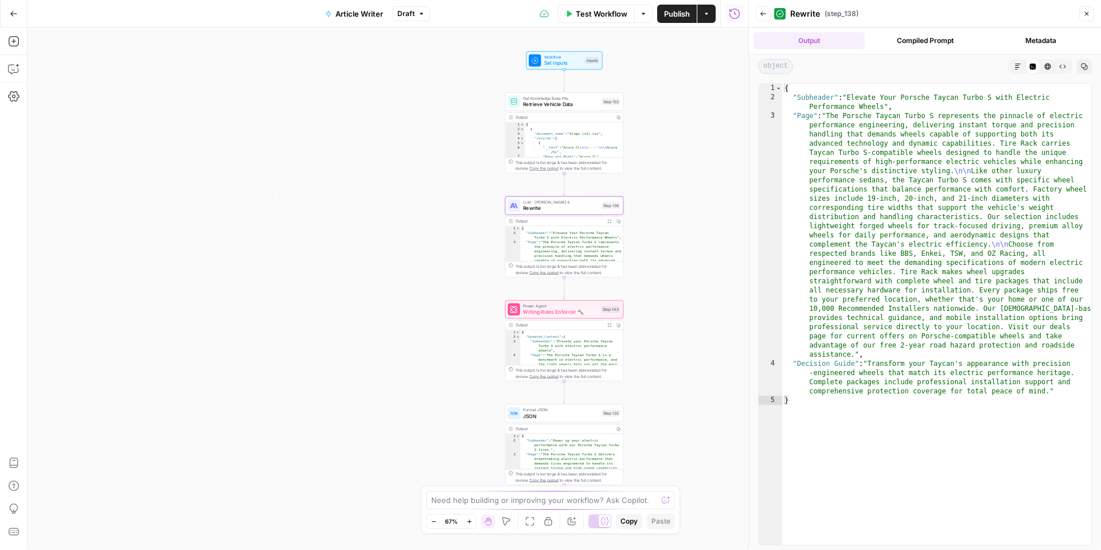
type textarea "**********"
drag, startPoint x: 902, startPoint y: 134, endPoint x: 927, endPoint y: 138, distance: 25.0
click at [927, 138] on div "{ "Subheader" : "Elevate Your Porsche Taycan Turbo S with Electric Performance …" at bounding box center [936, 323] width 309 height 479
click at [910, 177] on div "{ "Subheader" : "Elevate Your Porsche Taycan Turbo S with Electric Performance …" at bounding box center [936, 323] width 309 height 479
click at [1083, 17] on icon "button" at bounding box center [1086, 13] width 7 height 7
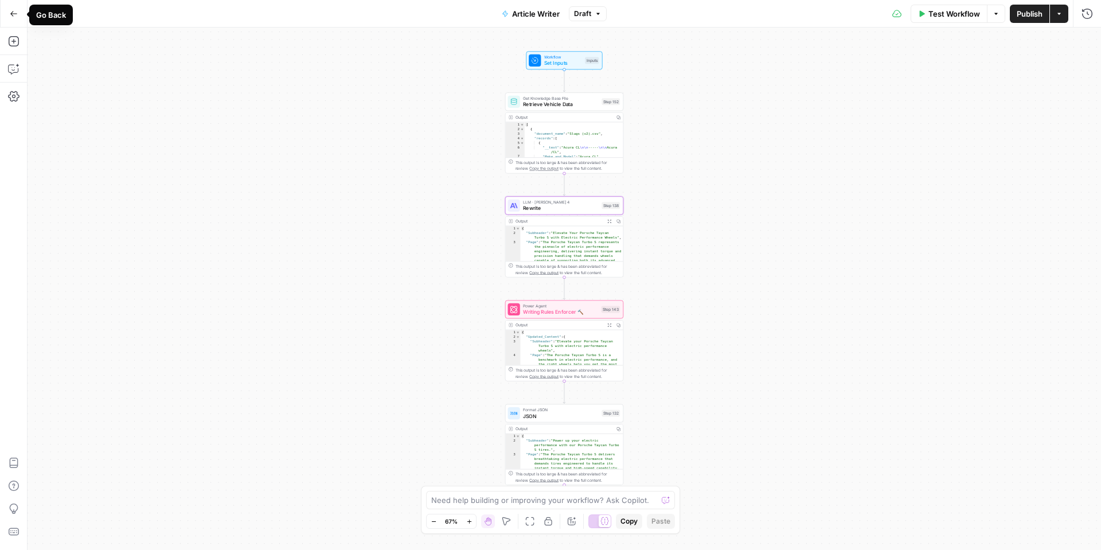
click at [10, 19] on button "Go Back" at bounding box center [13, 13] width 21 height 21
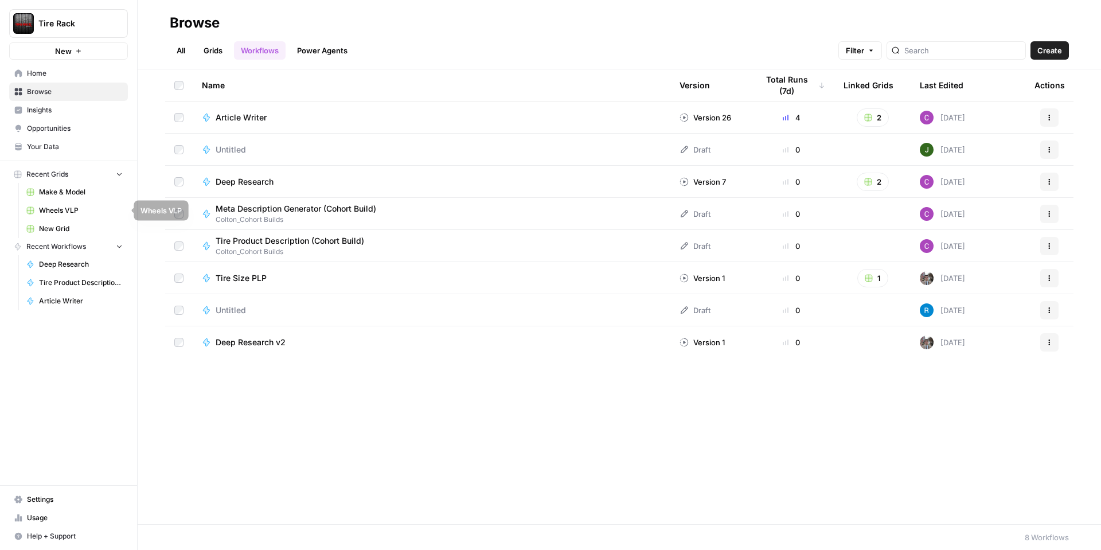
click at [64, 212] on span "Wheels VLP" at bounding box center [81, 210] width 84 height 10
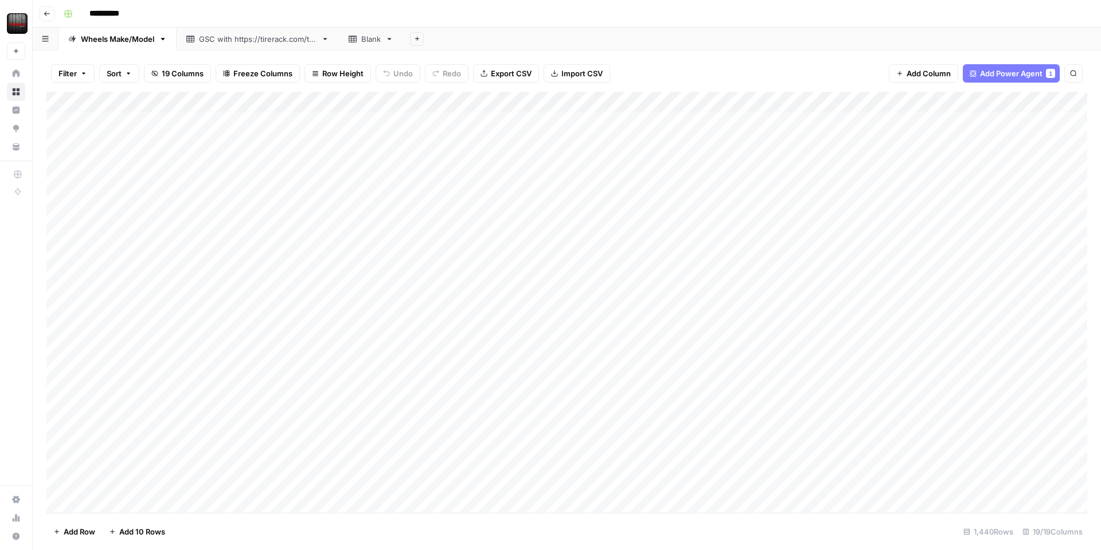
scroll to position [10, 0]
click at [419, 444] on div "Add Column" at bounding box center [566, 302] width 1040 height 421
click at [421, 441] on div "Add Column" at bounding box center [566, 302] width 1040 height 421
click at [570, 443] on textarea "**********" at bounding box center [488, 449] width 229 height 28
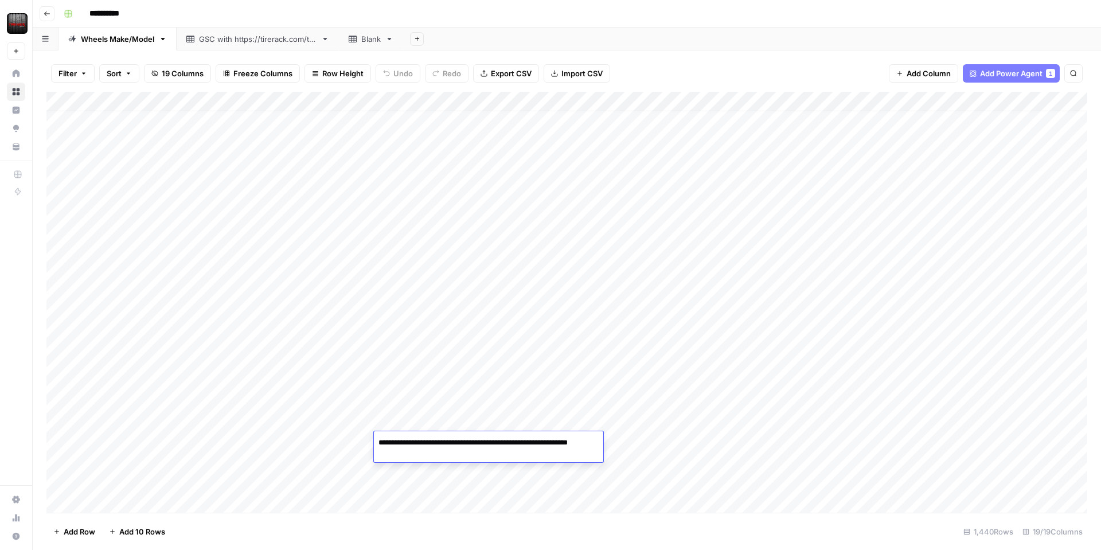
click at [570, 443] on textarea "**********" at bounding box center [488, 449] width 229 height 28
click at [654, 69] on div "Filter Sort 19 Columns Freeze Columns Row Height Undo Redo Export CSV Import CS…" at bounding box center [566, 73] width 1040 height 37
click at [350, 442] on div "Add Column" at bounding box center [566, 302] width 1040 height 421
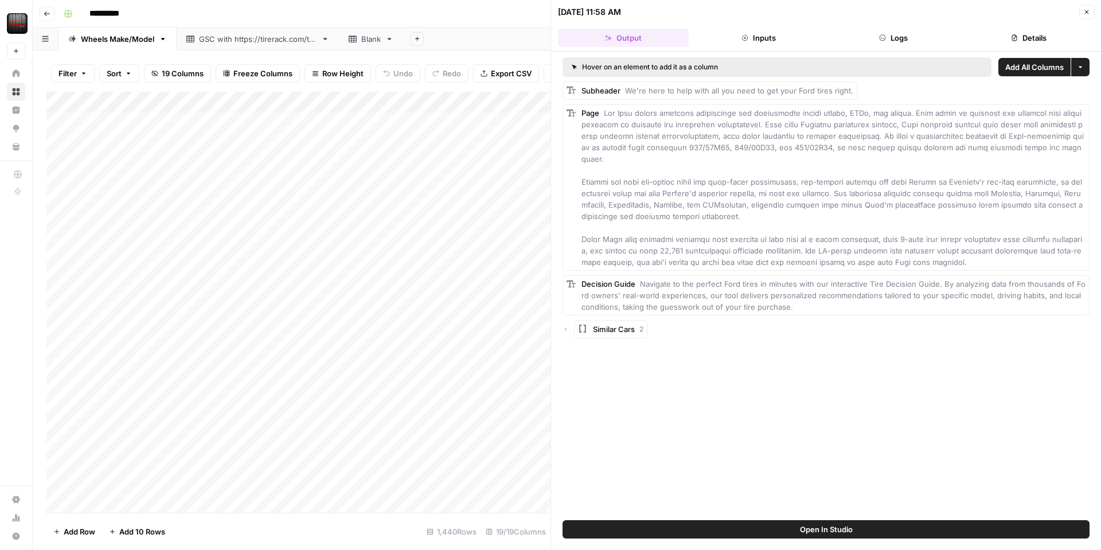
click at [884, 37] on icon "button" at bounding box center [882, 37] width 7 height 7
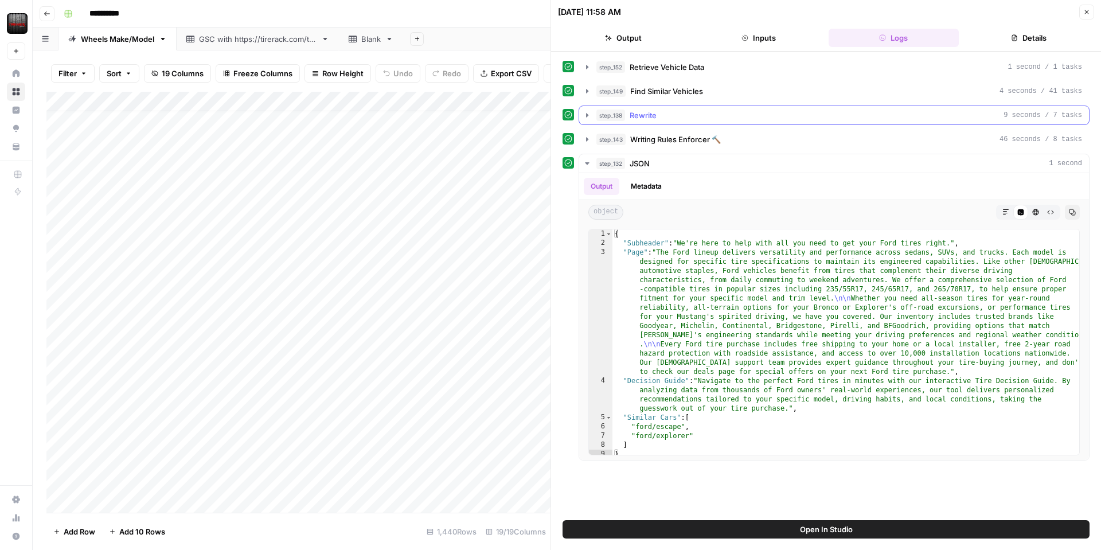
click at [590, 115] on icon "button" at bounding box center [586, 115] width 9 height 9
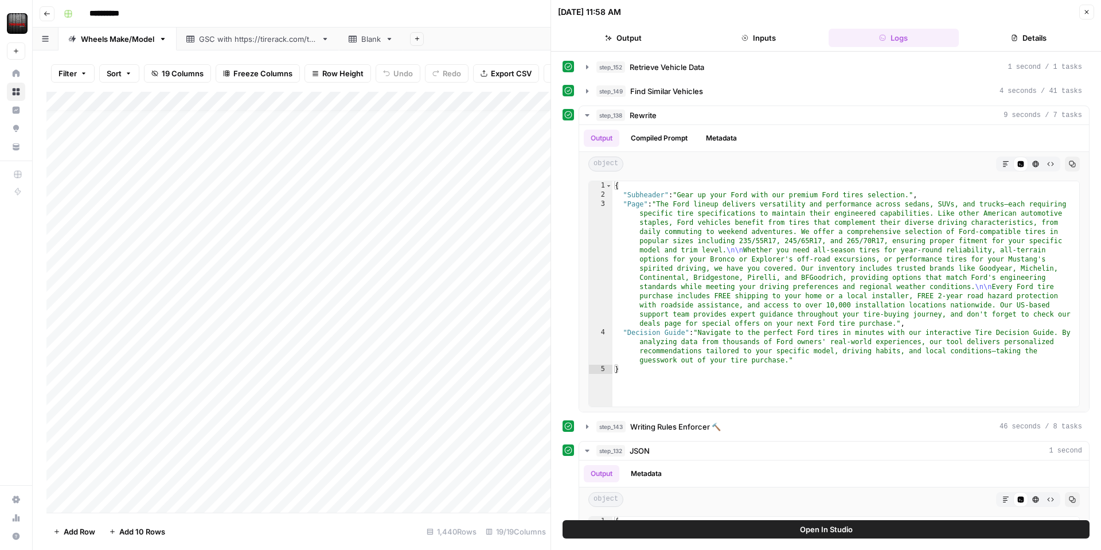
click at [347, 100] on div "Add Column" at bounding box center [298, 302] width 504 height 421
click at [300, 213] on span "Edit Workflow" at bounding box center [324, 213] width 100 height 11
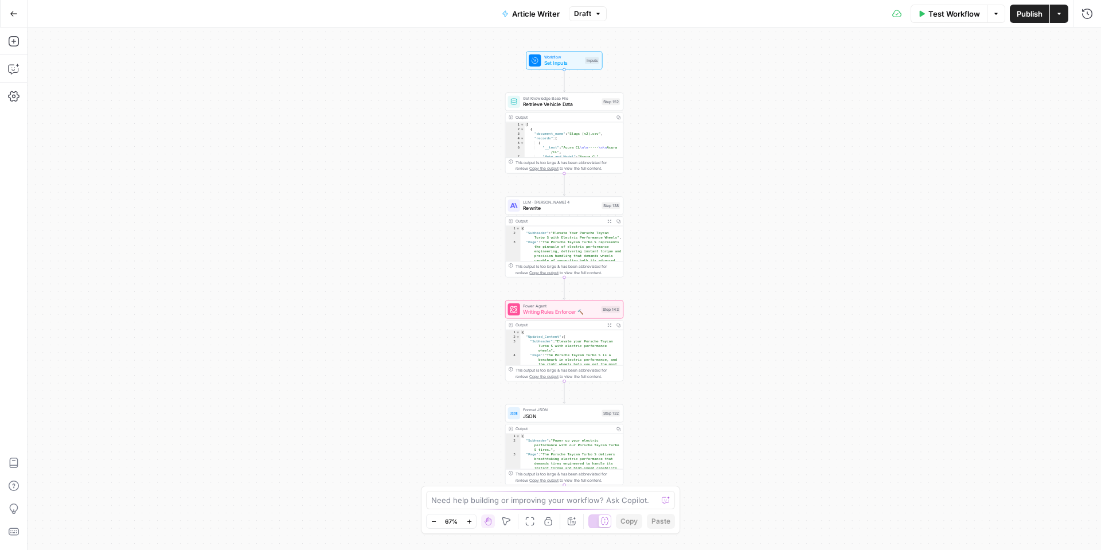
click at [611, 223] on button "Expand Output" at bounding box center [609, 221] width 9 height 9
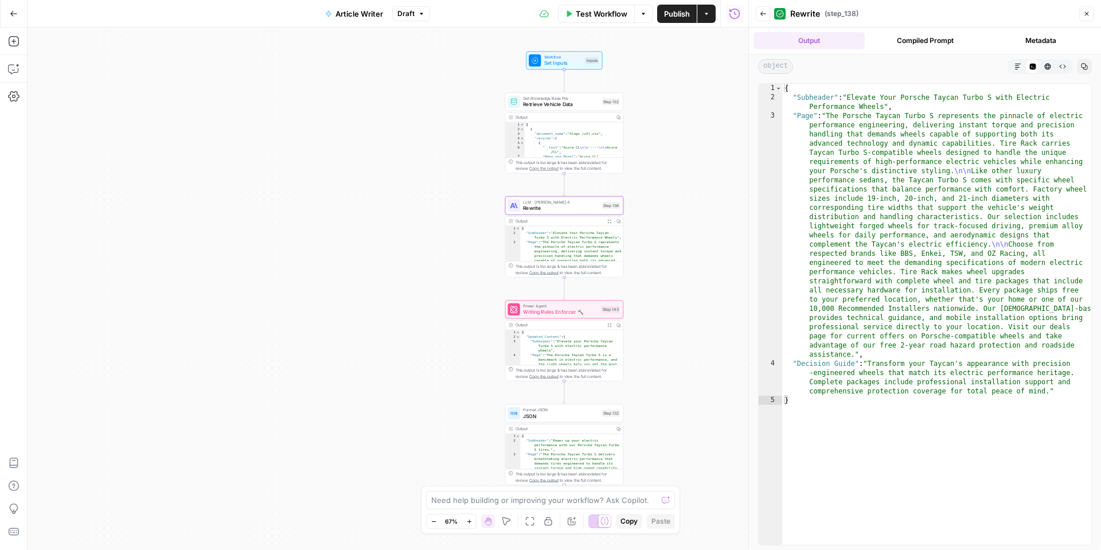
click at [1085, 13] on icon "button" at bounding box center [1086, 13] width 7 height 7
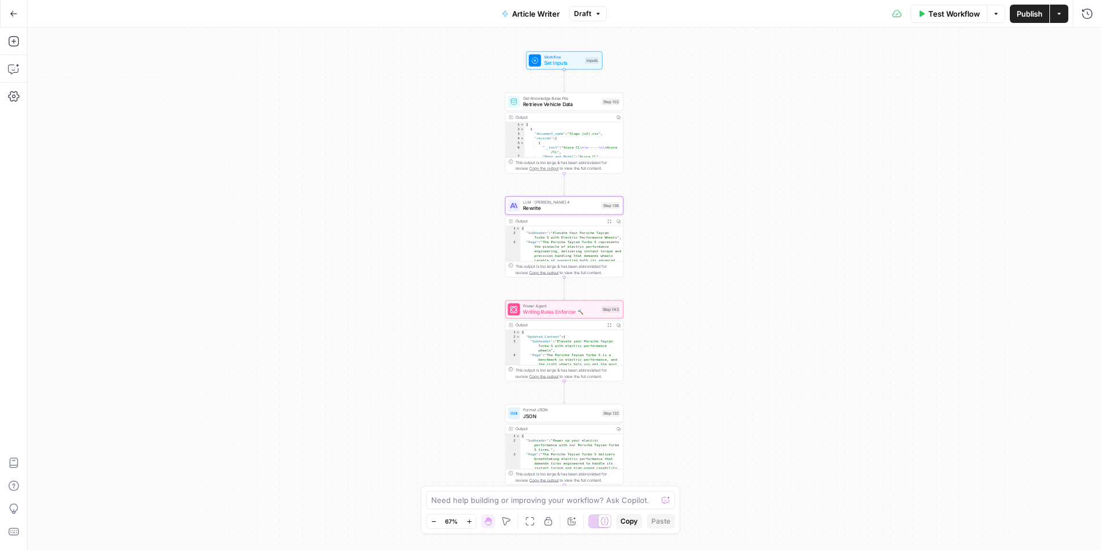
click at [611, 224] on button "Expand Output" at bounding box center [609, 221] width 9 height 9
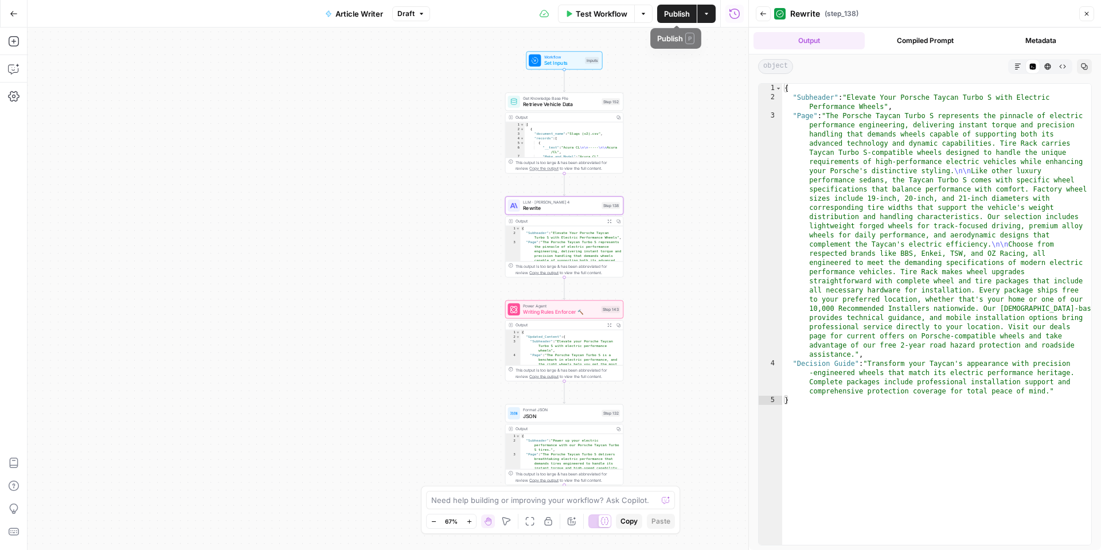
click at [671, 22] on button "Publish" at bounding box center [677, 14] width 40 height 18
click at [1082, 16] on button "Close" at bounding box center [1086, 13] width 15 height 15
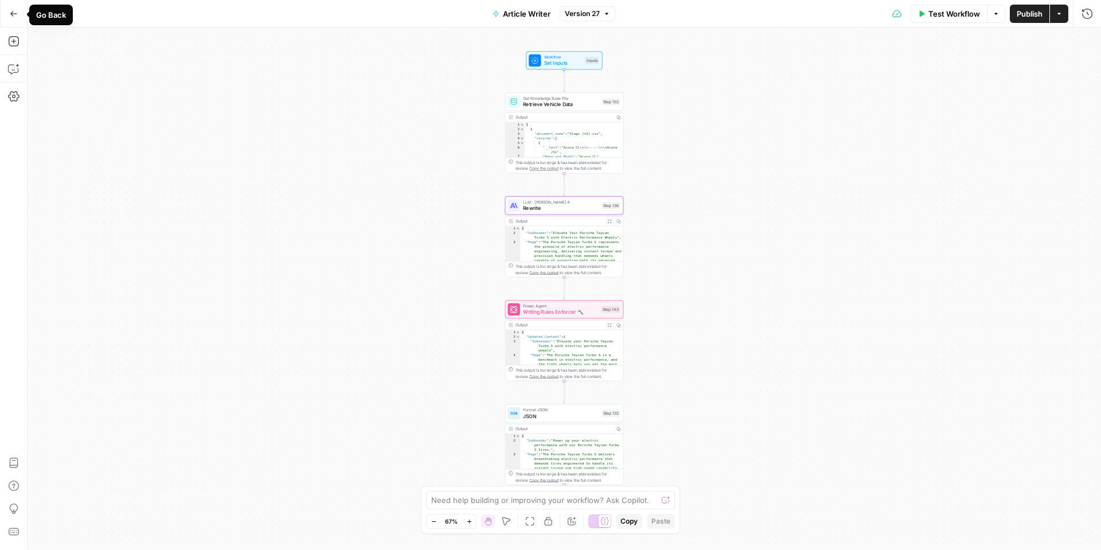
click at [18, 16] on button "Go Back" at bounding box center [13, 13] width 21 height 21
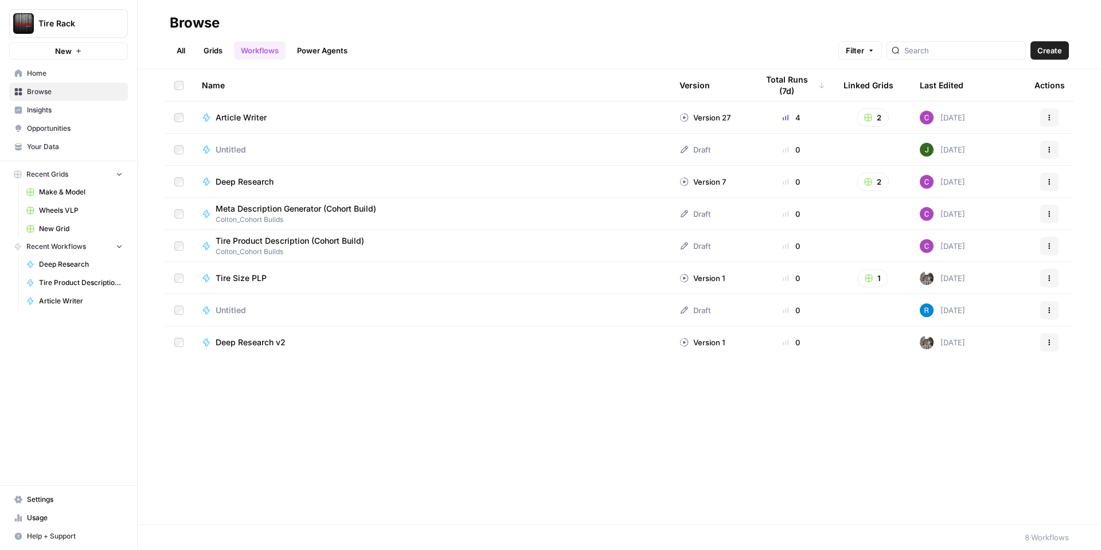
click at [48, 207] on span "Wheels VLP" at bounding box center [81, 210] width 84 height 10
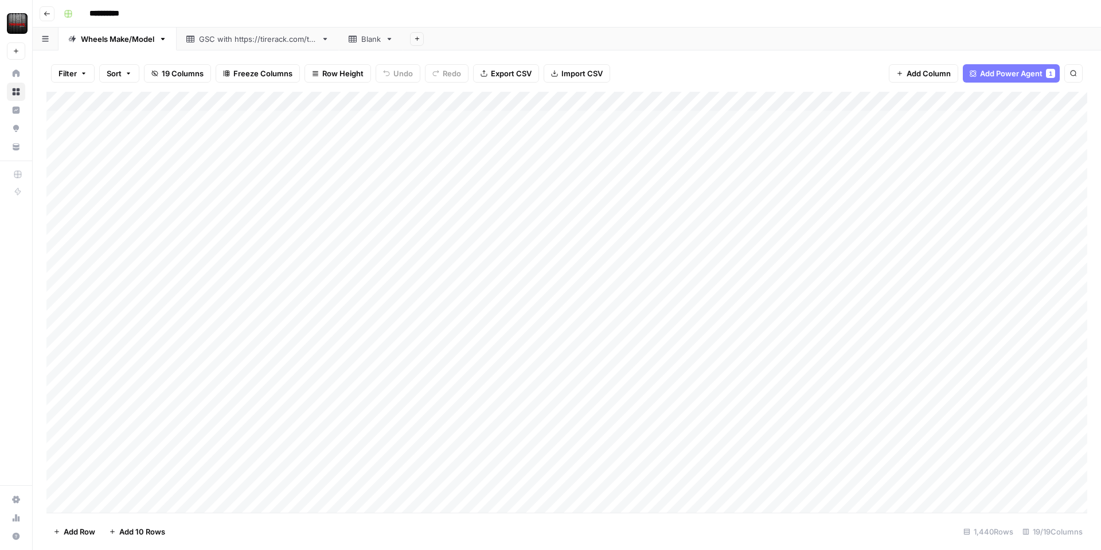
click at [352, 100] on div "Add Column" at bounding box center [566, 302] width 1040 height 421
click at [293, 214] on span "Edit Workflow" at bounding box center [324, 213] width 100 height 11
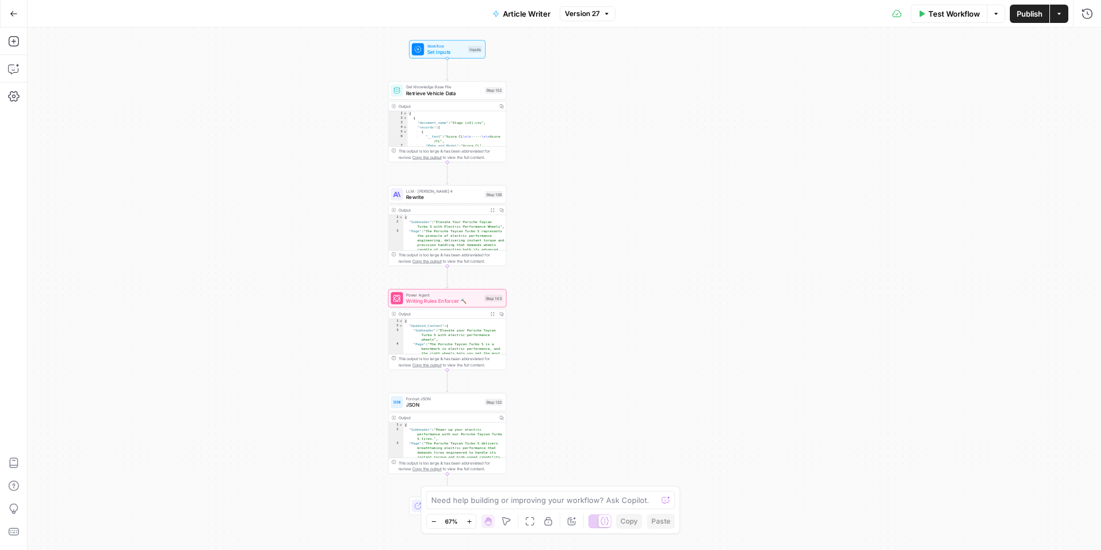
click at [19, 13] on button "Go Back" at bounding box center [13, 13] width 21 height 21
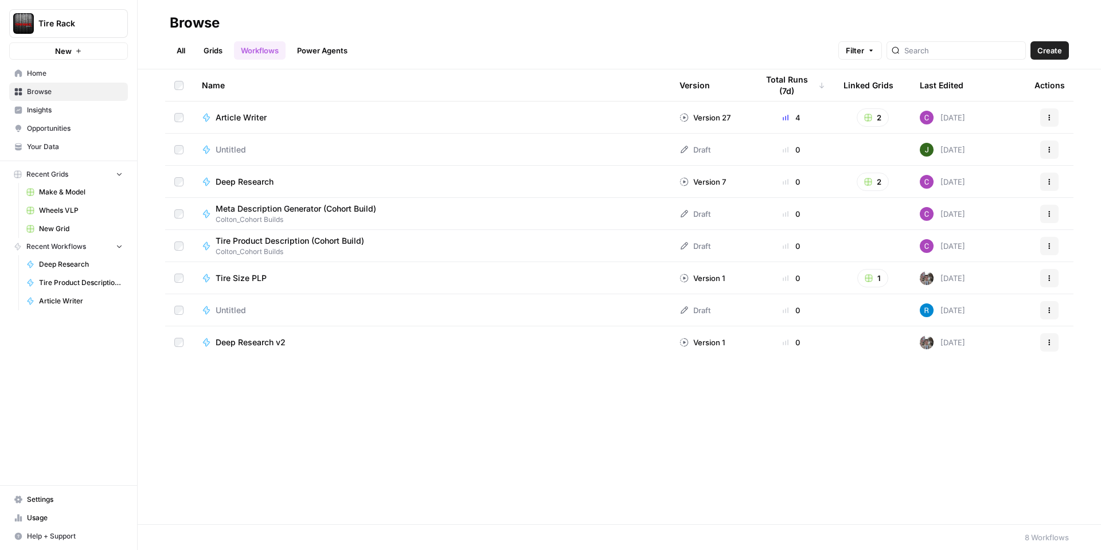
click at [60, 208] on span "Wheels VLP" at bounding box center [81, 210] width 84 height 10
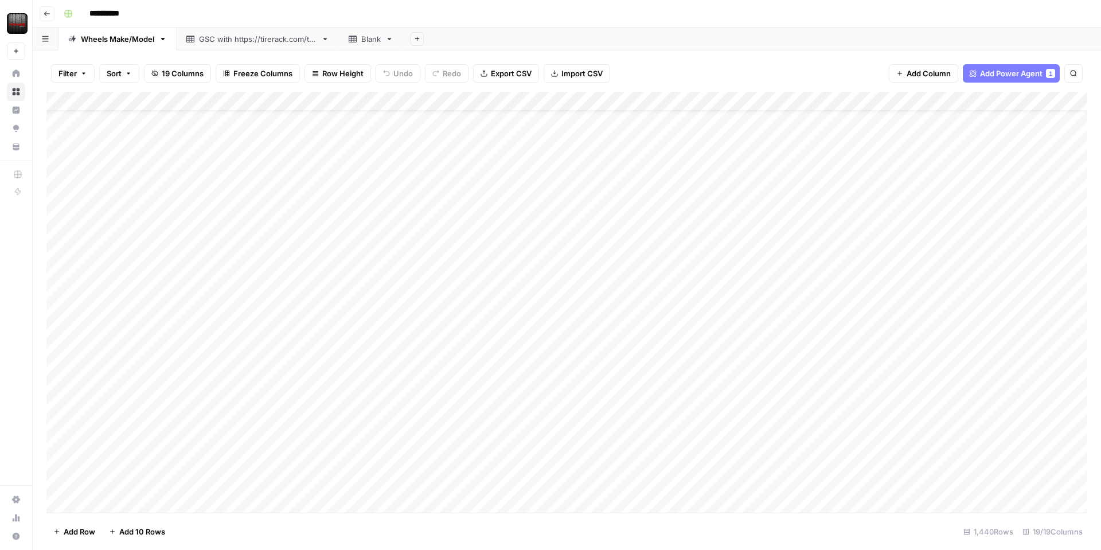
scroll to position [44, 0]
click at [365, 408] on div "Add Column" at bounding box center [566, 302] width 1040 height 421
click at [407, 405] on div "Add Column" at bounding box center [566, 302] width 1040 height 421
click at [349, 408] on div "Add Column" at bounding box center [566, 302] width 1040 height 421
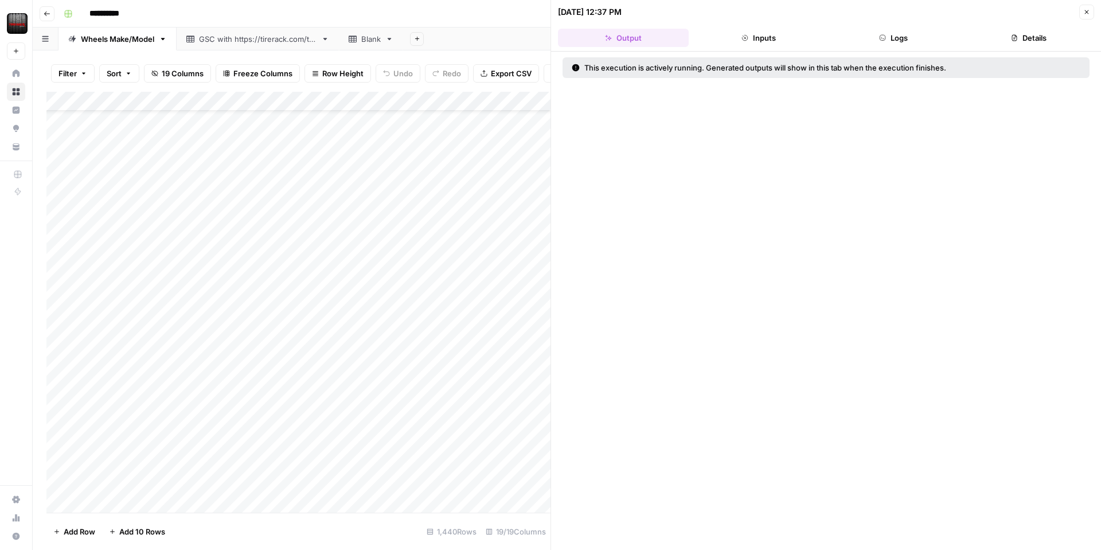
click at [913, 42] on button "Logs" at bounding box center [893, 38] width 131 height 18
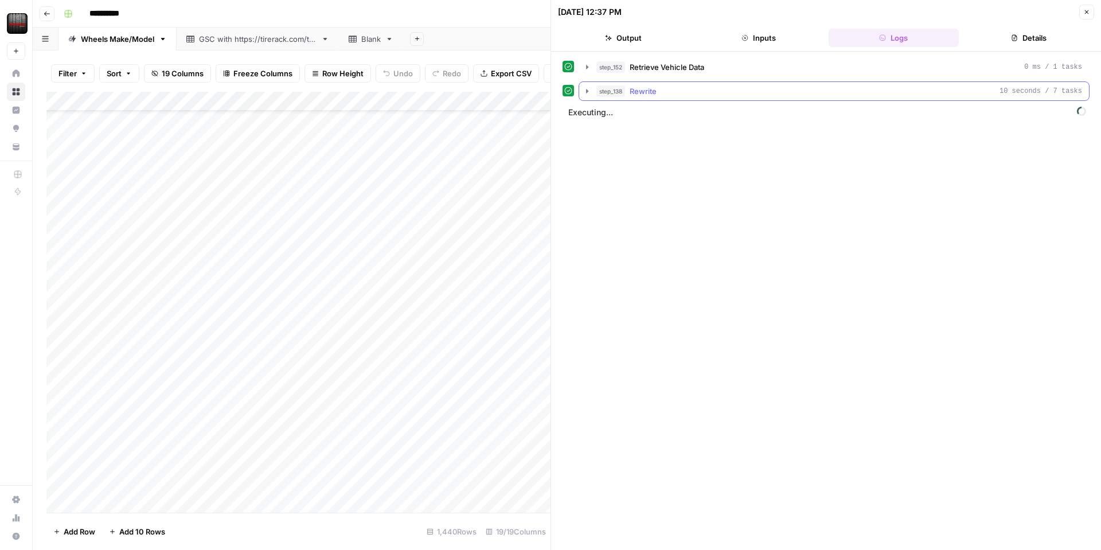
click at [589, 92] on icon "button" at bounding box center [586, 91] width 9 height 9
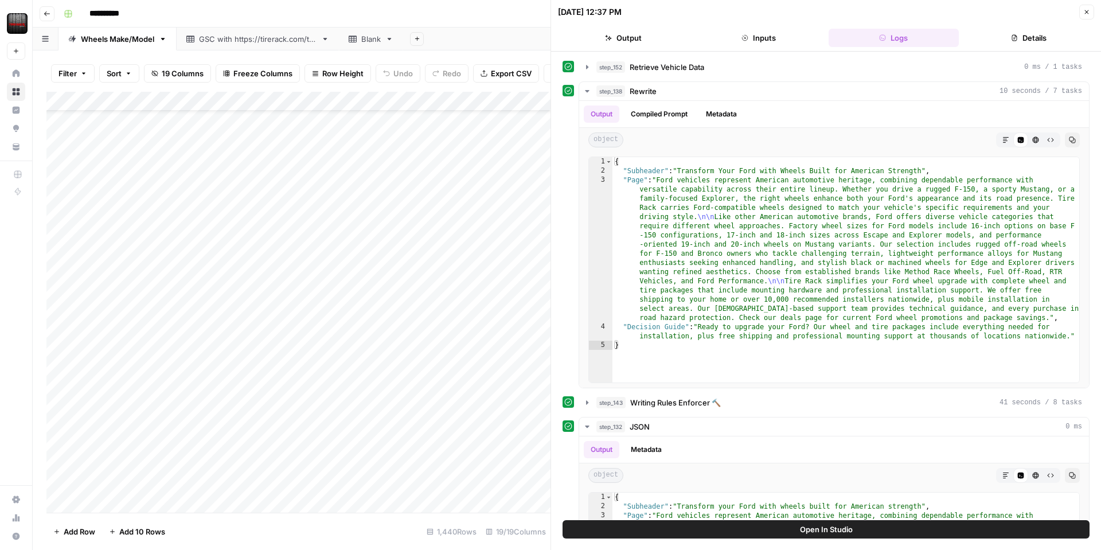
click at [1080, 12] on button "Close" at bounding box center [1086, 12] width 15 height 15
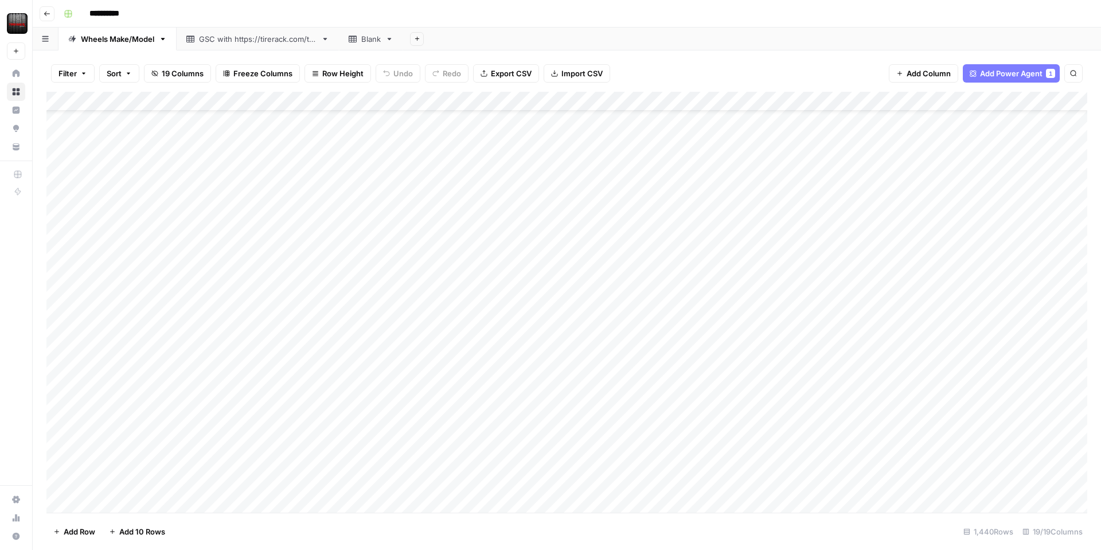
click at [546, 405] on div "Add Column" at bounding box center [566, 302] width 1040 height 421
click at [547, 407] on div "Add Column" at bounding box center [566, 302] width 1040 height 421
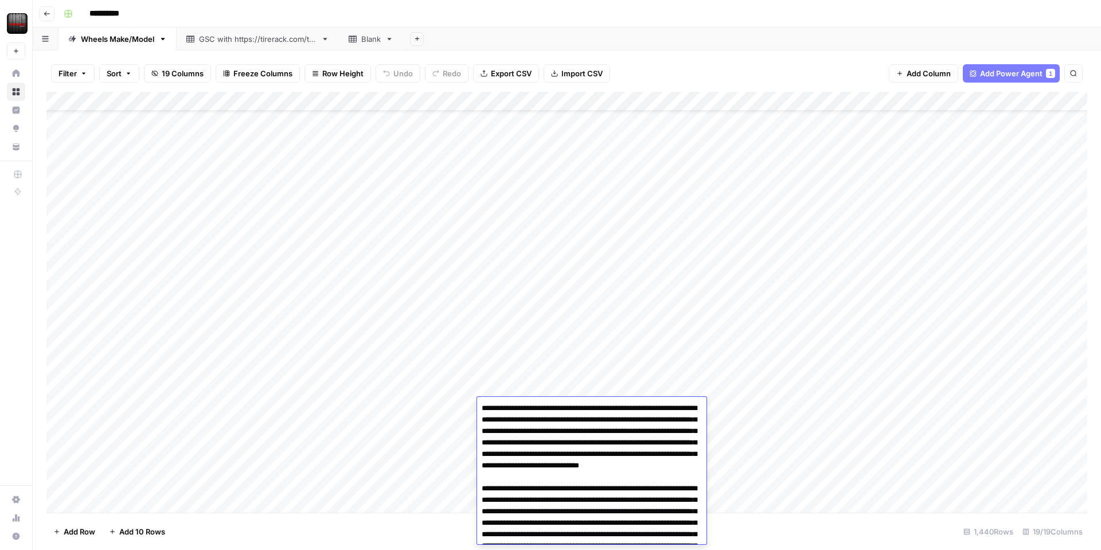
scroll to position [205, 0]
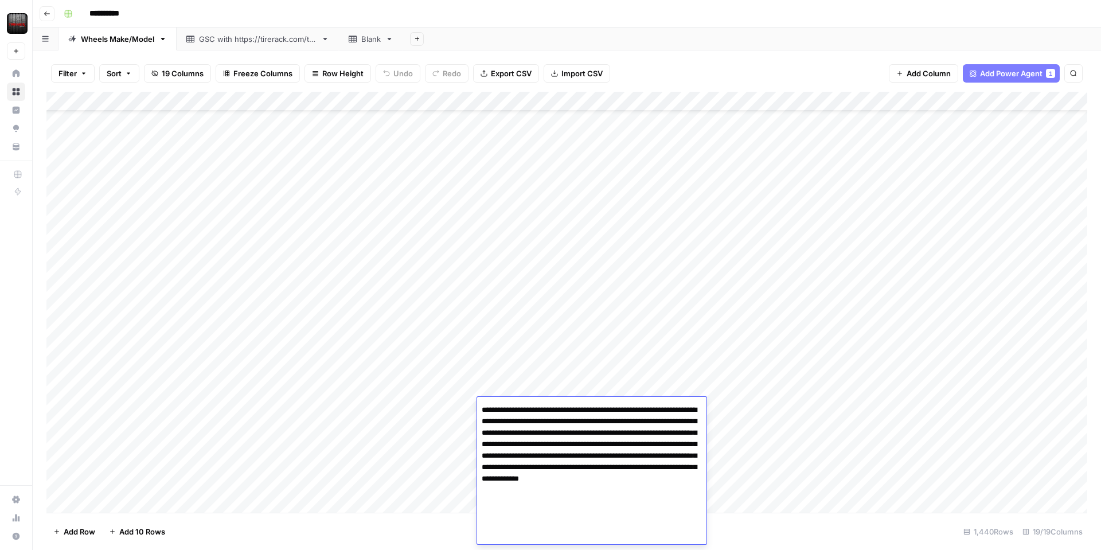
click at [412, 425] on div "Add Column" at bounding box center [566, 302] width 1040 height 421
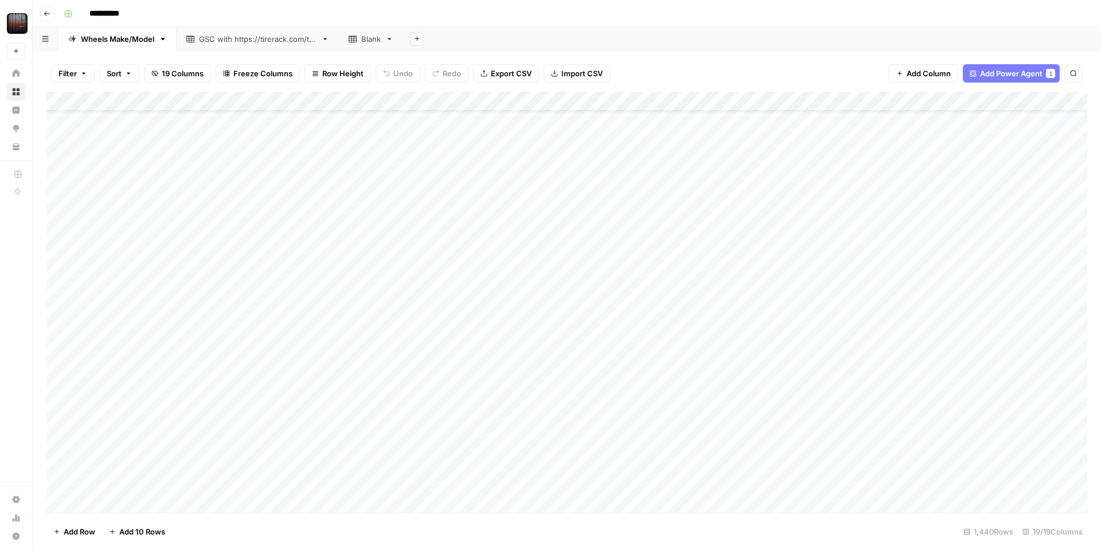
click at [491, 402] on div "Add Column" at bounding box center [566, 302] width 1040 height 421
click at [348, 406] on div "Add Column" at bounding box center [566, 302] width 1040 height 421
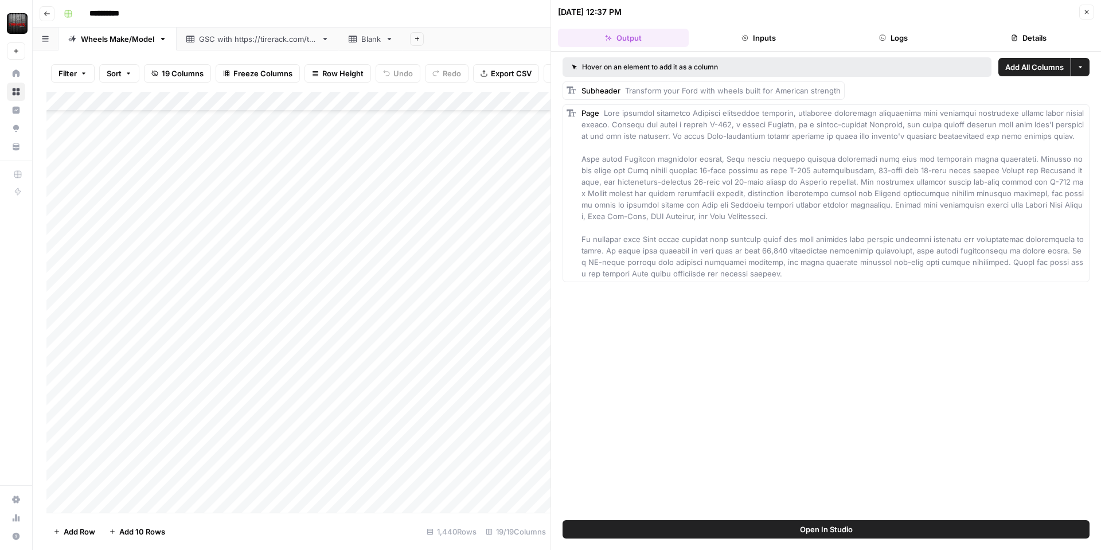
click at [821, 207] on span at bounding box center [833, 193] width 504 height 170
click at [745, 159] on span at bounding box center [833, 193] width 504 height 170
click at [718, 195] on span at bounding box center [833, 193] width 504 height 170
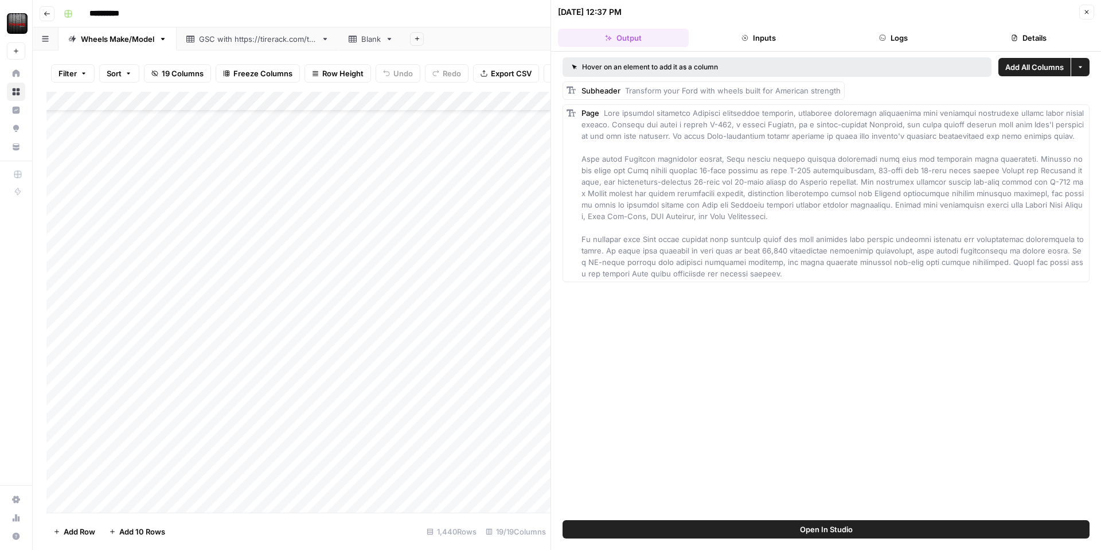
click at [766, 42] on button "Inputs" at bounding box center [758, 38] width 131 height 18
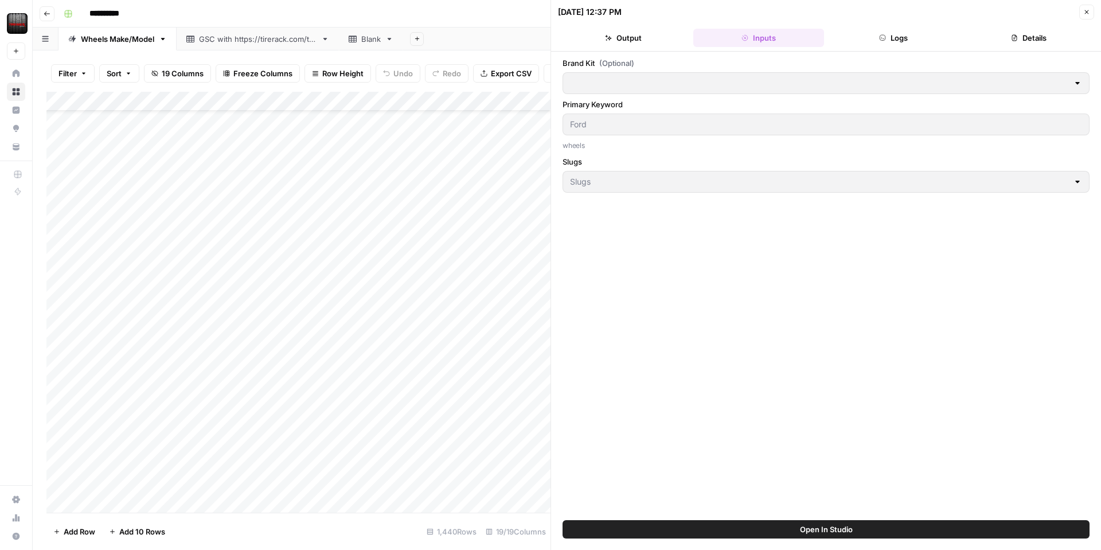
type input "Tire Rack"
click at [910, 39] on button "Logs" at bounding box center [893, 38] width 131 height 18
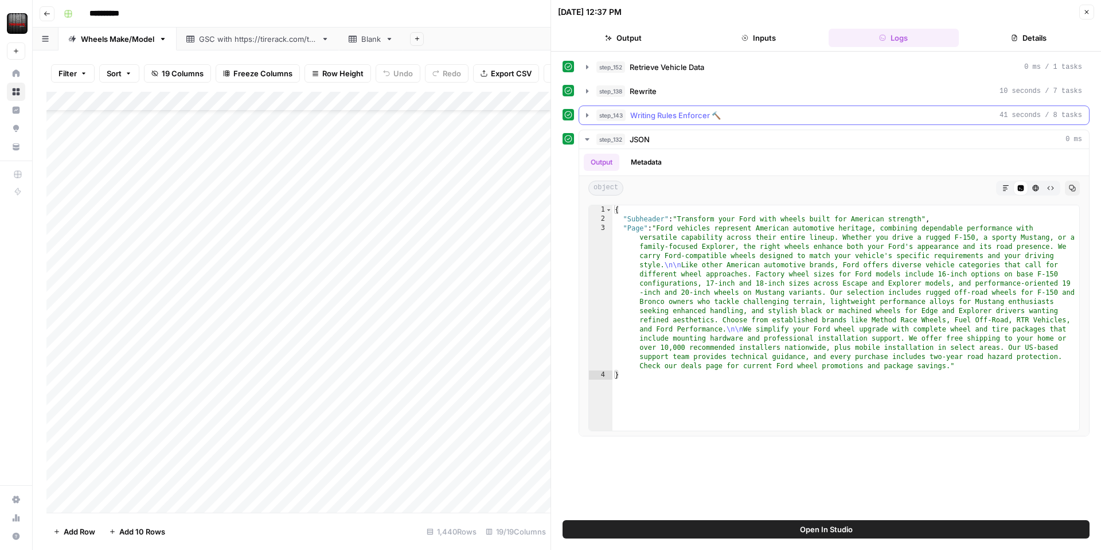
click at [585, 112] on icon "button" at bounding box center [586, 115] width 9 height 9
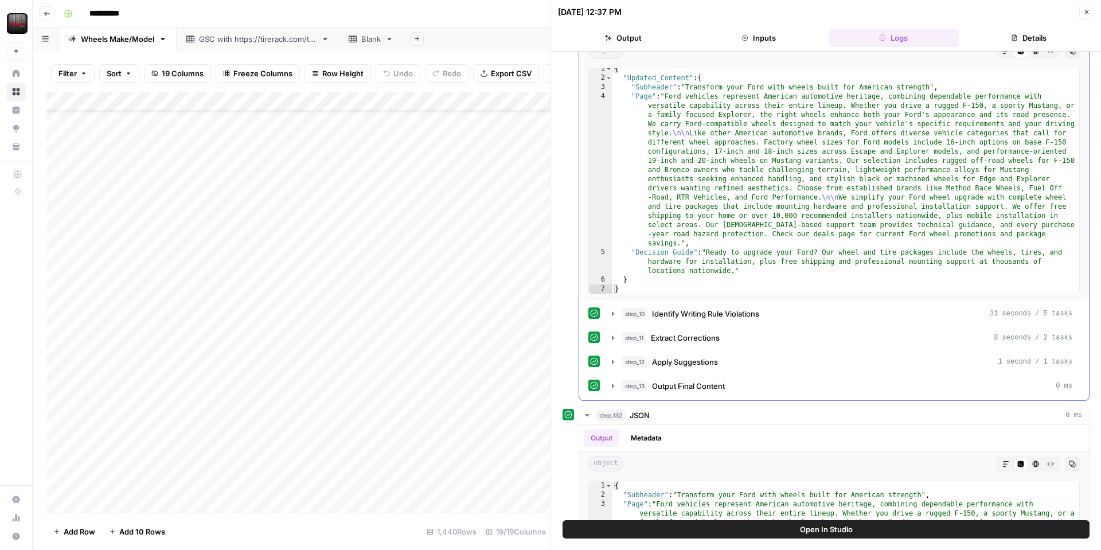
scroll to position [115, 0]
click at [614, 315] on icon "button" at bounding box center [612, 311] width 9 height 9
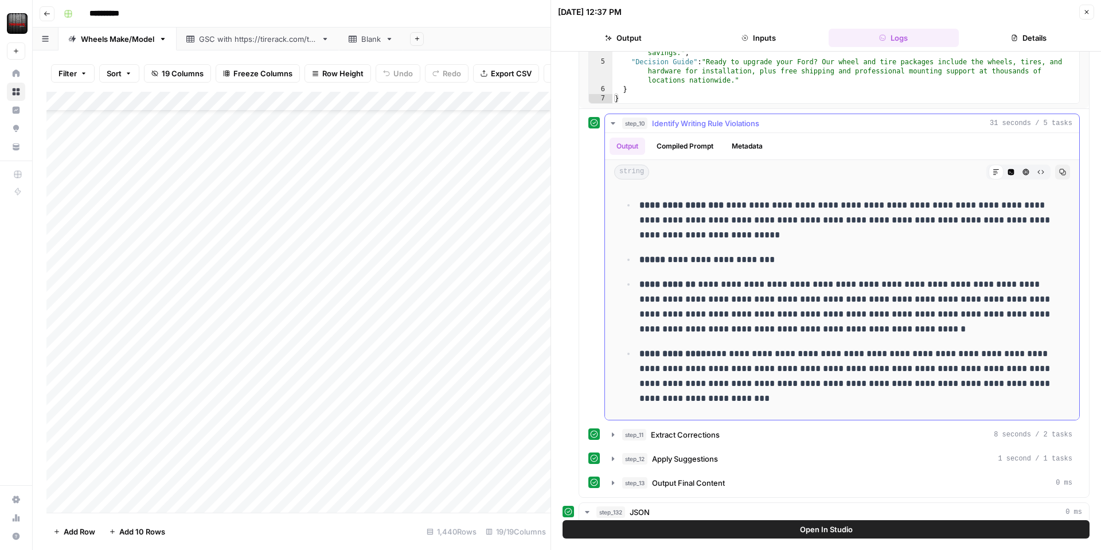
scroll to position [338, 0]
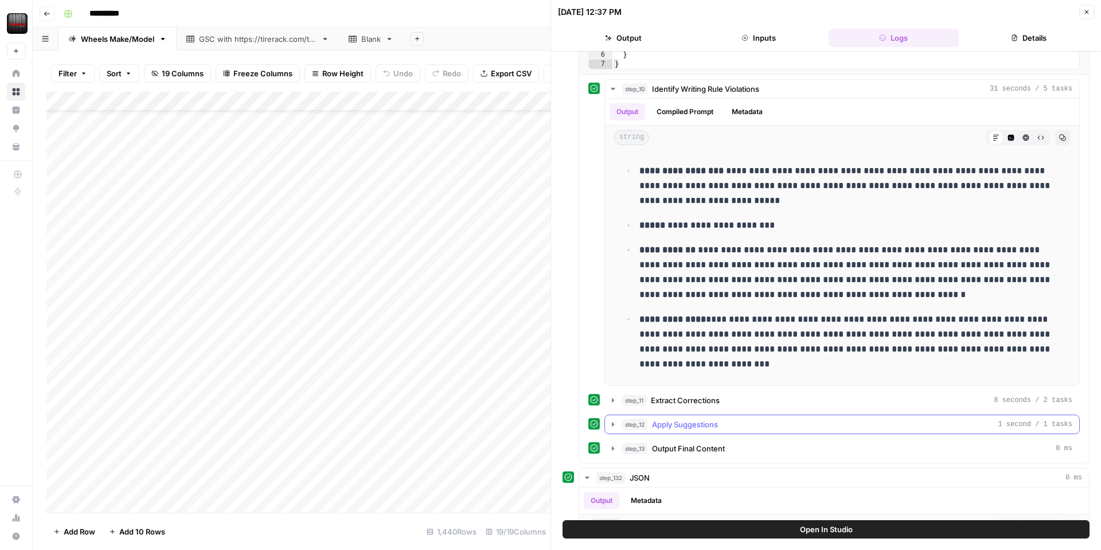
click at [611, 420] on icon "button" at bounding box center [612, 424] width 9 height 9
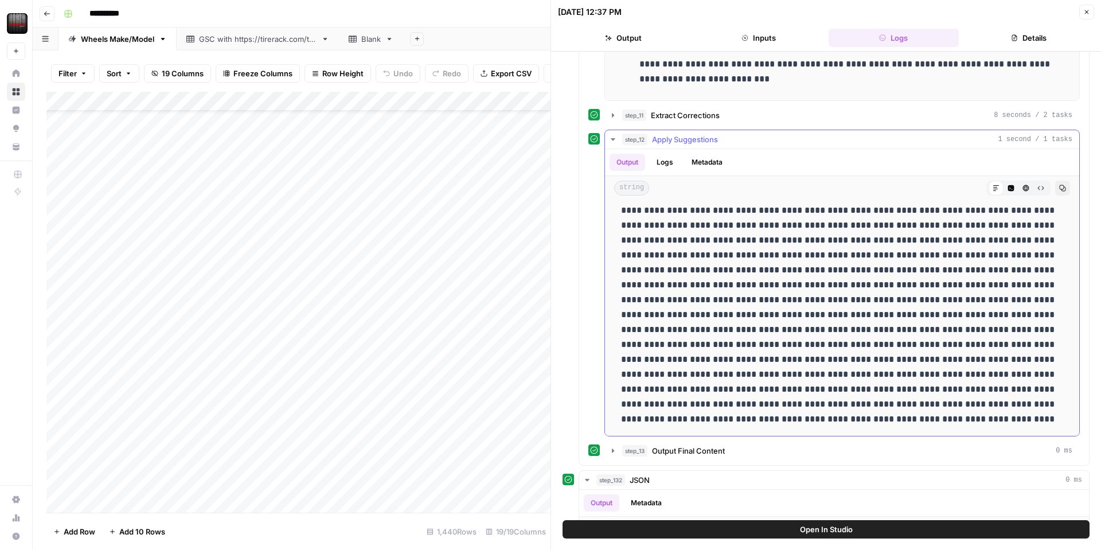
scroll to position [624, 0]
click at [615, 451] on icon "button" at bounding box center [612, 449] width 9 height 9
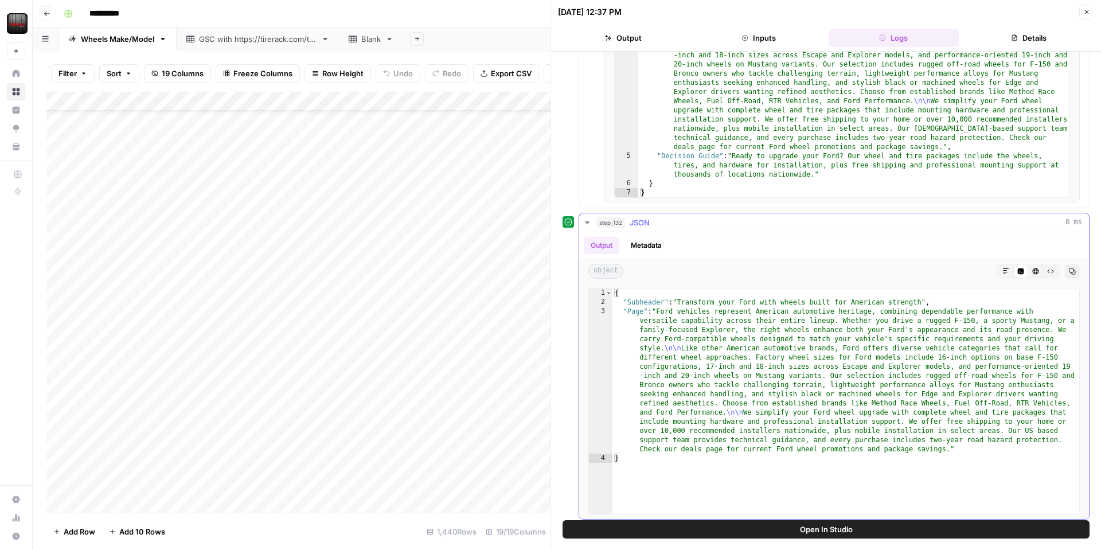
scroll to position [1172, 0]
